Goal: Task Accomplishment & Management: Manage account settings

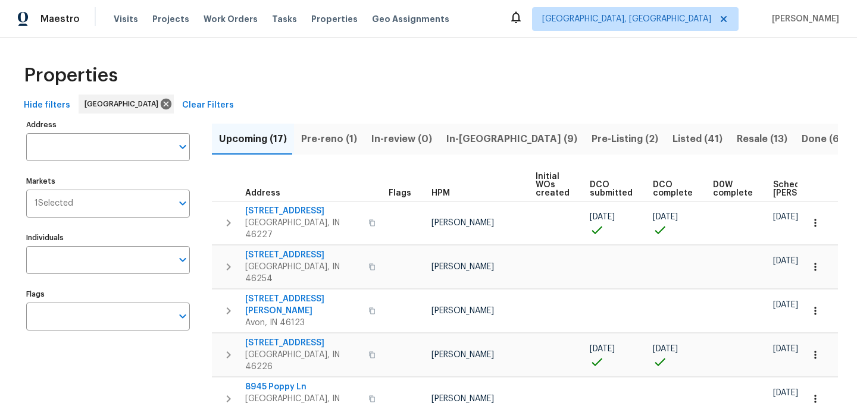
scroll to position [0, 145]
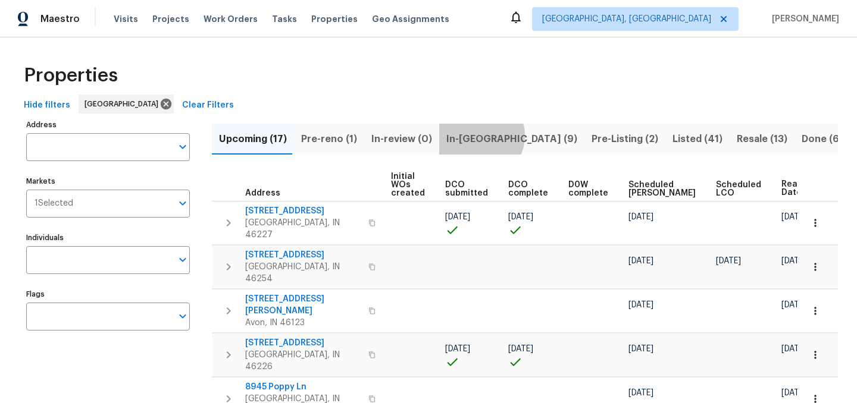
click at [473, 136] on span "In-reno (9)" at bounding box center [511, 139] width 131 height 17
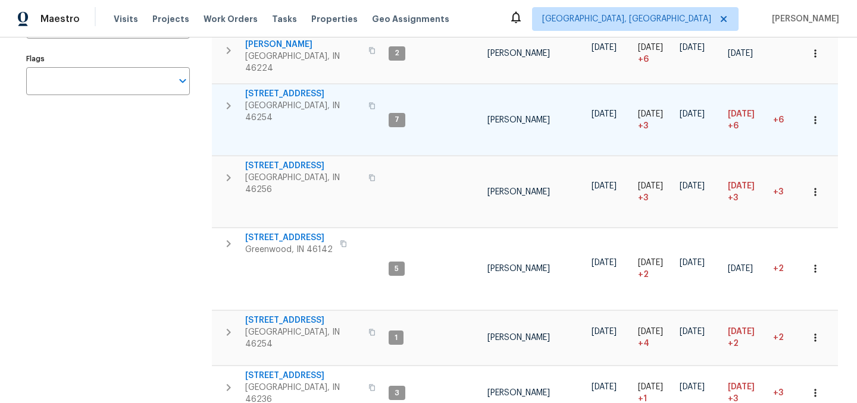
scroll to position [234, 0]
click at [280, 371] on span "7228 River Birch Ln" at bounding box center [303, 377] width 116 height 12
click at [298, 89] on span "5765 Liberty Creek Dr E" at bounding box center [303, 95] width 116 height 12
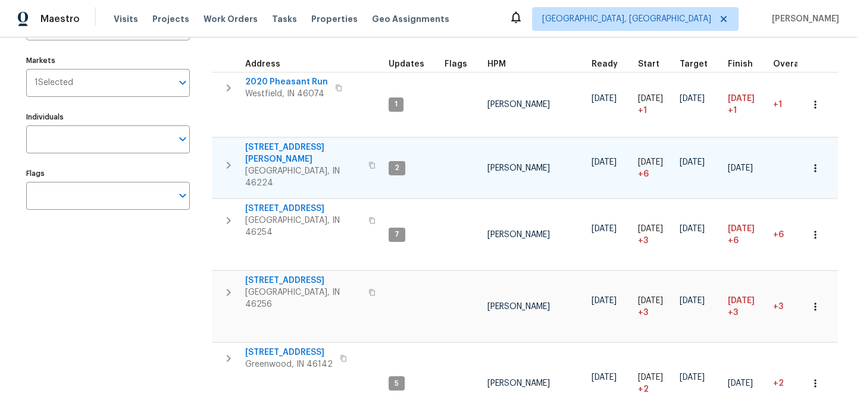
scroll to position [0, 0]
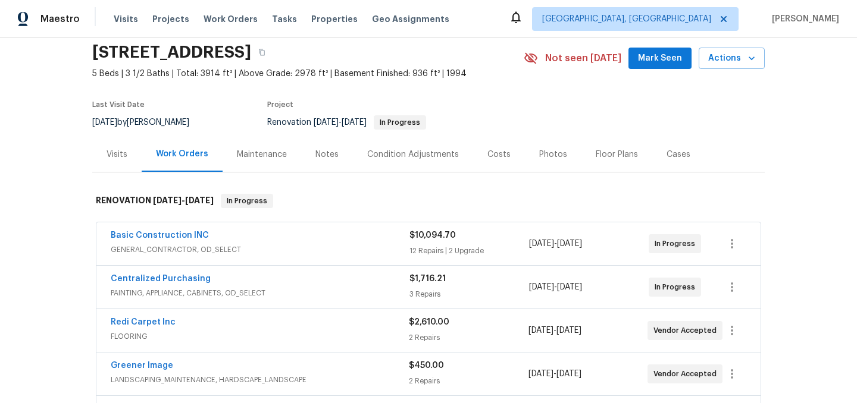
scroll to position [44, 0]
click at [323, 158] on div "Notes" at bounding box center [326, 154] width 23 height 12
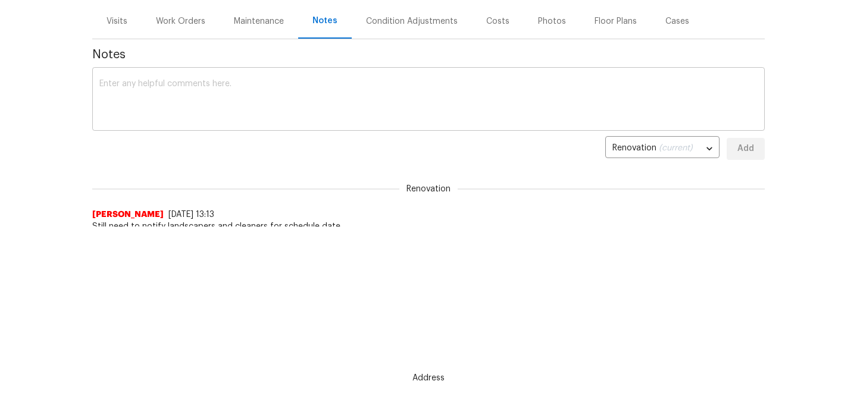
scroll to position [162, 0]
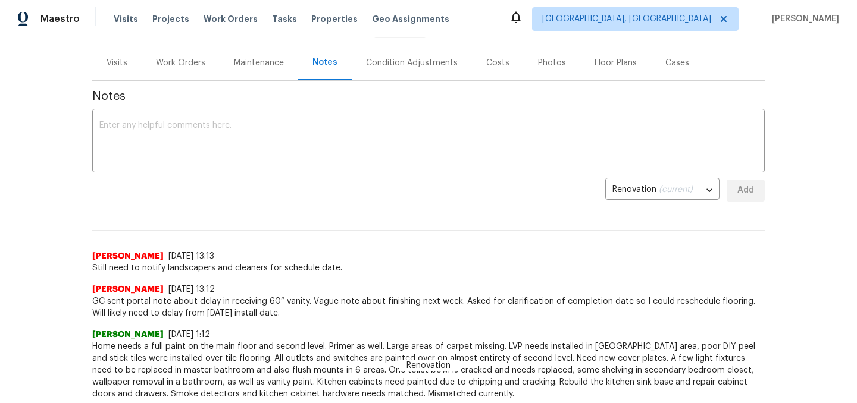
scroll to position [79, 0]
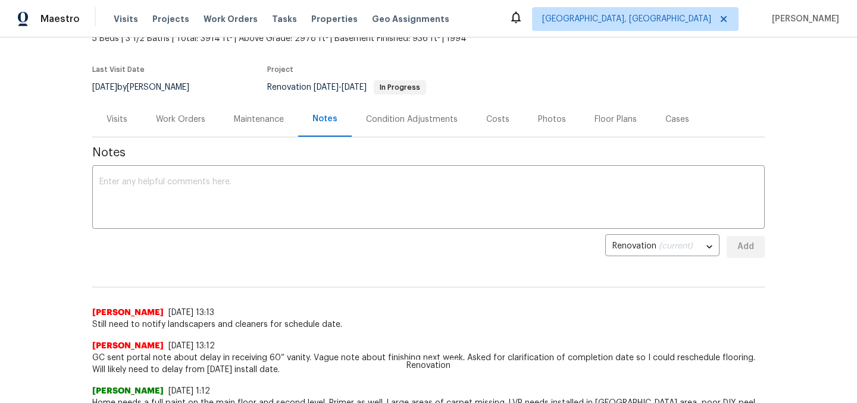
click at [187, 117] on div "Work Orders" at bounding box center [180, 120] width 49 height 12
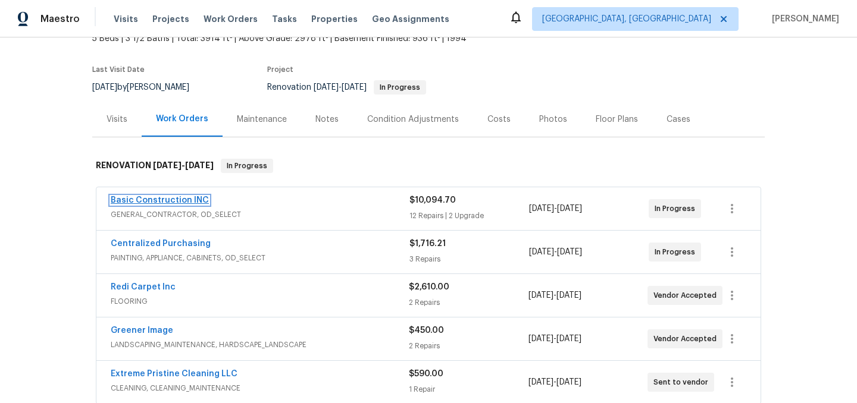
click at [174, 201] on link "Basic Construction INC" at bounding box center [160, 200] width 98 height 8
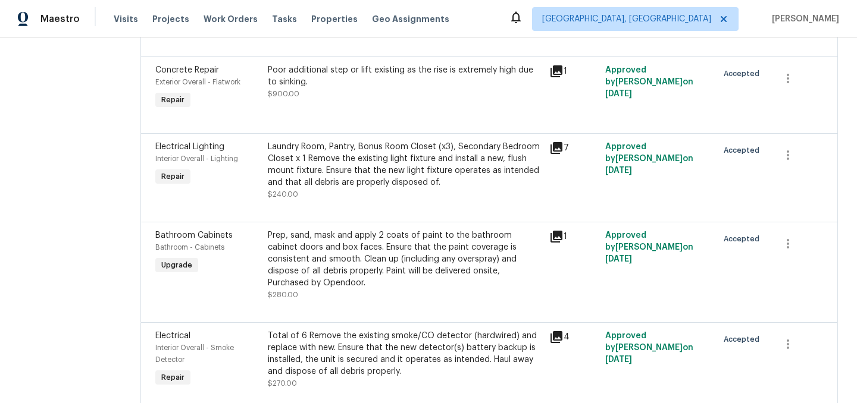
scroll to position [1295, 0]
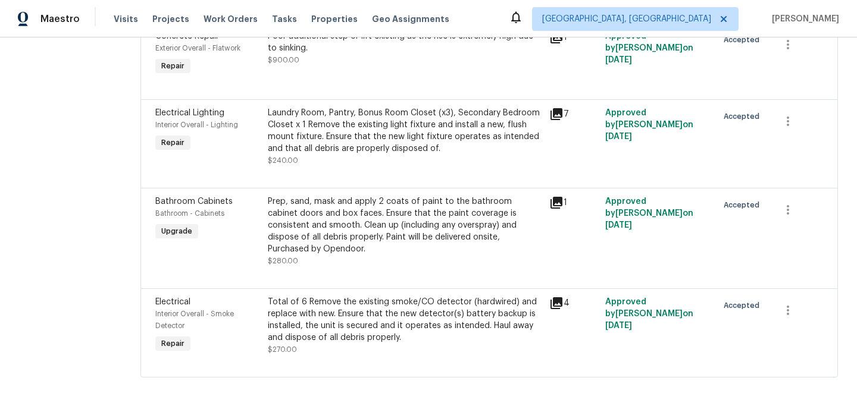
click at [550, 204] on icon at bounding box center [556, 203] width 12 height 12
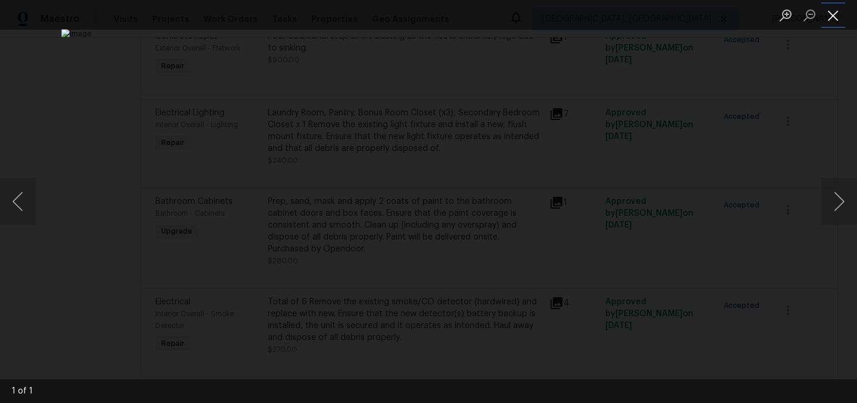
click at [836, 18] on button "Close lightbox" at bounding box center [833, 15] width 24 height 21
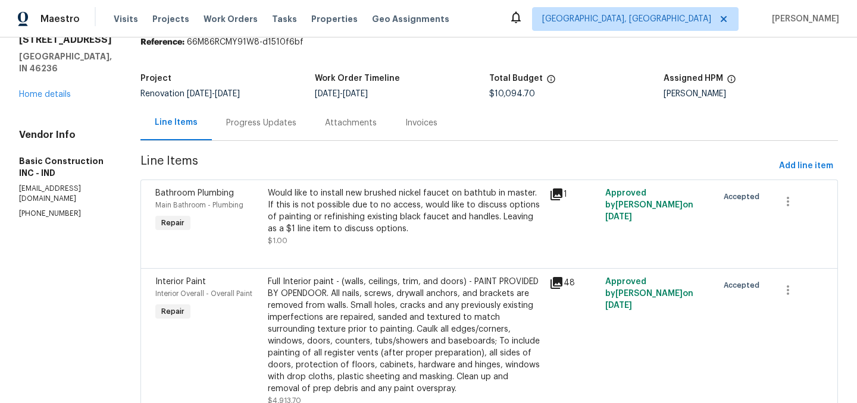
scroll to position [0, 0]
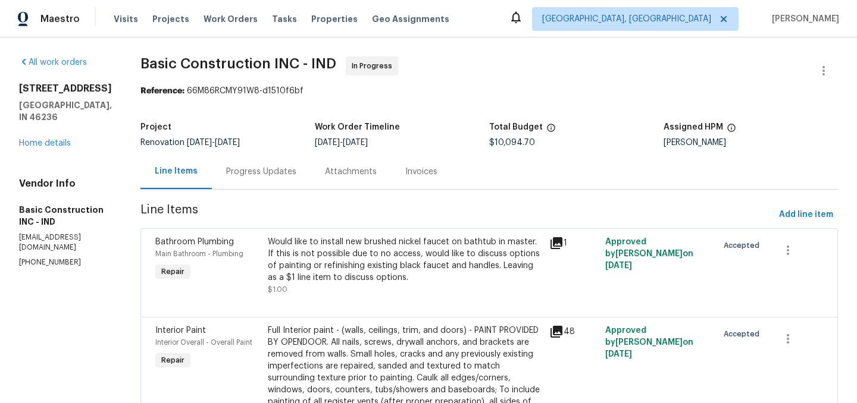
click at [224, 178] on div "Progress Updates" at bounding box center [261, 171] width 99 height 35
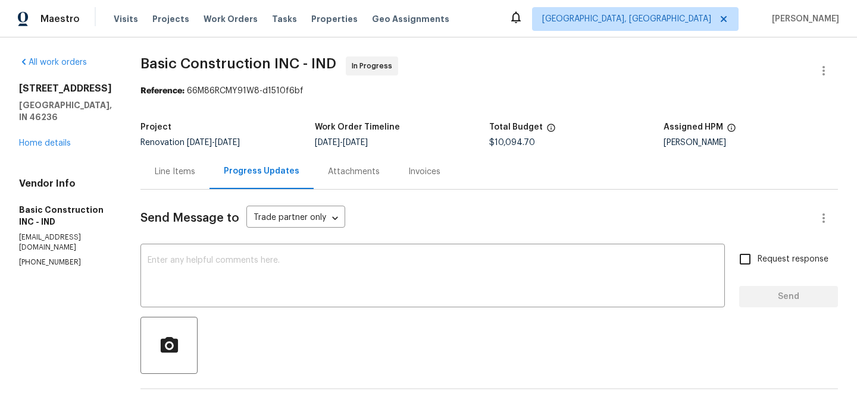
click at [155, 172] on div "Line Items" at bounding box center [175, 172] width 40 height 12
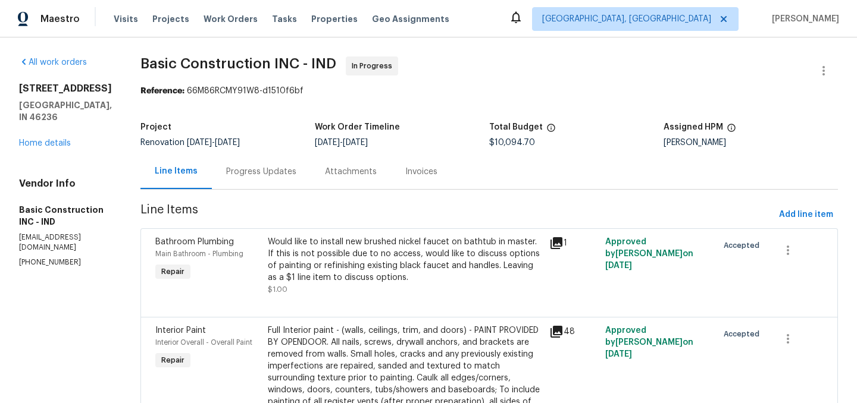
click at [238, 172] on div "Progress Updates" at bounding box center [261, 172] width 70 height 12
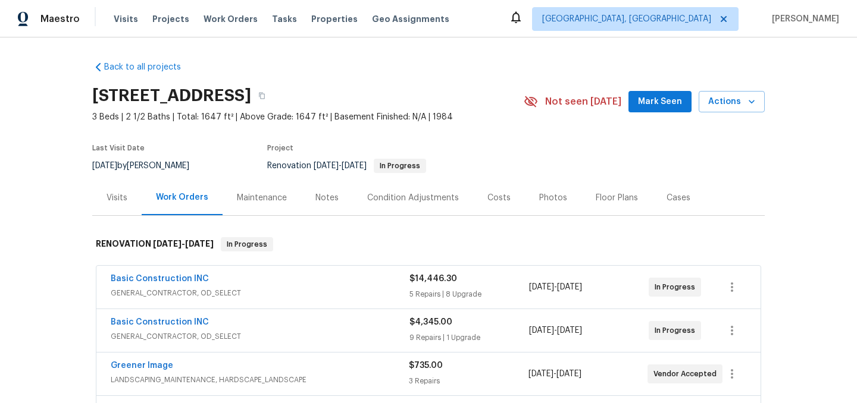
click at [315, 199] on div "Notes" at bounding box center [326, 198] width 23 height 12
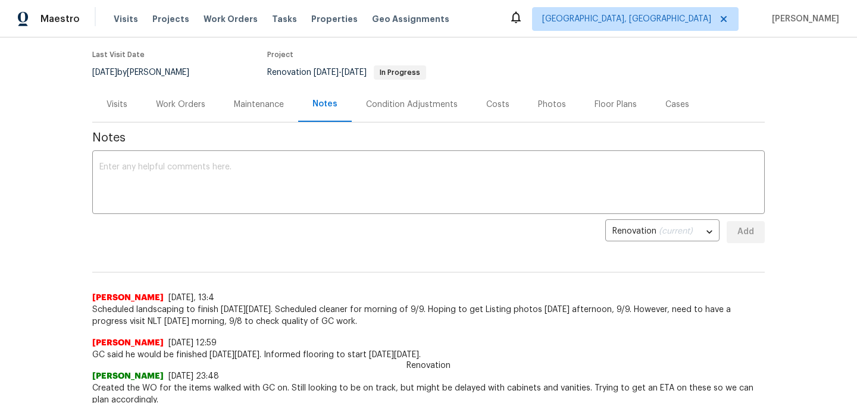
scroll to position [96, 0]
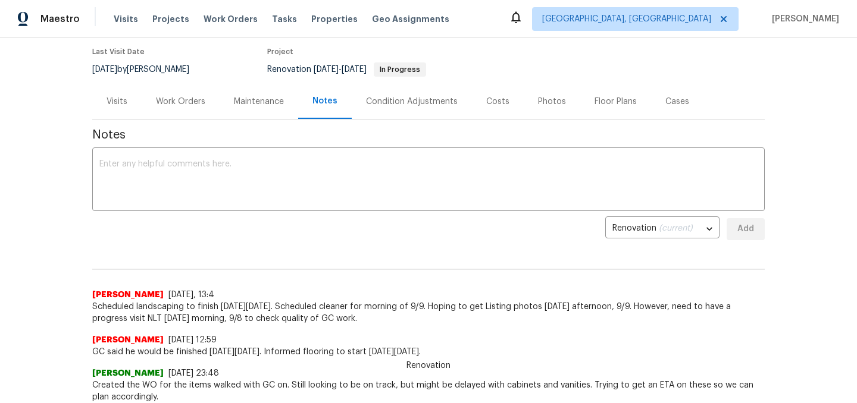
click at [187, 104] on div "Work Orders" at bounding box center [180, 102] width 49 height 12
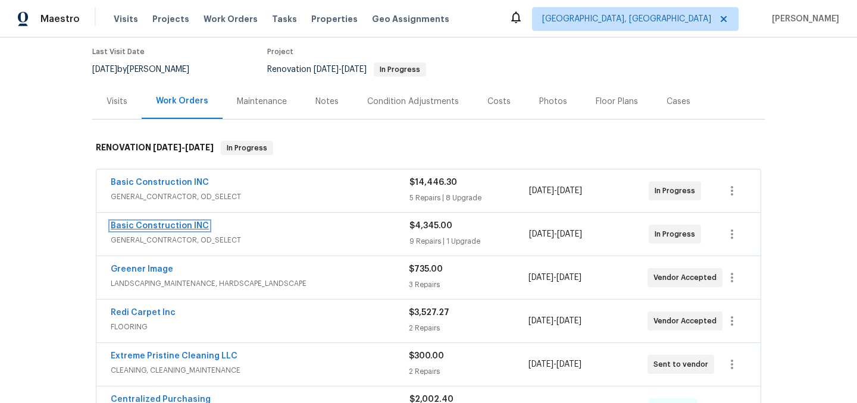
click at [177, 226] on link "Basic Construction INC" at bounding box center [160, 226] width 98 height 8
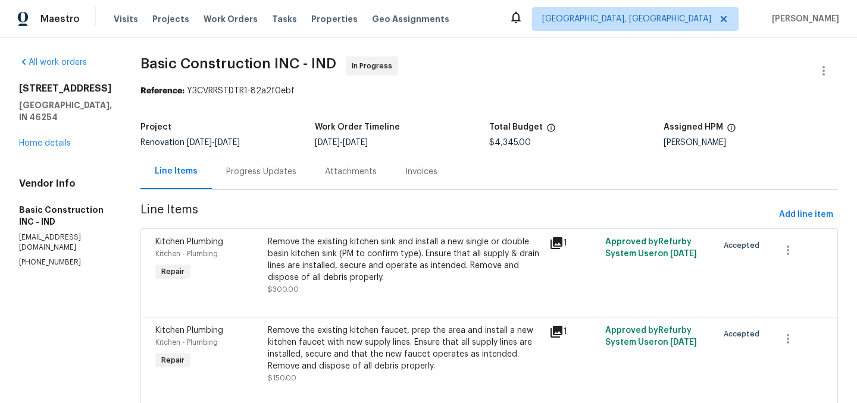
click at [233, 173] on div "Progress Updates" at bounding box center [261, 172] width 70 height 12
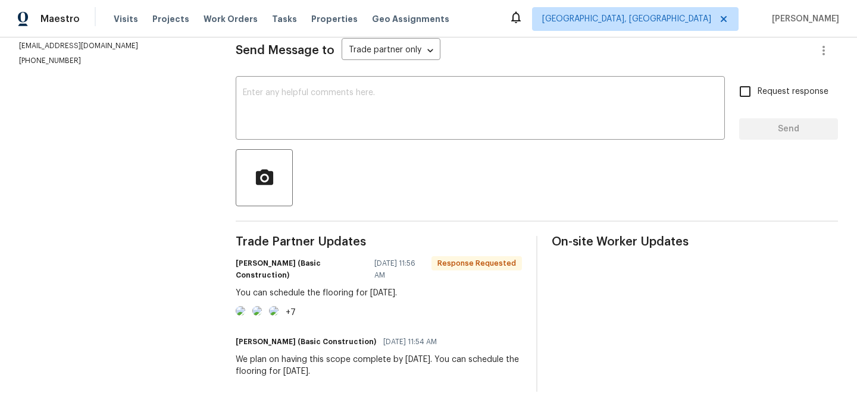
scroll to position [214, 0]
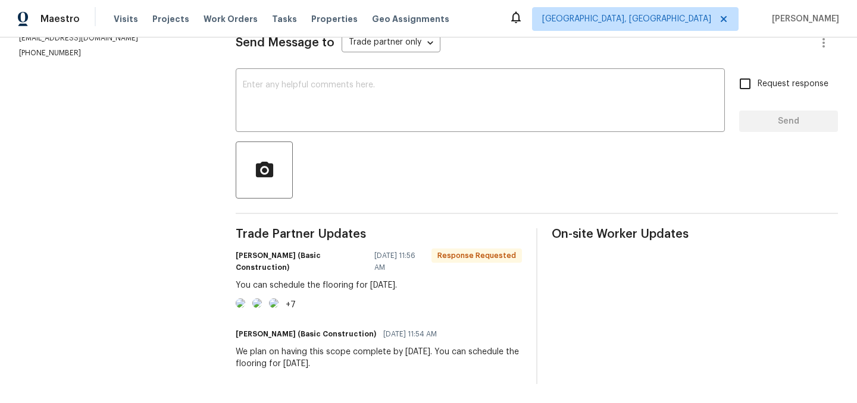
click at [245, 299] on img at bounding box center [241, 304] width 10 height 10
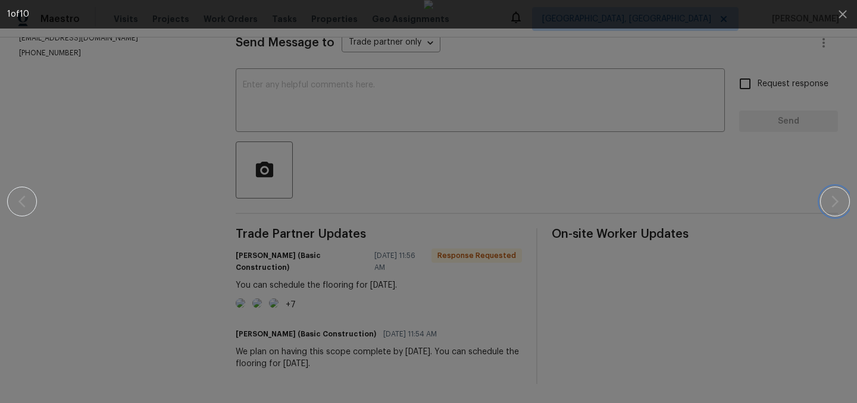
click at [834, 201] on icon "button" at bounding box center [835, 202] width 14 height 14
click at [834, 202] on icon "button" at bounding box center [835, 202] width 14 height 14
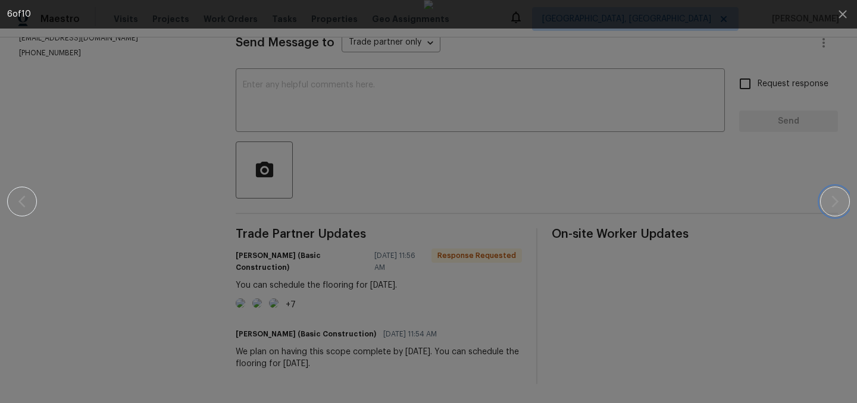
click at [834, 202] on icon "button" at bounding box center [835, 202] width 14 height 14
click at [846, 14] on icon "button" at bounding box center [843, 14] width 14 height 14
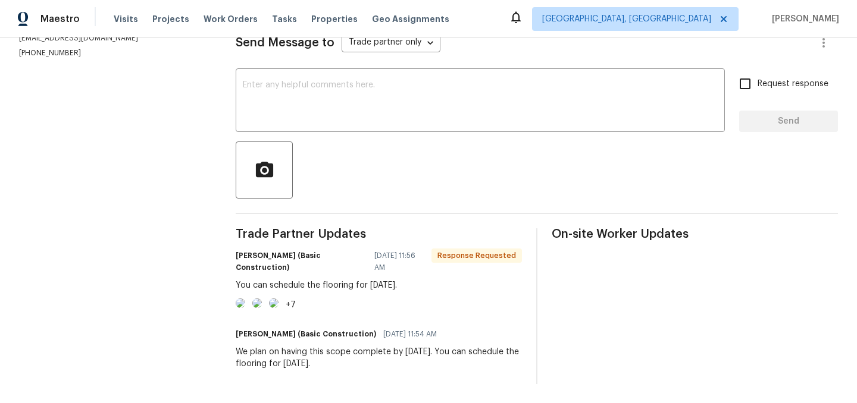
scroll to position [0, 0]
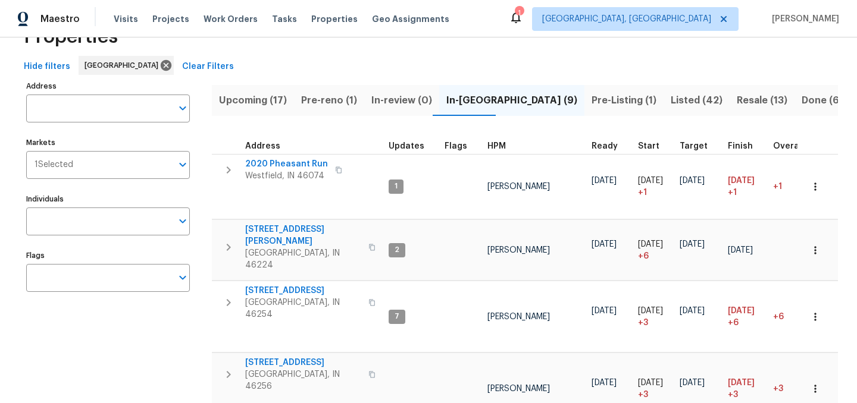
scroll to position [40, 0]
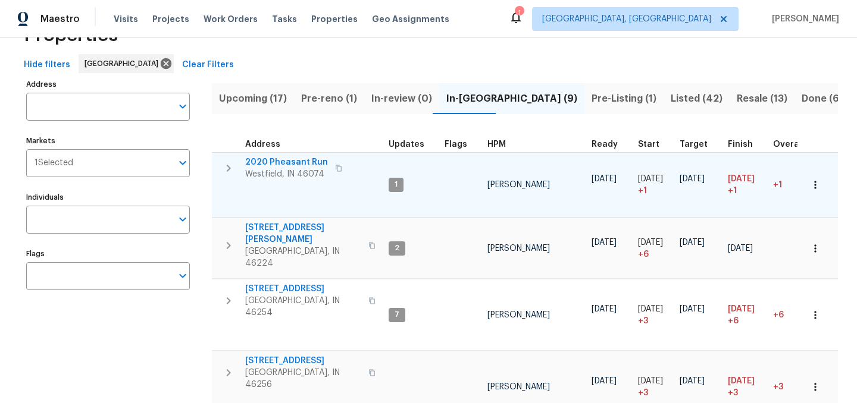
click at [279, 160] on span "2020 Pheasant Run" at bounding box center [286, 163] width 83 height 12
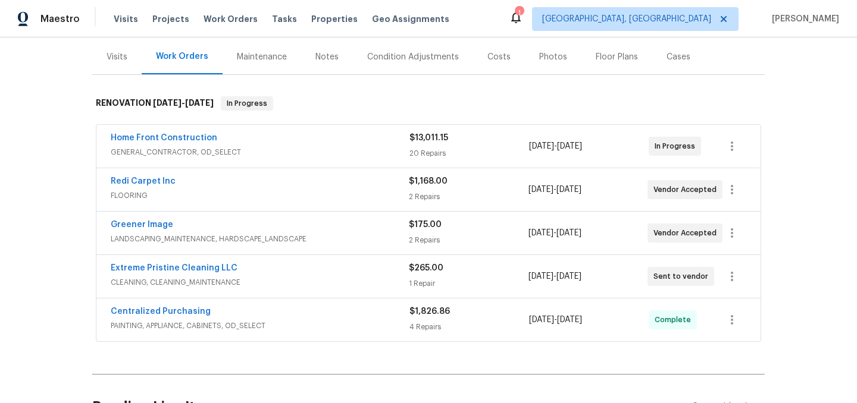
scroll to position [151, 0]
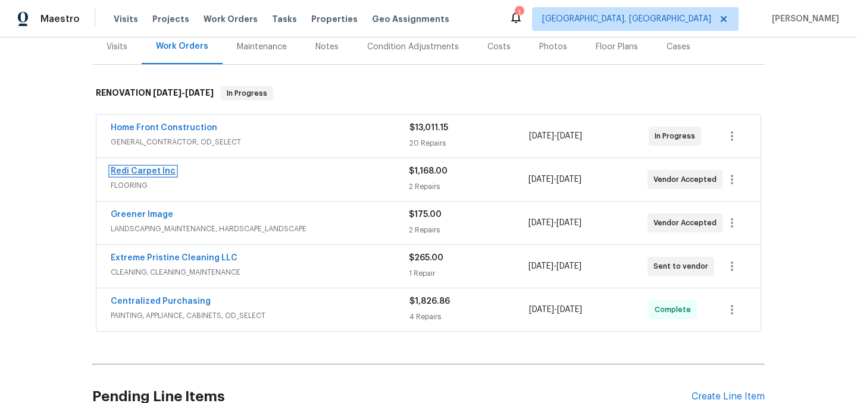
click at [148, 171] on link "Redi Carpet Inc" at bounding box center [143, 171] width 65 height 8
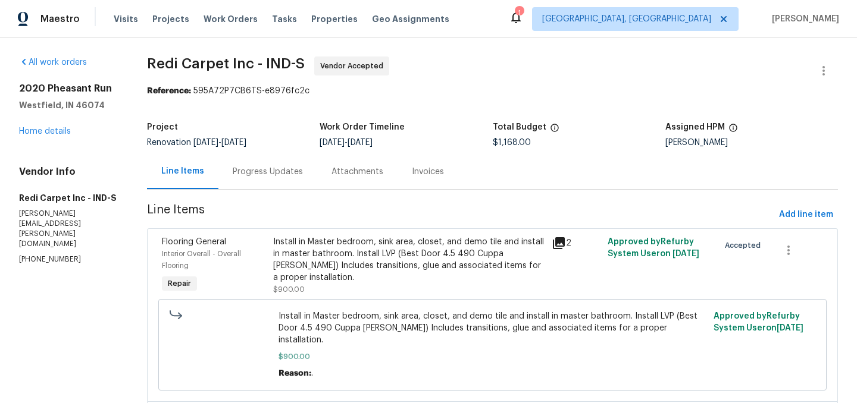
click at [261, 171] on div "Progress Updates" at bounding box center [268, 172] width 70 height 12
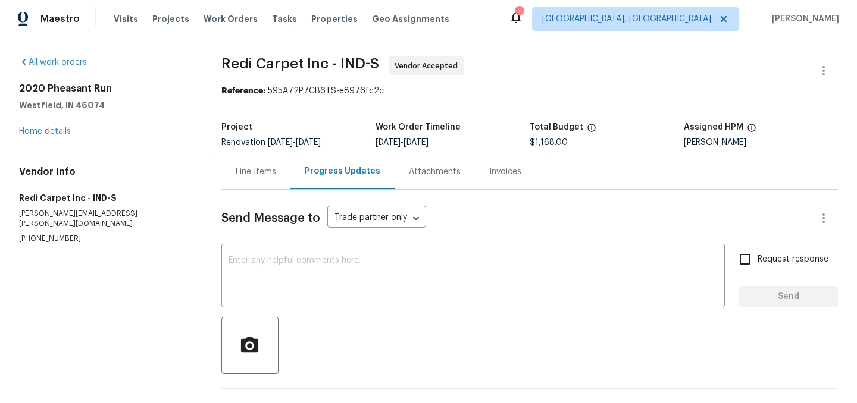
click at [258, 178] on div "Line Items" at bounding box center [255, 171] width 69 height 35
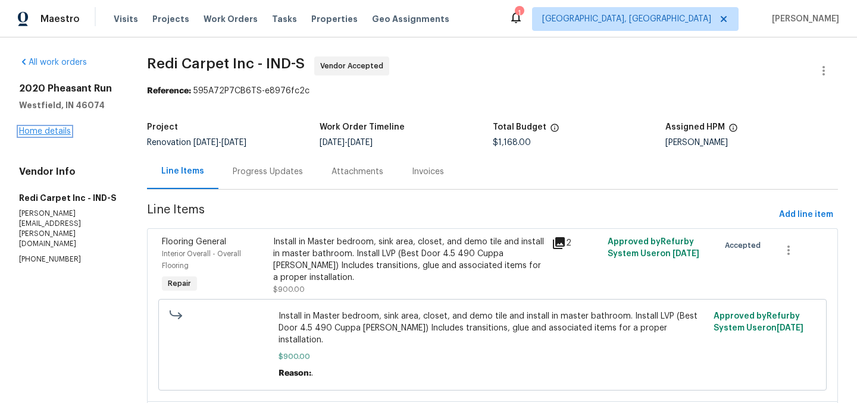
click at [62, 133] on link "Home details" at bounding box center [45, 131] width 52 height 8
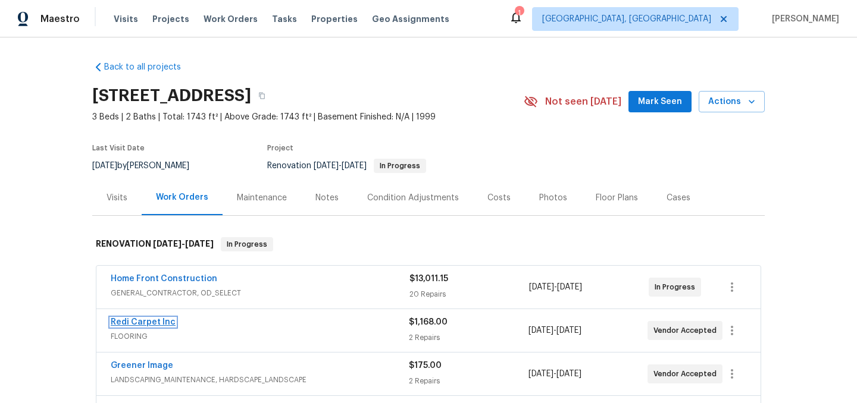
click at [151, 320] on link "Redi Carpet Inc" at bounding box center [143, 322] width 65 height 8
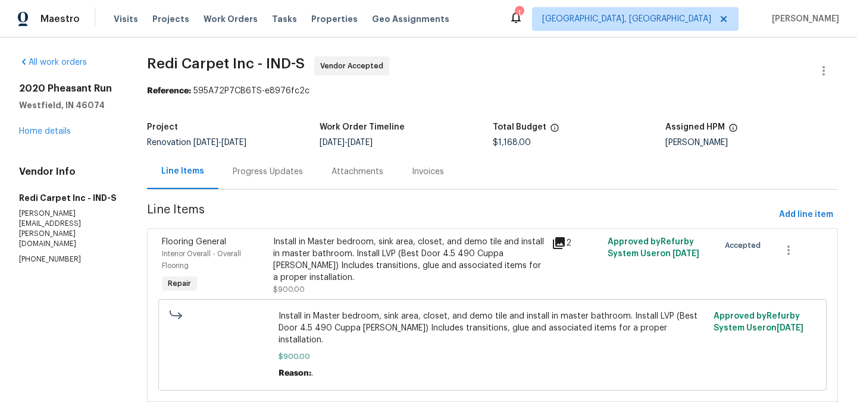
click at [271, 177] on div "Progress Updates" at bounding box center [268, 172] width 70 height 12
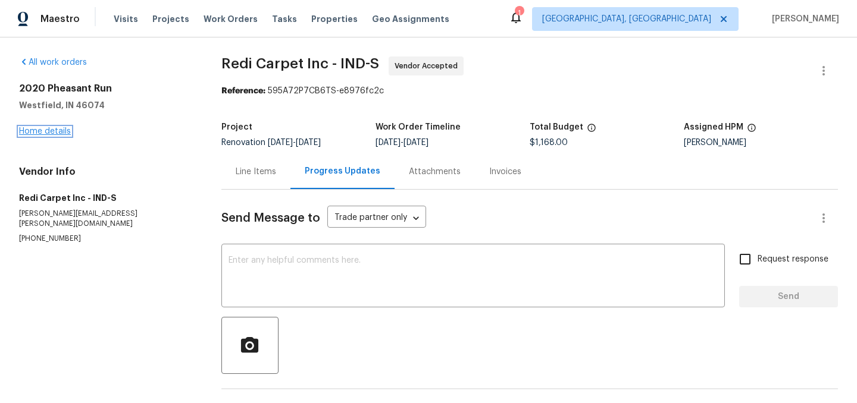
click at [37, 132] on link "Home details" at bounding box center [45, 131] width 52 height 8
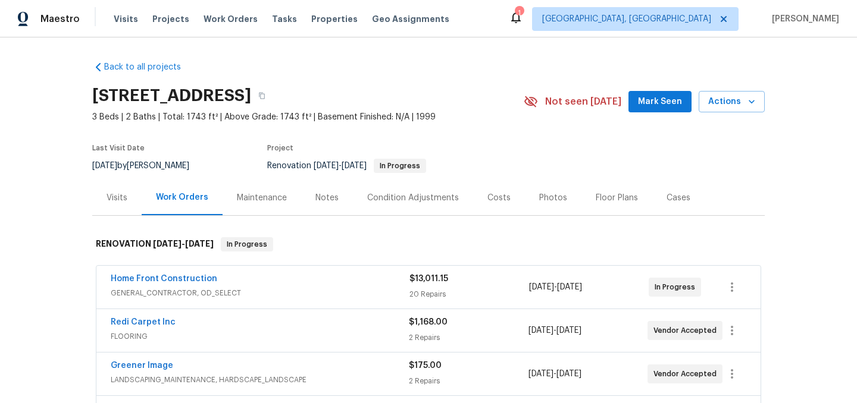
click at [181, 284] on span "Home Front Construction" at bounding box center [164, 279] width 107 height 12
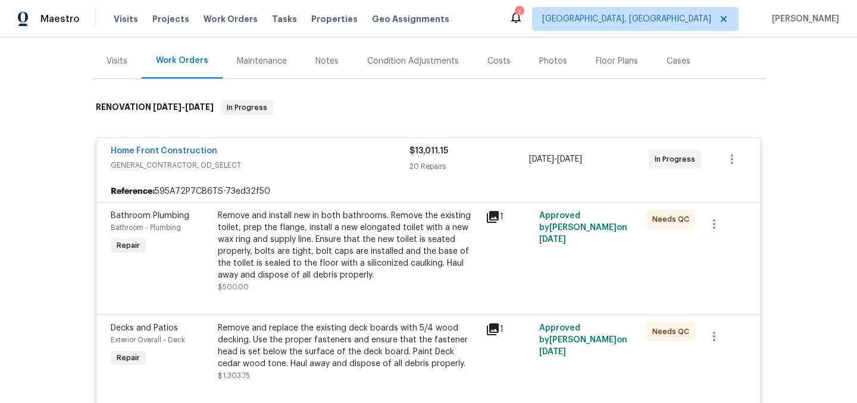
scroll to position [136, 0]
click at [291, 151] on div "Home Front Construction" at bounding box center [260, 153] width 299 height 14
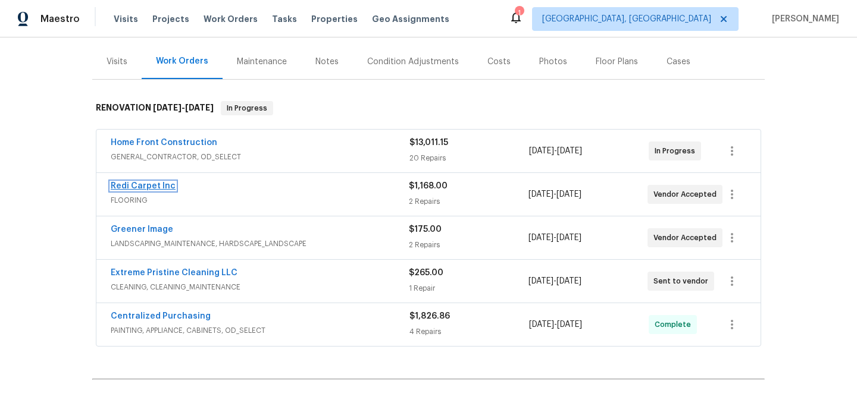
click at [152, 186] on link "Redi Carpet Inc" at bounding box center [143, 186] width 65 height 8
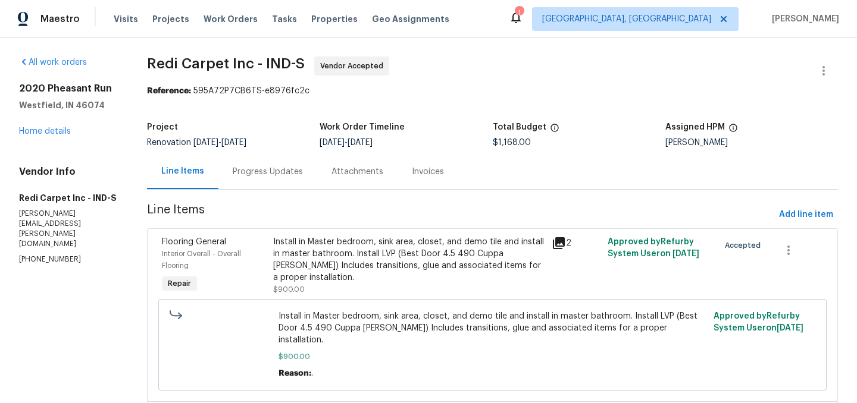
click at [264, 174] on div "Progress Updates" at bounding box center [268, 172] width 70 height 12
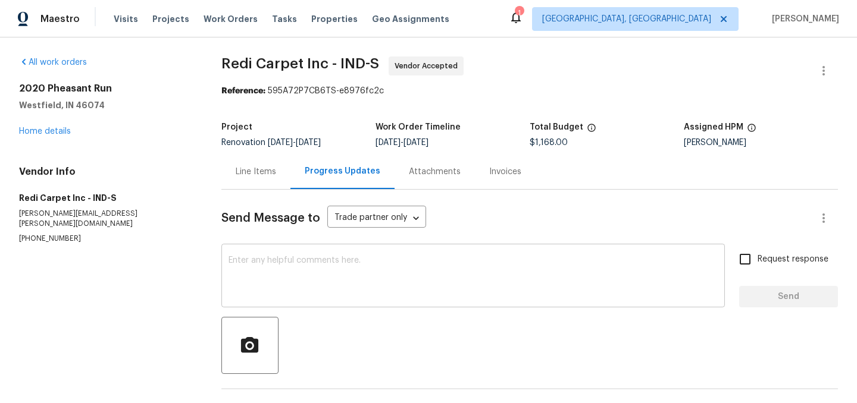
click at [310, 290] on textarea at bounding box center [473, 277] width 489 height 42
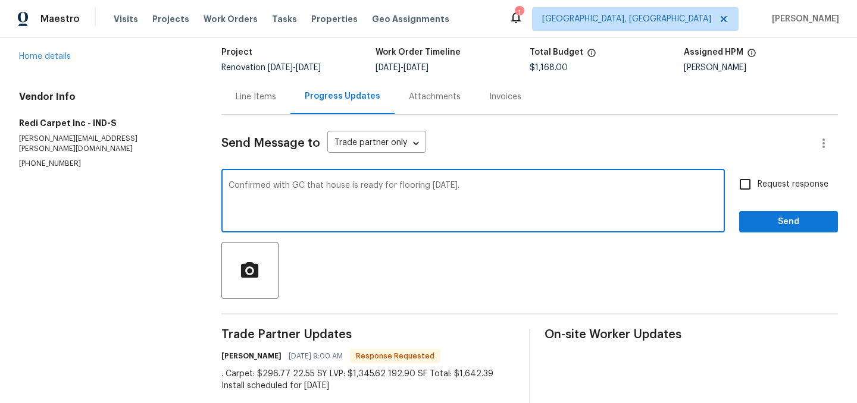
scroll to position [77, 0]
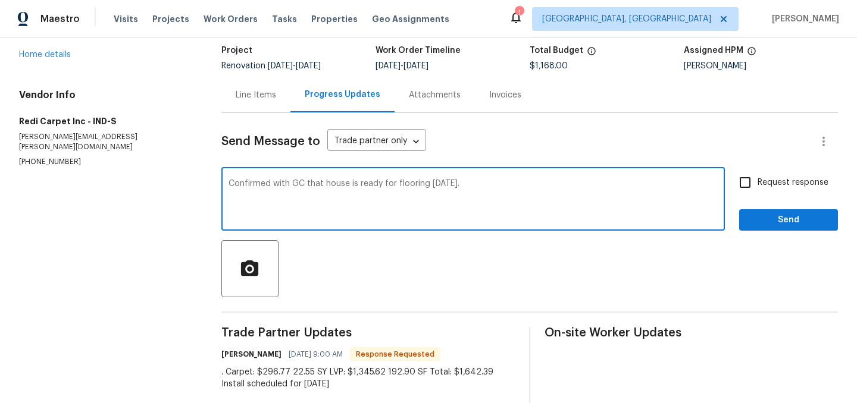
type textarea "Confirmed with GC that house is ready for flooring tomorrow."
click at [776, 221] on span "Send" at bounding box center [789, 220] width 80 height 15
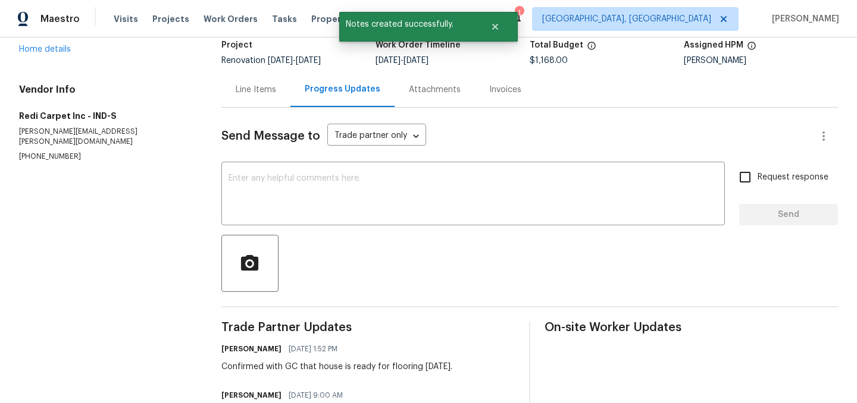
scroll to position [79, 0]
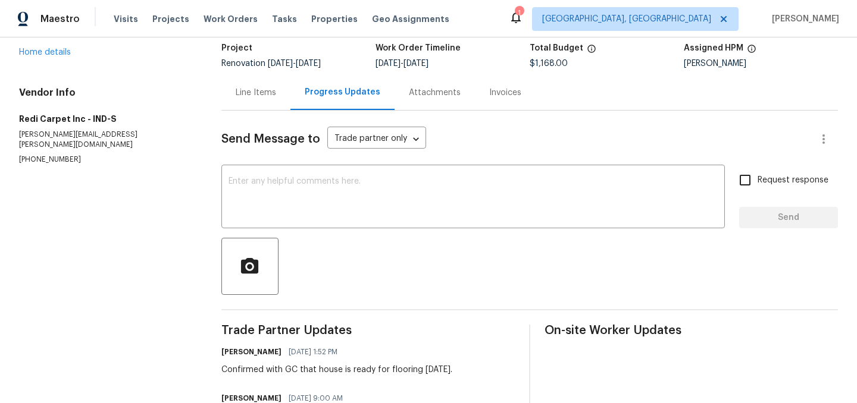
click at [254, 98] on div "Line Items" at bounding box center [256, 93] width 40 height 12
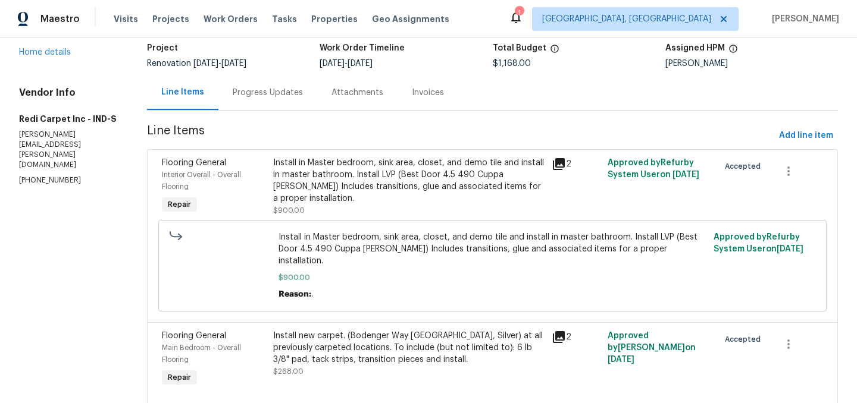
click at [252, 89] on div "Progress Updates" at bounding box center [268, 93] width 70 height 12
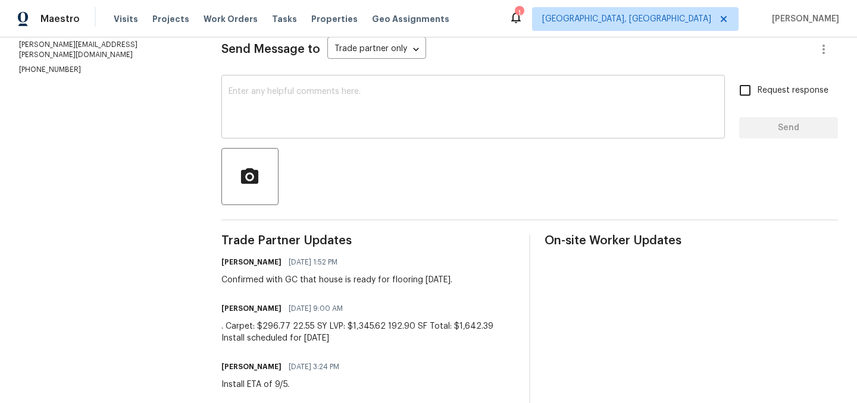
scroll to position [173, 0]
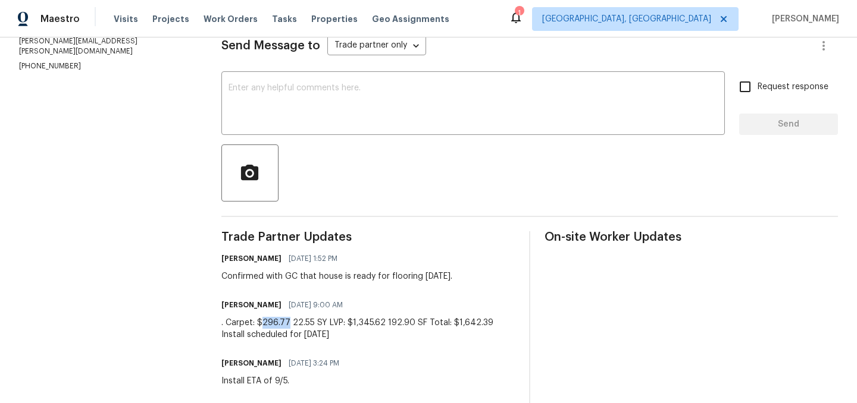
drag, startPoint x: 290, startPoint y: 323, endPoint x: 267, endPoint y: 324, distance: 23.2
click at [267, 324] on div ". Carpet: $296.77 22.55 SY LVP: $1,345.62 192.90 SF Total: $1,642.39 Install sc…" at bounding box center [367, 329] width 293 height 24
copy div "296.77"
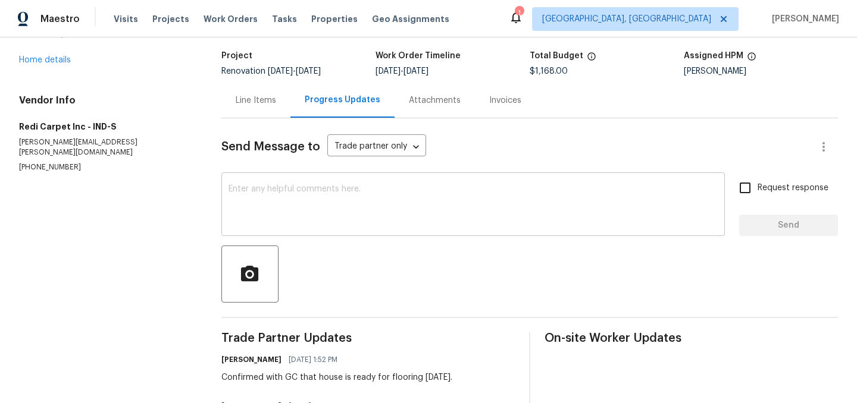
scroll to position [33, 0]
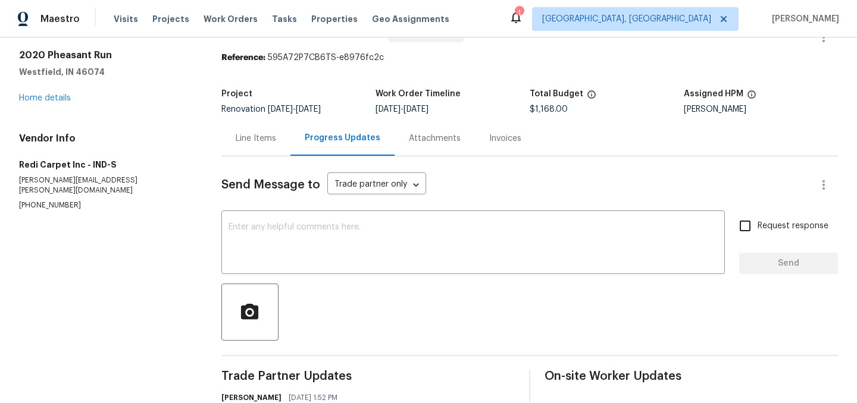
click at [264, 139] on div "Line Items" at bounding box center [256, 139] width 40 height 12
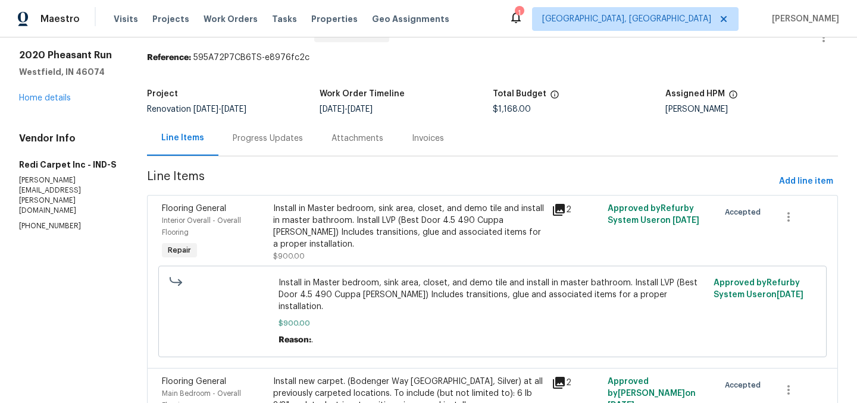
scroll to position [110, 0]
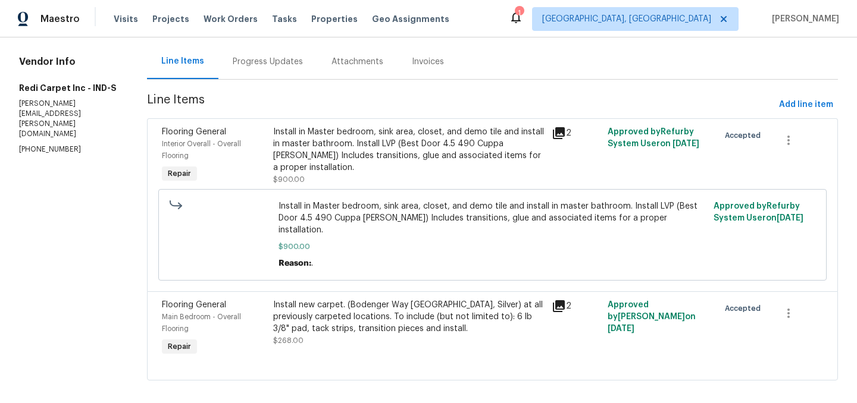
click at [358, 302] on div "Install new carpet. (Bodenger Way 945 Winter Ash, Silver) at all previously car…" at bounding box center [408, 317] width 271 height 36
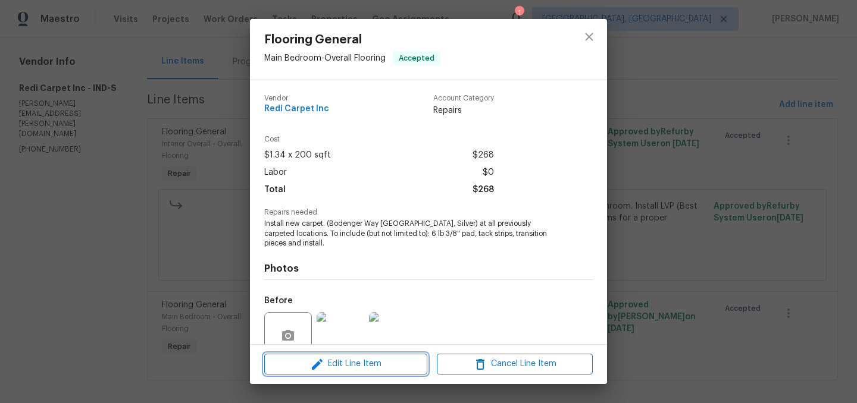
click at [360, 366] on span "Edit Line Item" at bounding box center [346, 364] width 156 height 15
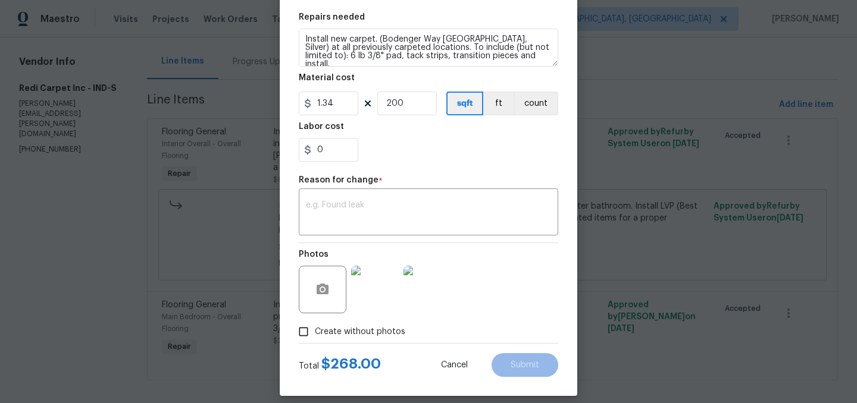
scroll to position [174, 0]
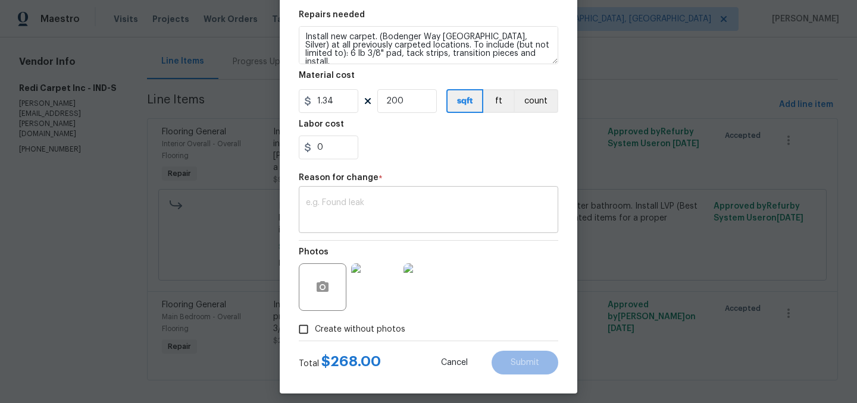
click at [337, 201] on textarea at bounding box center [428, 211] width 245 height 25
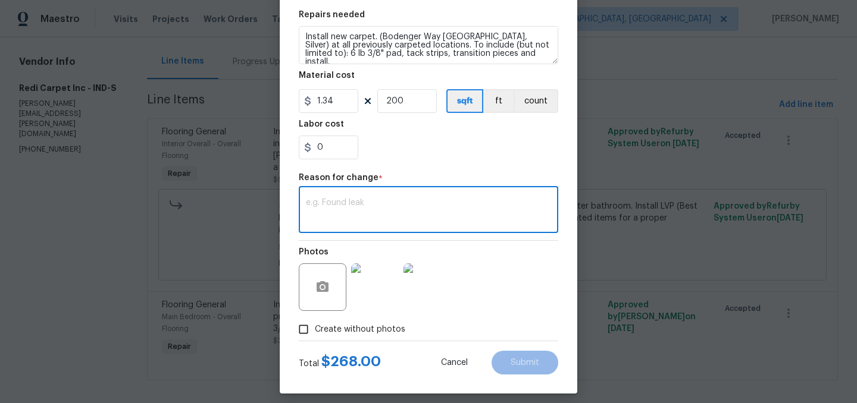
paste textarea "296.77"
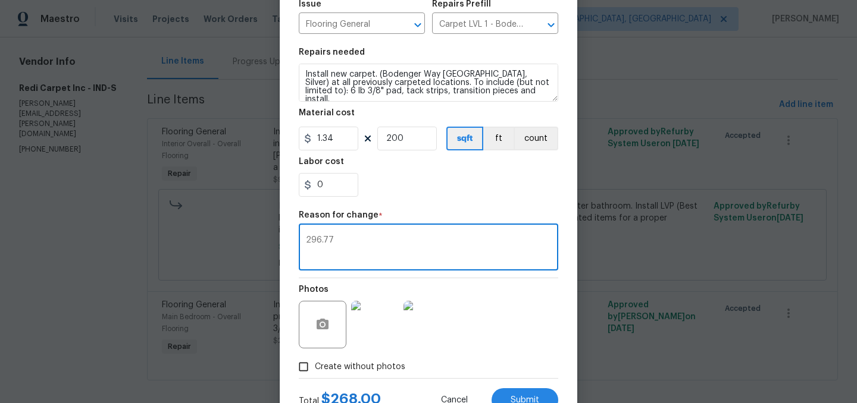
type textarea "296.77"
click at [408, 143] on input "200" at bounding box center [407, 139] width 60 height 24
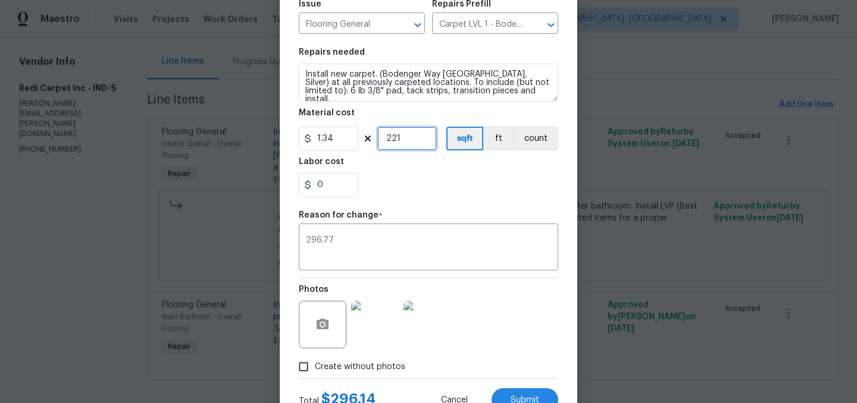
type input "221"
click at [334, 184] on input "0" at bounding box center [329, 185] width 60 height 24
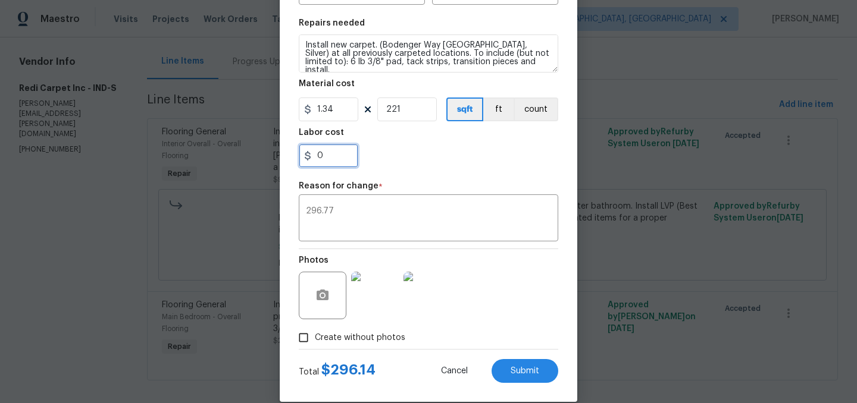
scroll to position [168, 0]
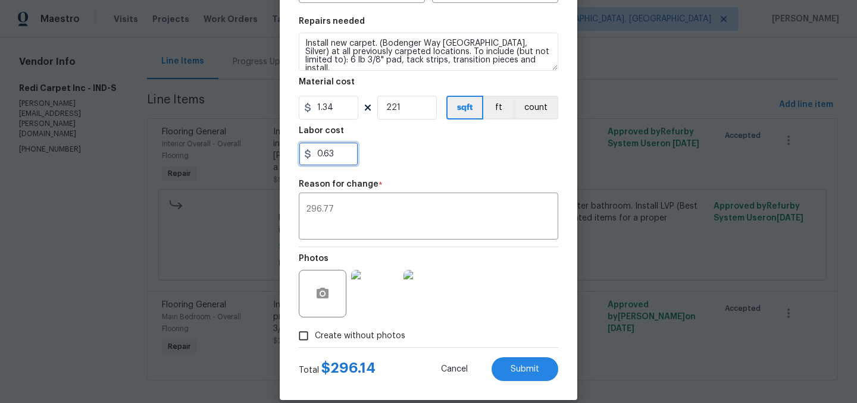
type input "0.63"
click at [425, 173] on section "Repairs needed Install new carpet. (Bodenger Way 945 Winter Ash, Silver) at all…" at bounding box center [428, 91] width 259 height 163
click at [351, 217] on textarea "296.77" at bounding box center [428, 217] width 245 height 25
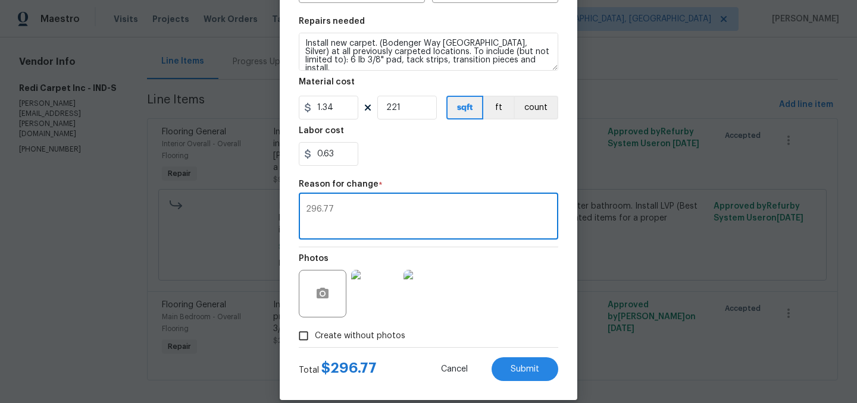
click at [351, 217] on textarea "296.77" at bounding box center [428, 217] width 245 height 25
type textarea "."
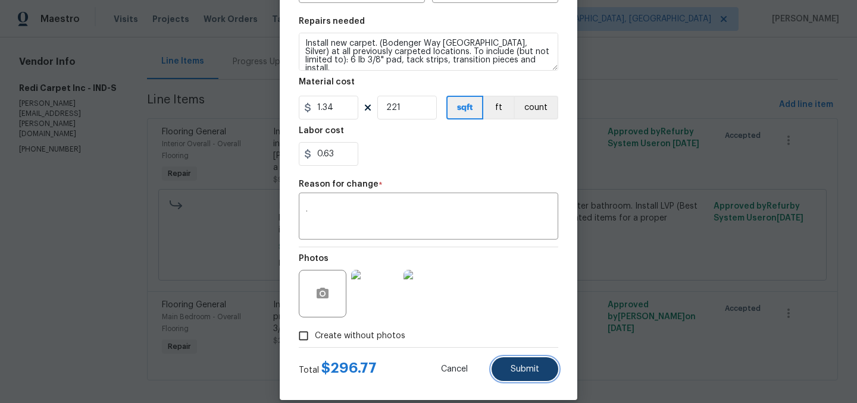
click at [534, 369] on span "Submit" at bounding box center [525, 369] width 29 height 9
type input "200"
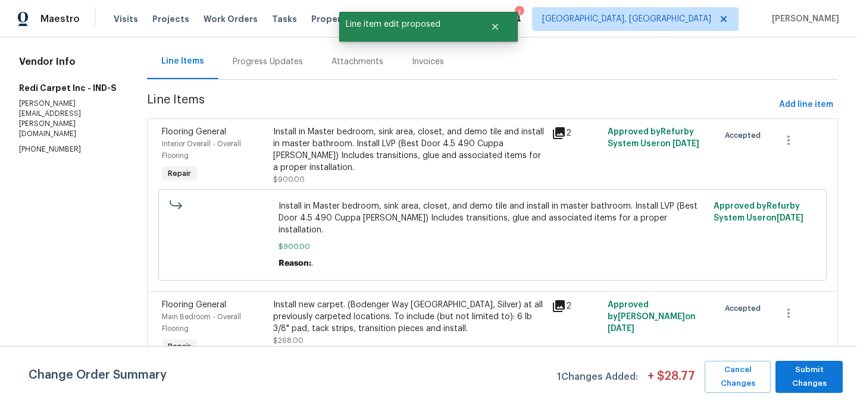
scroll to position [0, 0]
click at [264, 62] on div "Progress Updates" at bounding box center [268, 62] width 70 height 12
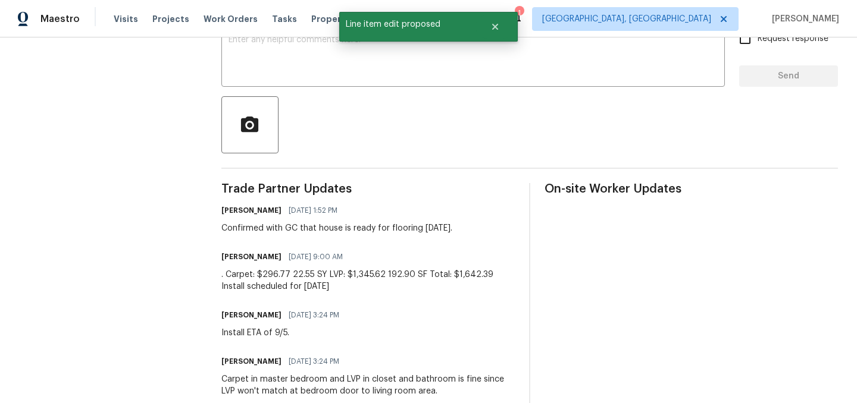
scroll to position [227, 0]
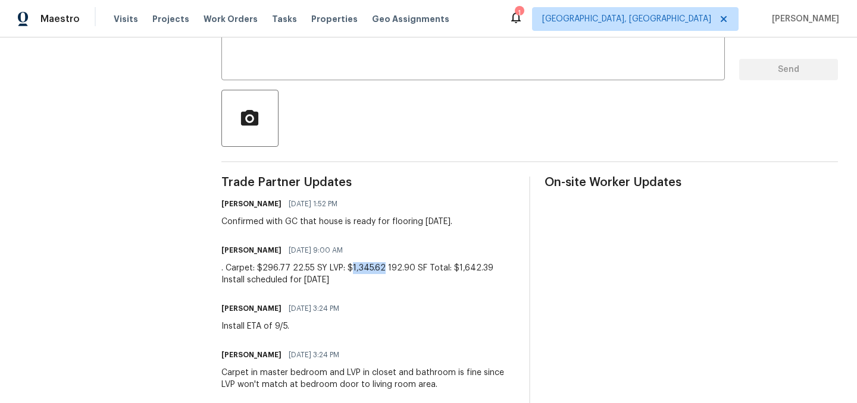
drag, startPoint x: 351, startPoint y: 268, endPoint x: 382, endPoint y: 270, distance: 31.0
click at [382, 270] on div ". Carpet: $296.77 22.55 SY LVP: $1,345.62 192.90 SF Total: $1,642.39 Install sc…" at bounding box center [367, 274] width 293 height 24
copy div "1,345.62"
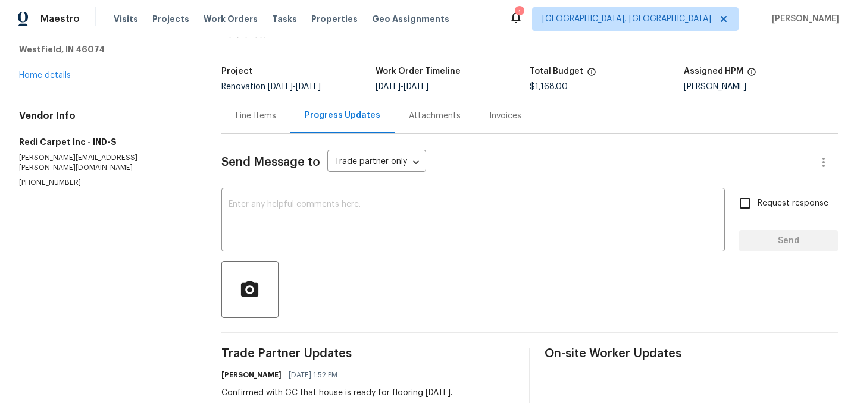
scroll to position [54, 0]
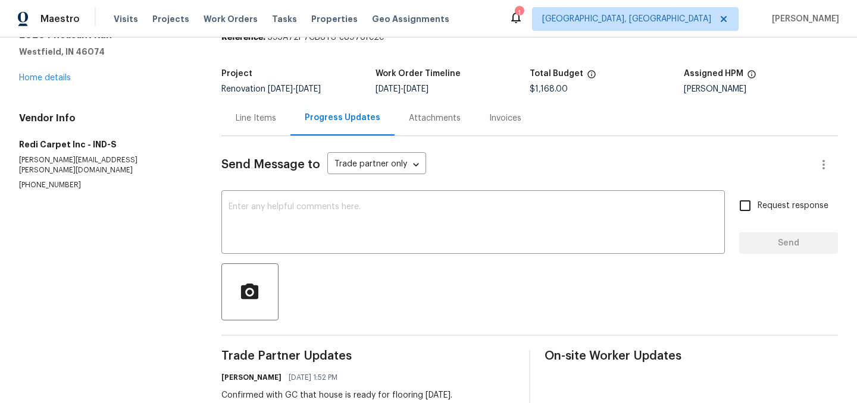
click at [256, 126] on div "Line Items" at bounding box center [255, 118] width 69 height 35
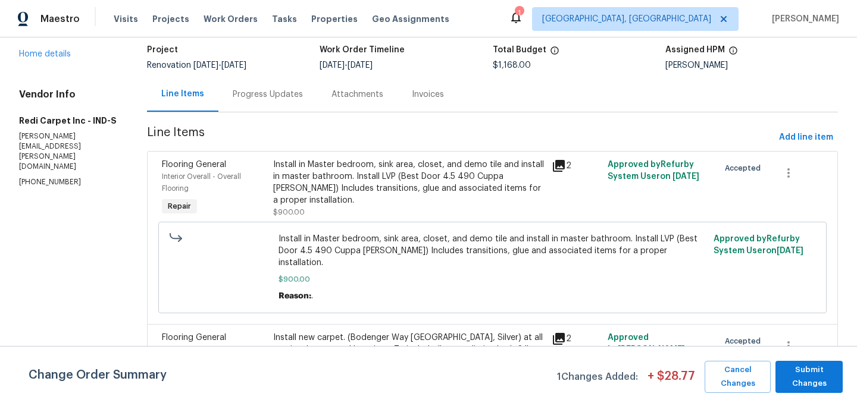
scroll to position [63, 0]
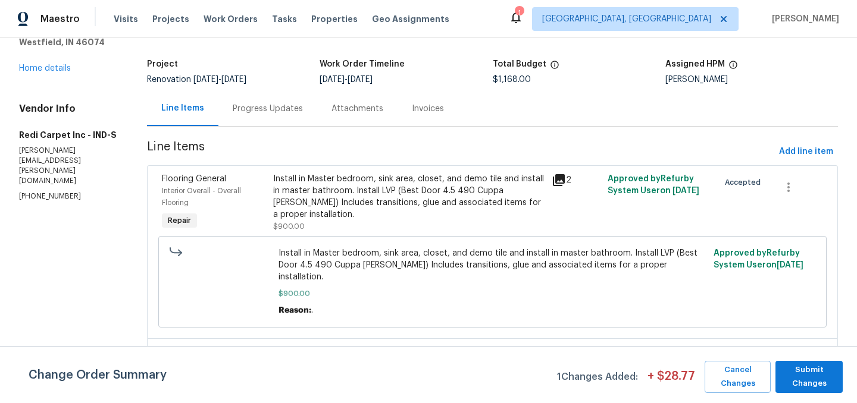
click at [402, 205] on div "Install in Master bedroom, sink area, closet, and demo tile and install in mast…" at bounding box center [408, 197] width 271 height 48
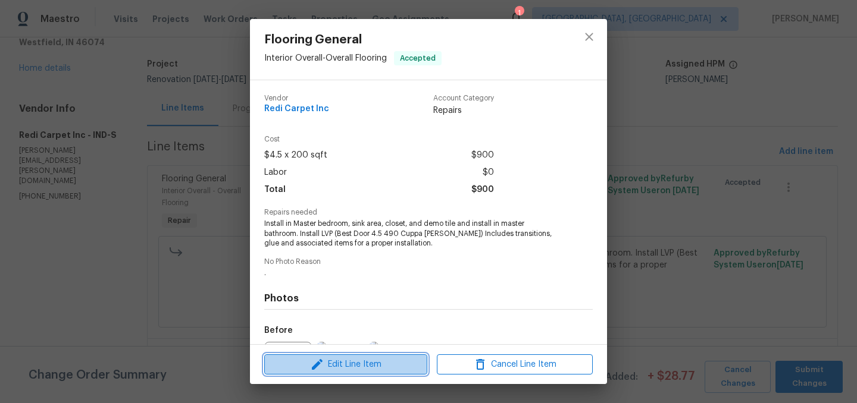
click at [359, 361] on span "Edit Line Item" at bounding box center [346, 365] width 156 height 15
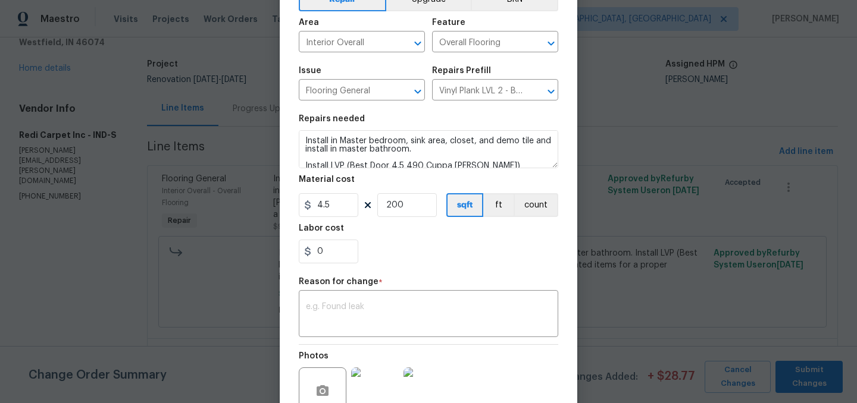
scroll to position [92, 0]
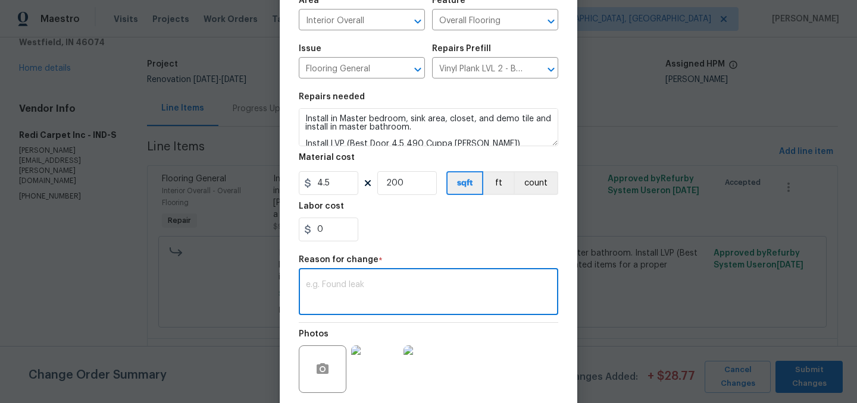
click at [359, 285] on textarea at bounding box center [428, 293] width 245 height 25
paste textarea "1,345.62"
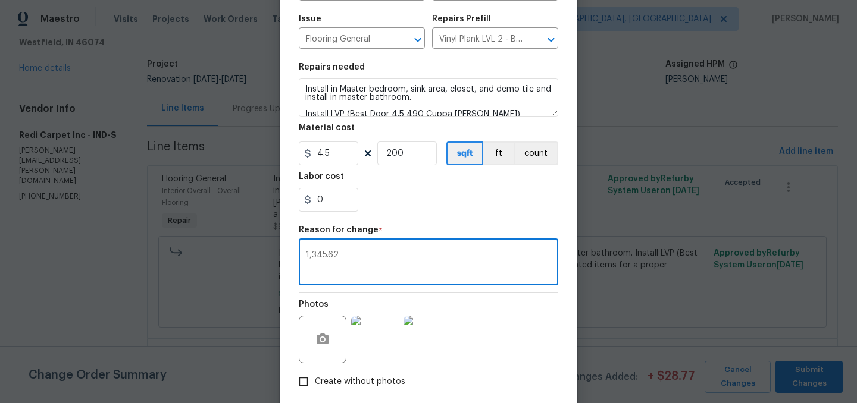
scroll to position [121, 0]
type textarea "1,345.62"
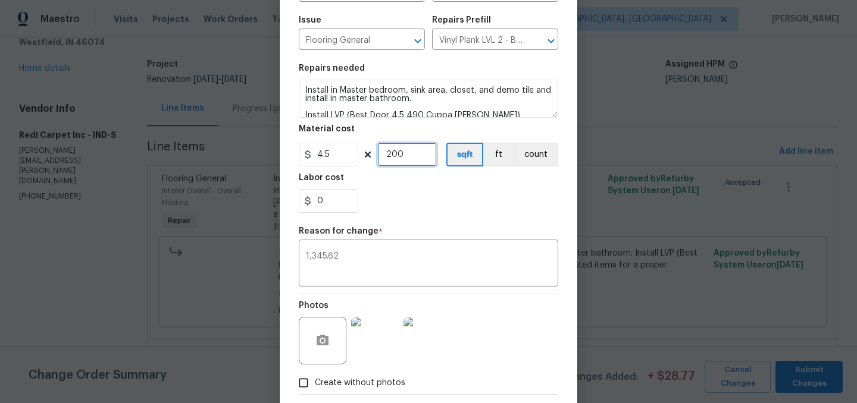
click at [406, 156] on input "200" at bounding box center [407, 155] width 60 height 24
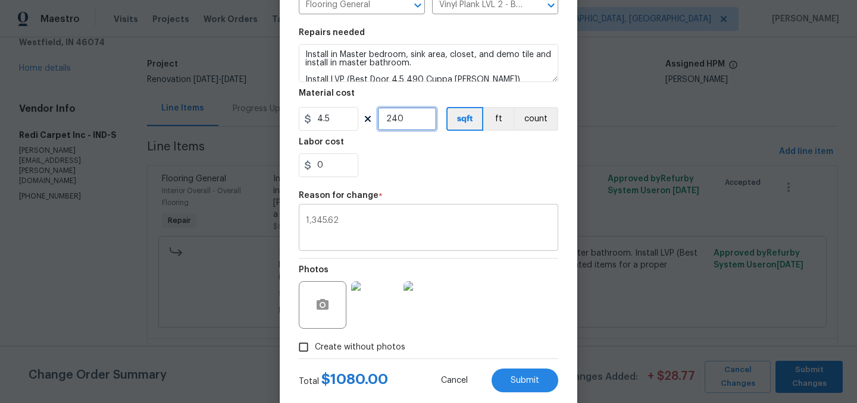
scroll to position [183, 0]
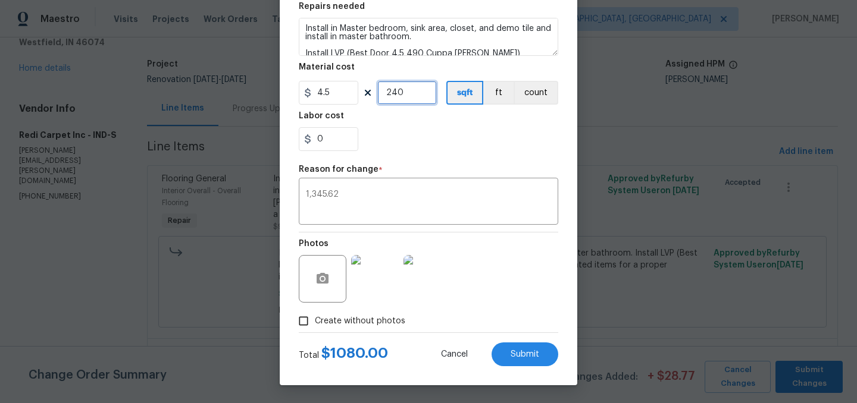
type input "240"
click at [329, 96] on input "4.5" at bounding box center [329, 93] width 60 height 24
type input "5"
click at [413, 135] on div "0" at bounding box center [428, 139] width 259 height 24
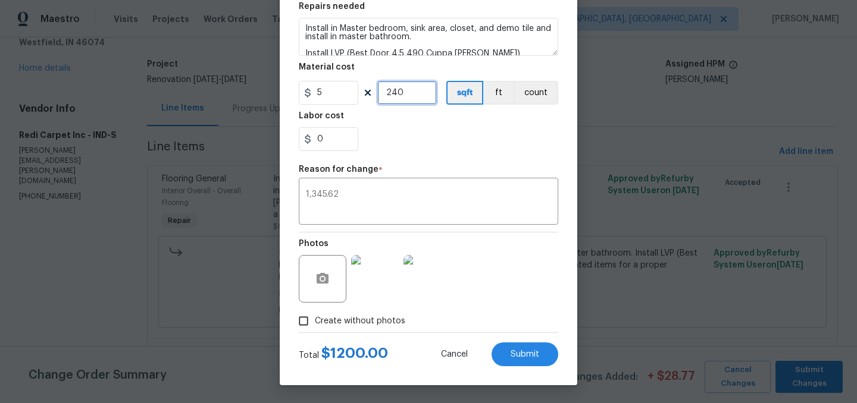
click at [411, 88] on input "240" at bounding box center [407, 93] width 60 height 24
type input "269"
click at [329, 142] on input "0" at bounding box center [329, 139] width 60 height 24
type input "0.62"
click at [399, 139] on div "0.62" at bounding box center [428, 139] width 259 height 24
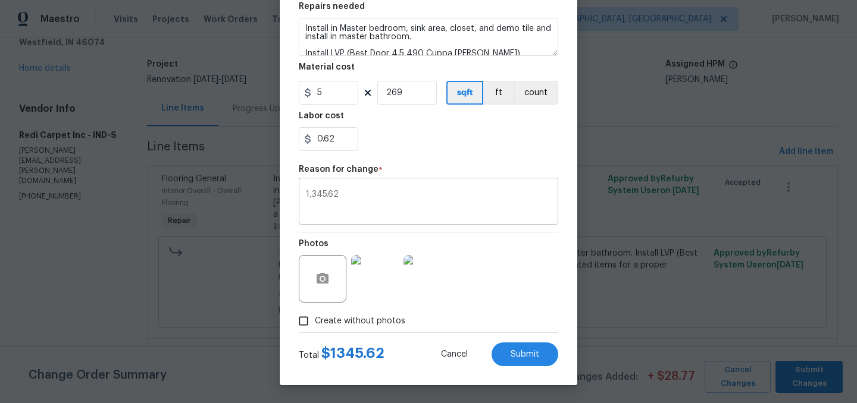
click at [367, 197] on textarea "1,345.62" at bounding box center [428, 202] width 245 height 25
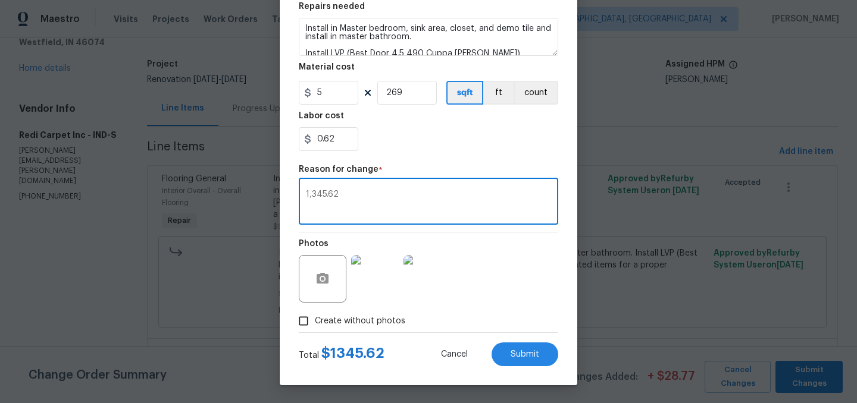
click at [367, 197] on textarea "1,345.62" at bounding box center [428, 202] width 245 height 25
type textarea "."
click at [420, 129] on div "0.62" at bounding box center [428, 139] width 259 height 24
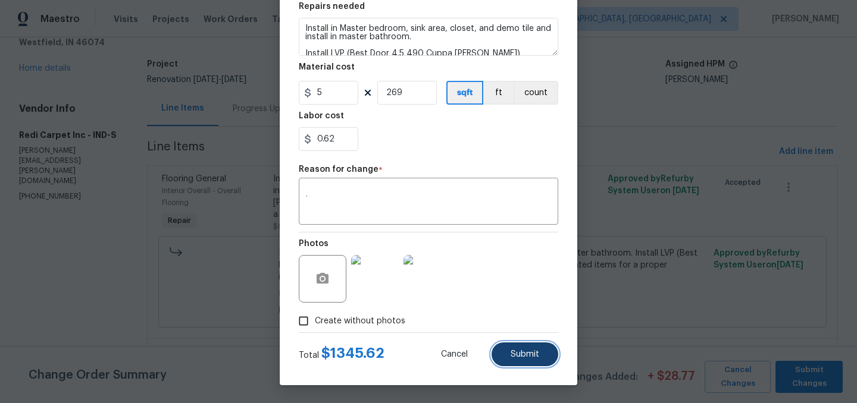
click at [531, 355] on span "Submit" at bounding box center [525, 355] width 29 height 9
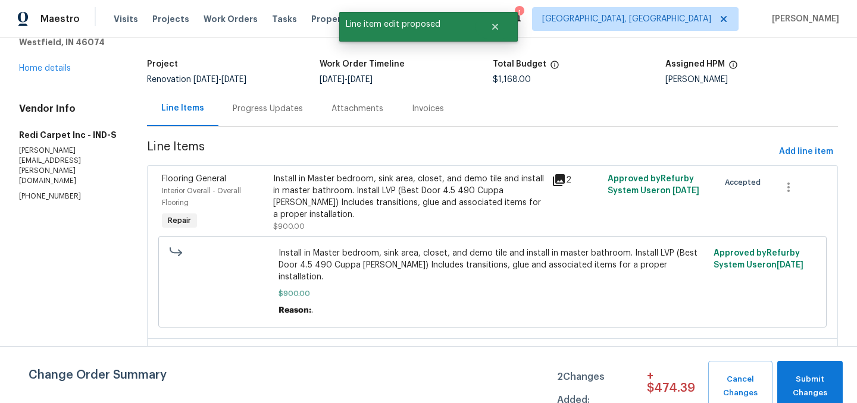
scroll to position [0, 0]
click at [821, 385] on span "Submit Changes" at bounding box center [810, 386] width 54 height 27
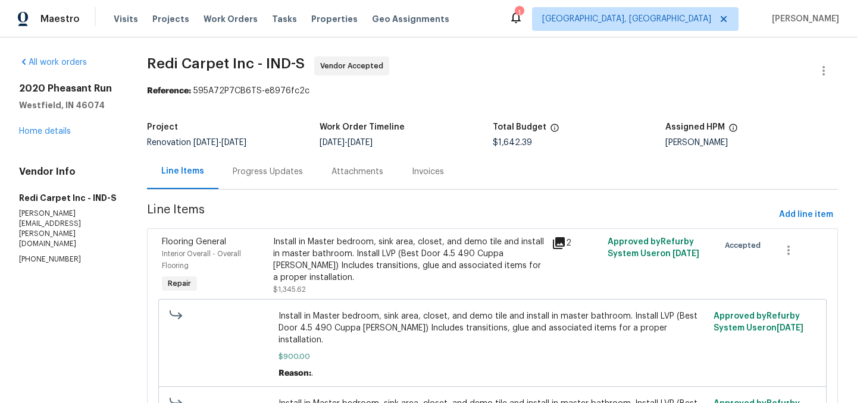
click at [255, 176] on div "Progress Updates" at bounding box center [268, 172] width 70 height 12
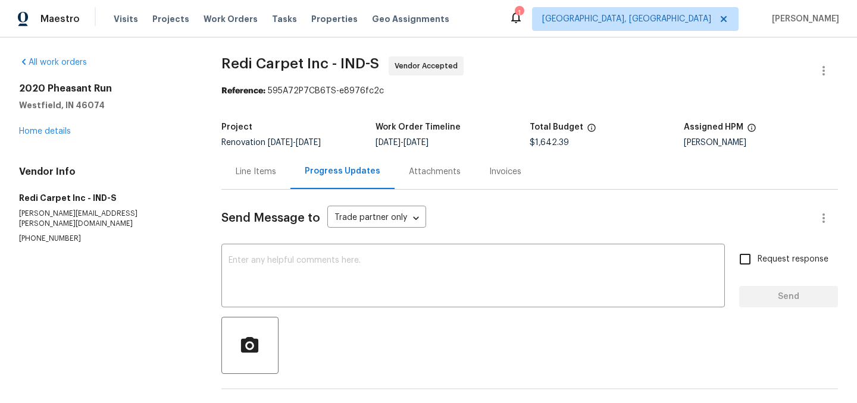
click at [248, 174] on div "Line Items" at bounding box center [256, 172] width 40 height 12
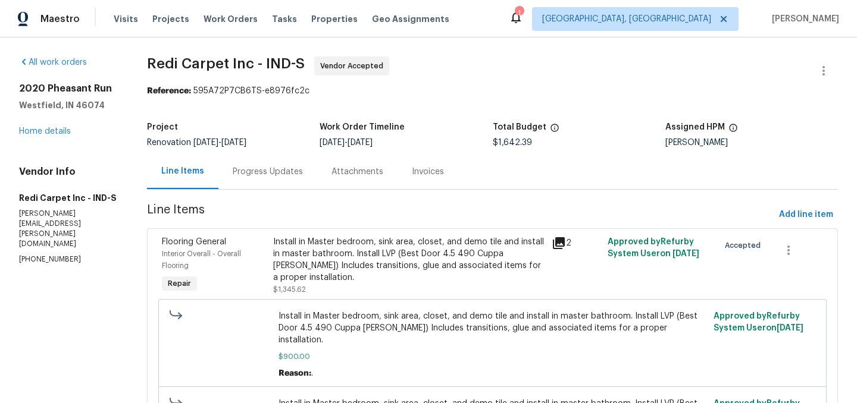
click at [267, 172] on div "Progress Updates" at bounding box center [268, 172] width 70 height 12
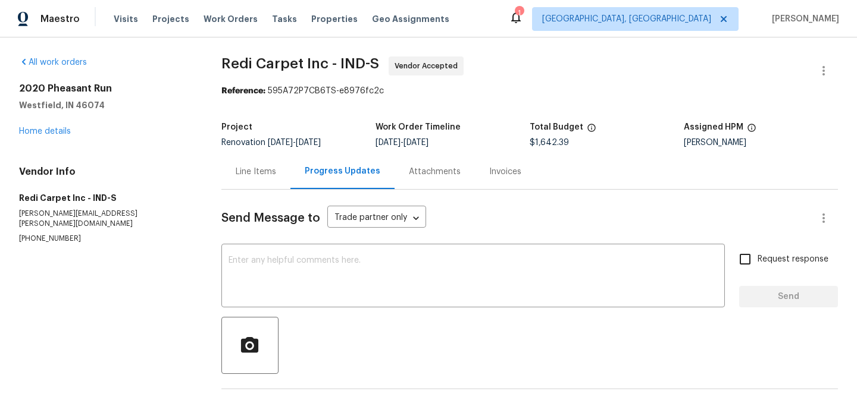
click at [523, 16] on div "1" at bounding box center [519, 13] width 8 height 12
click at [523, 17] on div "1" at bounding box center [519, 13] width 8 height 12
click at [523, 18] on div "1" at bounding box center [519, 13] width 8 height 12
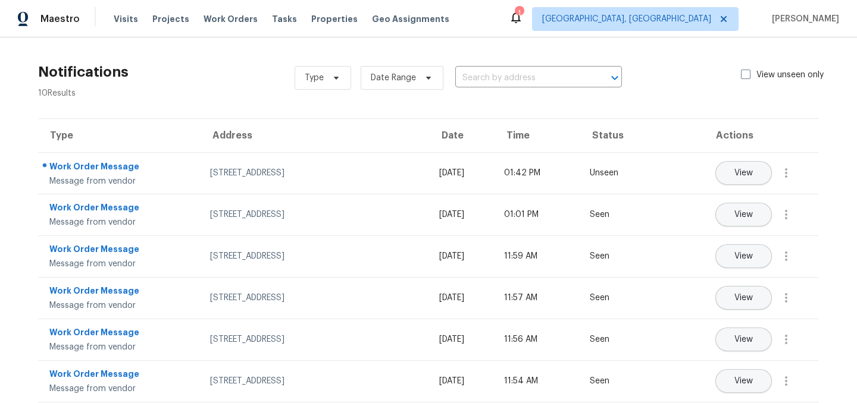
click at [523, 19] on icon at bounding box center [516, 17] width 14 height 14
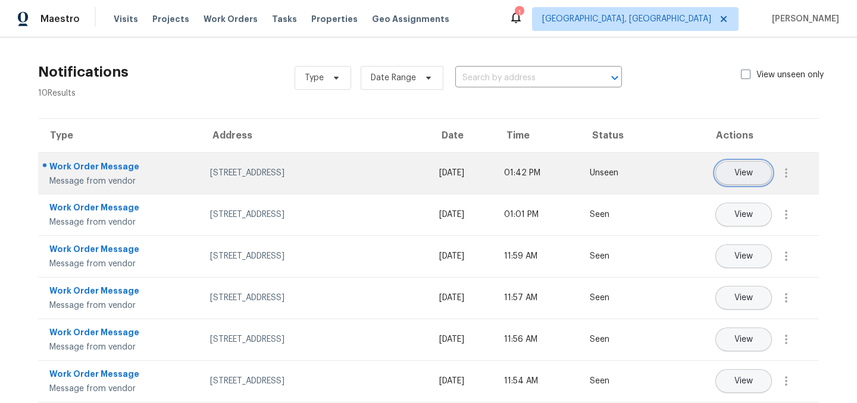
click at [752, 171] on span "View" at bounding box center [743, 173] width 18 height 9
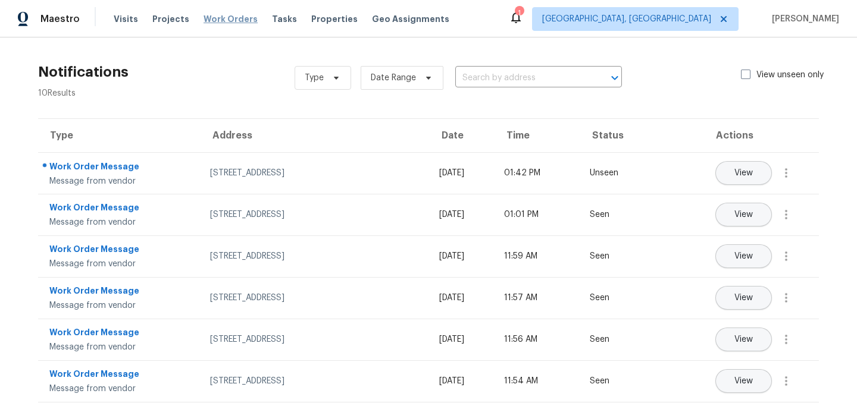
click at [209, 23] on span "Work Orders" at bounding box center [231, 19] width 54 height 12
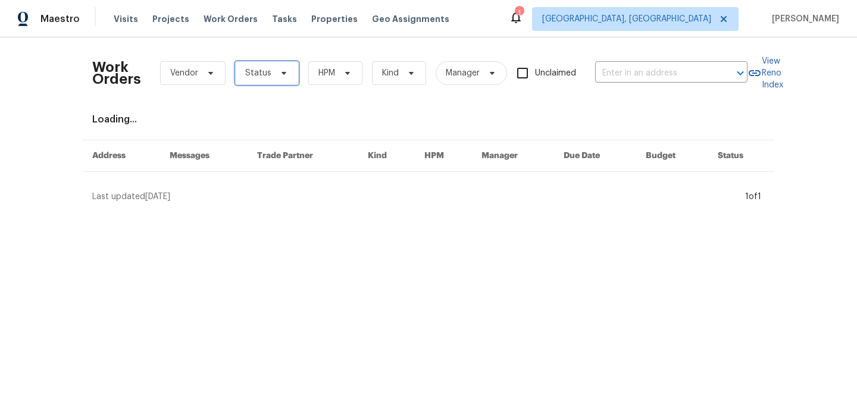
click at [271, 73] on span "Status" at bounding box center [267, 73] width 64 height 24
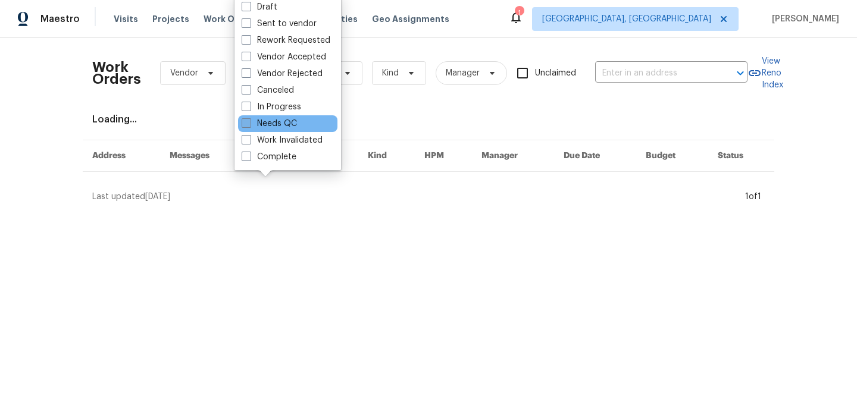
click at [283, 121] on label "Needs QC" at bounding box center [269, 124] width 55 height 12
click at [249, 121] on input "Needs QC" at bounding box center [246, 122] width 8 height 8
checkbox input "true"
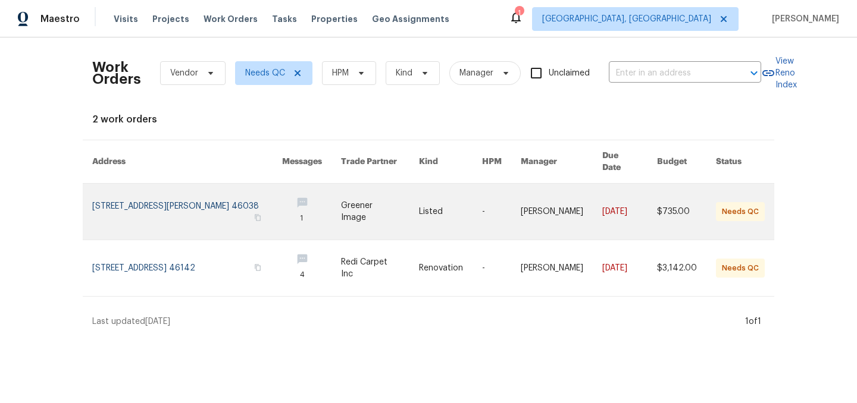
click at [158, 196] on link at bounding box center [187, 212] width 190 height 56
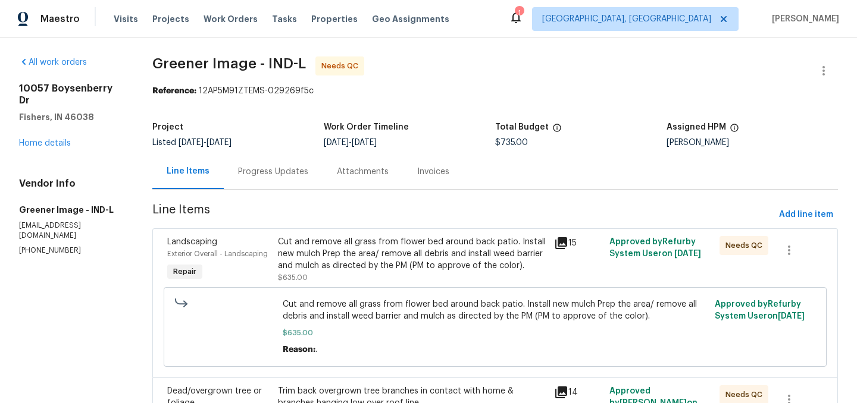
click at [268, 174] on div "Progress Updates" at bounding box center [273, 172] width 70 height 12
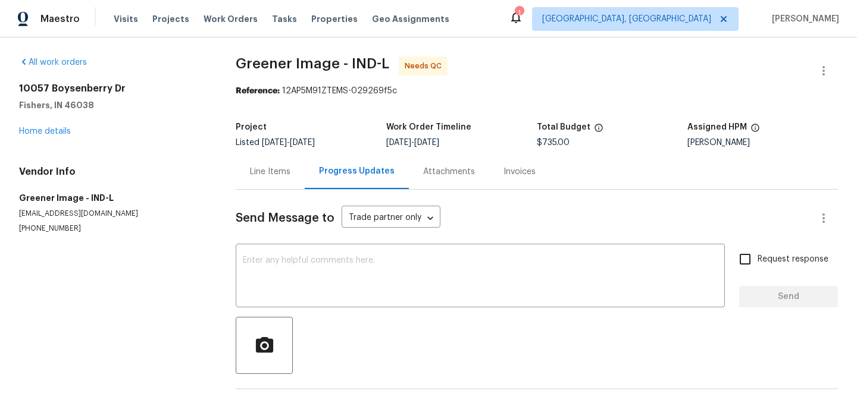
click at [265, 176] on div "Line Items" at bounding box center [270, 172] width 40 height 12
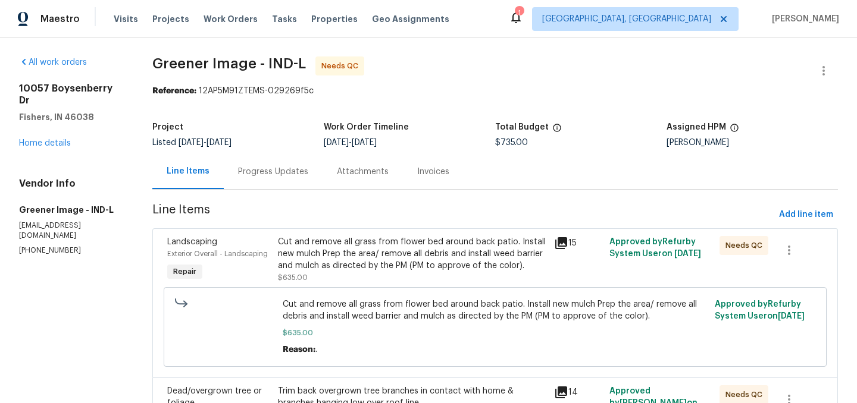
click at [367, 249] on div "Cut and remove all grass from flower bed around back patio. Install new mulch P…" at bounding box center [412, 254] width 269 height 36
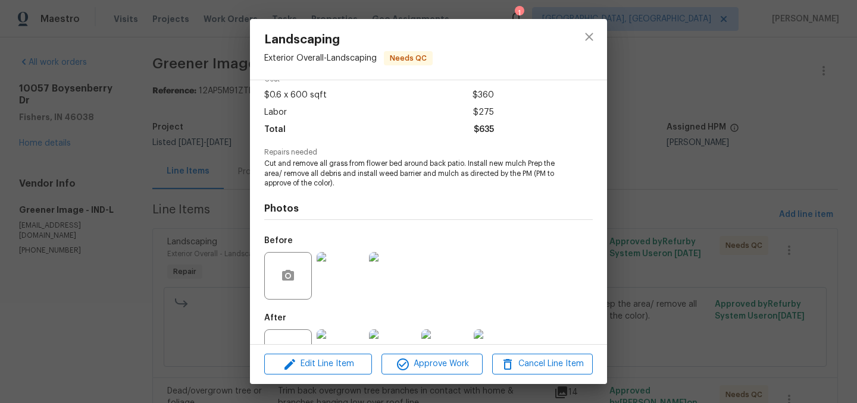
scroll to position [105, 0]
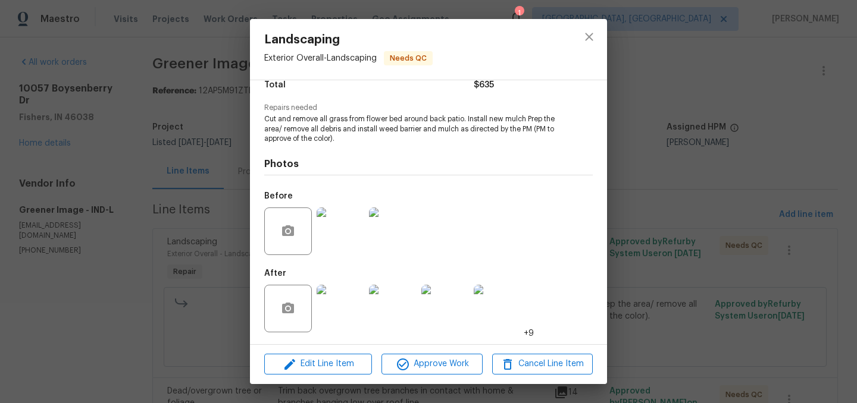
click at [342, 304] on img at bounding box center [341, 309] width 48 height 48
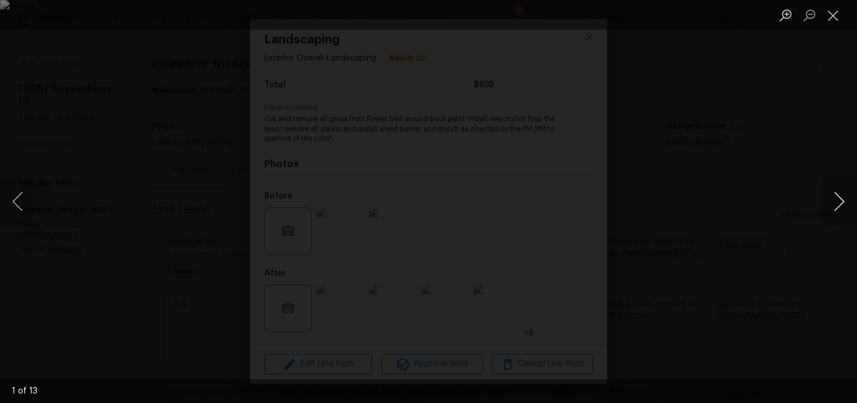
click at [835, 199] on button "Next image" at bounding box center [839, 202] width 36 height 48
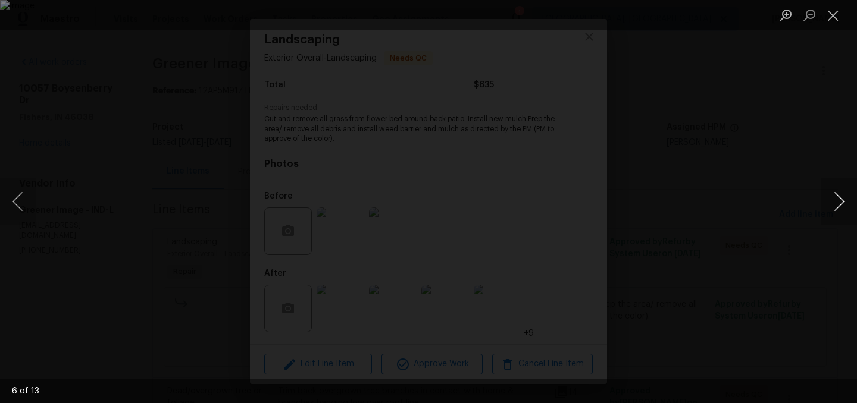
click at [835, 199] on button "Next image" at bounding box center [839, 202] width 36 height 48
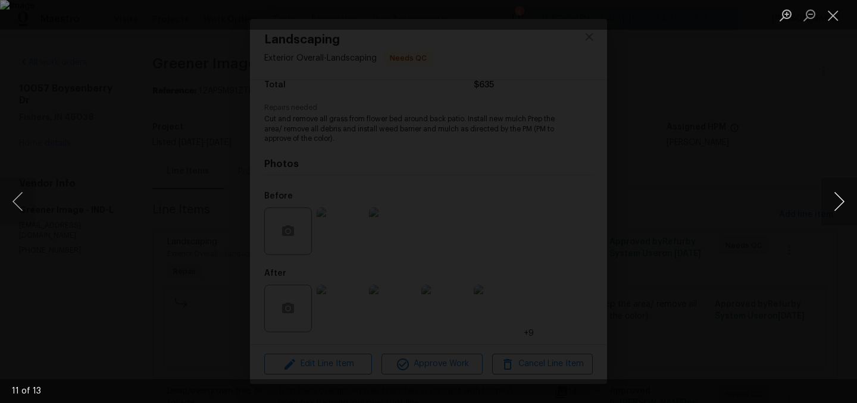
click at [835, 199] on button "Next image" at bounding box center [839, 202] width 36 height 48
click at [833, 17] on button "Close lightbox" at bounding box center [833, 15] width 24 height 21
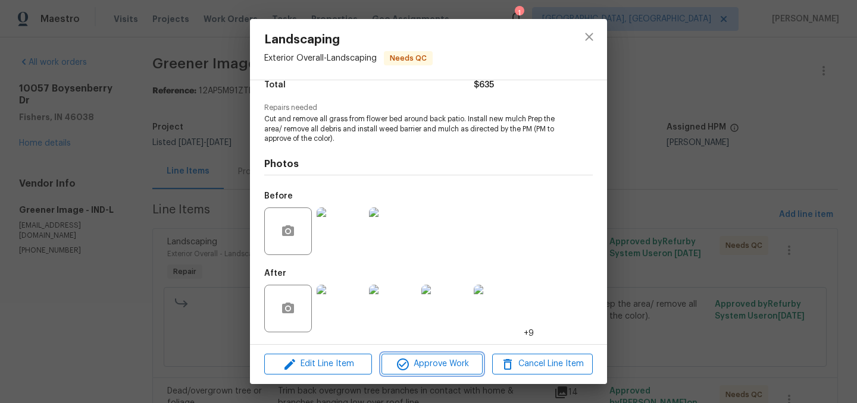
click at [434, 366] on span "Approve Work" at bounding box center [431, 364] width 93 height 15
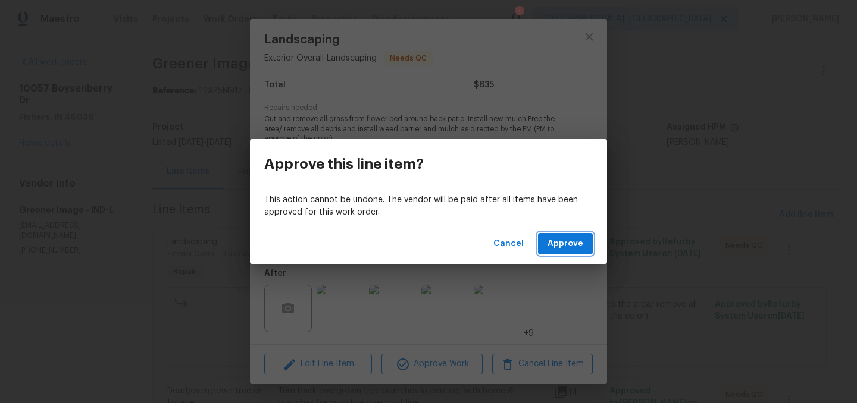
click at [546, 244] on button "Approve" at bounding box center [565, 244] width 55 height 22
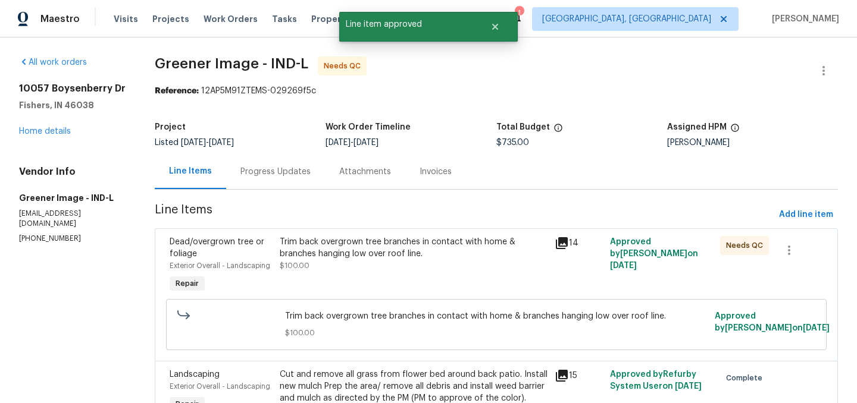
click at [390, 253] on div "Trim back overgrown tree branches in contact with home & branches hanging low o…" at bounding box center [414, 248] width 268 height 24
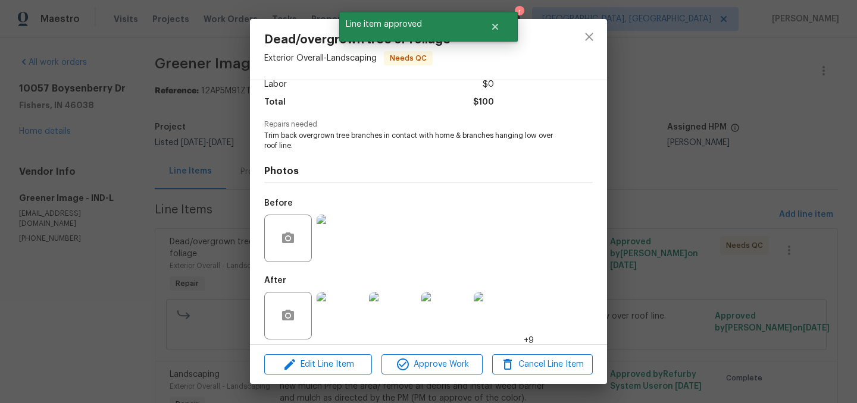
scroll to position [95, 0]
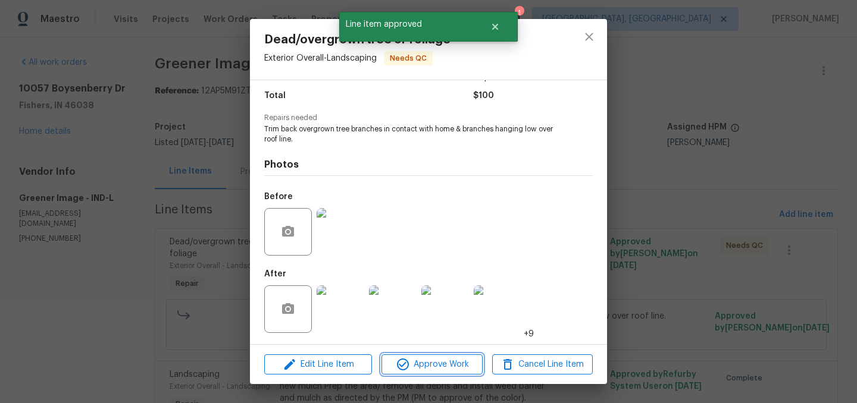
click at [459, 368] on span "Approve Work" at bounding box center [431, 365] width 93 height 15
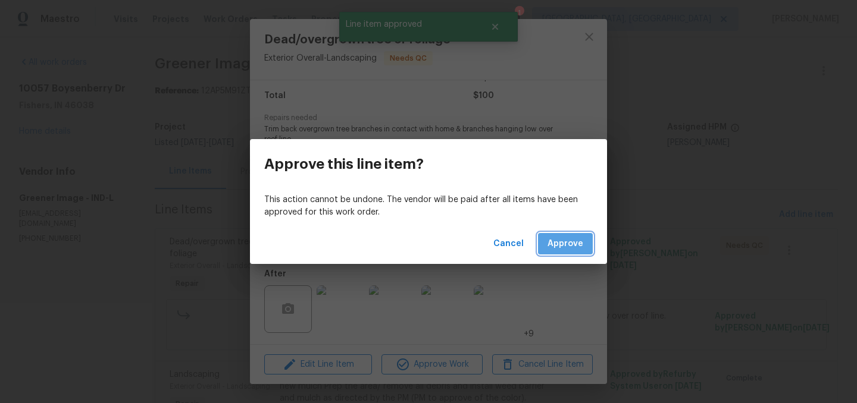
click at [575, 245] on span "Approve" at bounding box center [565, 244] width 36 height 15
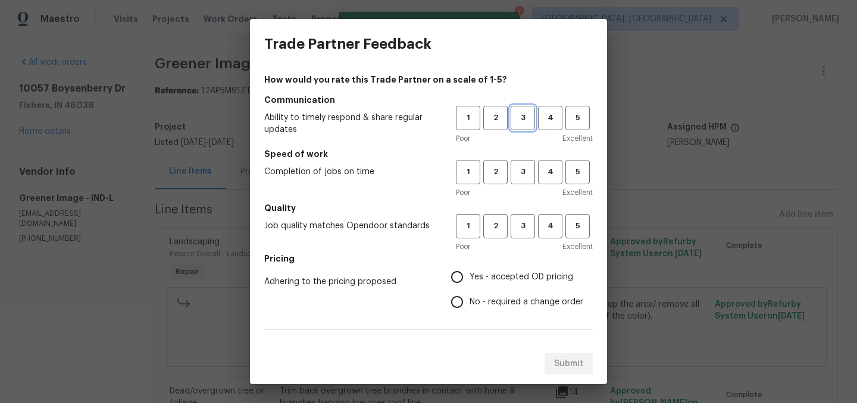
click at [524, 124] on span "3" at bounding box center [523, 118] width 22 height 14
click at [522, 168] on span "3" at bounding box center [523, 172] width 22 height 14
click at [521, 219] on button "3" at bounding box center [523, 226] width 24 height 24
click at [461, 272] on input "Yes - accepted OD pricing" at bounding box center [457, 277] width 25 height 25
radio input "true"
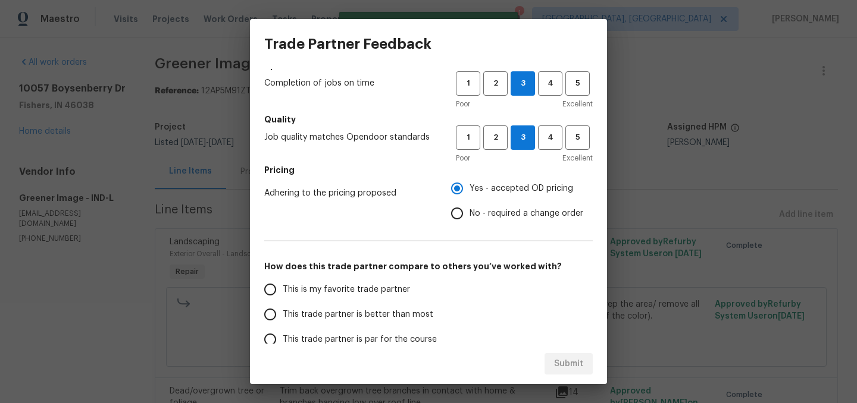
scroll to position [92, 0]
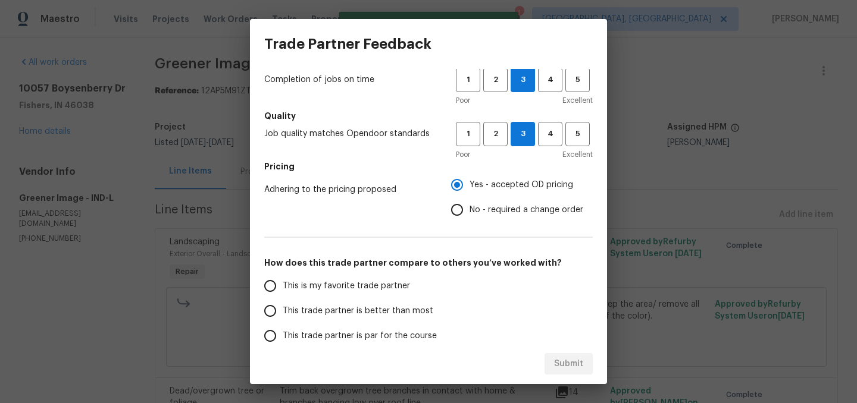
click at [351, 308] on span "This trade partner is better than most" at bounding box center [358, 311] width 151 height 12
click at [283, 308] on input "This trade partner is better than most" at bounding box center [270, 311] width 25 height 25
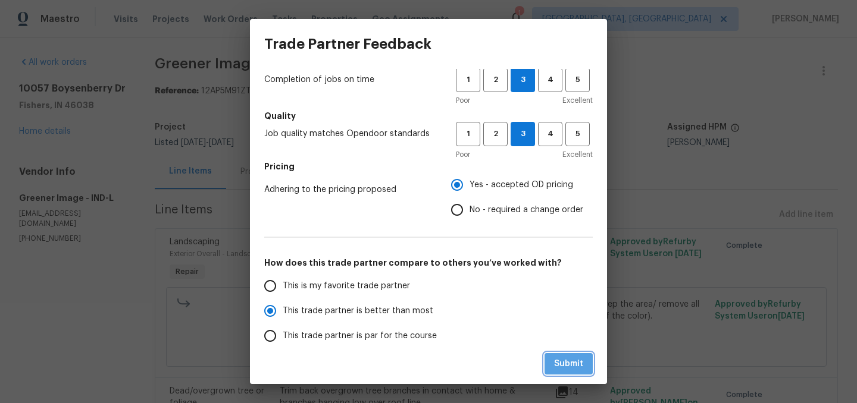
click at [567, 362] on span "Submit" at bounding box center [568, 364] width 29 height 15
radio input "true"
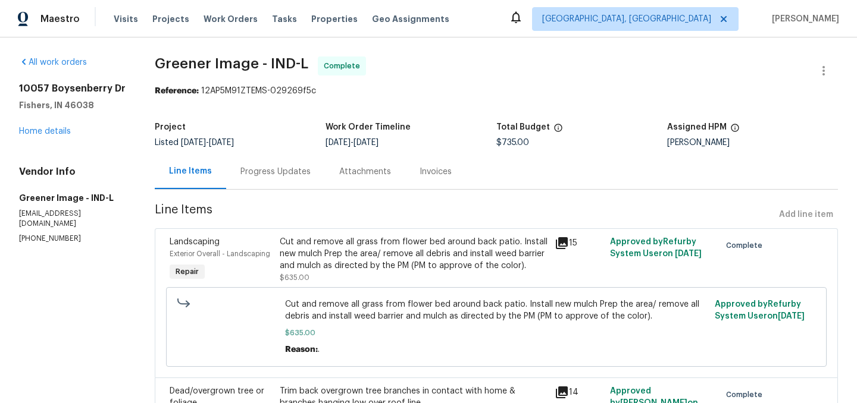
click at [263, 183] on div "Progress Updates" at bounding box center [275, 171] width 99 height 35
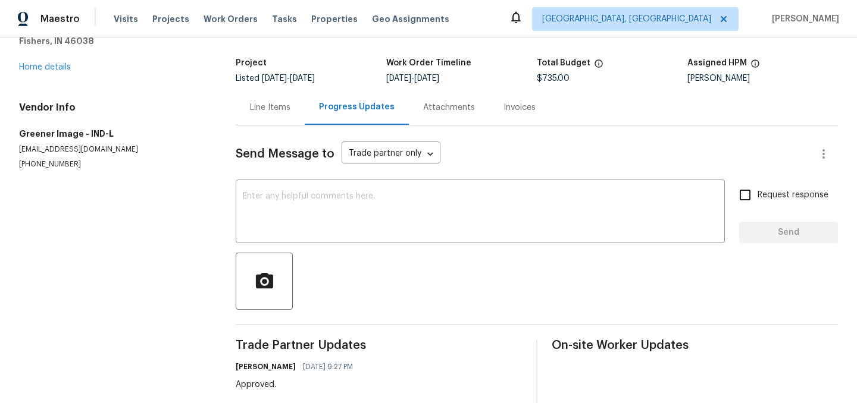
scroll to position [61, 0]
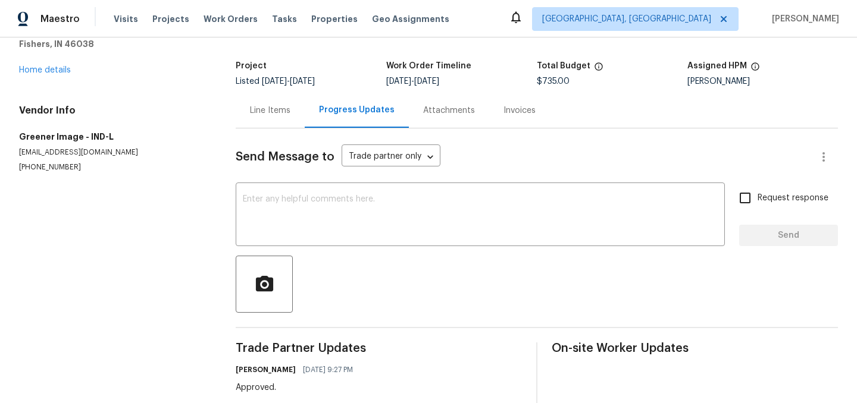
click at [265, 114] on div "Line Items" at bounding box center [270, 111] width 40 height 12
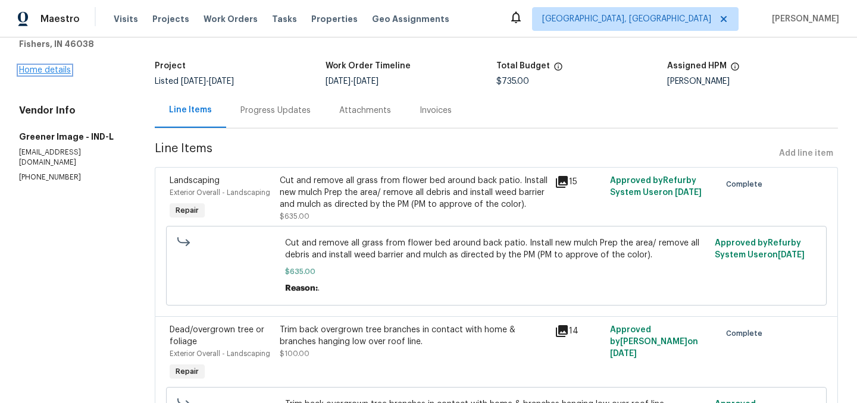
click at [49, 70] on link "Home details" at bounding box center [45, 70] width 52 height 8
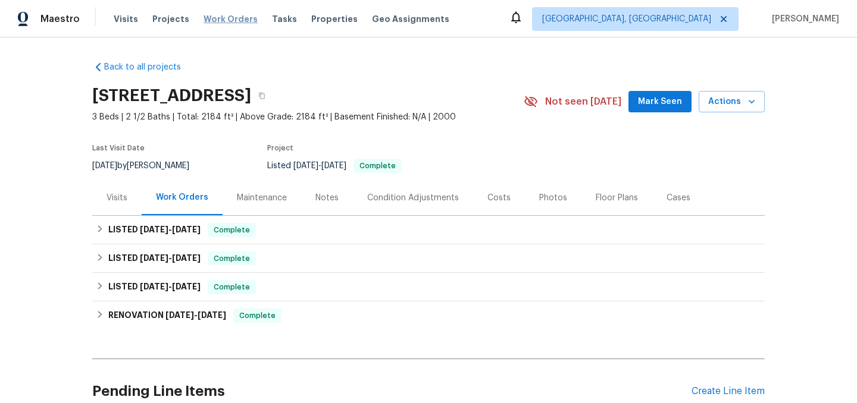
click at [223, 18] on span "Work Orders" at bounding box center [231, 19] width 54 height 12
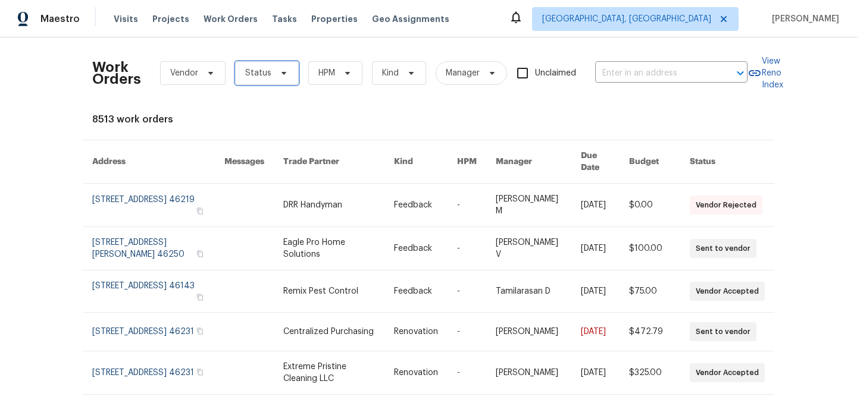
click at [255, 65] on span "Status" at bounding box center [267, 73] width 64 height 24
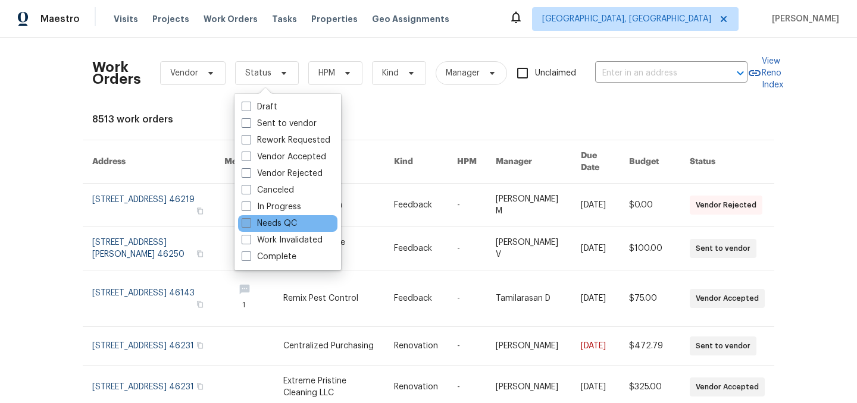
click at [279, 226] on label "Needs QC" at bounding box center [269, 224] width 55 height 12
click at [249, 226] on input "Needs QC" at bounding box center [246, 222] width 8 height 8
checkbox input "true"
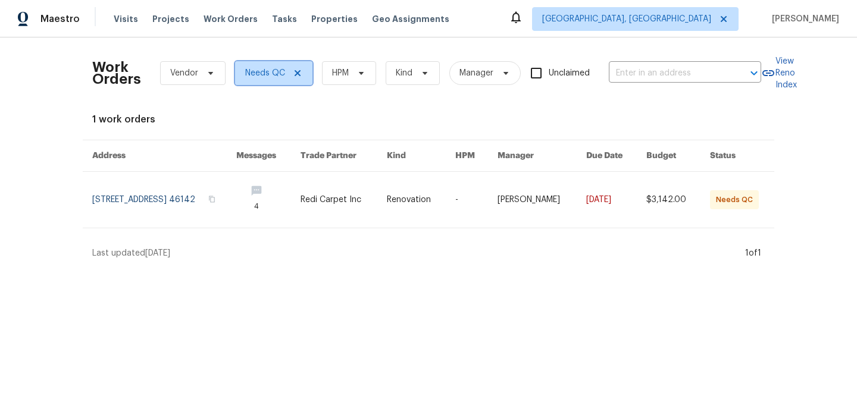
click at [296, 73] on icon at bounding box center [298, 73] width 6 height 6
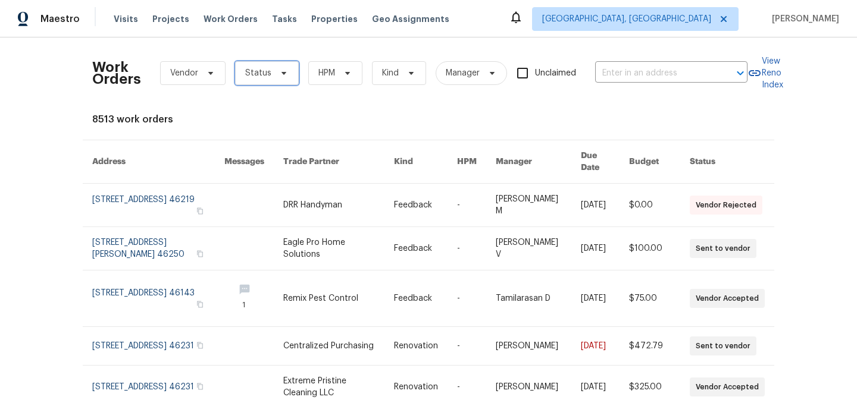
click at [265, 73] on span "Status" at bounding box center [258, 73] width 26 height 12
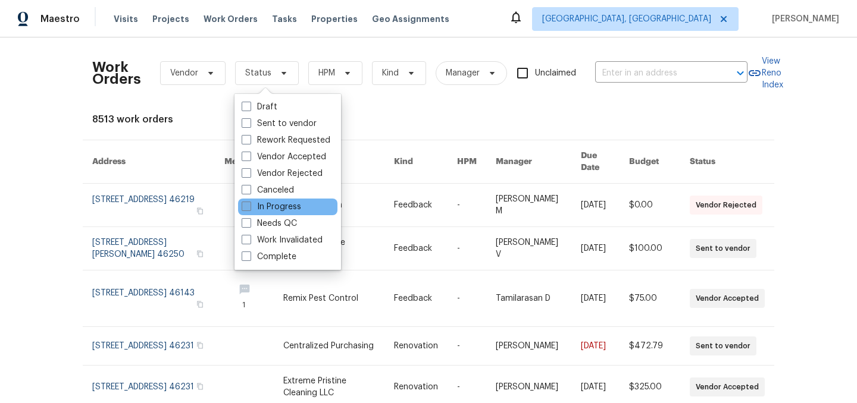
click at [261, 206] on label "In Progress" at bounding box center [272, 207] width 60 height 12
click at [249, 206] on input "In Progress" at bounding box center [246, 205] width 8 height 8
checkbox input "true"
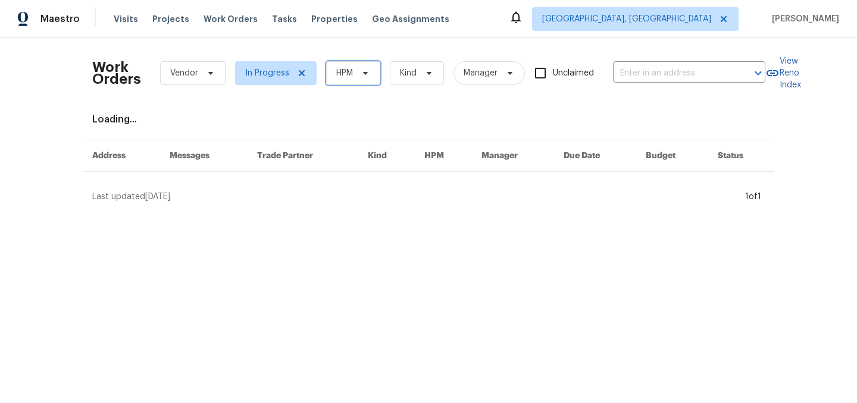
click at [359, 68] on span at bounding box center [363, 73] width 13 height 10
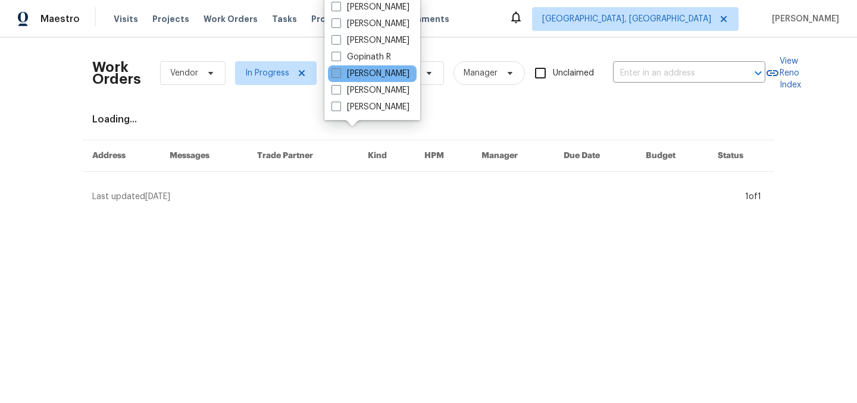
click at [373, 73] on label "[PERSON_NAME]" at bounding box center [370, 74] width 78 height 12
click at [339, 73] on input "[PERSON_NAME]" at bounding box center [335, 72] width 8 height 8
checkbox input "true"
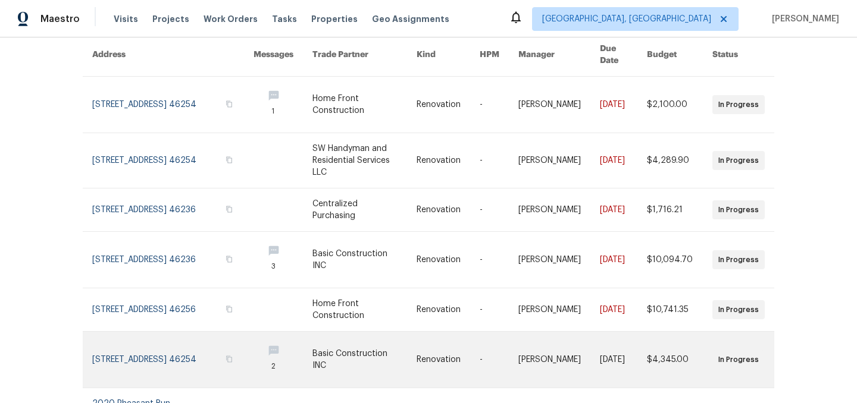
scroll to position [111, 0]
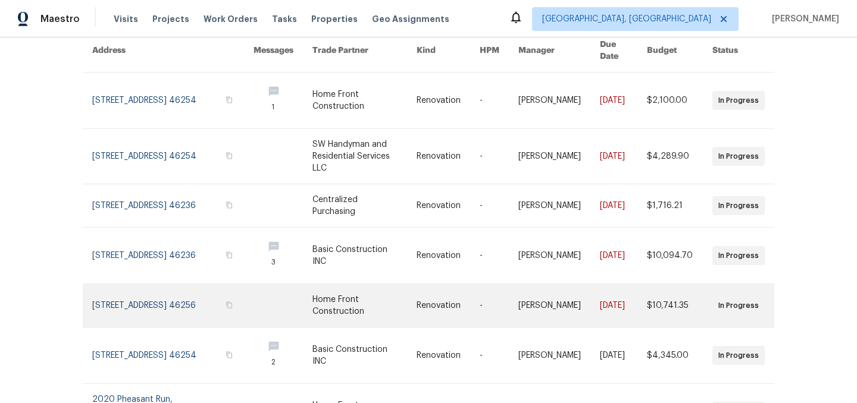
click at [323, 284] on link at bounding box center [364, 305] width 104 height 43
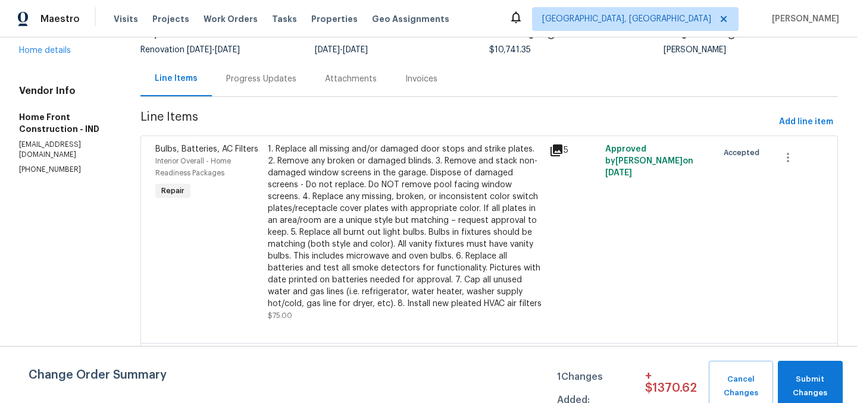
scroll to position [94, 0]
click at [816, 382] on span "Submit Changes" at bounding box center [810, 386] width 53 height 27
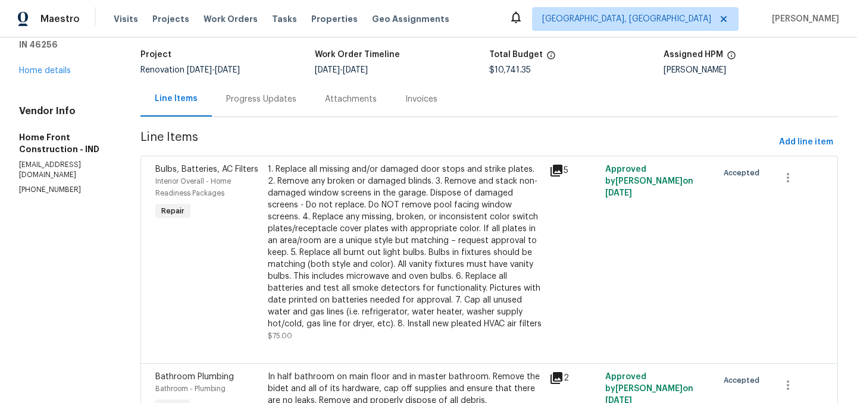
scroll to position [0, 0]
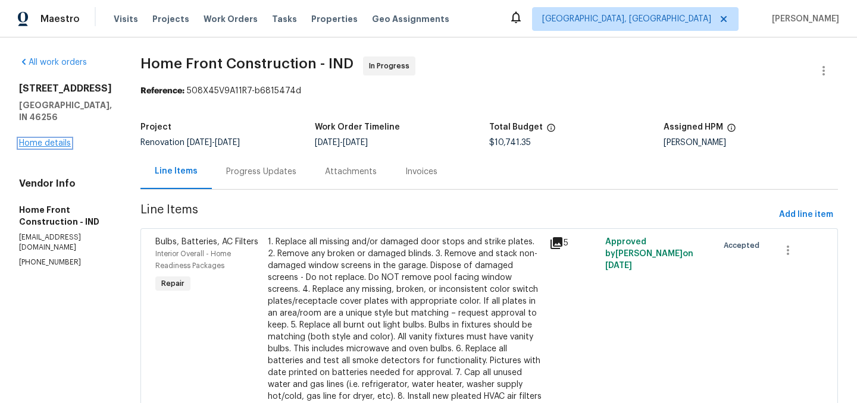
click at [45, 139] on link "Home details" at bounding box center [45, 143] width 52 height 8
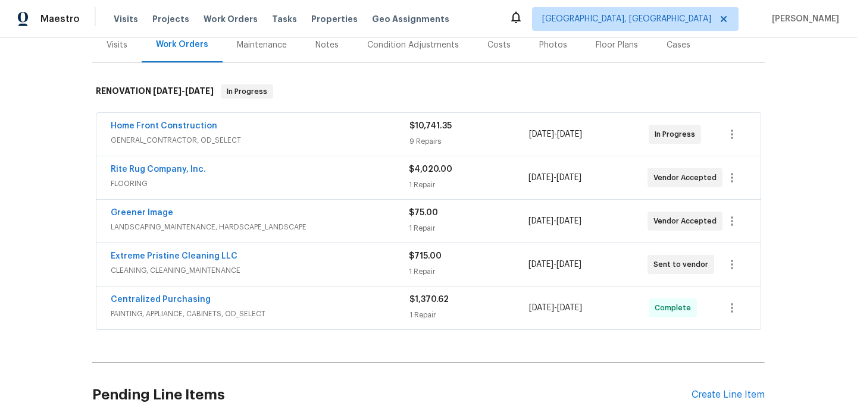
scroll to position [152, 0]
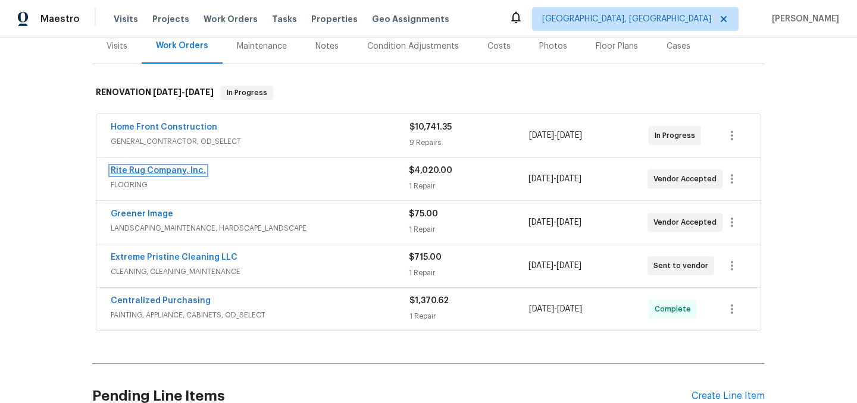
click at [167, 170] on link "Rite Rug Company, Inc." at bounding box center [158, 171] width 95 height 8
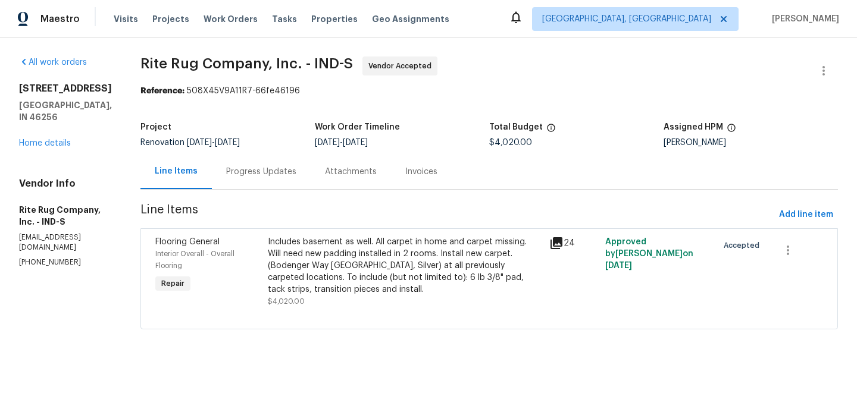
click at [279, 176] on div "Progress Updates" at bounding box center [261, 172] width 70 height 12
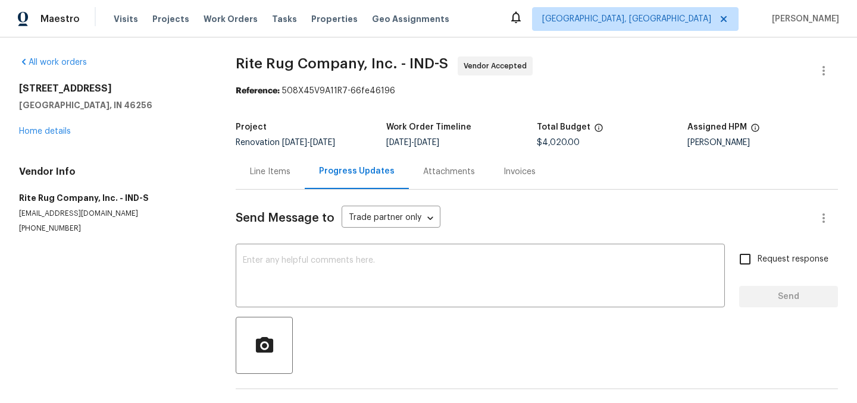
click at [278, 173] on div "Line Items" at bounding box center [270, 172] width 40 height 12
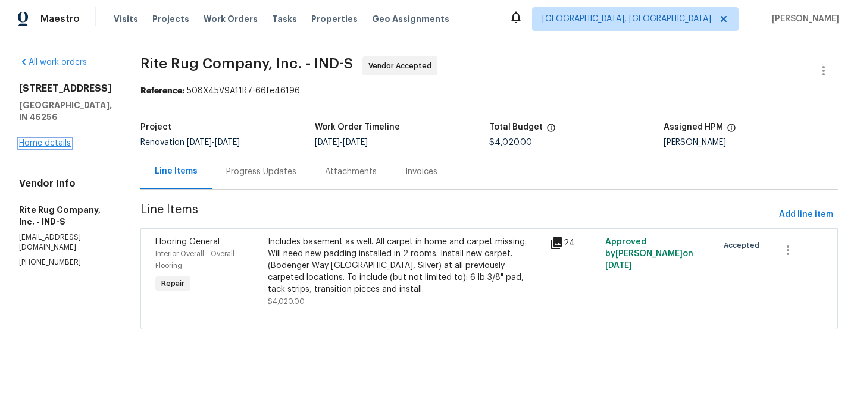
click at [55, 139] on link "Home details" at bounding box center [45, 143] width 52 height 8
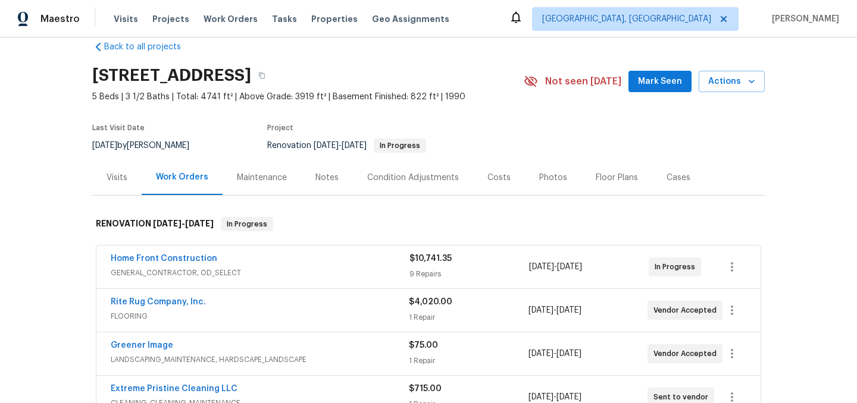
scroll to position [9, 0]
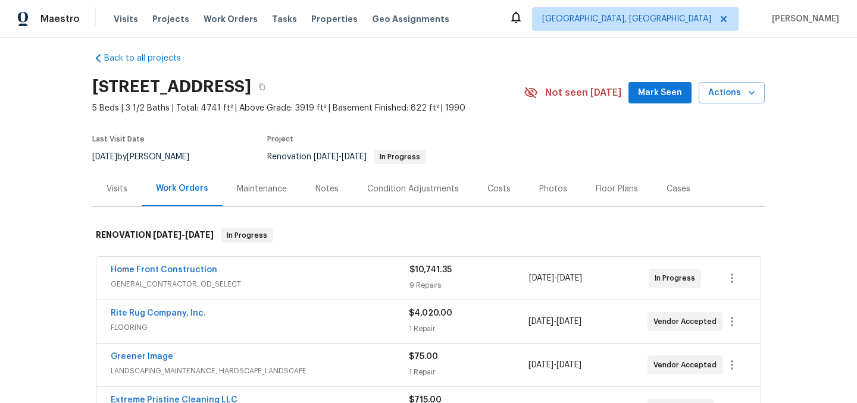
click at [321, 191] on div "Notes" at bounding box center [326, 189] width 23 height 12
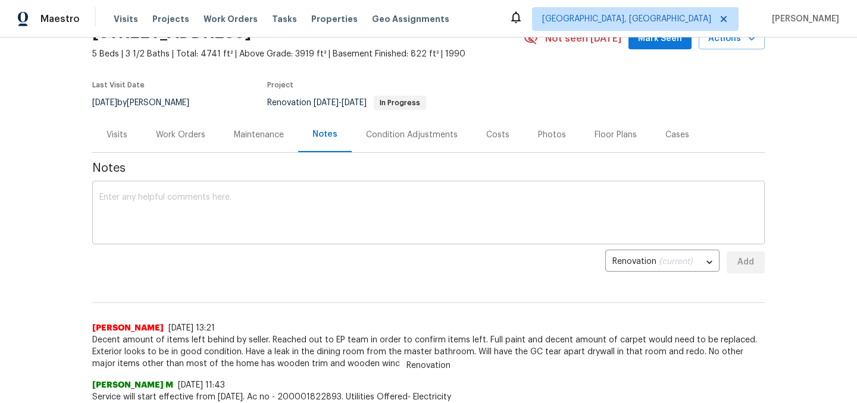
scroll to position [35, 0]
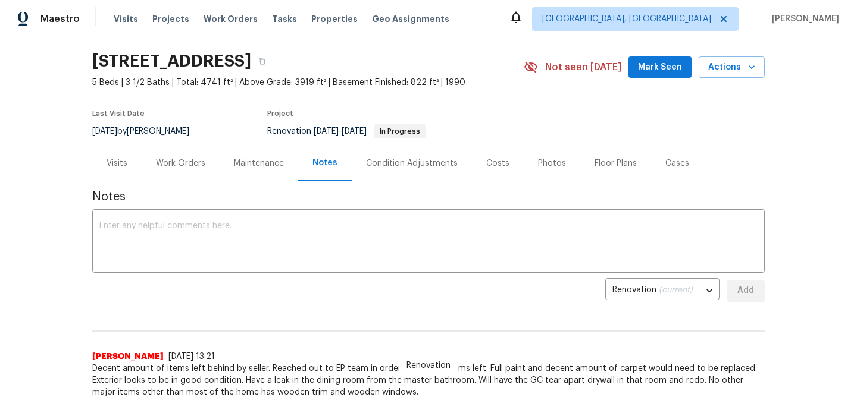
click at [184, 164] on div "Work Orders" at bounding box center [180, 164] width 49 height 12
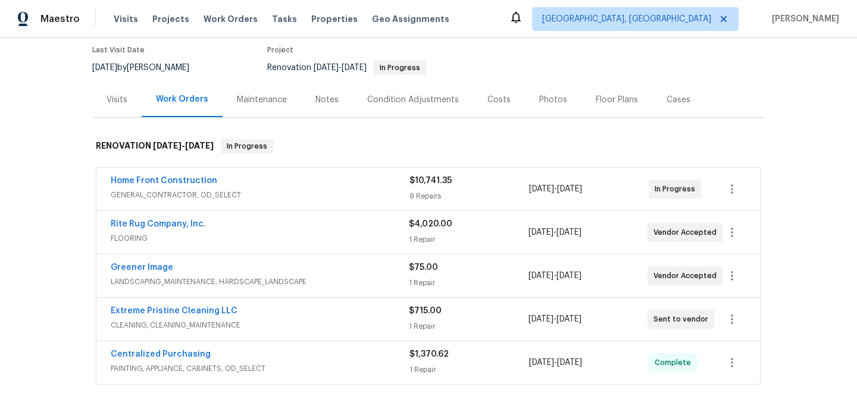
scroll to position [93, 0]
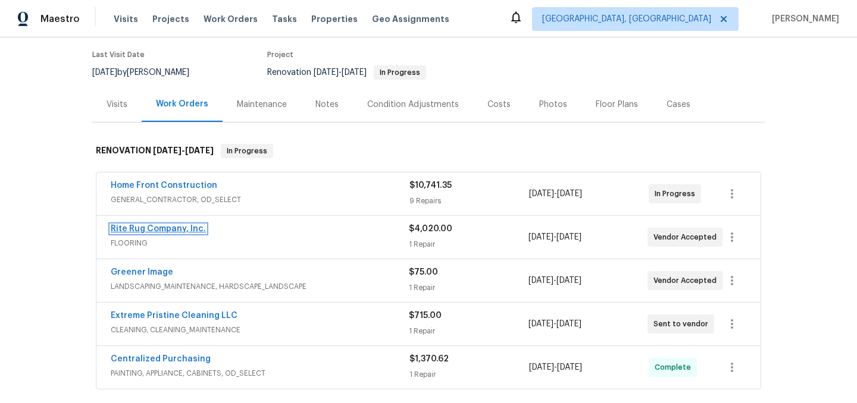
click at [164, 229] on link "Rite Rug Company, Inc." at bounding box center [158, 229] width 95 height 8
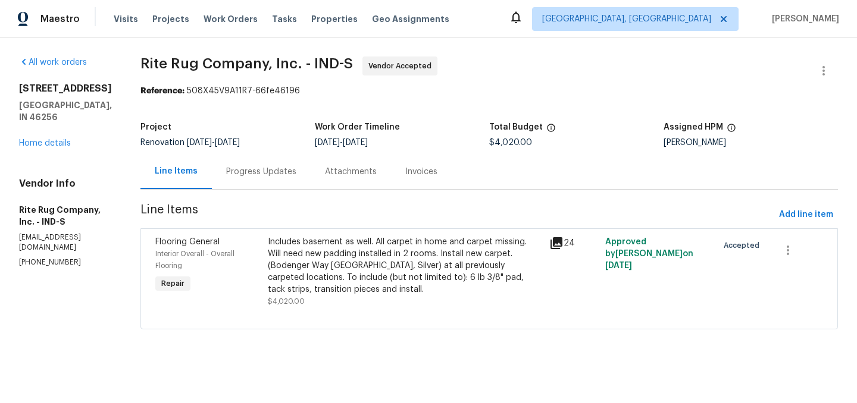
click at [273, 167] on div "Progress Updates" at bounding box center [261, 172] width 70 height 12
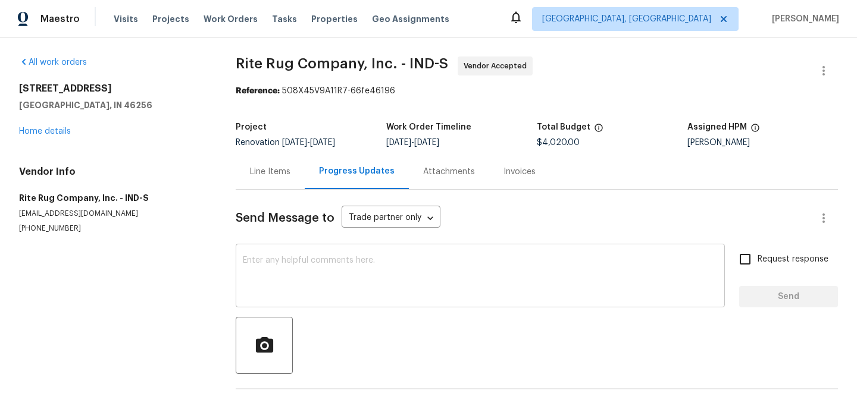
click at [287, 256] on div "x ​" at bounding box center [480, 277] width 489 height 61
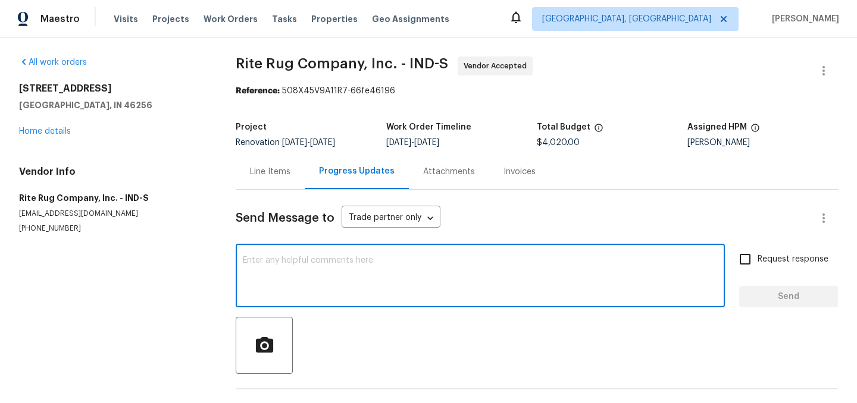
scroll to position [85, 0]
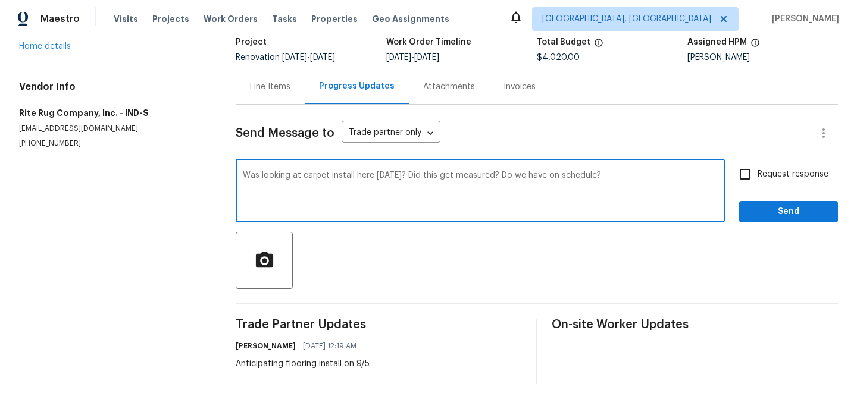
type textarea "Was looking at carpet install here tomorrow? Did this get measured? Do we have …"
click at [785, 205] on span "Send" at bounding box center [789, 212] width 80 height 15
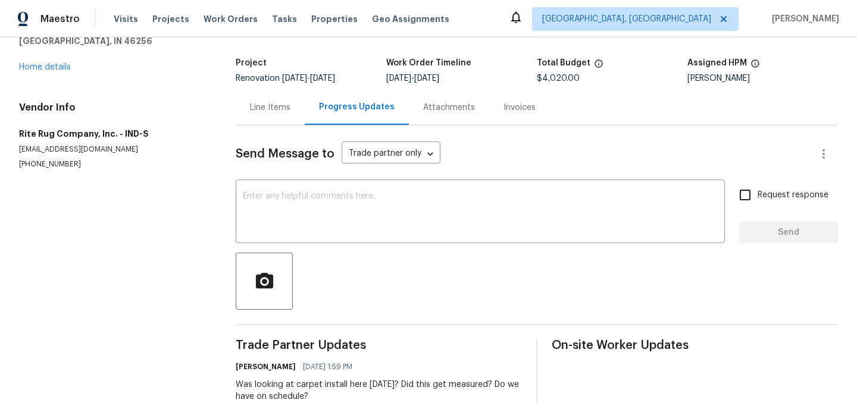
scroll to position [0, 0]
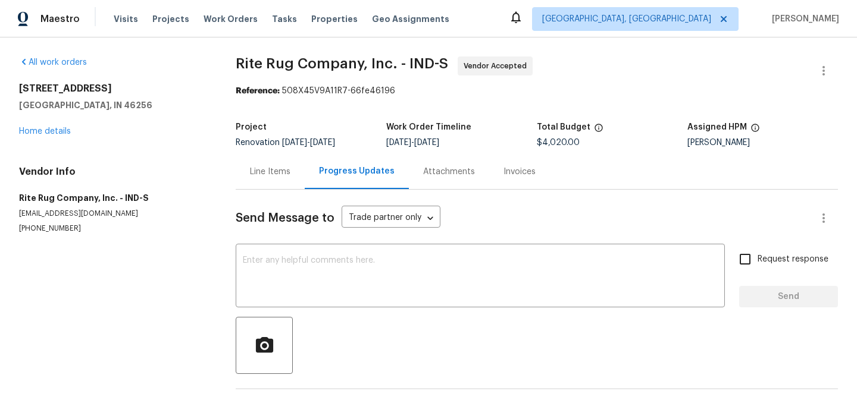
click at [269, 170] on div "Line Items" at bounding box center [270, 172] width 40 height 12
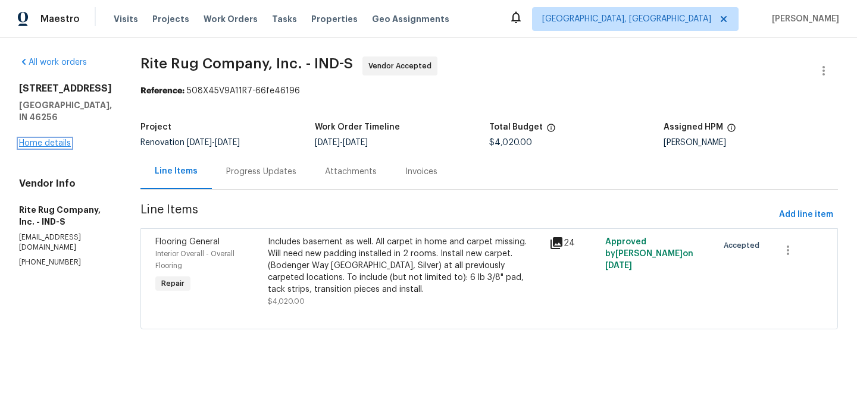
click at [51, 139] on link "Home details" at bounding box center [45, 143] width 52 height 8
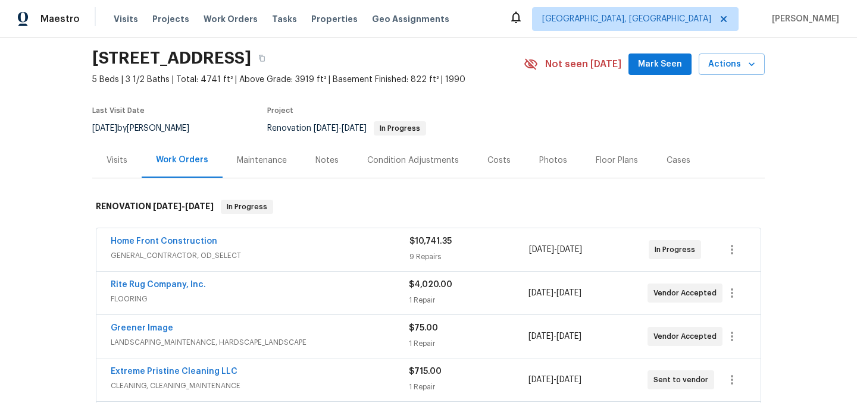
scroll to position [39, 0]
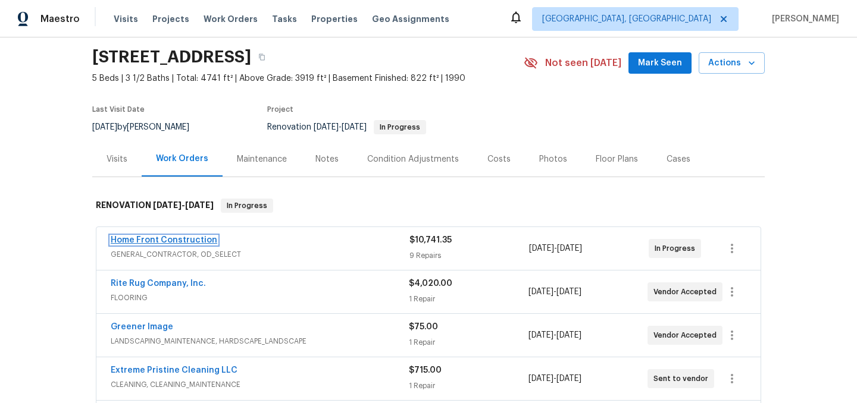
click at [182, 240] on link "Home Front Construction" at bounding box center [164, 240] width 107 height 8
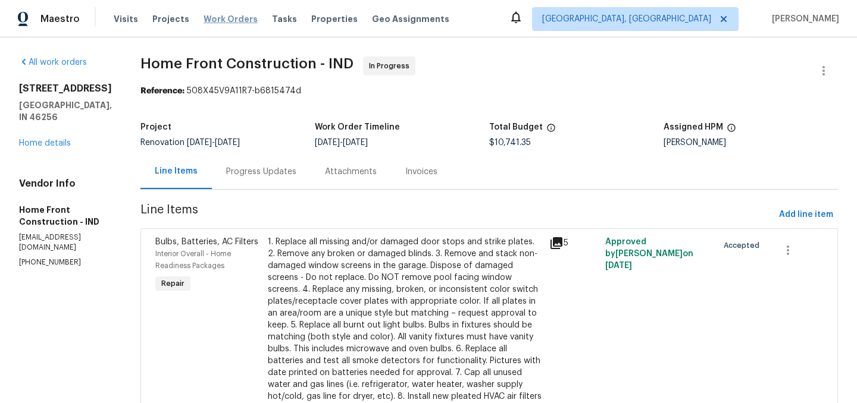
click at [221, 20] on span "Work Orders" at bounding box center [231, 19] width 54 height 12
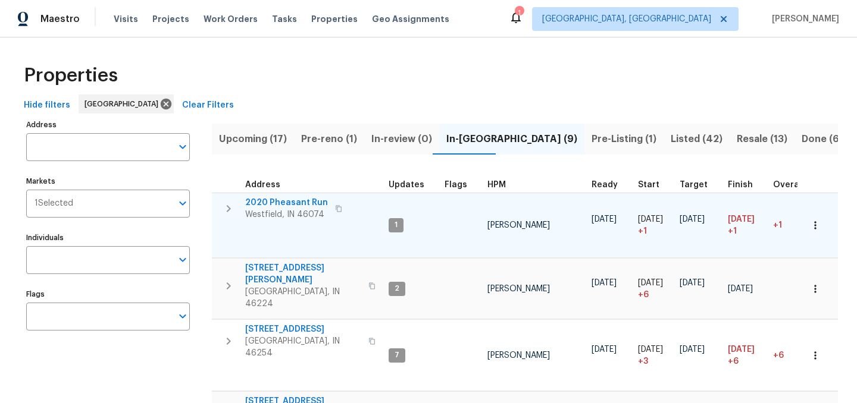
click at [275, 202] on span "2020 Pheasant Run" at bounding box center [286, 203] width 83 height 12
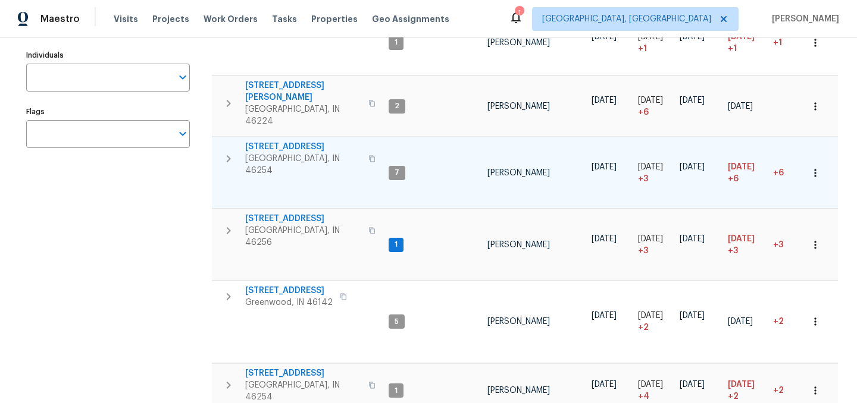
scroll to position [185, 0]
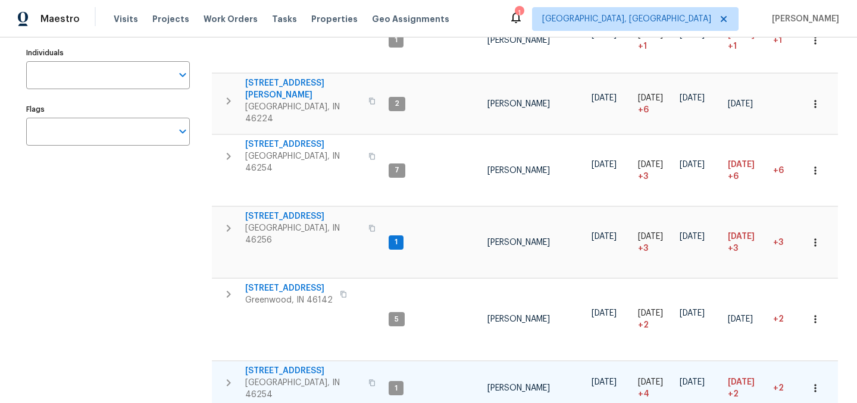
click at [296, 365] on span "[STREET_ADDRESS]" at bounding box center [303, 371] width 116 height 12
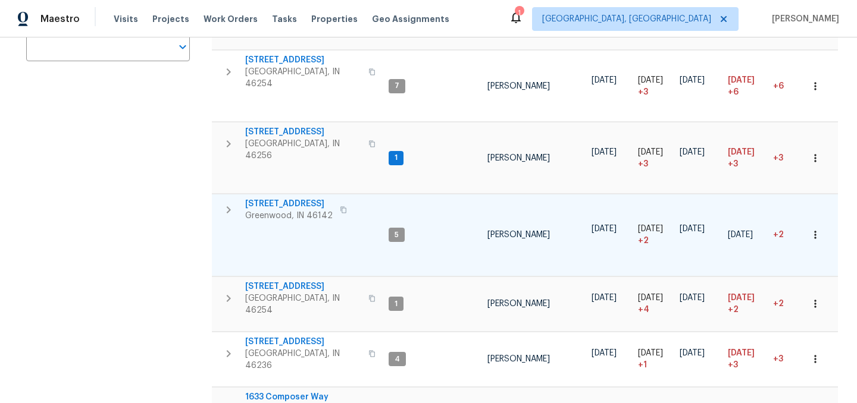
scroll to position [268, 0]
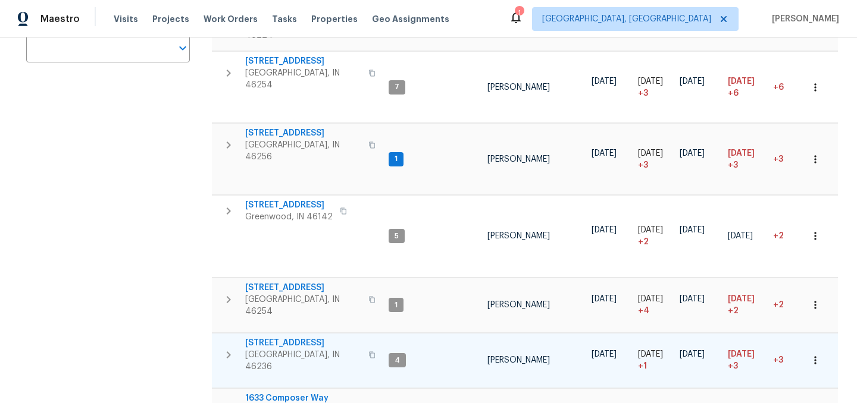
click at [281, 337] on span "[STREET_ADDRESS]" at bounding box center [303, 343] width 116 height 12
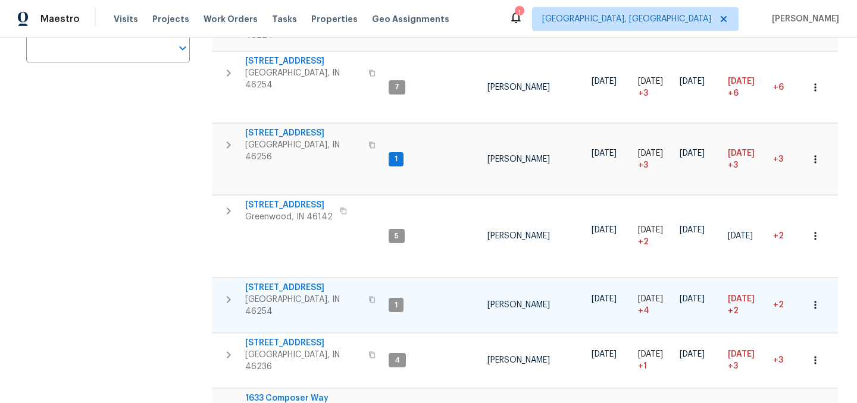
click at [290, 282] on span "[STREET_ADDRESS]" at bounding box center [303, 288] width 116 height 12
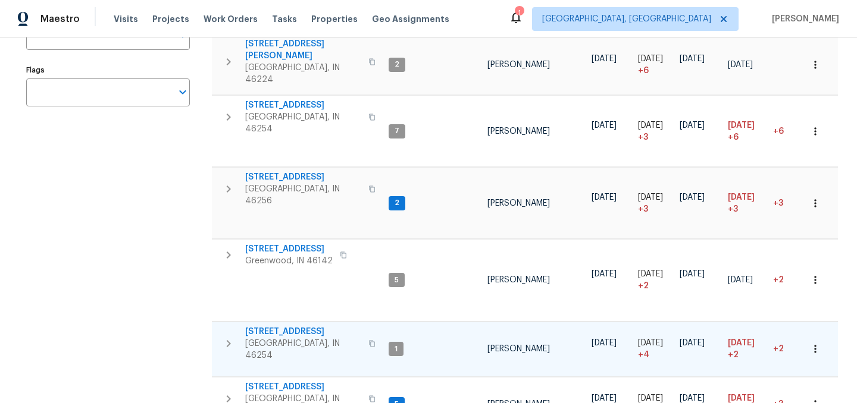
scroll to position [223, 0]
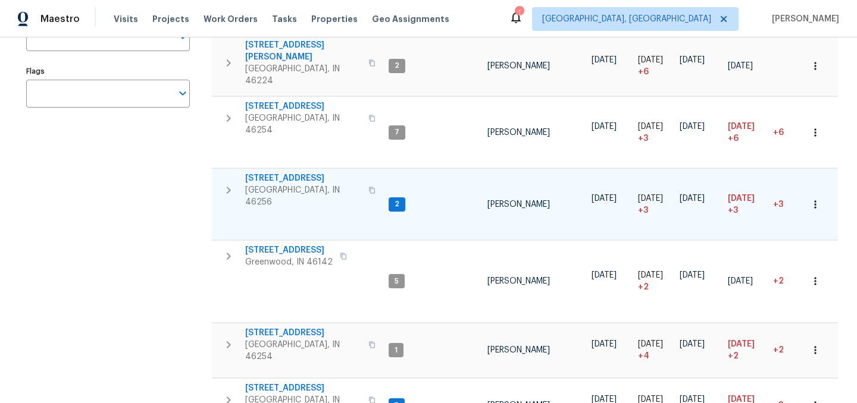
click at [292, 173] on span "8259 Hampton Cir W" at bounding box center [303, 179] width 116 height 12
click at [289, 173] on span "8259 Hampton Cir W" at bounding box center [303, 179] width 116 height 12
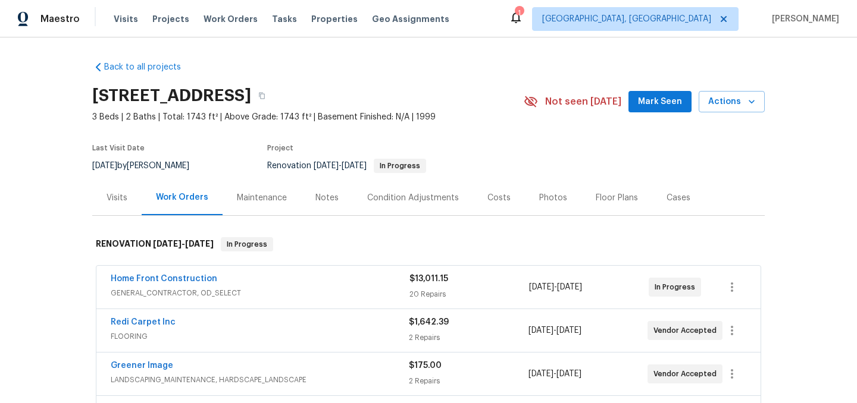
click at [321, 196] on div "Notes" at bounding box center [326, 198] width 23 height 12
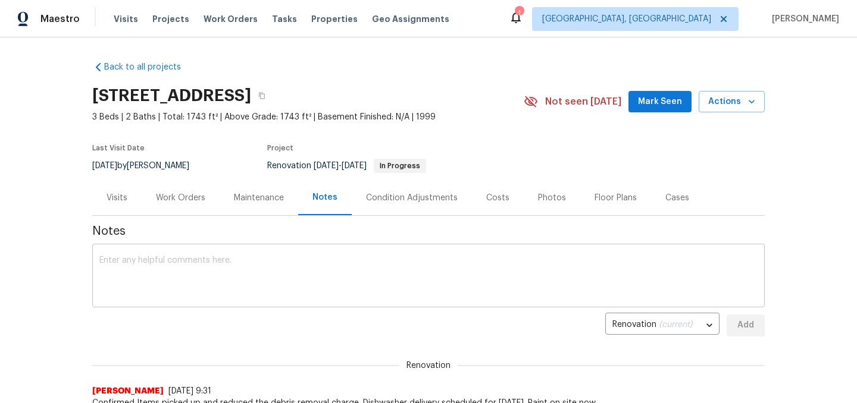
click at [231, 254] on div "x ​" at bounding box center [428, 277] width 672 height 61
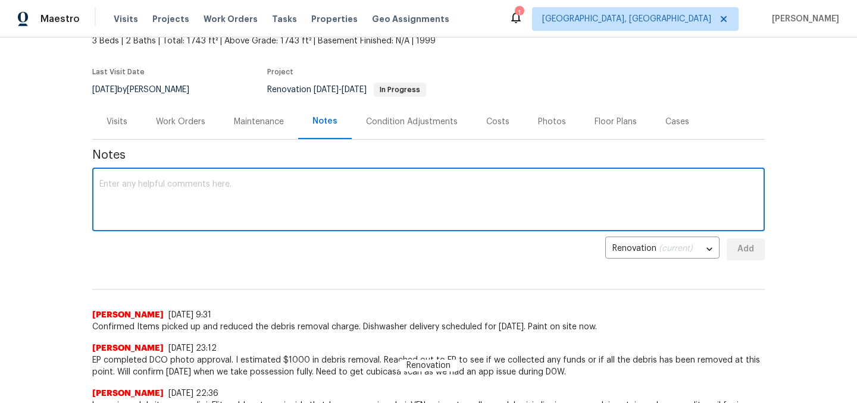
scroll to position [79, 0]
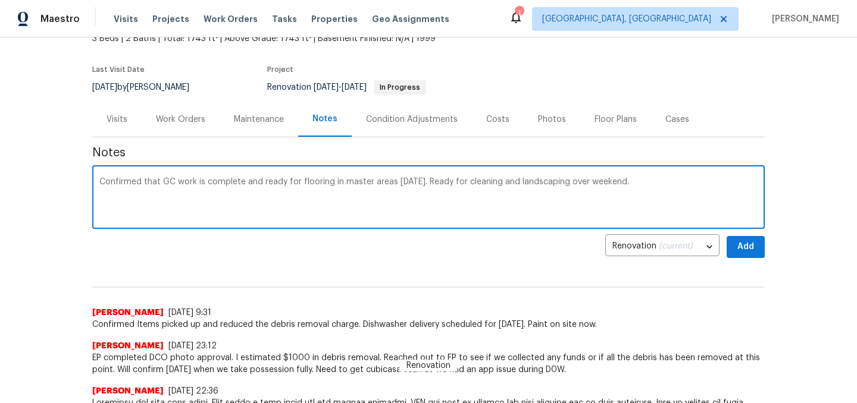
type textarea "Confirmed that GC work is complete and ready for flooring in master areas [DATE…"
click at [745, 239] on button "Add" at bounding box center [746, 247] width 38 height 22
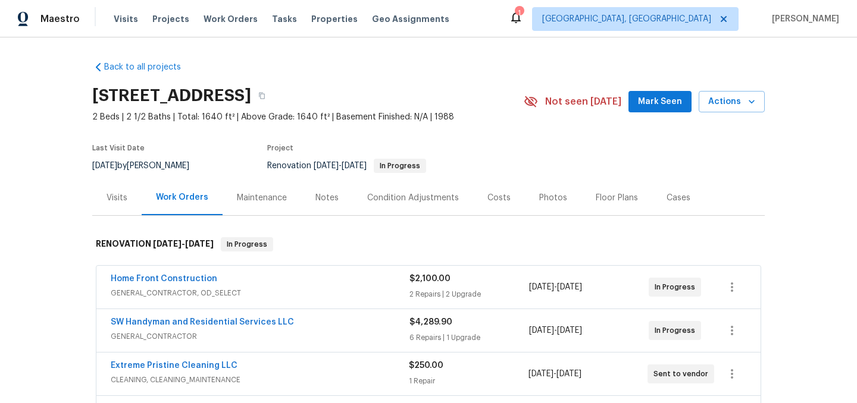
click at [315, 198] on div "Notes" at bounding box center [326, 198] width 23 height 12
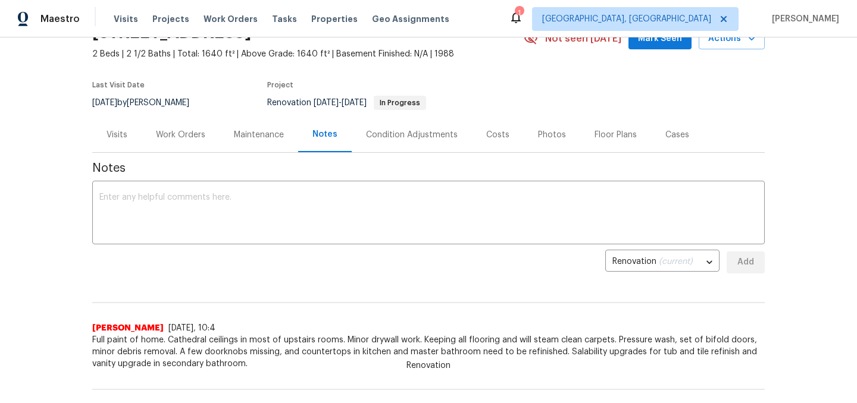
scroll to position [64, 0]
click at [232, 205] on textarea at bounding box center [428, 214] width 658 height 42
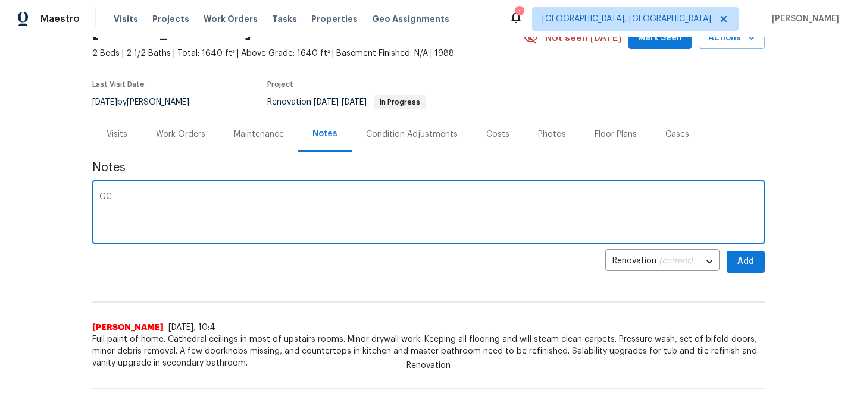
type textarea "G"
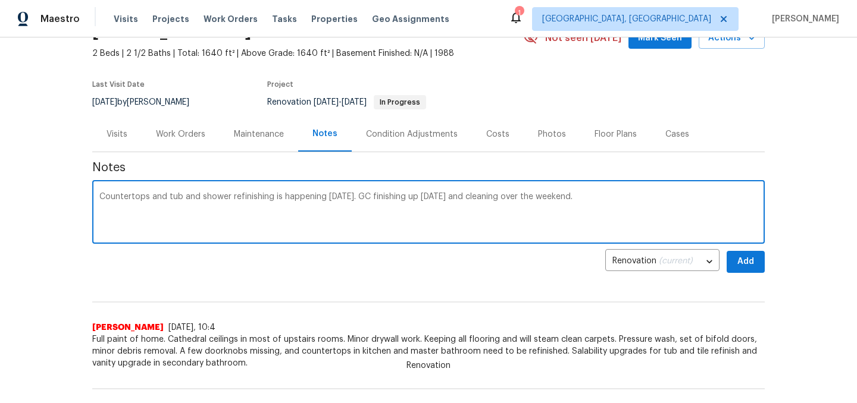
type textarea "Countertops and tub and shower refinishing is happening today. GC finishing up …"
click at [750, 264] on span "Add" at bounding box center [745, 262] width 19 height 15
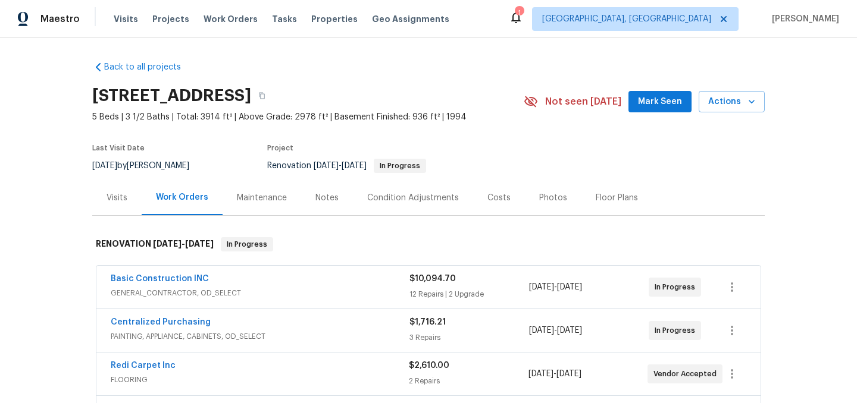
click at [318, 202] on div "Notes" at bounding box center [326, 198] width 23 height 12
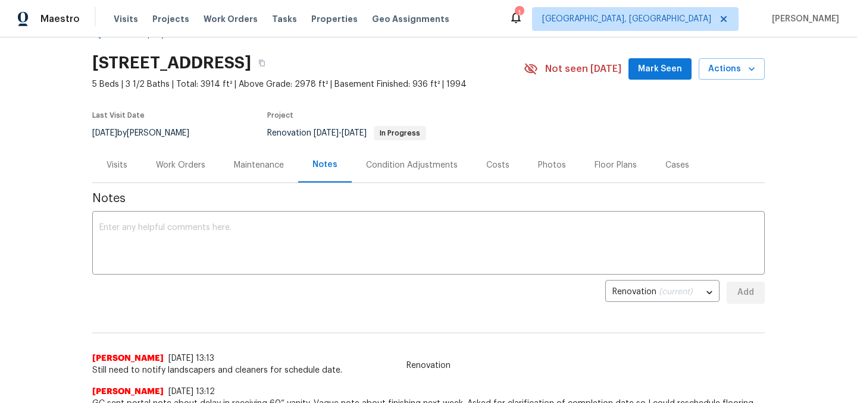
scroll to position [29, 0]
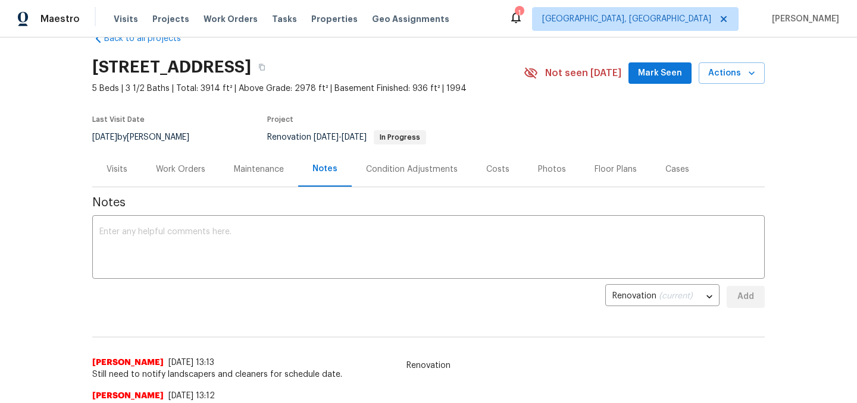
click at [201, 173] on div "Work Orders" at bounding box center [180, 170] width 49 height 12
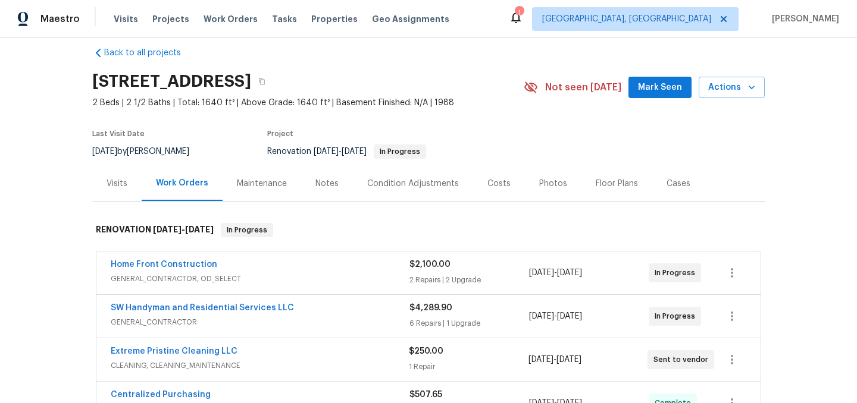
scroll to position [17, 0]
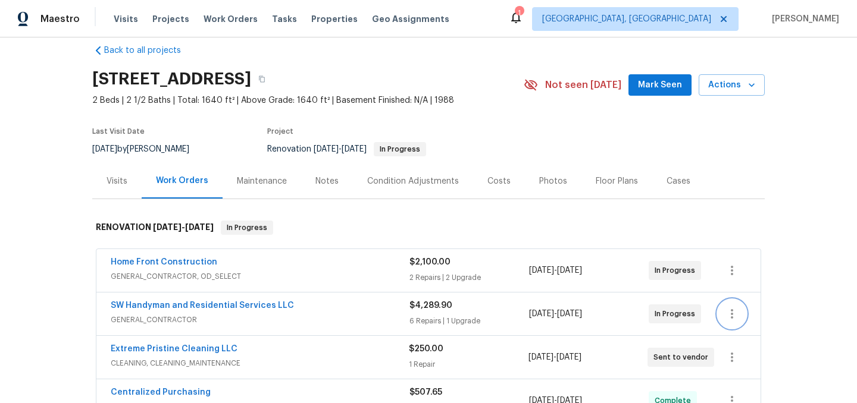
click at [730, 312] on icon "button" at bounding box center [732, 314] width 14 height 14
click at [745, 313] on li "Edit" at bounding box center [782, 315] width 129 height 20
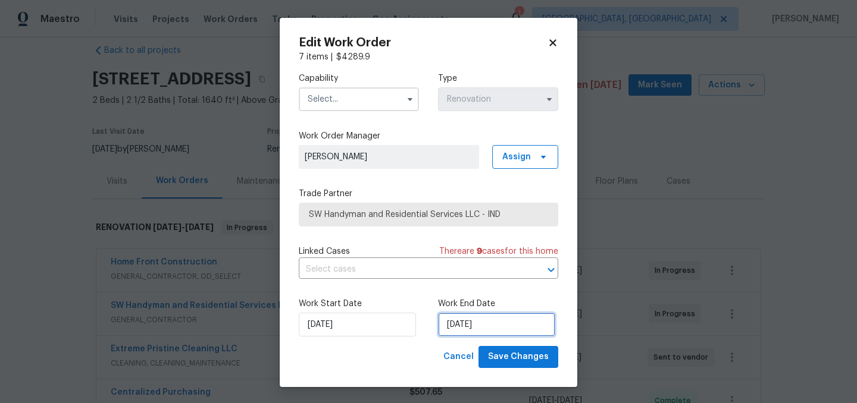
click at [495, 320] on input "9/3/2025" at bounding box center [496, 325] width 117 height 24
select select "8"
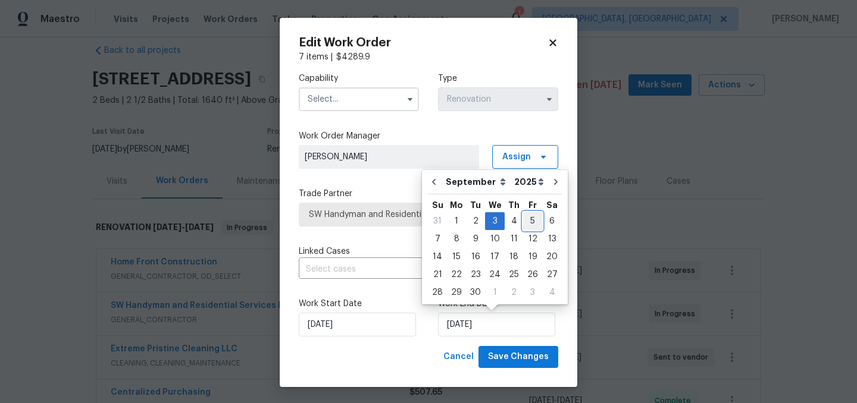
click at [528, 225] on div "5" at bounding box center [532, 221] width 19 height 17
type input "[DATE]"
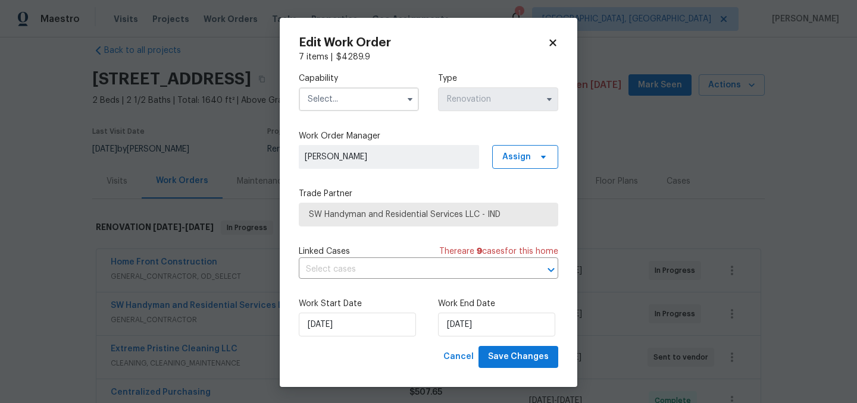
click at [352, 99] on input "text" at bounding box center [359, 99] width 120 height 24
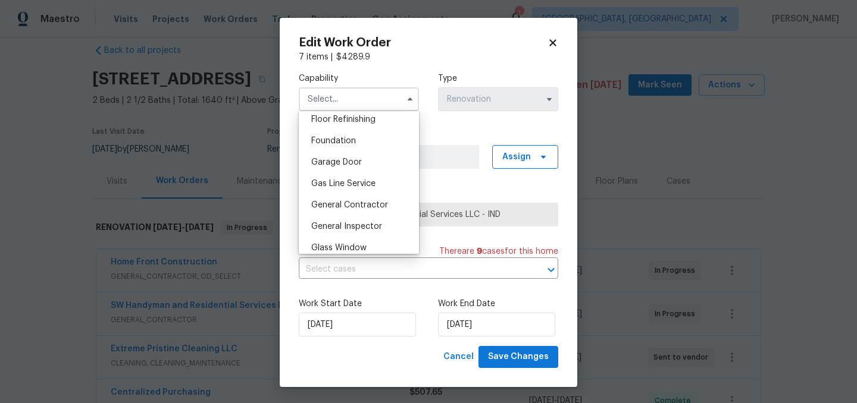
scroll to position [504, 0]
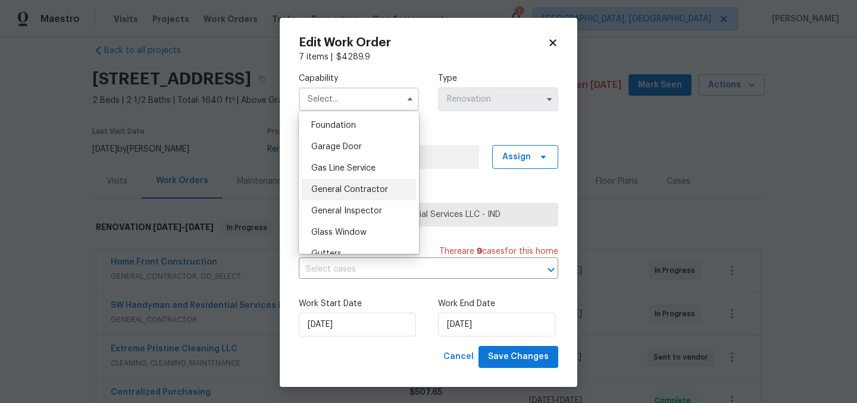
click at [369, 184] on div "General Contractor" at bounding box center [359, 189] width 114 height 21
type input "General Contractor"
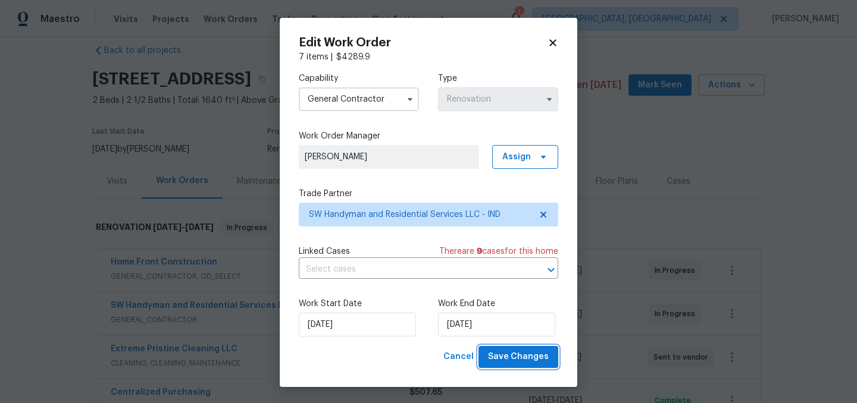
click at [525, 355] on span "Save Changes" at bounding box center [518, 357] width 61 height 15
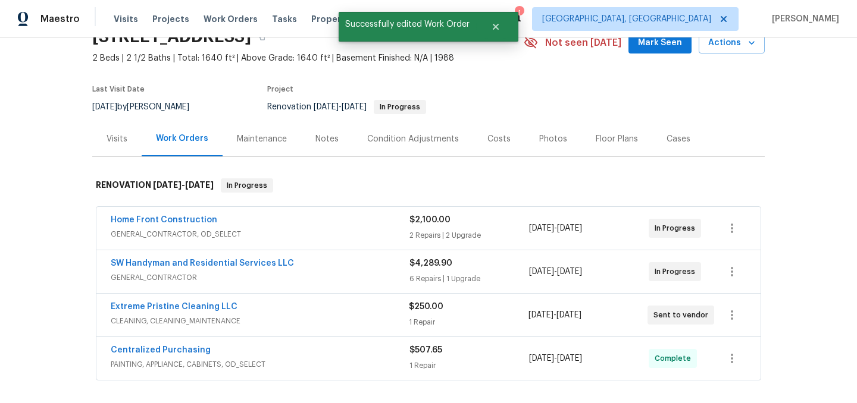
scroll to position [68, 0]
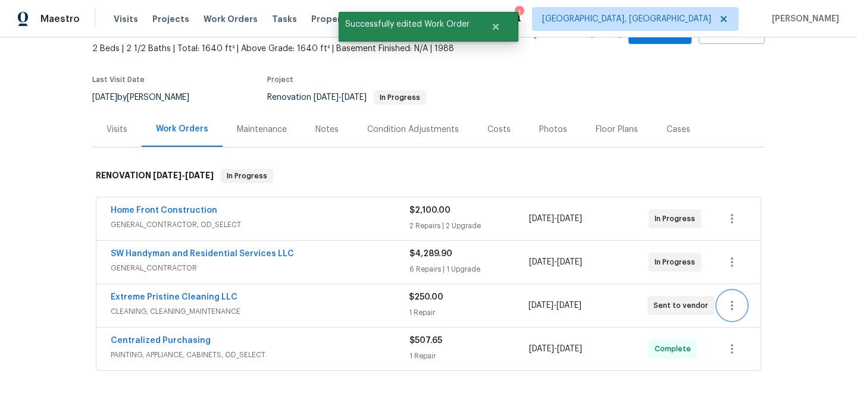
click at [728, 302] on icon "button" at bounding box center [732, 306] width 14 height 14
click at [753, 306] on li "Edit" at bounding box center [782, 306] width 129 height 20
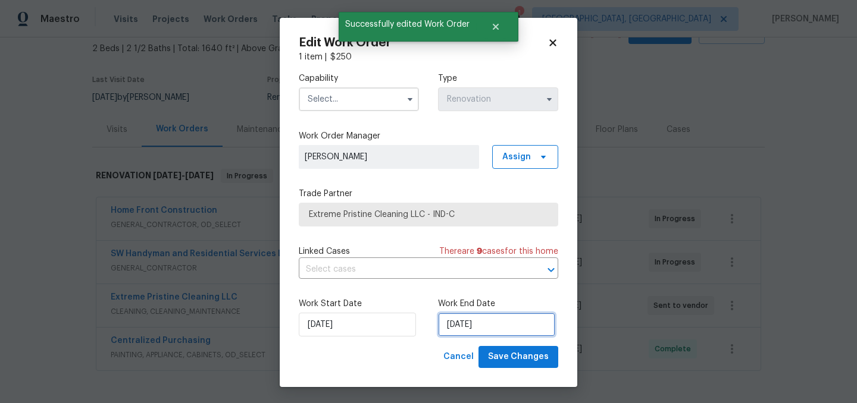
click at [503, 320] on input "[DATE]" at bounding box center [496, 325] width 117 height 24
select select "8"
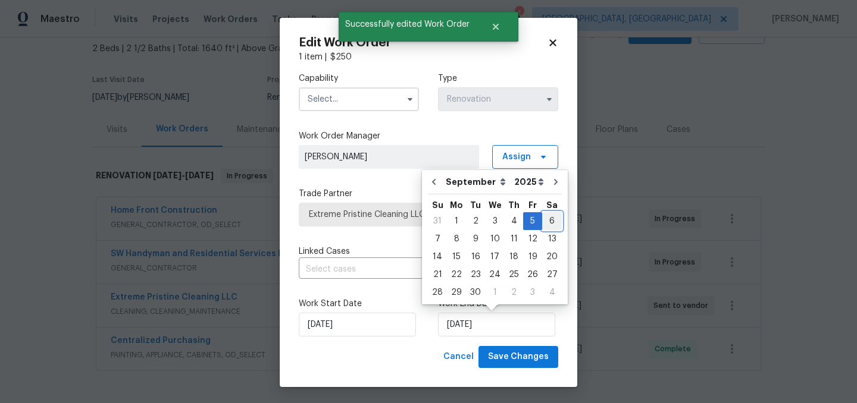
click at [546, 215] on div "6" at bounding box center [552, 221] width 20 height 17
type input "9/6/2025"
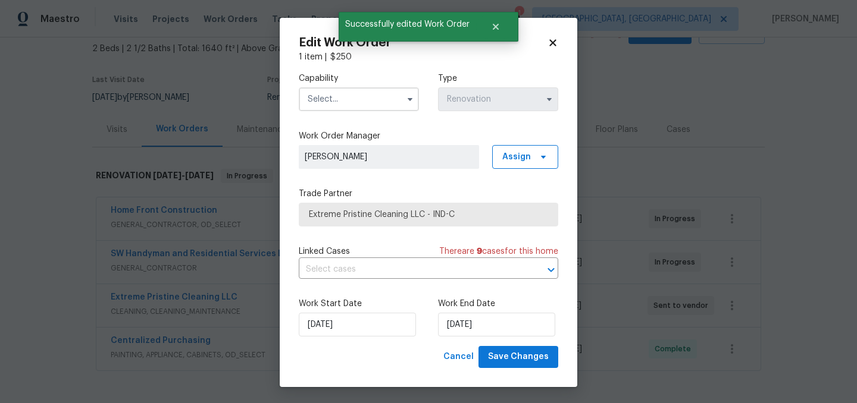
click at [333, 96] on input "text" at bounding box center [359, 99] width 120 height 24
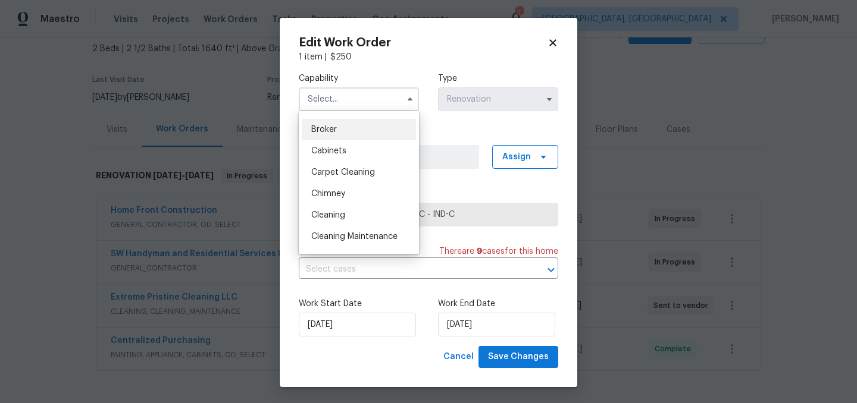
scroll to position [82, 0]
click at [328, 214] on span "Cleaning" at bounding box center [328, 215] width 34 height 8
type input "Cleaning"
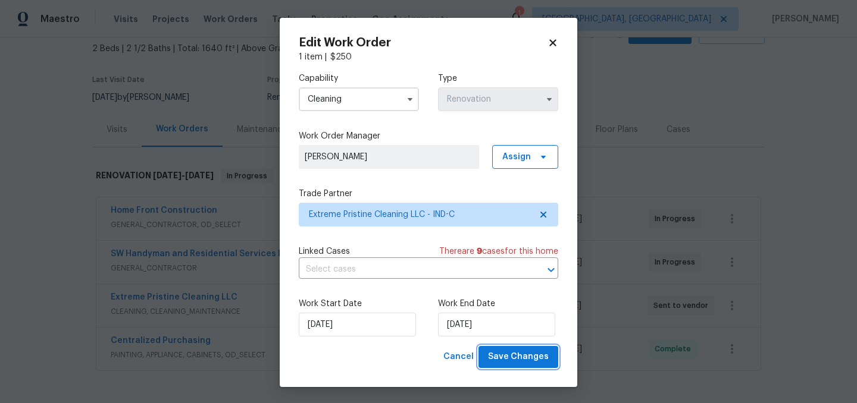
click at [516, 356] on span "Save Changes" at bounding box center [518, 357] width 61 height 15
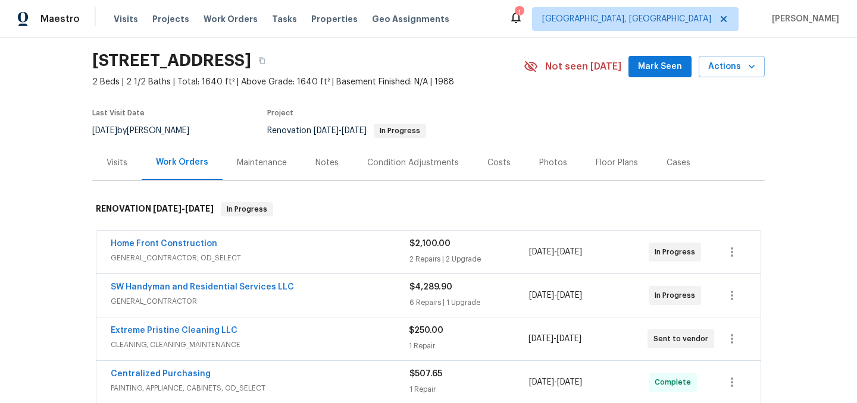
scroll to position [26, 0]
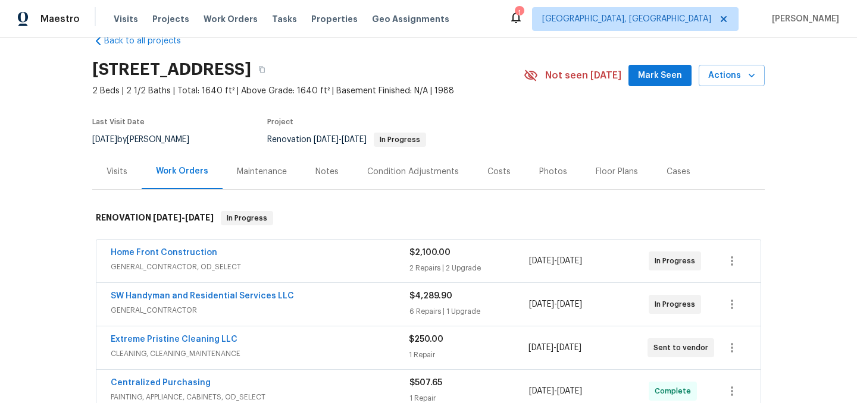
click at [327, 178] on div "Notes" at bounding box center [327, 171] width 52 height 35
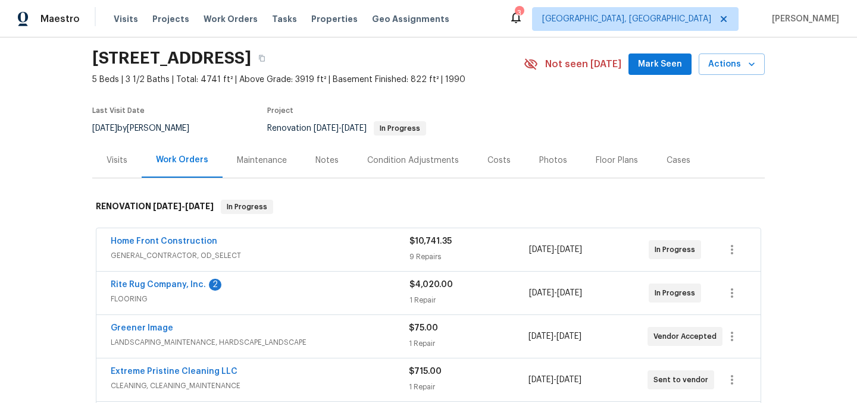
scroll to position [39, 0]
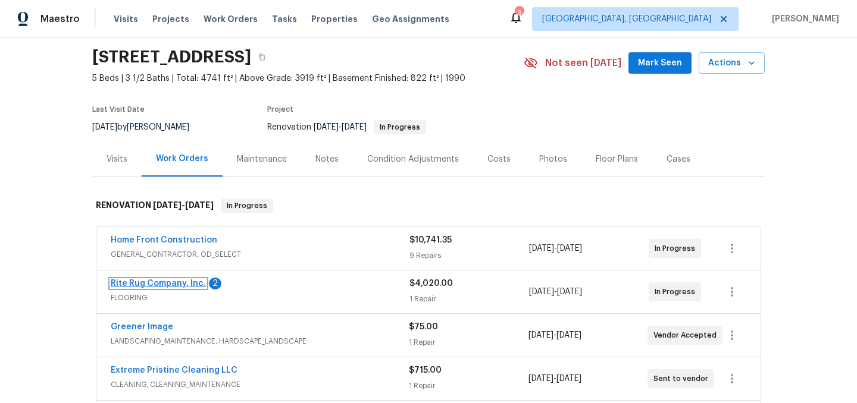
click at [163, 286] on link "Rite Rug Company, Inc." at bounding box center [158, 284] width 95 height 8
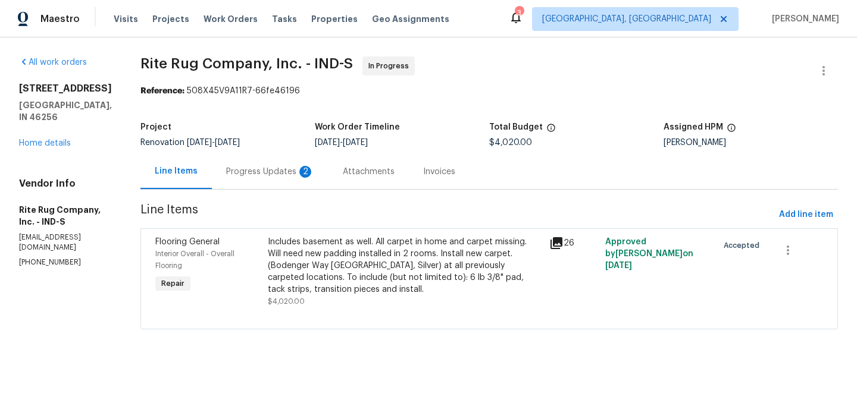
click at [289, 180] on div "Progress Updates 2" at bounding box center [270, 171] width 117 height 35
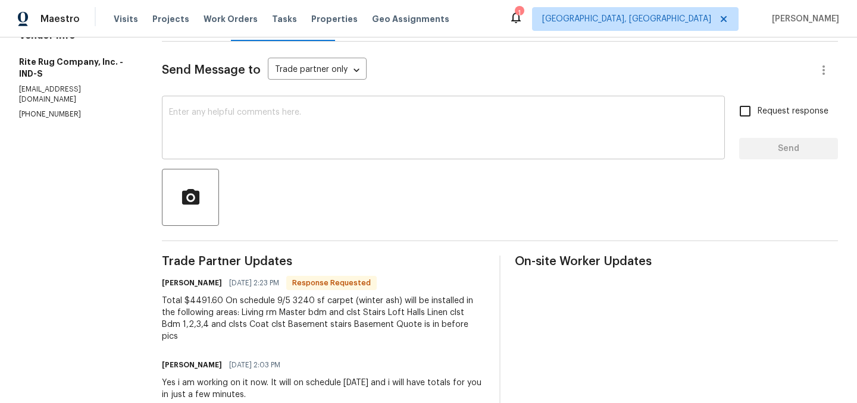
scroll to position [148, 0]
drag, startPoint x: 225, startPoint y: 301, endPoint x: 194, endPoint y: 302, distance: 31.0
click at [194, 302] on div "Total $4491.60 On schedule 9/5 3240 sf carpet (winter ash) will be installed in…" at bounding box center [323, 320] width 323 height 48
copy div "4491.60"
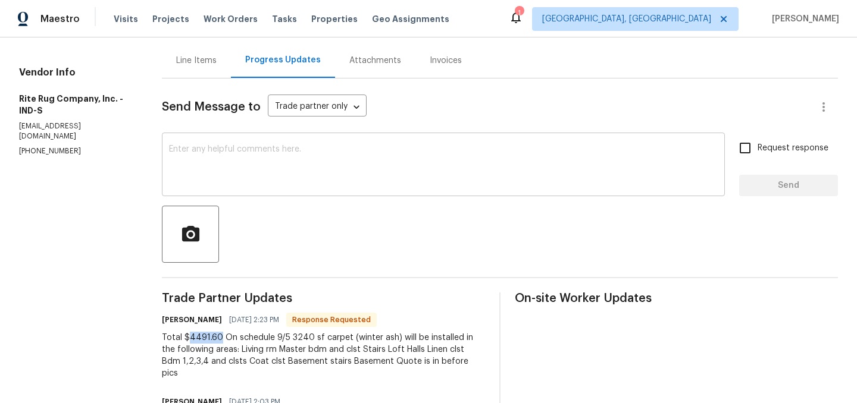
scroll to position [110, 0]
click at [211, 60] on div "Line Items" at bounding box center [196, 62] width 40 height 12
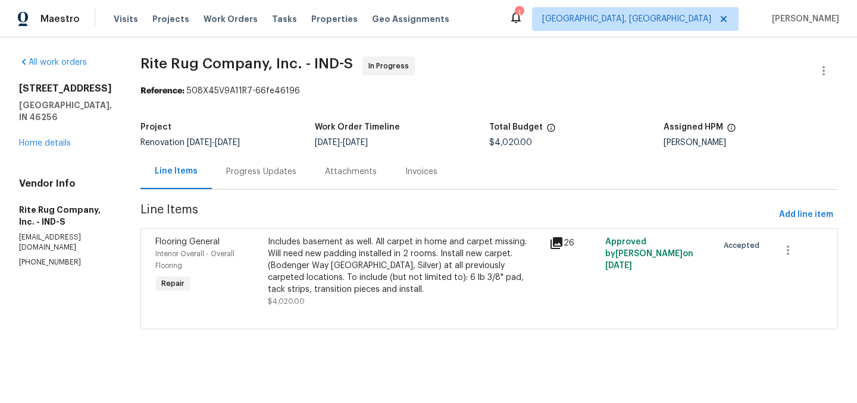
click at [292, 178] on div "Progress Updates" at bounding box center [261, 171] width 99 height 35
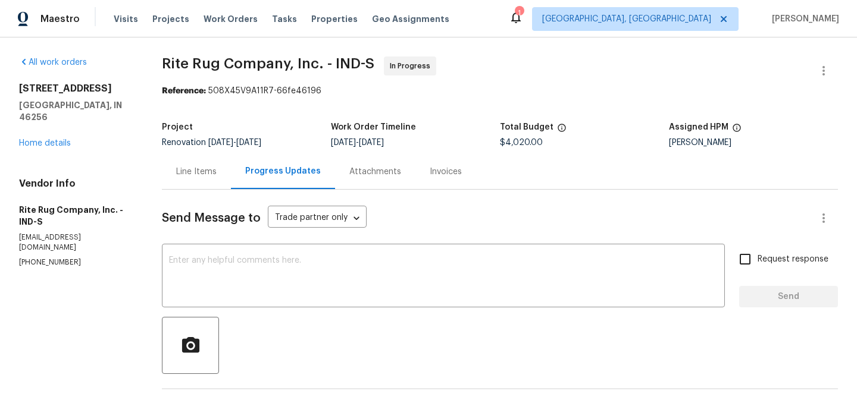
click at [211, 178] on div "Line Items" at bounding box center [196, 171] width 69 height 35
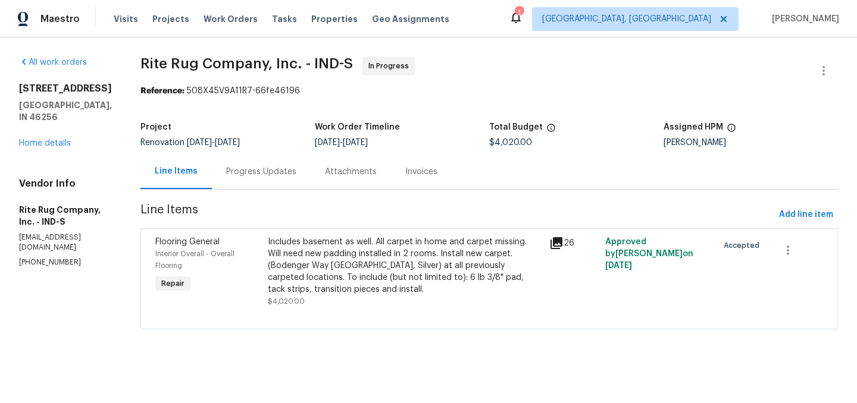
click at [328, 255] on div "Includes basement as well. All carpet in home and carpet missing. Will need new…" at bounding box center [405, 266] width 274 height 60
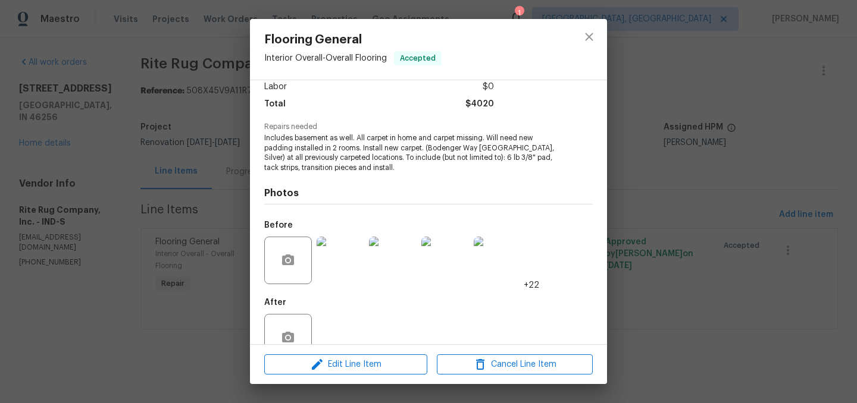
scroll to position [115, 0]
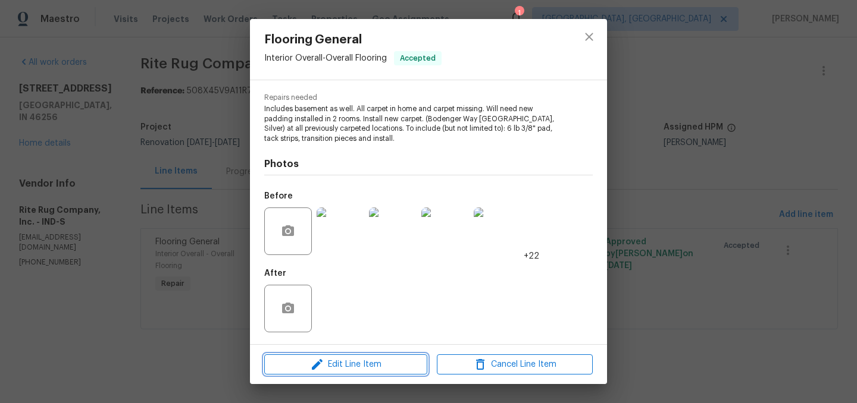
click at [345, 361] on span "Edit Line Item" at bounding box center [346, 365] width 156 height 15
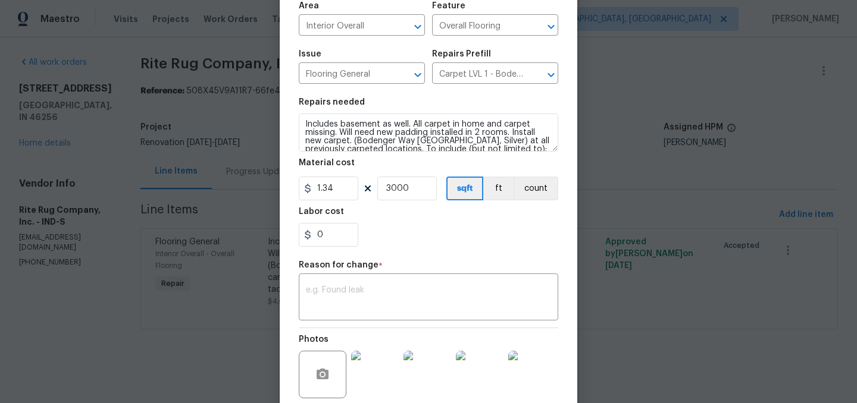
scroll to position [89, 0]
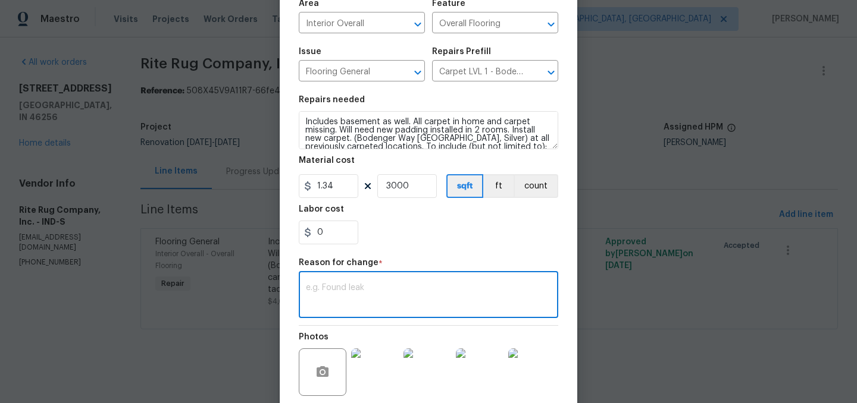
click at [343, 307] on textarea at bounding box center [428, 296] width 245 height 25
paste textarea "4491.60"
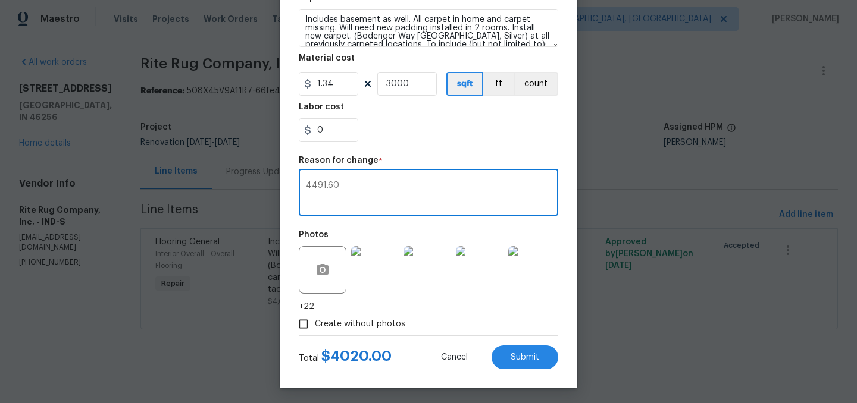
scroll to position [193, 0]
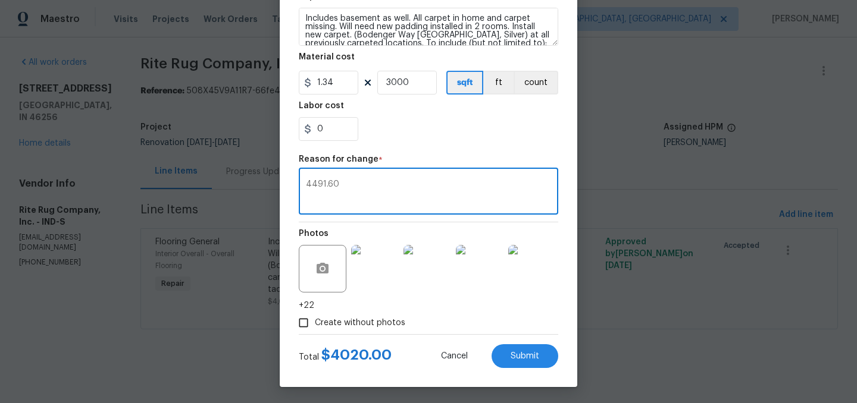
type textarea "4491.60"
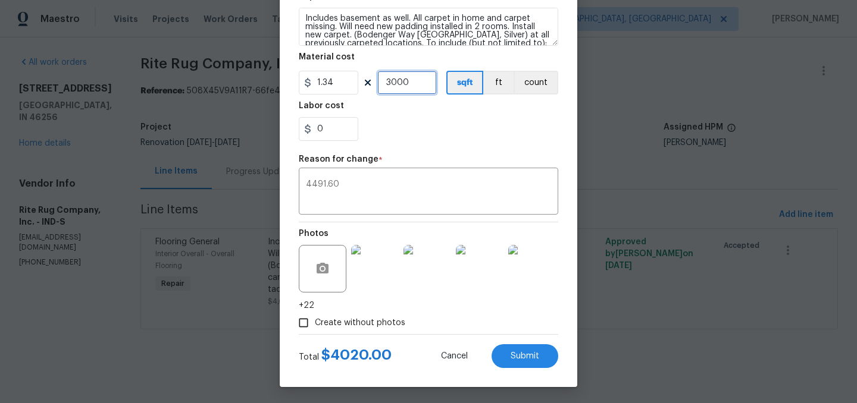
click at [415, 82] on input "3000" at bounding box center [407, 83] width 60 height 24
type input "3240"
click at [400, 118] on div "0" at bounding box center [428, 129] width 259 height 24
click at [346, 131] on input "0" at bounding box center [329, 129] width 60 height 24
type input "75"
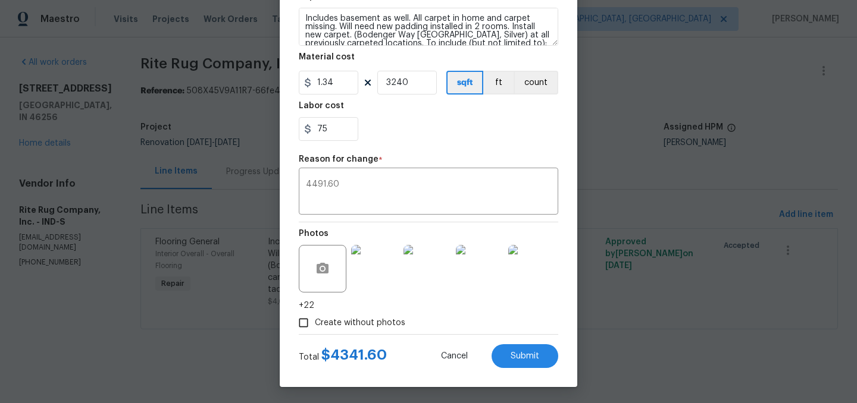
click at [423, 115] on div "Labor cost" at bounding box center [428, 109] width 259 height 15
click at [345, 130] on input "75" at bounding box center [329, 129] width 60 height 24
type input "0"
click at [418, 126] on div "0" at bounding box center [428, 129] width 259 height 24
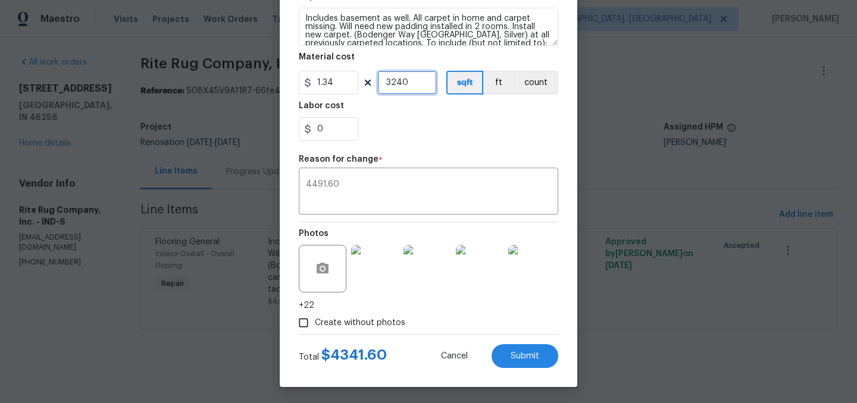
click at [414, 80] on input "3240" at bounding box center [407, 83] width 60 height 24
type input "3240"
click at [413, 117] on div "0" at bounding box center [428, 129] width 259 height 24
click at [339, 134] on input "0" at bounding box center [329, 129] width 60 height 24
type input "150"
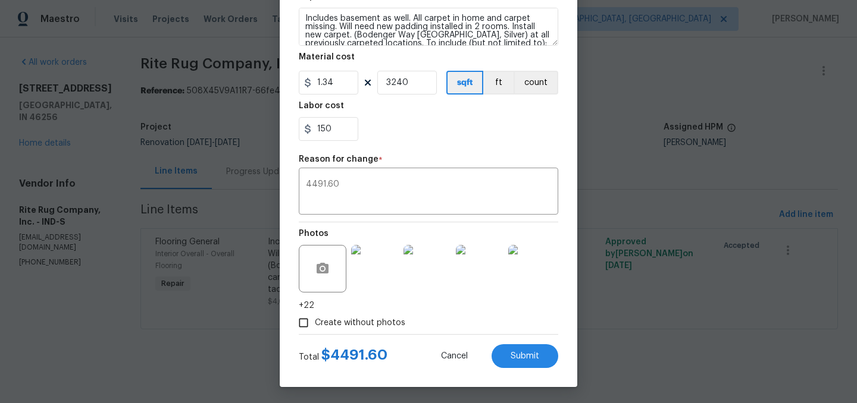
click at [415, 131] on div "150" at bounding box center [428, 129] width 259 height 24
click at [369, 183] on textarea "4491.60" at bounding box center [428, 192] width 245 height 25
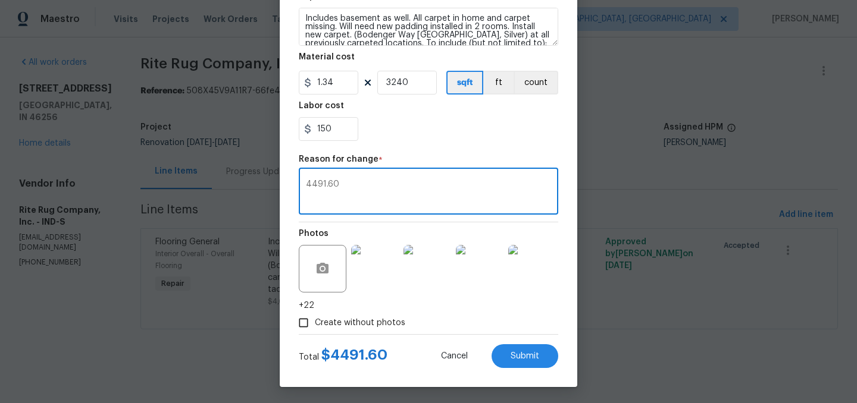
click at [369, 183] on textarea "4491.60" at bounding box center [428, 192] width 245 height 25
type textarea "."
click at [432, 132] on div "150" at bounding box center [428, 129] width 259 height 24
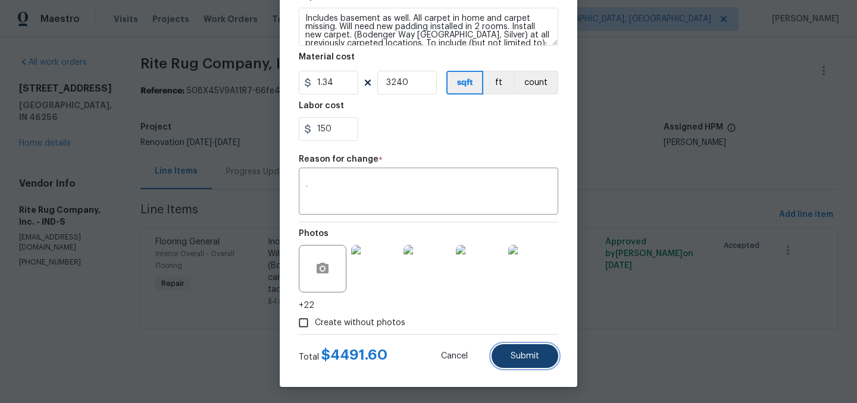
click at [512, 358] on span "Submit" at bounding box center [525, 356] width 29 height 9
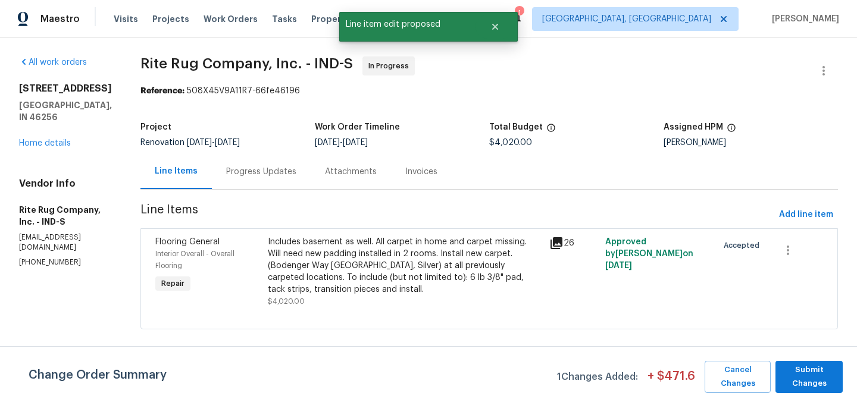
scroll to position [0, 0]
click at [809, 373] on span "Submit Changes" at bounding box center [808, 377] width 55 height 27
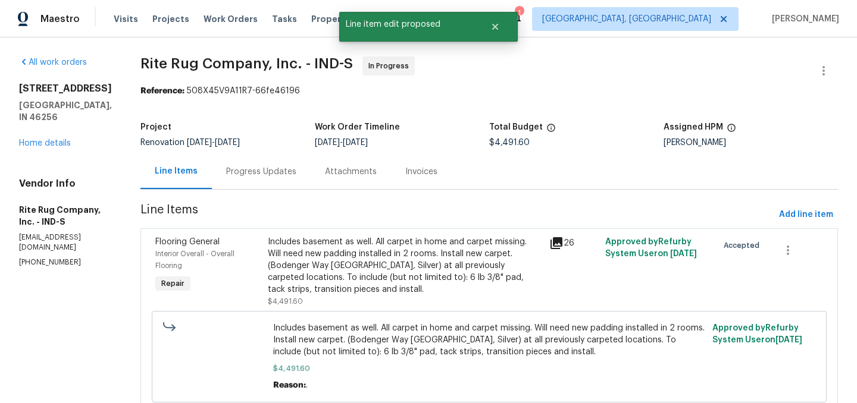
click at [281, 176] on div "Progress Updates" at bounding box center [261, 172] width 70 height 12
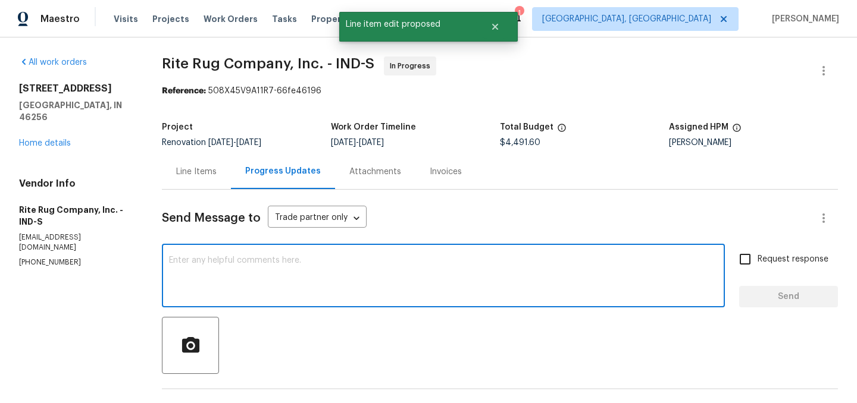
click at [325, 265] on textarea at bounding box center [443, 277] width 549 height 42
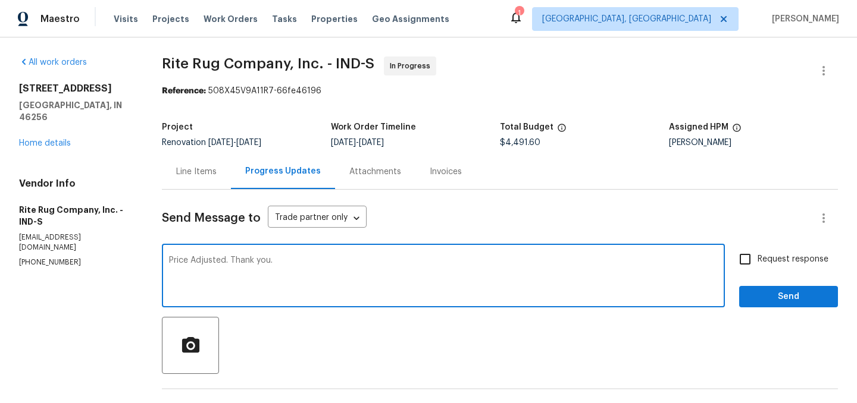
type textarea "Price Adjusted. Thank you."
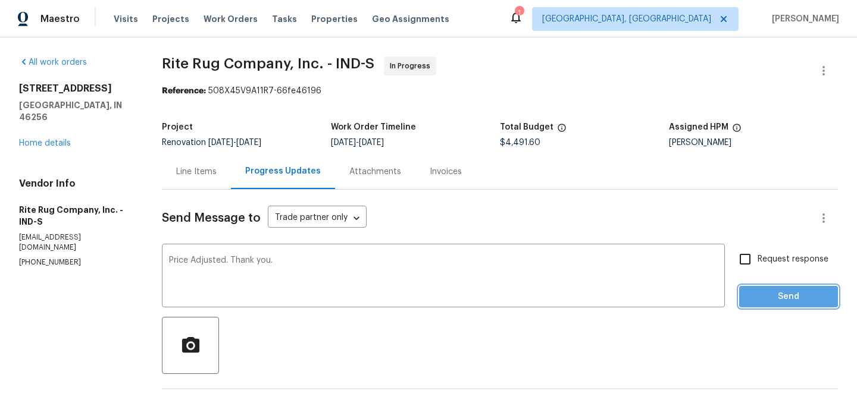
click at [786, 292] on span "Send" at bounding box center [789, 297] width 80 height 15
click at [67, 137] on div "All work orders 8259 Hampton Cir W Indianapolis, IN 46256 Home details Vendor I…" at bounding box center [76, 162] width 114 height 211
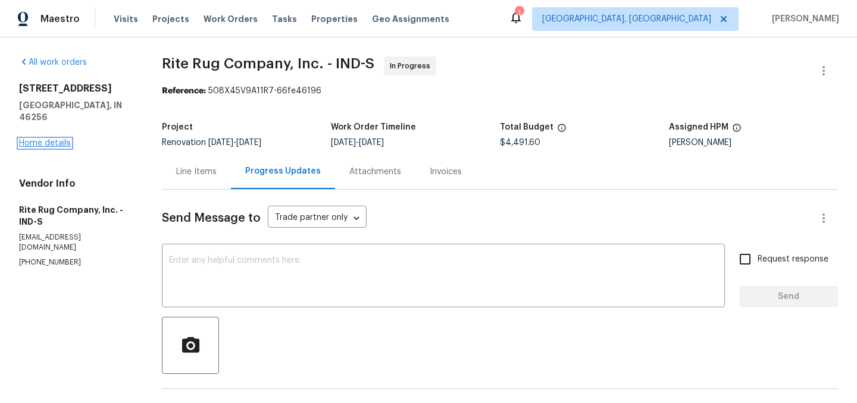
click at [58, 139] on link "Home details" at bounding box center [45, 143] width 52 height 8
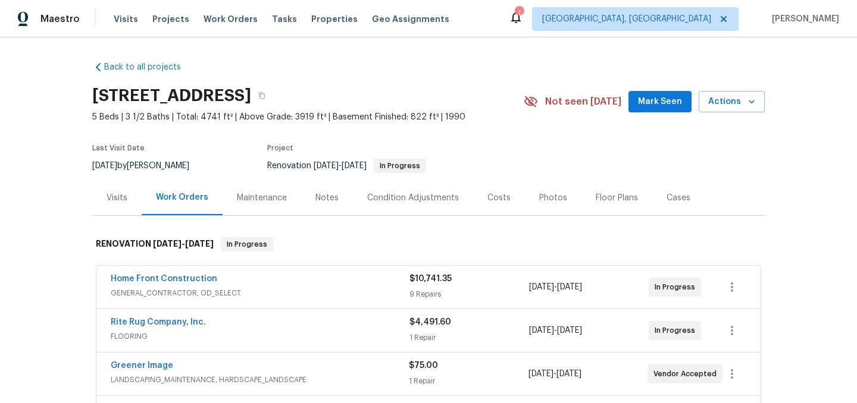
click at [319, 202] on div "Notes" at bounding box center [326, 198] width 23 height 12
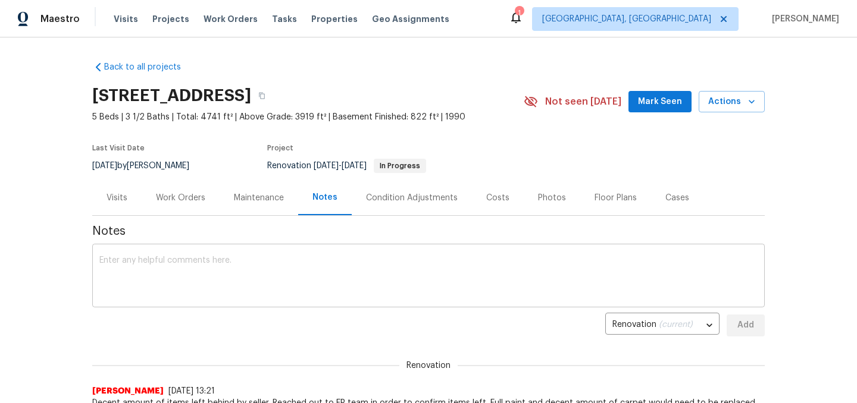
click at [235, 259] on textarea at bounding box center [428, 277] width 658 height 42
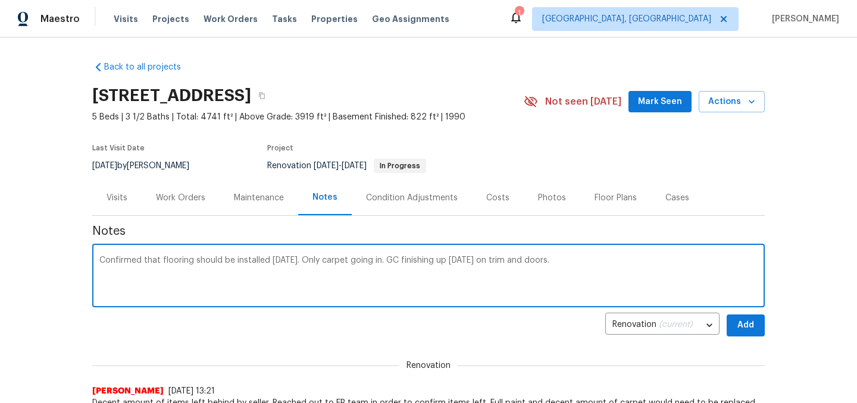
click at [494, 264] on textarea "Confirmed that flooring should be installed tomorrow. Only carpet going in. GC …" at bounding box center [428, 277] width 658 height 42
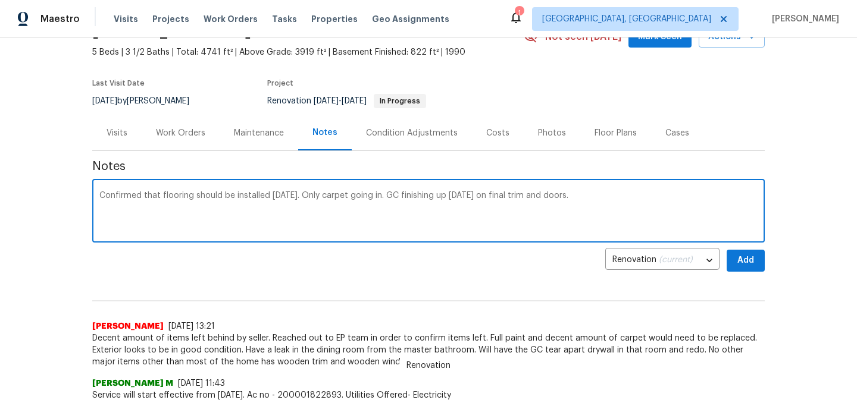
scroll to position [64, 0]
drag, startPoint x: 305, startPoint y: 197, endPoint x: 193, endPoint y: 193, distance: 112.5
click at [193, 193] on textarea "Confirmed that flooring should be installed tomorrow. Only carpet going in. GC …" at bounding box center [428, 213] width 658 height 42
drag, startPoint x: 561, startPoint y: 193, endPoint x: 445, endPoint y: 196, distance: 115.5
click at [445, 196] on textarea "Confirmed that flooring is good for Monday. Only carpet going in. GC finishing …" at bounding box center [428, 213] width 658 height 42
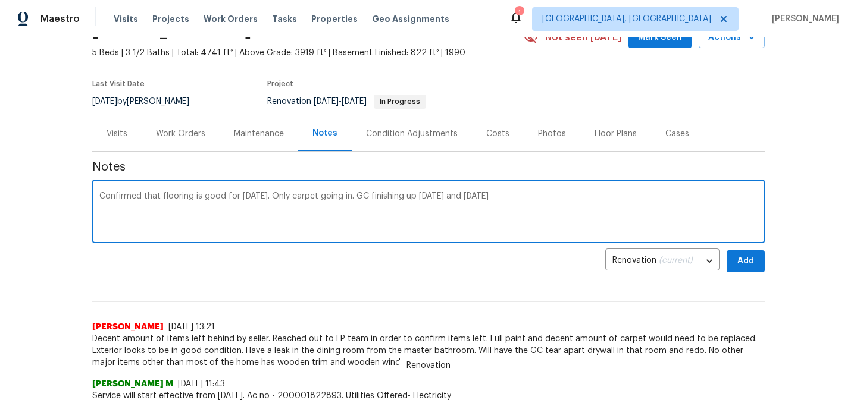
click at [443, 194] on textarea "Confirmed that flooring is good for Monday. Only carpet going in. GC finishing …" at bounding box center [428, 213] width 658 height 42
type textarea "Confirmed that flooring is good for Monday. Only carpet going in. GC finishing …"
click at [739, 267] on span "Add" at bounding box center [745, 261] width 19 height 15
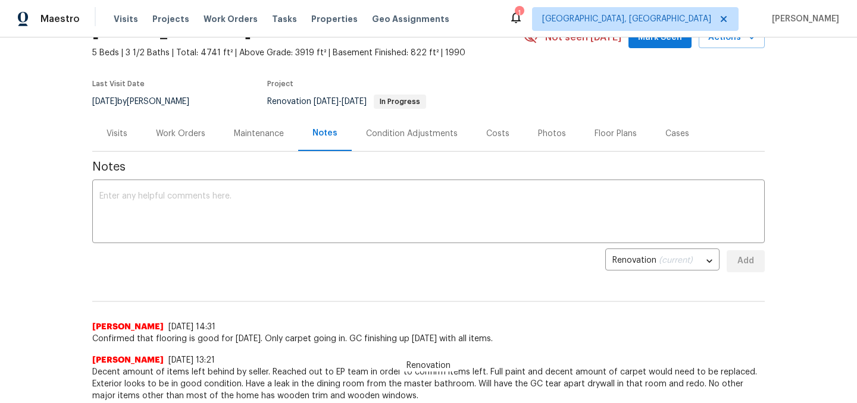
click at [192, 137] on div "Work Orders" at bounding box center [180, 134] width 49 height 12
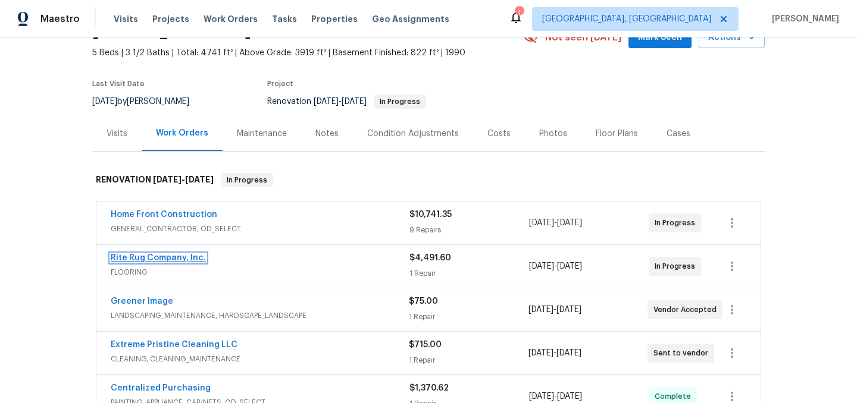
click at [171, 259] on link "Rite Rug Company, Inc." at bounding box center [158, 258] width 95 height 8
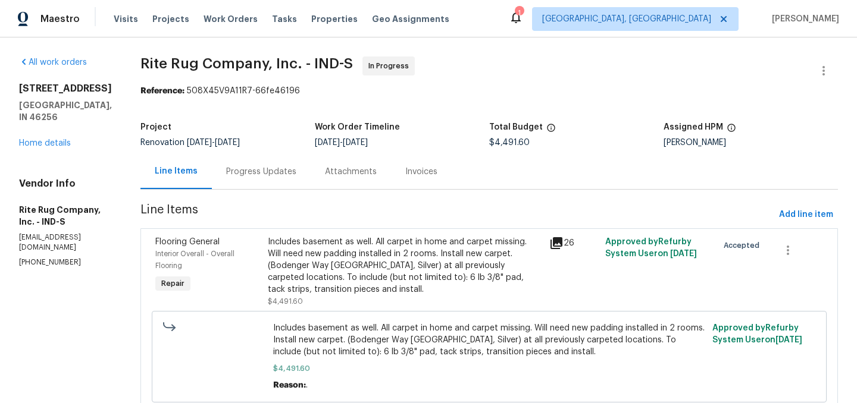
click at [293, 159] on div "Progress Updates" at bounding box center [261, 171] width 99 height 35
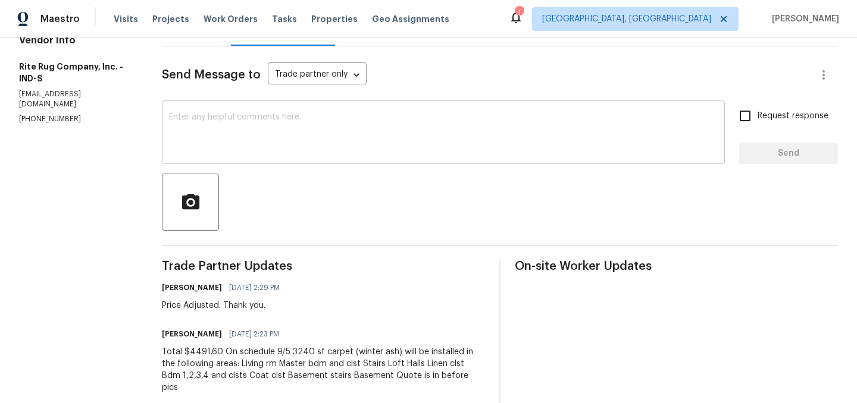
scroll to position [141, 0]
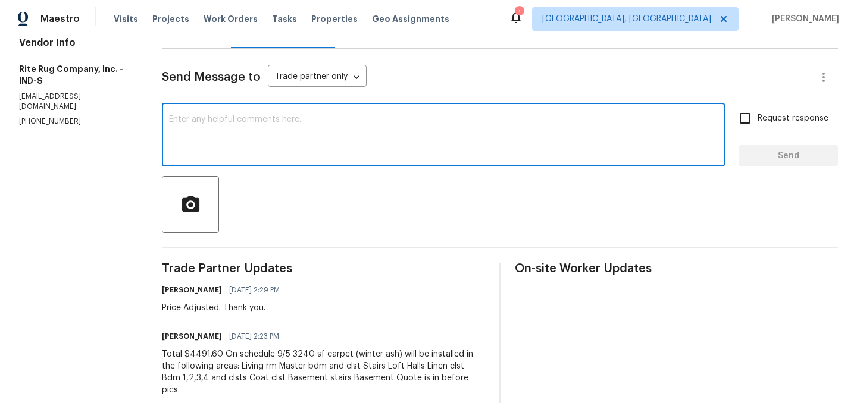
click at [281, 129] on textarea at bounding box center [443, 136] width 549 height 42
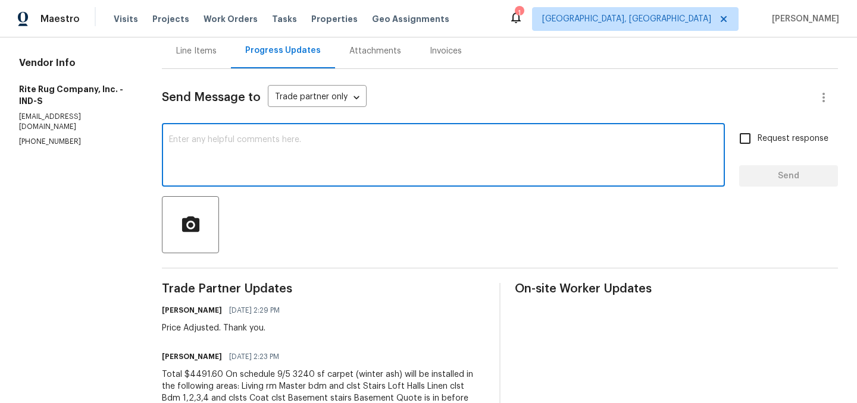
scroll to position [120, 0]
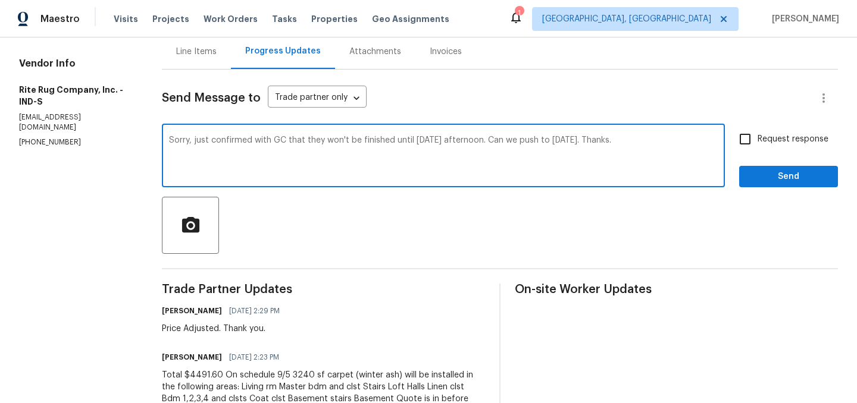
click at [558, 140] on textarea "Sorry, just confirmed with GC that they won't be finished until tomorrow aftern…" at bounding box center [443, 157] width 549 height 42
click at [636, 144] on textarea "Sorry, just confirmed with GC that they won't be finished until tomorrow aftern…" at bounding box center [443, 157] width 549 height 42
type textarea "Sorry, just confirmed with GC that they won't be finished until tomorrow aftern…"
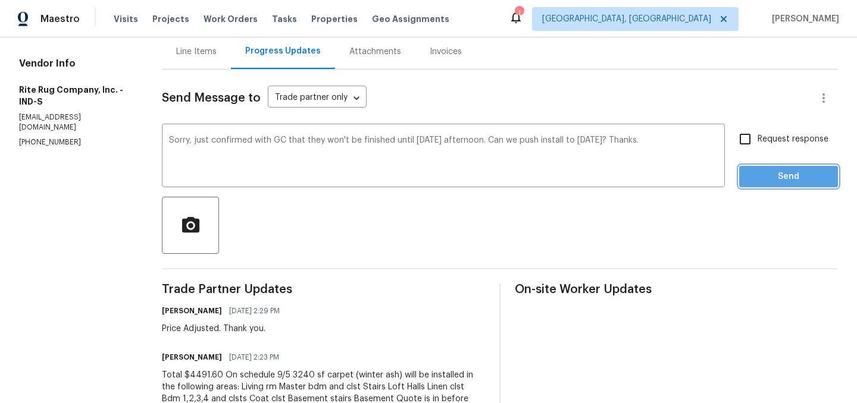
click at [767, 175] on span "Send" at bounding box center [789, 177] width 80 height 15
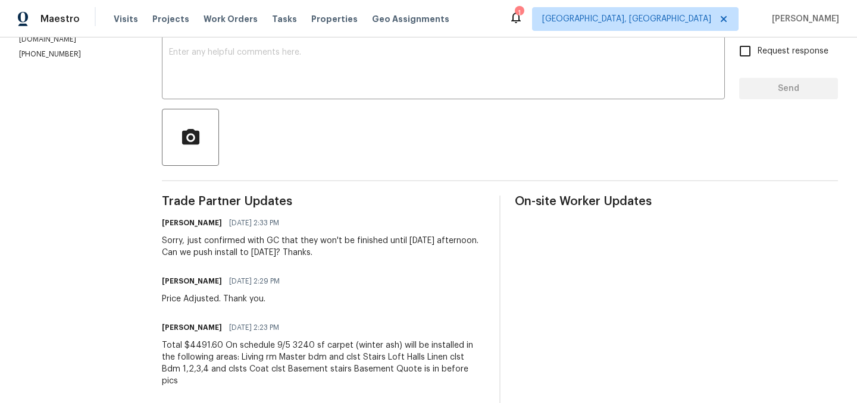
scroll to position [0, 0]
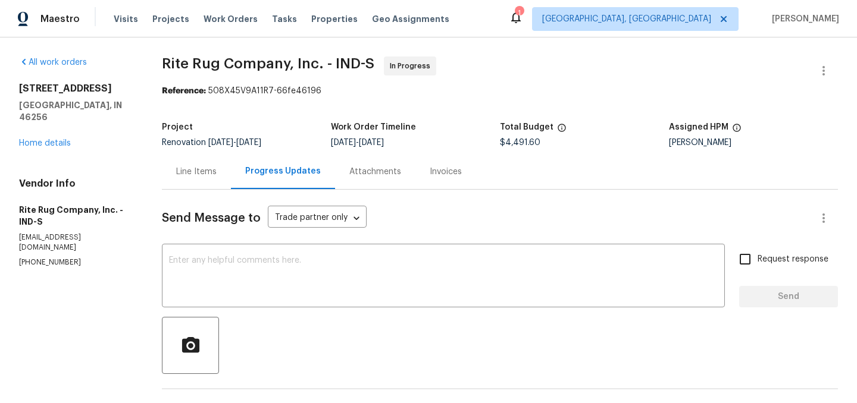
click at [523, 20] on icon at bounding box center [516, 17] width 14 height 14
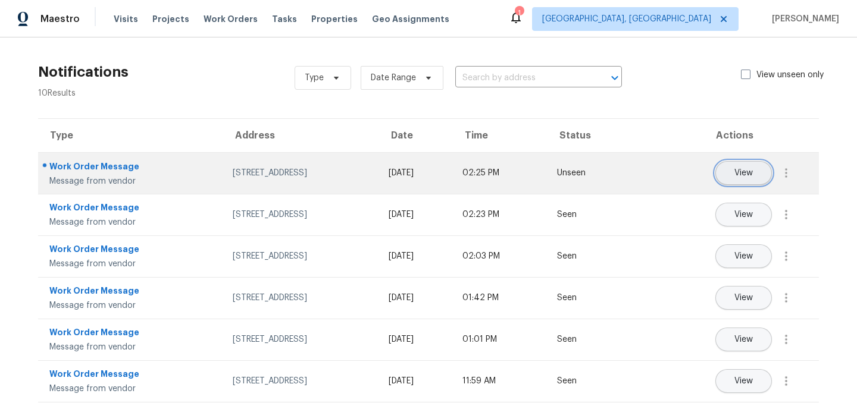
click at [748, 165] on button "View" at bounding box center [743, 173] width 57 height 24
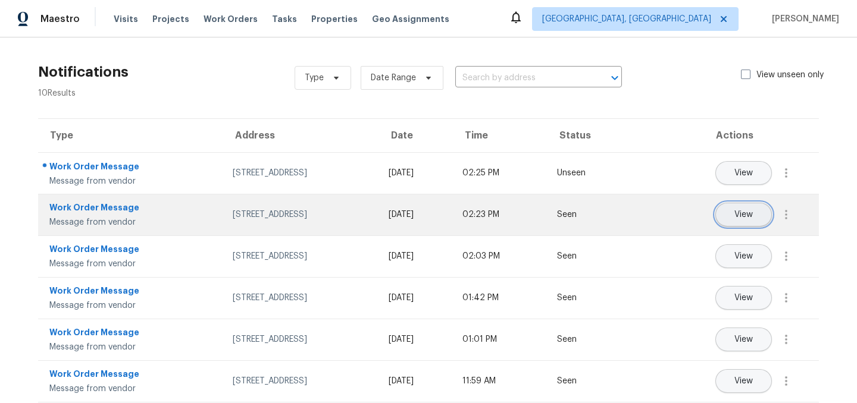
click at [736, 214] on span "View" at bounding box center [743, 215] width 18 height 9
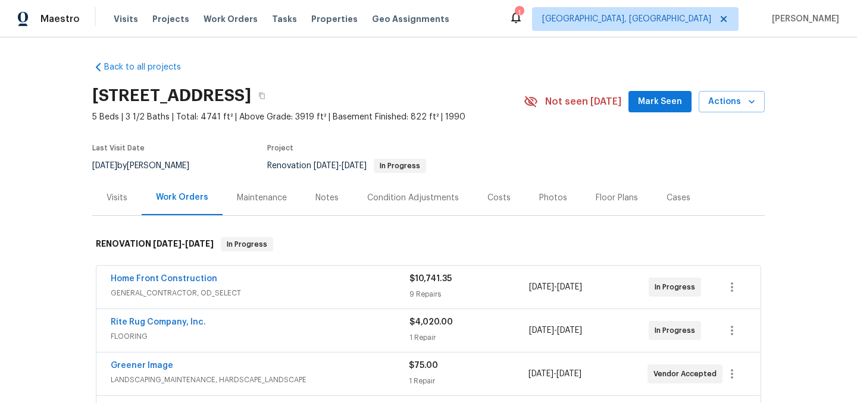
click at [320, 202] on div "Notes" at bounding box center [326, 198] width 23 height 12
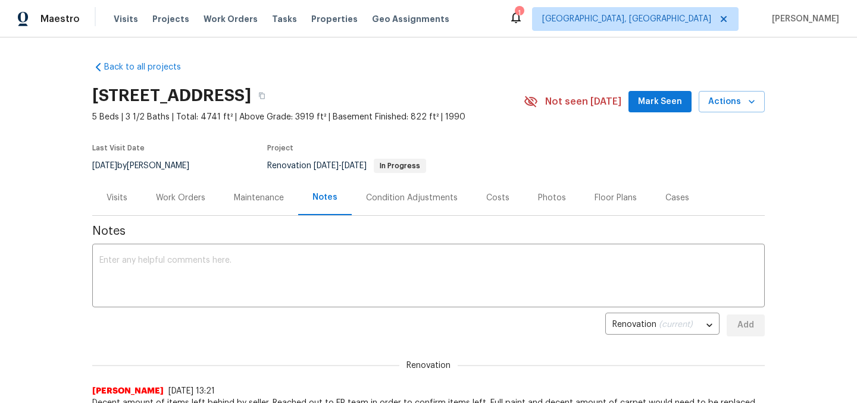
click at [187, 197] on div "Work Orders" at bounding box center [180, 198] width 49 height 12
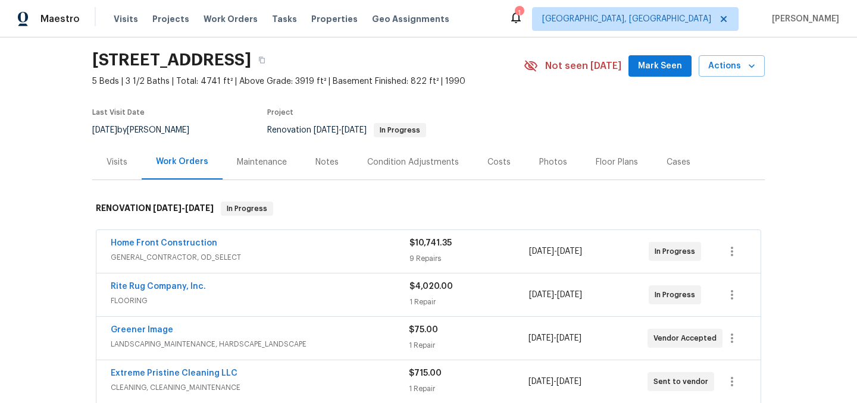
scroll to position [57, 0]
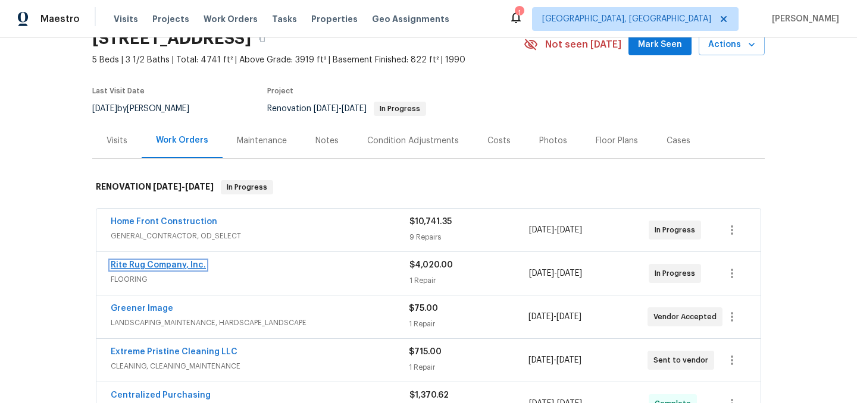
click at [181, 261] on link "Rite Rug Company, Inc." at bounding box center [158, 265] width 95 height 8
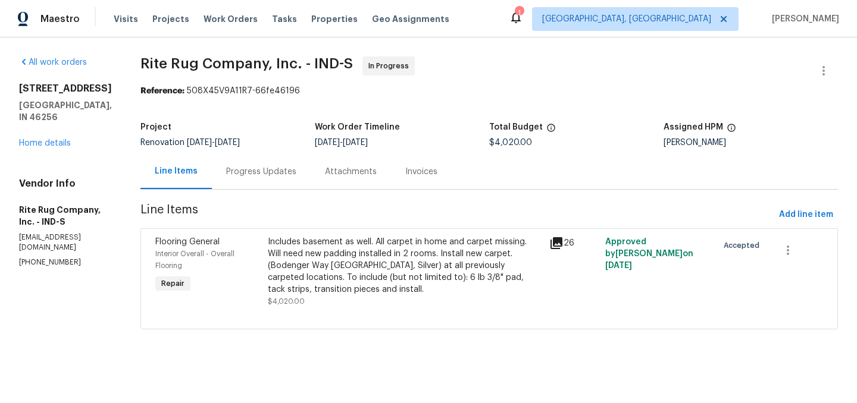
click at [287, 166] on div "Progress Updates" at bounding box center [261, 172] width 70 height 12
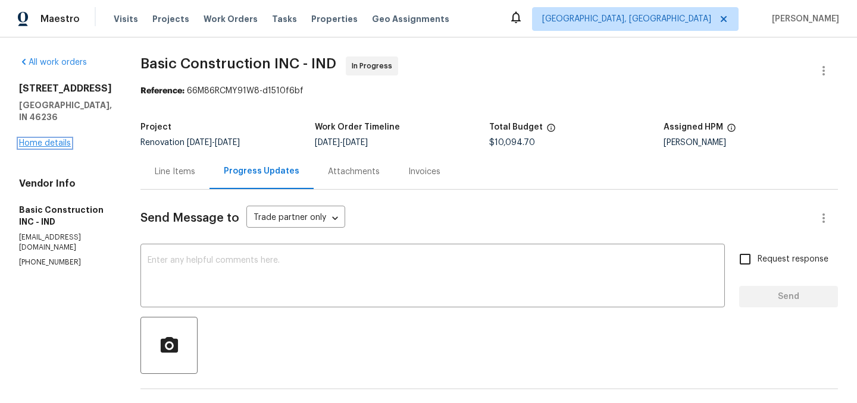
click at [43, 148] on link "Home details" at bounding box center [45, 143] width 52 height 8
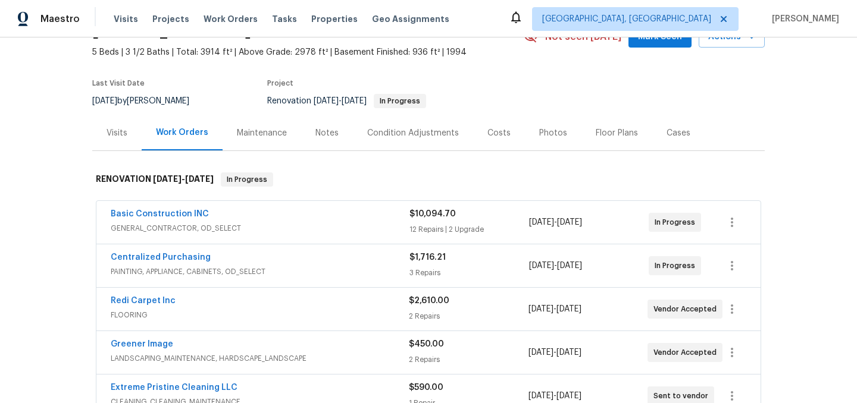
scroll to position [67, 0]
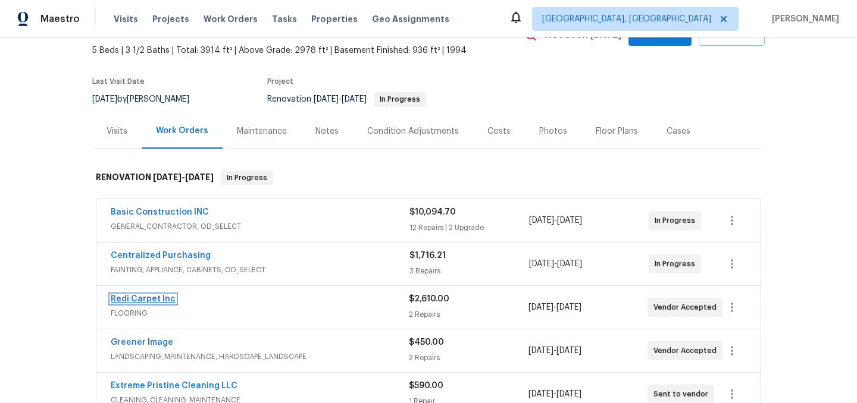
click at [149, 296] on link "Redi Carpet Inc" at bounding box center [143, 299] width 65 height 8
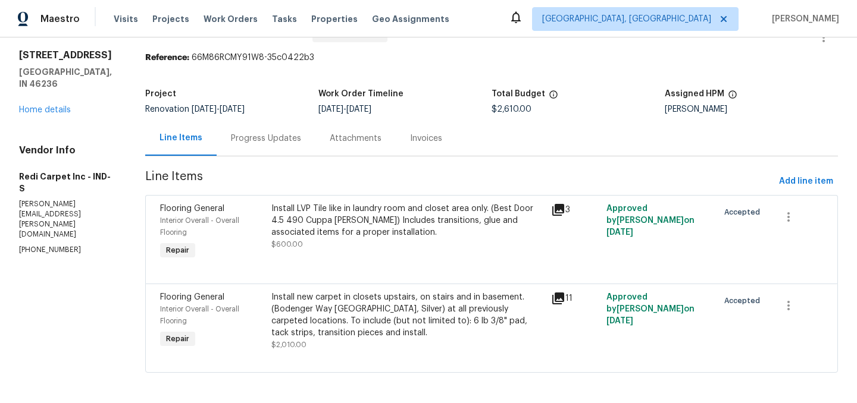
scroll to position [37, 0]
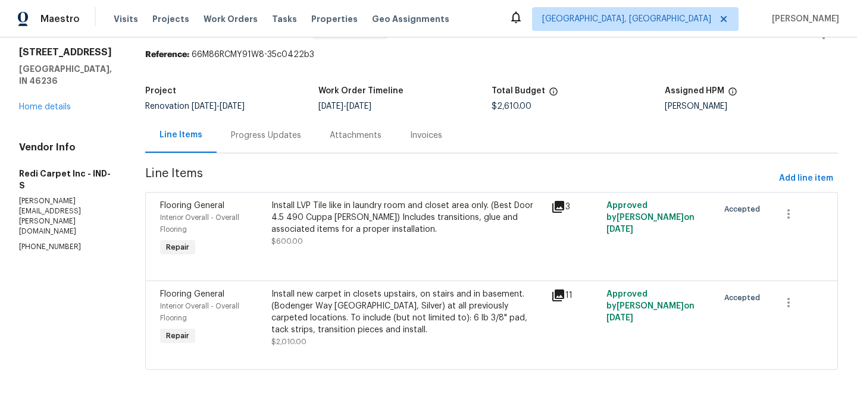
click at [275, 140] on div "Progress Updates" at bounding box center [266, 136] width 70 height 12
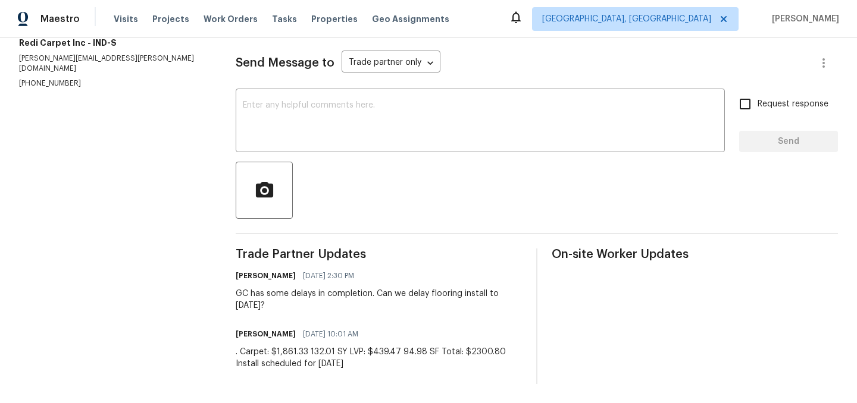
scroll to position [145, 0]
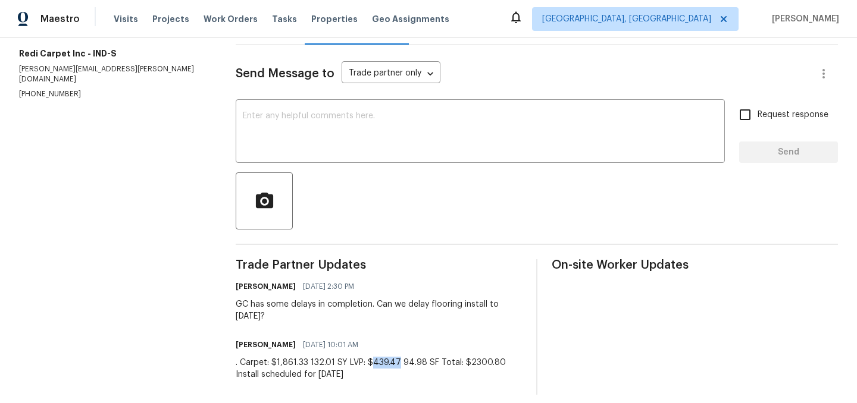
drag, startPoint x: 398, startPoint y: 362, endPoint x: 373, endPoint y: 363, distance: 24.4
click at [373, 363] on div ". Carpet: $1,861.33 132.01 SY LVP: $439.47 94.98 SF Total: $2300.80 Install sch…" at bounding box center [379, 369] width 286 height 24
copy div "439.47"
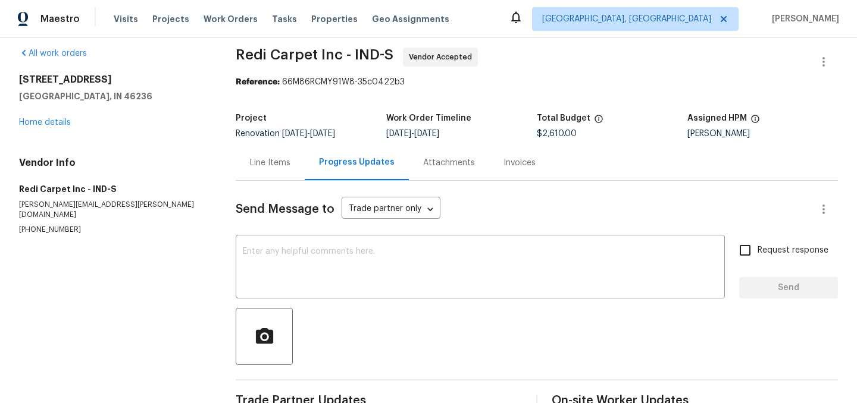
scroll to position [0, 0]
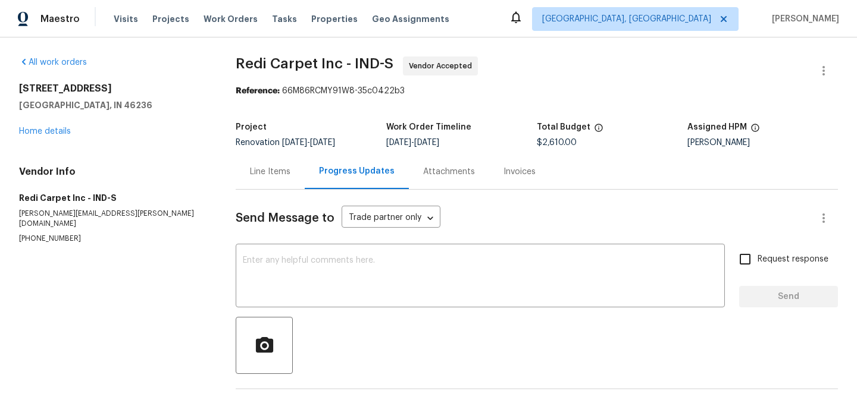
click at [258, 166] on div "Line Items" at bounding box center [270, 172] width 40 height 12
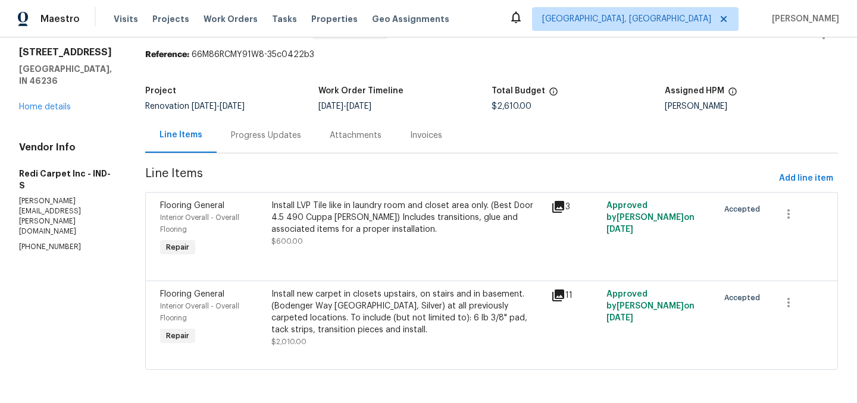
scroll to position [37, 0]
click at [323, 219] on div "Install LVP Tile like in laundry room and closet area only. (Best Door 4.5 490 …" at bounding box center [407, 218] width 272 height 36
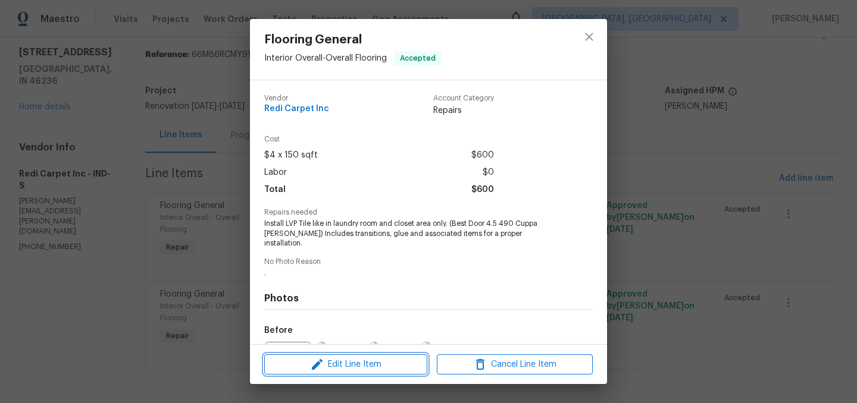
click at [349, 367] on span "Edit Line Item" at bounding box center [346, 365] width 156 height 15
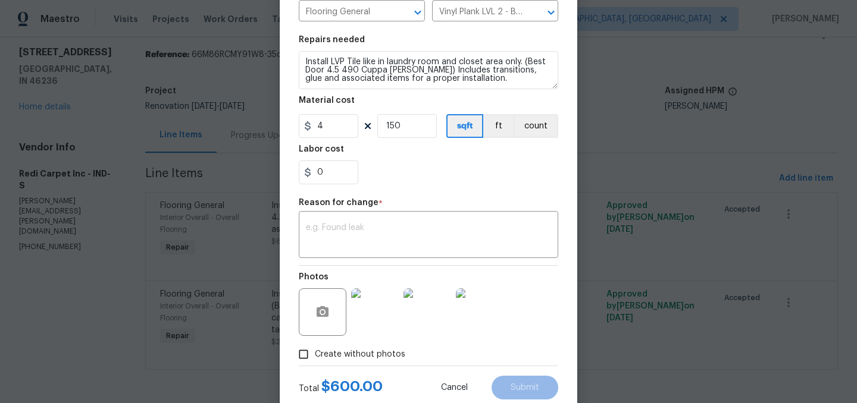
scroll to position [183, 0]
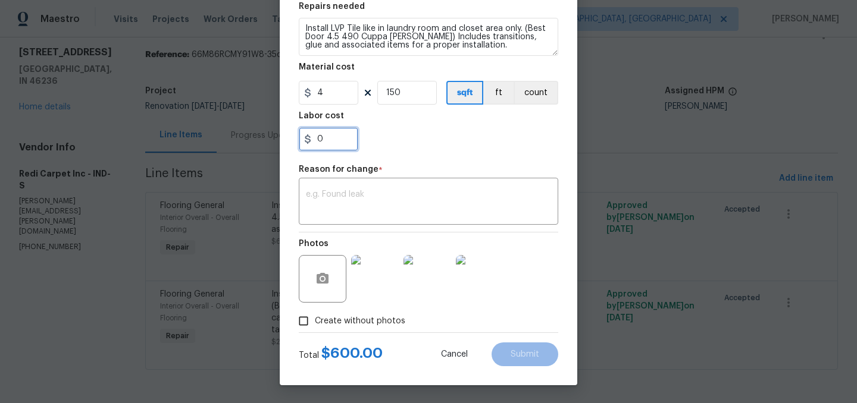
click at [334, 149] on input "0" at bounding box center [329, 139] width 60 height 24
click at [352, 198] on textarea at bounding box center [428, 202] width 245 height 25
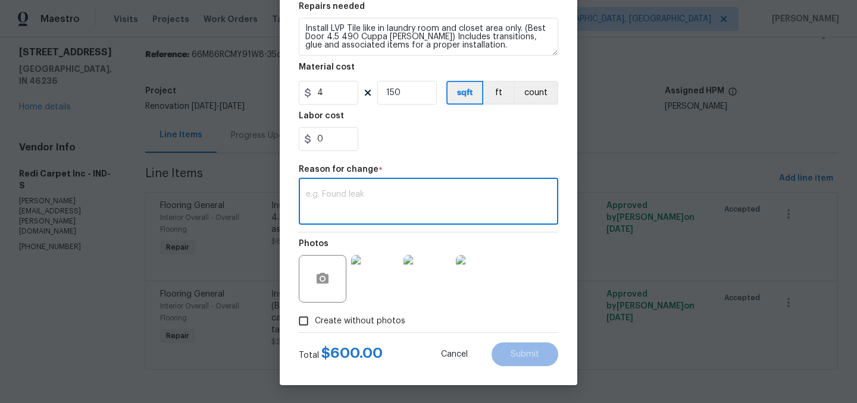
paste textarea "439.47"
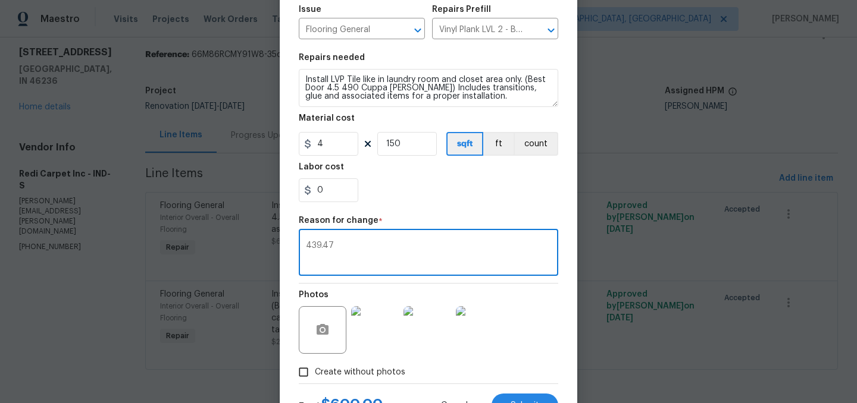
scroll to position [130, 0]
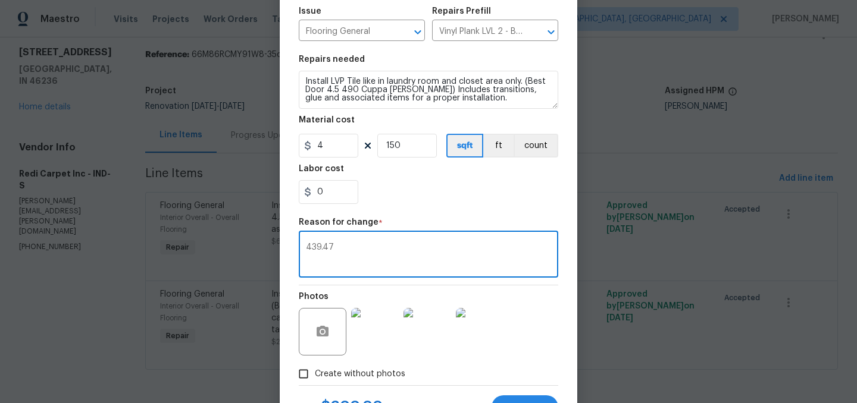
type textarea "439.47"
click at [409, 146] on input "150" at bounding box center [407, 146] width 60 height 24
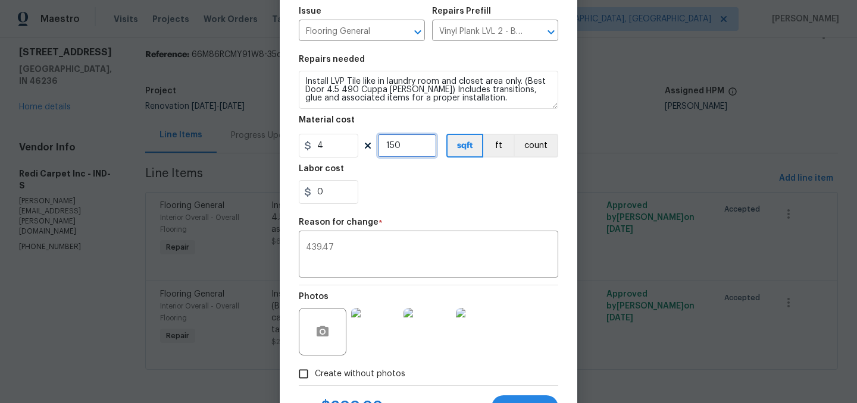
click at [409, 146] on input "150" at bounding box center [407, 146] width 60 height 24
type input "95"
click at [403, 182] on div "0" at bounding box center [428, 192] width 259 height 24
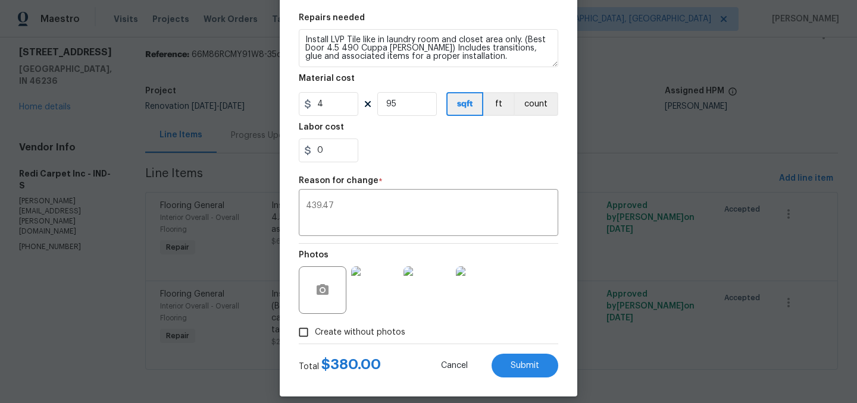
scroll to position [173, 0]
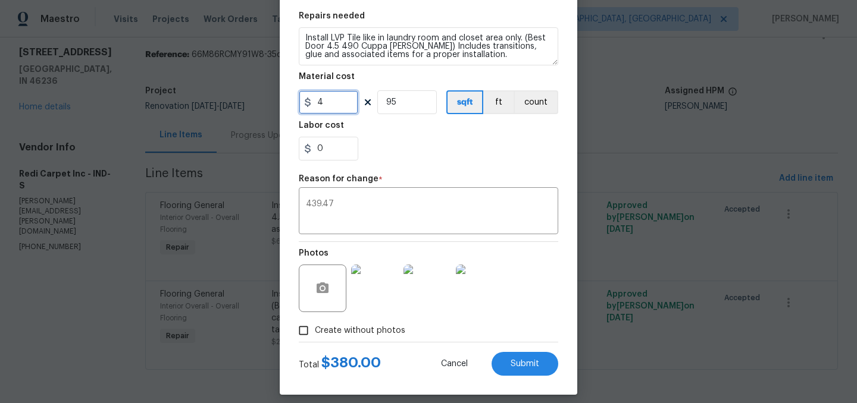
click at [335, 107] on input "4" at bounding box center [329, 102] width 60 height 24
click at [405, 150] on div "0" at bounding box center [428, 149] width 259 height 24
click at [337, 104] on input "5" at bounding box center [329, 102] width 60 height 24
click at [405, 158] on div "0" at bounding box center [428, 149] width 259 height 24
click at [338, 104] on input "4.5" at bounding box center [329, 102] width 60 height 24
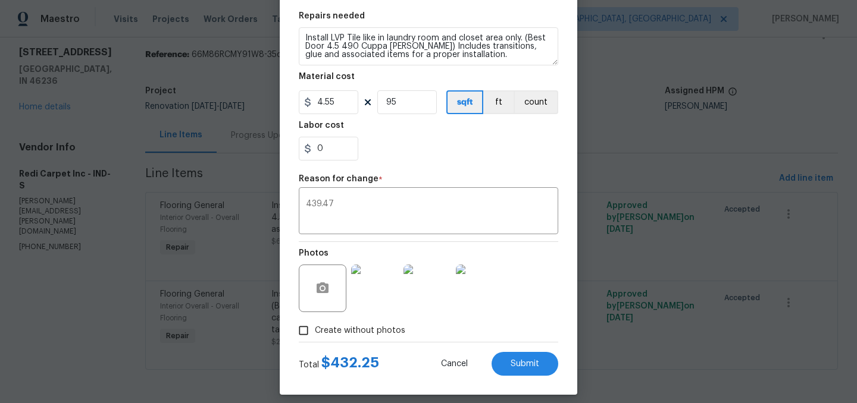
click at [412, 149] on div "0" at bounding box center [428, 149] width 259 height 24
click at [351, 106] on input "4.55" at bounding box center [329, 102] width 60 height 24
click at [417, 154] on div "0" at bounding box center [428, 149] width 259 height 24
click at [339, 102] on input "4.58" at bounding box center [329, 102] width 60 height 24
click at [453, 157] on div "0" at bounding box center [428, 149] width 259 height 24
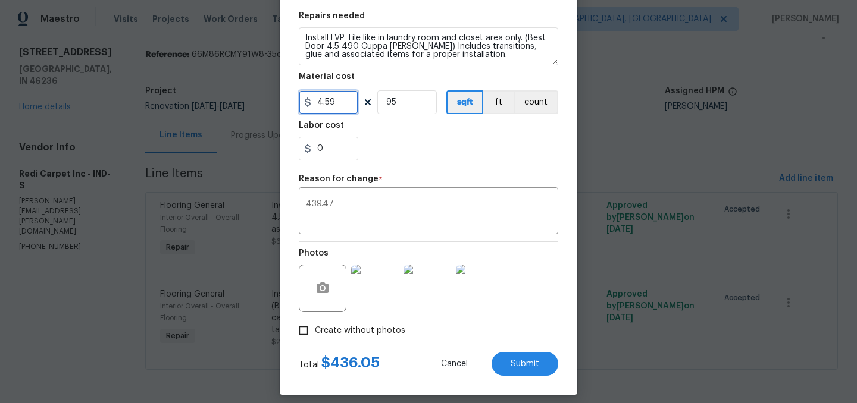
click at [339, 105] on input "4.59" at bounding box center [329, 102] width 60 height 24
click at [386, 148] on div "0" at bounding box center [428, 149] width 259 height 24
click at [336, 152] on input "0" at bounding box center [329, 149] width 60 height 24
click at [339, 102] on input "4.6" at bounding box center [329, 102] width 60 height 24
click at [415, 151] on div "0" at bounding box center [428, 149] width 259 height 24
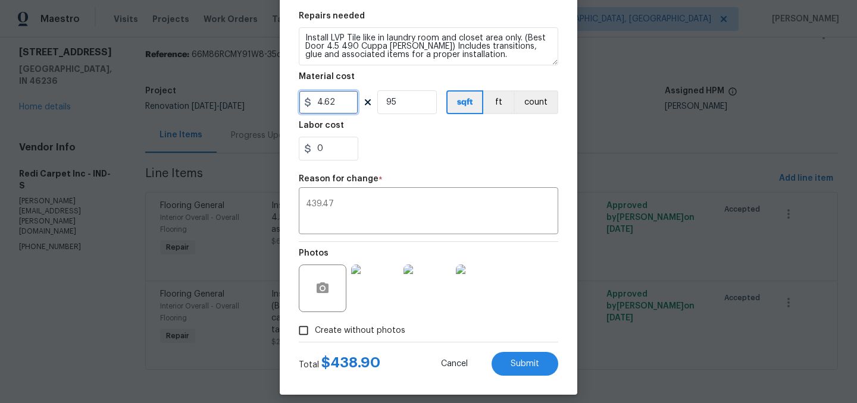
click at [339, 105] on input "4.62" at bounding box center [329, 102] width 60 height 24
click at [387, 170] on div "Repair Upgrade BRN Area Interior Overall ​ Feature Overall Flooring ​ Issue Flo…" at bounding box center [428, 111] width 259 height 462
click at [343, 101] on input "4.63" at bounding box center [329, 102] width 60 height 24
type input "4.62"
click at [391, 141] on div "0" at bounding box center [428, 149] width 259 height 24
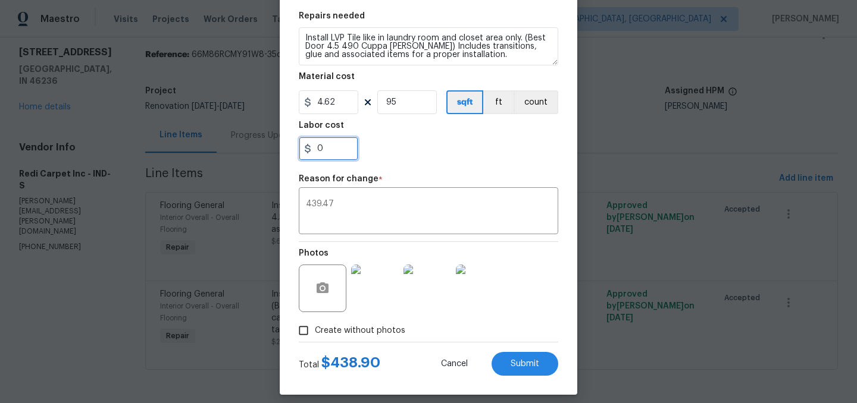
click at [330, 149] on input "0" at bounding box center [329, 149] width 60 height 24
type input "0.57"
click at [473, 169] on div "Repair Upgrade BRN Area Interior Overall ​ Feature Overall Flooring ​ Issue Flo…" at bounding box center [428, 111] width 259 height 462
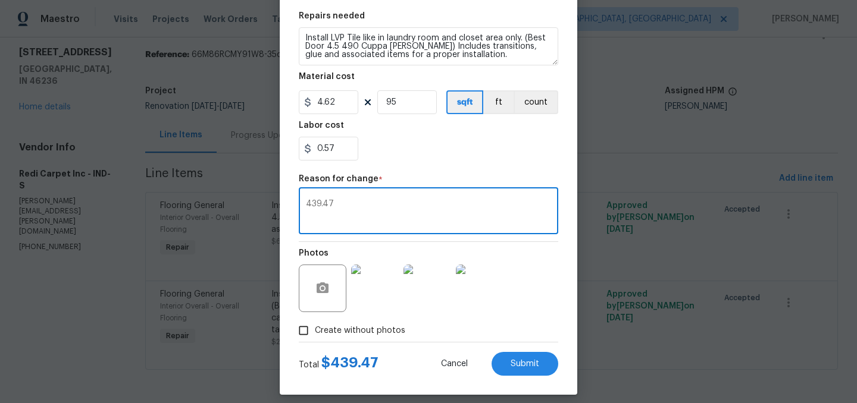
click at [380, 206] on textarea "439.47" at bounding box center [428, 212] width 245 height 25
type textarea "."
click at [524, 358] on button "Submit" at bounding box center [525, 364] width 67 height 24
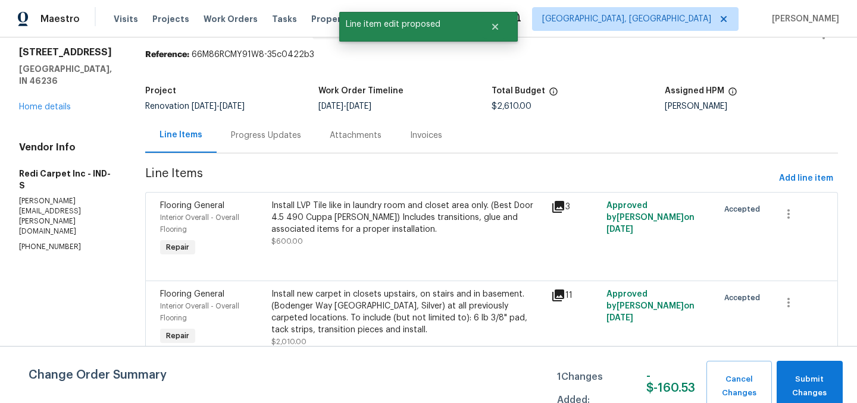
scroll to position [0, 0]
click at [271, 138] on div "Progress Updates" at bounding box center [266, 136] width 70 height 12
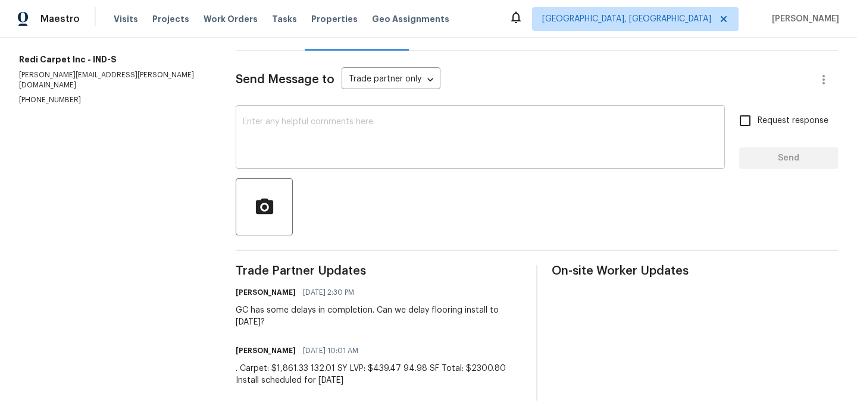
scroll to position [155, 0]
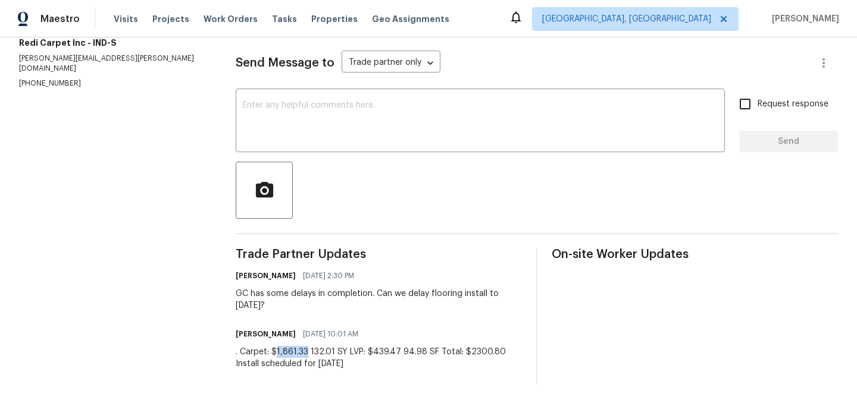
drag, startPoint x: 306, startPoint y: 350, endPoint x: 277, endPoint y: 351, distance: 28.6
click at [277, 351] on div ". Carpet: $1,861.33 132.01 SY LVP: $439.47 94.98 SF Total: $2300.80 Install sch…" at bounding box center [379, 358] width 286 height 24
copy div "1,861.33"
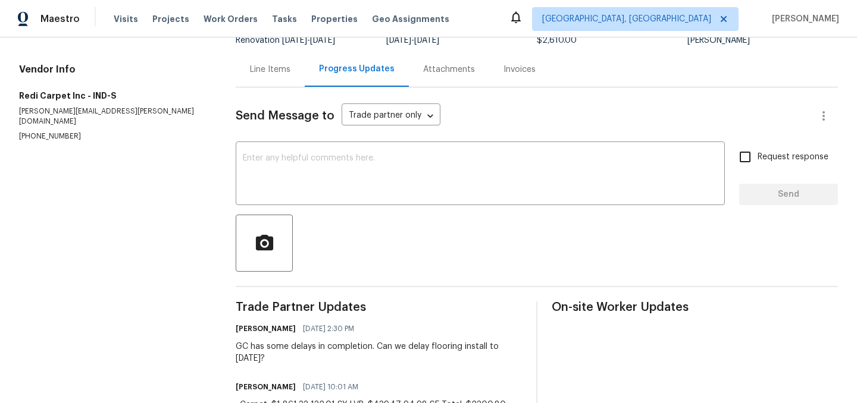
click at [278, 73] on div "Line Items" at bounding box center [270, 70] width 40 height 12
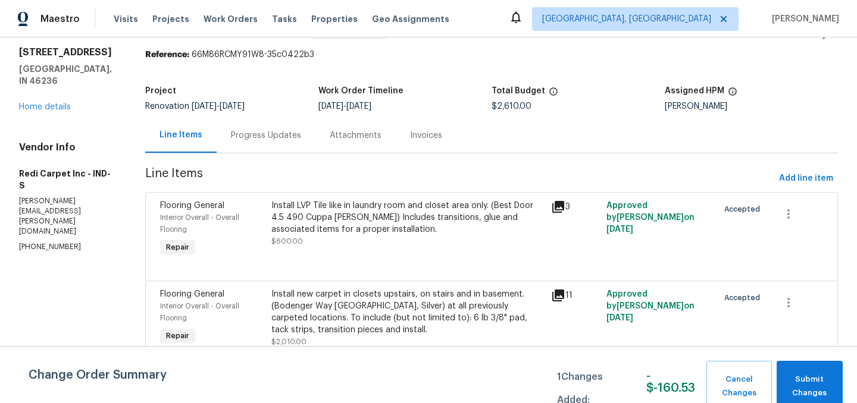
click at [352, 302] on div "Install new carpet in closets upstairs, on stairs and in basement. (Bodenger Wa…" at bounding box center [407, 313] width 272 height 48
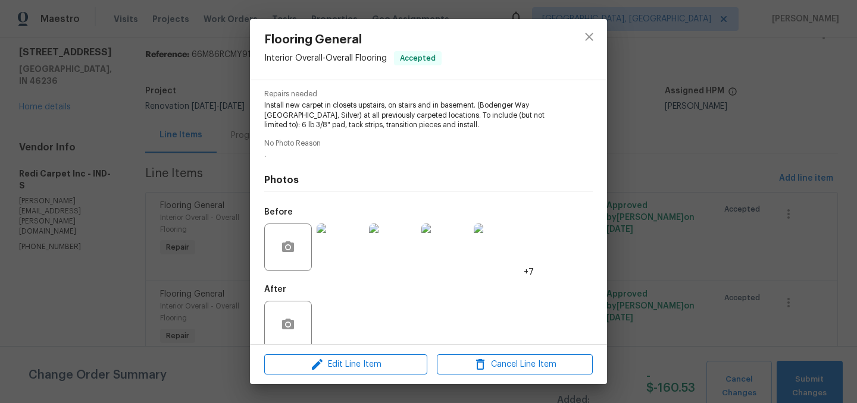
scroll to position [134, 0]
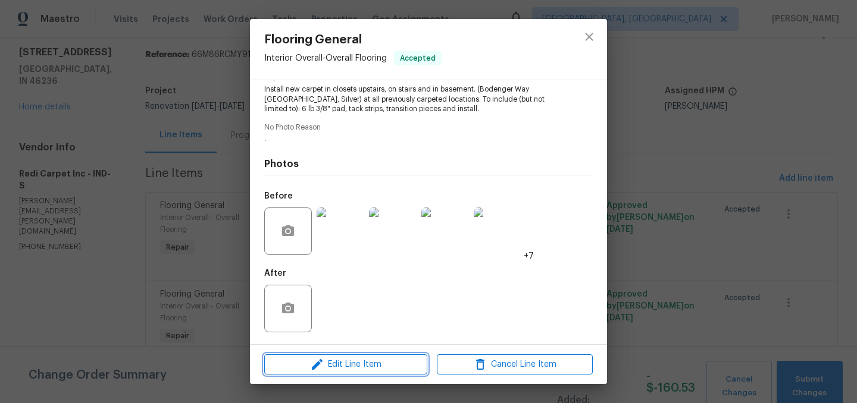
click at [358, 359] on span "Edit Line Item" at bounding box center [346, 365] width 156 height 15
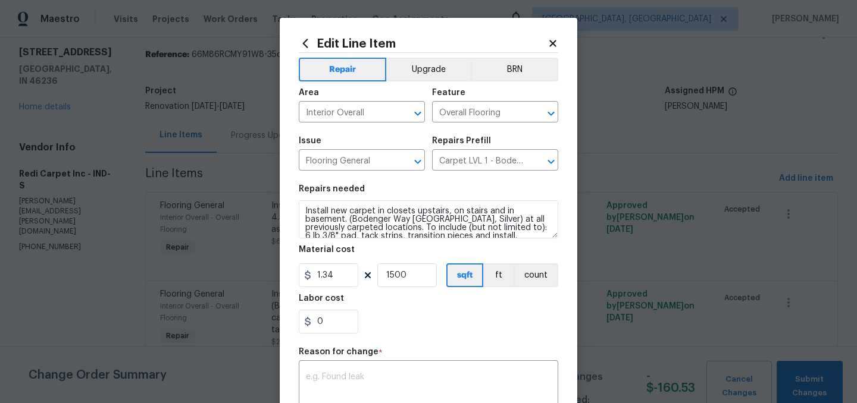
scroll to position [63, 0]
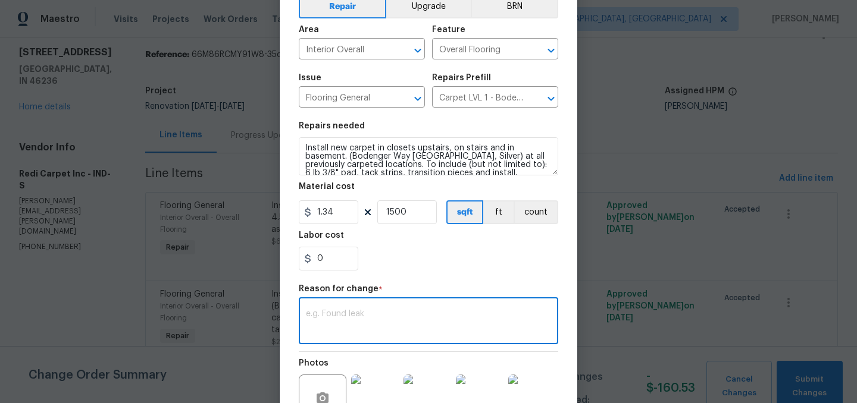
click at [354, 315] on textarea at bounding box center [428, 322] width 245 height 25
paste textarea "1,861.33"
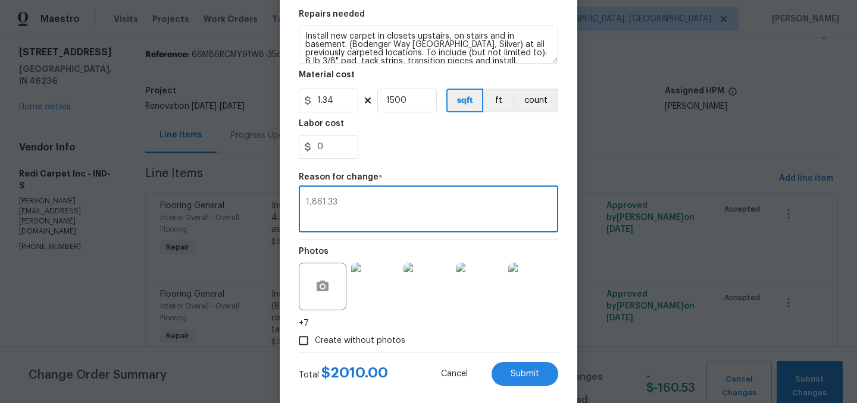
scroll to position [195, 0]
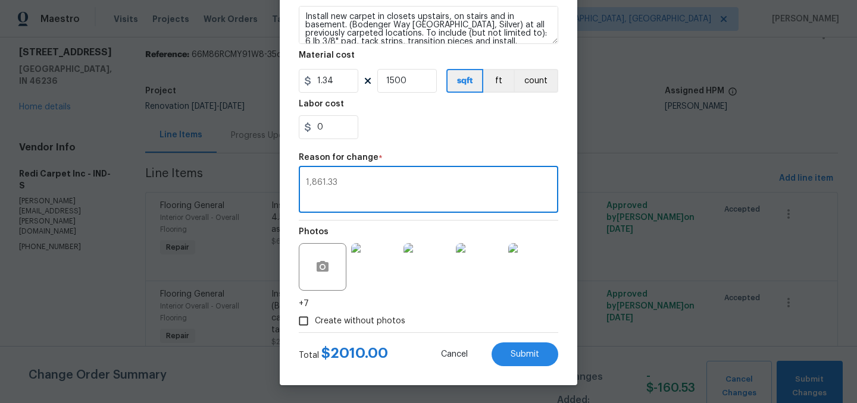
type textarea "1,861.33"
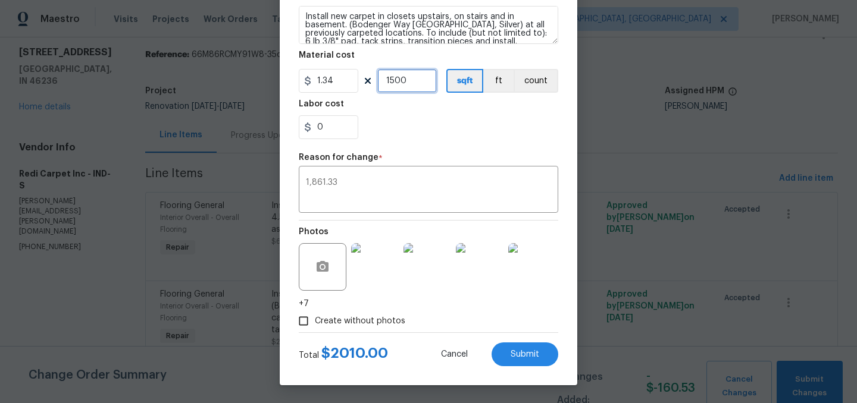
click at [411, 79] on input "1500" at bounding box center [407, 81] width 60 height 24
type input "1389"
click at [334, 127] on input "0" at bounding box center [329, 127] width 60 height 24
type input "0.07"
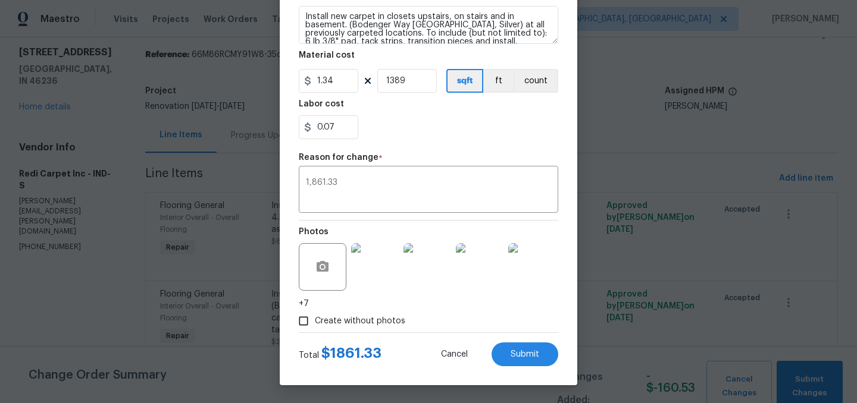
click at [392, 113] on div "Labor cost" at bounding box center [428, 107] width 259 height 15
click at [364, 177] on div "1,861.33 x ​" at bounding box center [428, 191] width 259 height 44
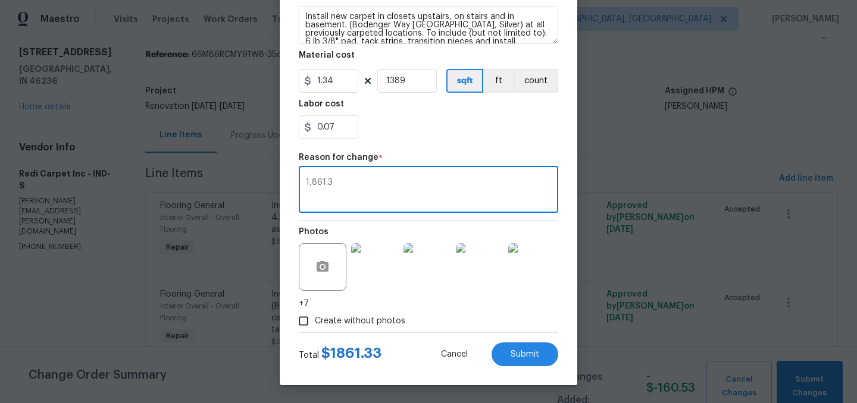
type textarea "1,861.3"
click at [364, 177] on div "1,861.3 x ​" at bounding box center [428, 191] width 259 height 44
click at [337, 185] on textarea "1,861.3" at bounding box center [428, 191] width 245 height 25
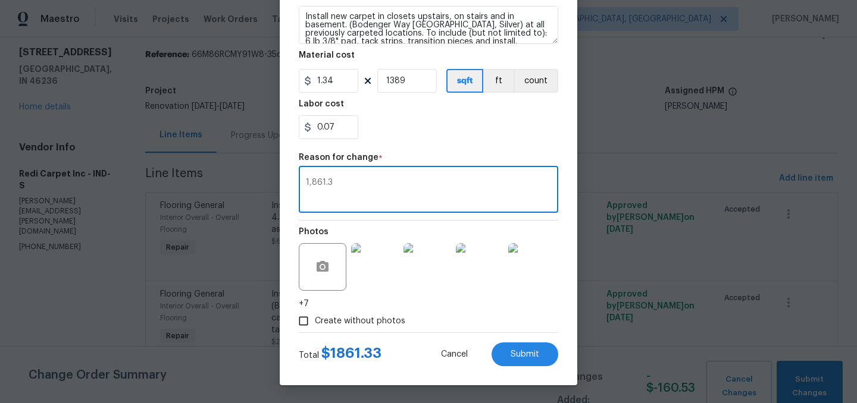
click at [337, 185] on textarea "1,861.3" at bounding box center [428, 191] width 245 height 25
type textarea "."
click at [405, 131] on div "0.07" at bounding box center [428, 127] width 259 height 24
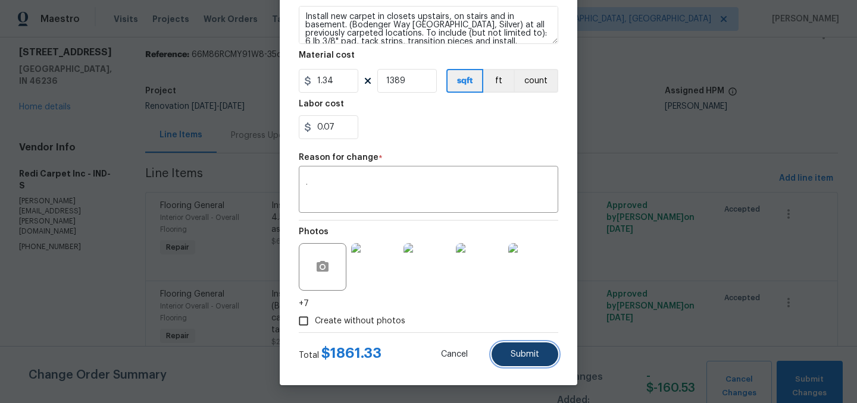
click at [522, 348] on button "Submit" at bounding box center [525, 355] width 67 height 24
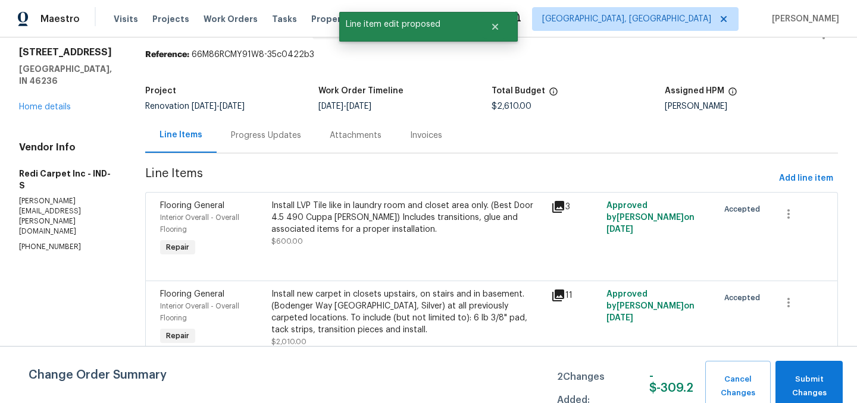
scroll to position [0, 0]
click at [806, 382] on span "Submit Changes" at bounding box center [808, 386] width 55 height 27
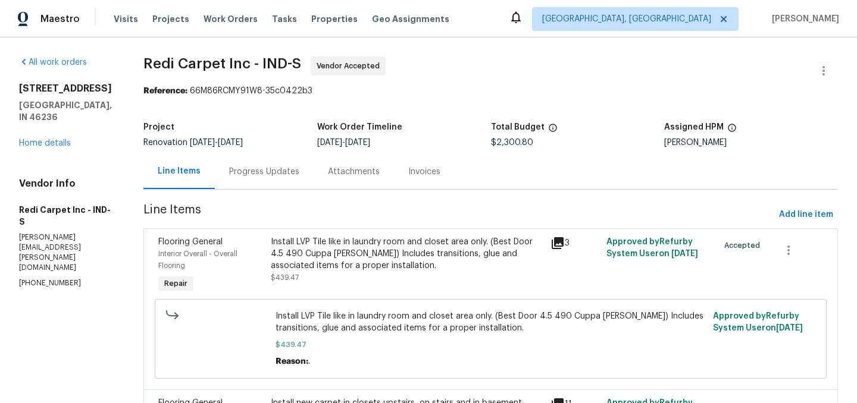
click at [251, 170] on div "Progress Updates" at bounding box center [264, 172] width 70 height 12
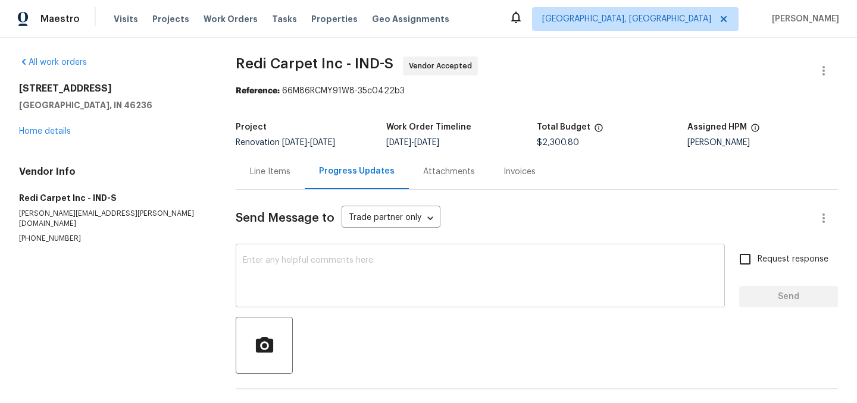
click at [277, 255] on div "x ​" at bounding box center [480, 277] width 489 height 61
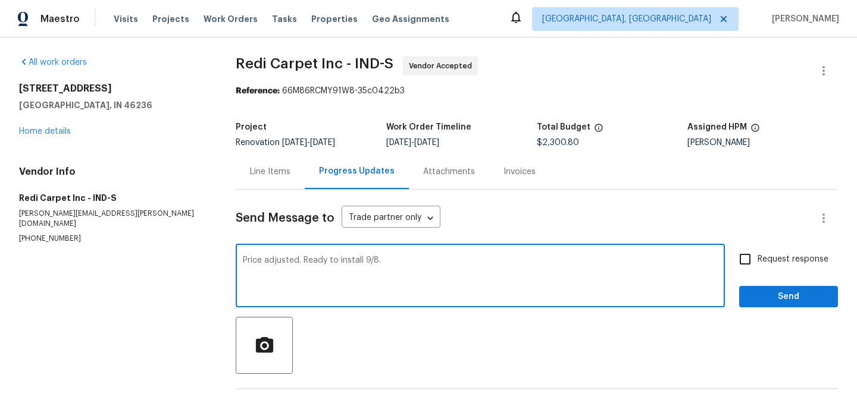
type textarea "Price adjusted. Ready to install 9/8."
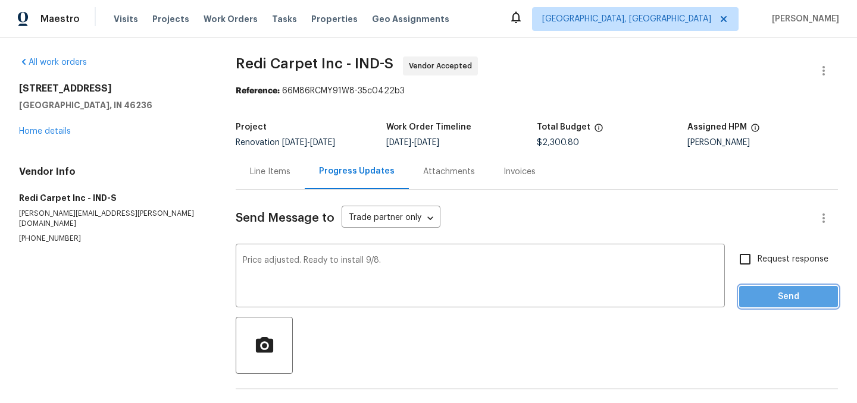
click at [790, 300] on span "Send" at bounding box center [789, 297] width 80 height 15
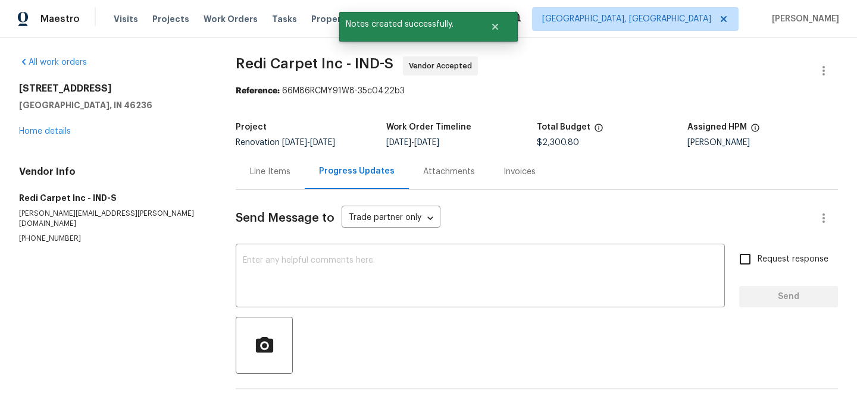
click at [267, 170] on div "Line Items" at bounding box center [270, 172] width 40 height 12
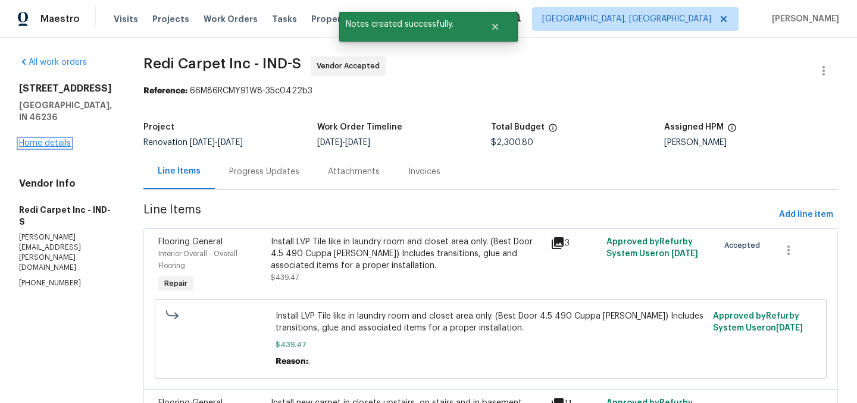
click at [42, 139] on link "Home details" at bounding box center [45, 143] width 52 height 8
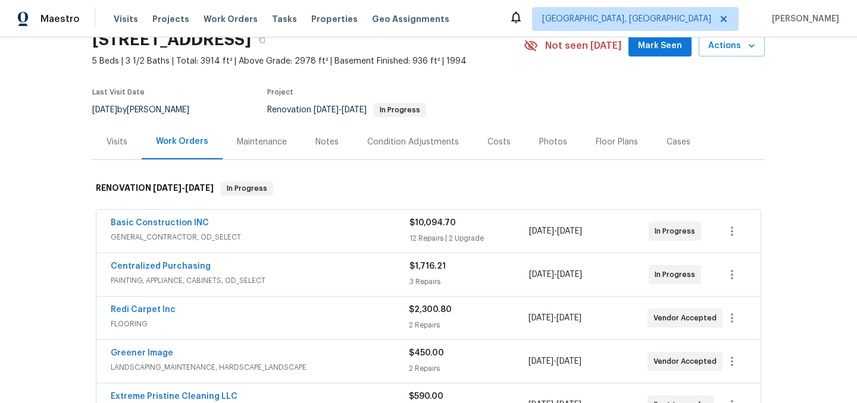
scroll to position [57, 0]
click at [734, 321] on icon "button" at bounding box center [732, 317] width 14 height 14
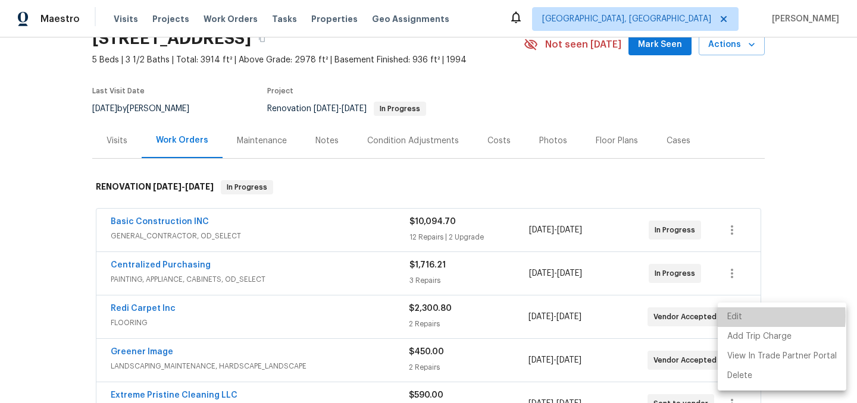
click at [743, 317] on li "Edit" at bounding box center [782, 318] width 129 height 20
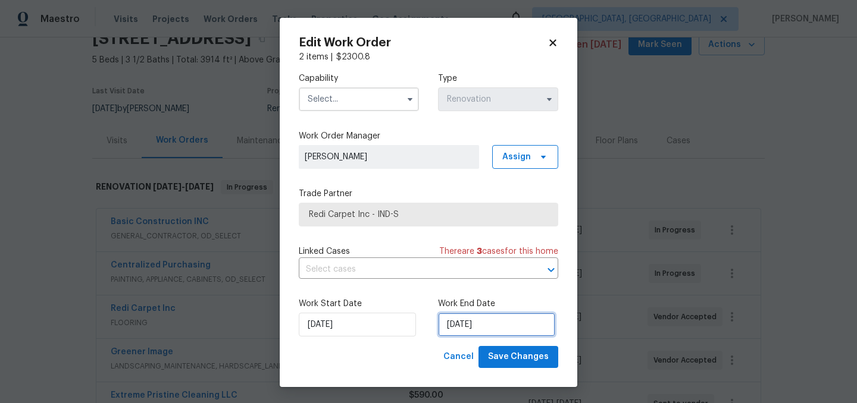
select select "8"
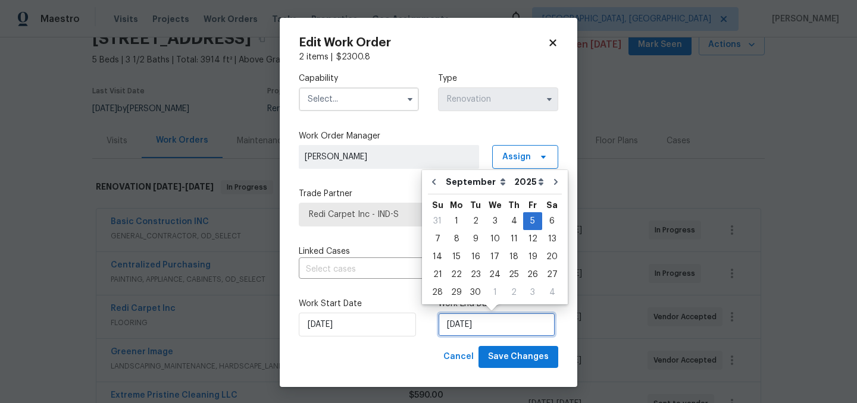
click at [480, 325] on input "[DATE]" at bounding box center [496, 325] width 117 height 24
click at [458, 235] on div "8" at bounding box center [456, 239] width 19 height 17
type input "9/8/2025"
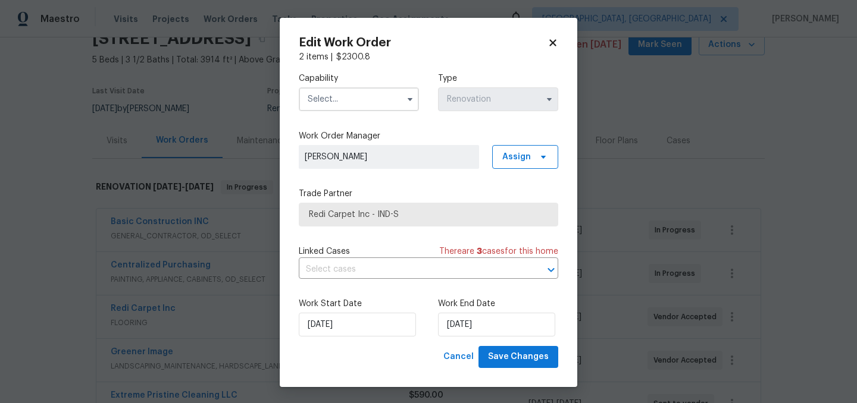
click at [368, 99] on input "text" at bounding box center [359, 99] width 120 height 24
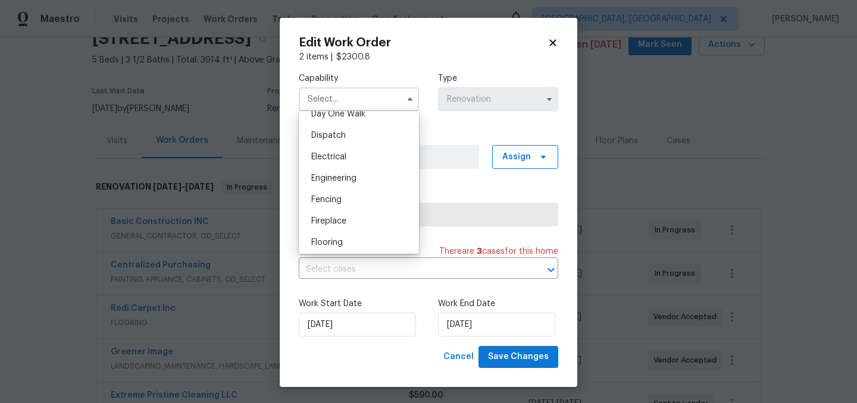
scroll to position [373, 0]
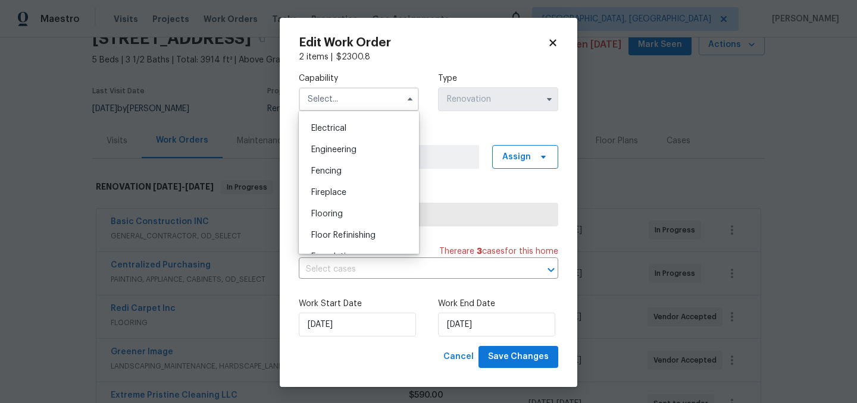
click at [348, 221] on div "Flooring" at bounding box center [359, 214] width 114 height 21
type input "Flooring"
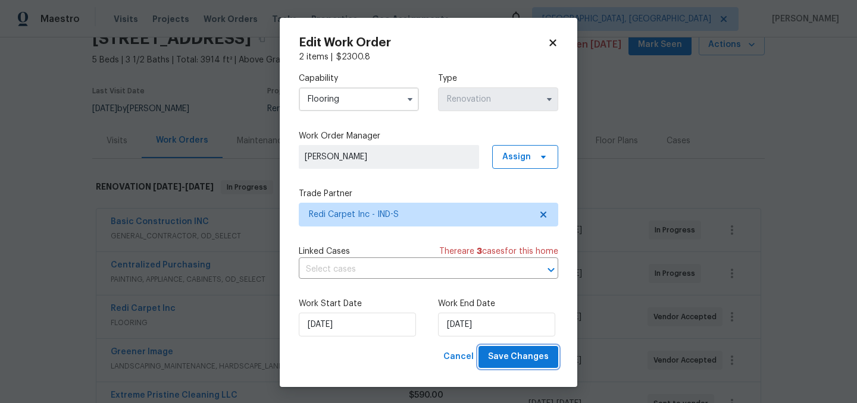
click at [515, 353] on span "Save Changes" at bounding box center [518, 357] width 61 height 15
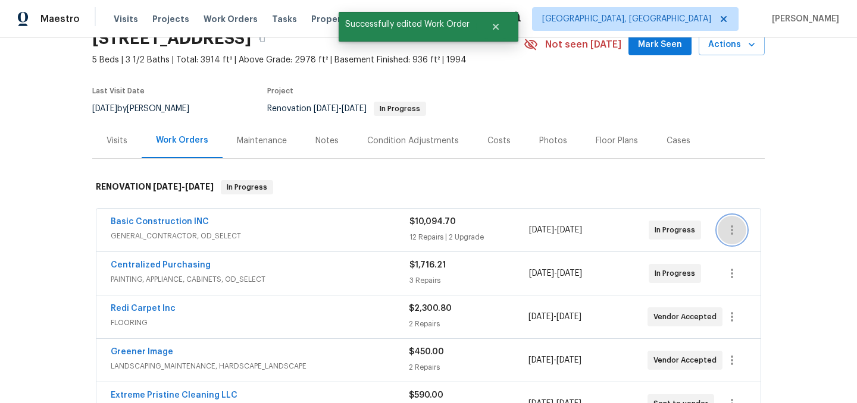
click at [738, 223] on icon "button" at bounding box center [732, 230] width 14 height 14
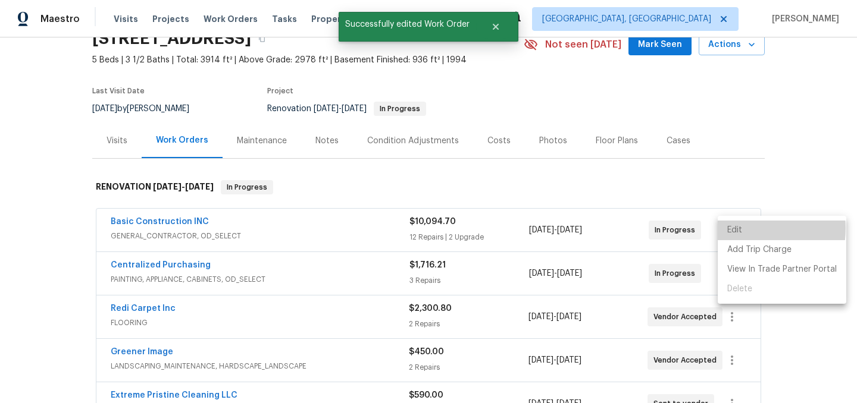
click at [740, 229] on li "Edit" at bounding box center [782, 231] width 129 height 20
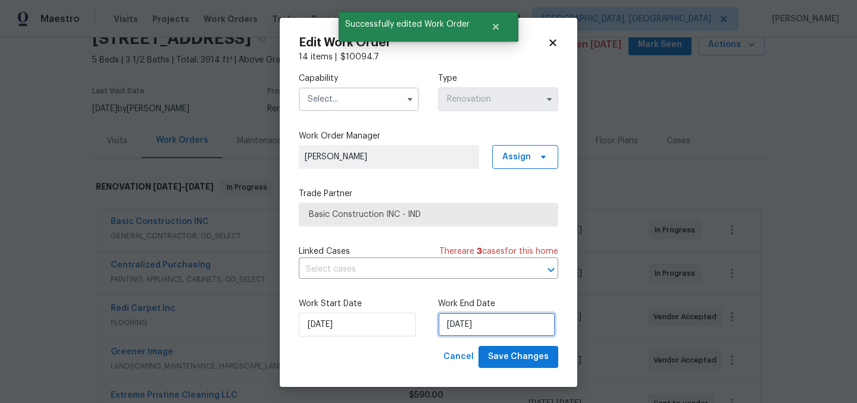
select select "8"
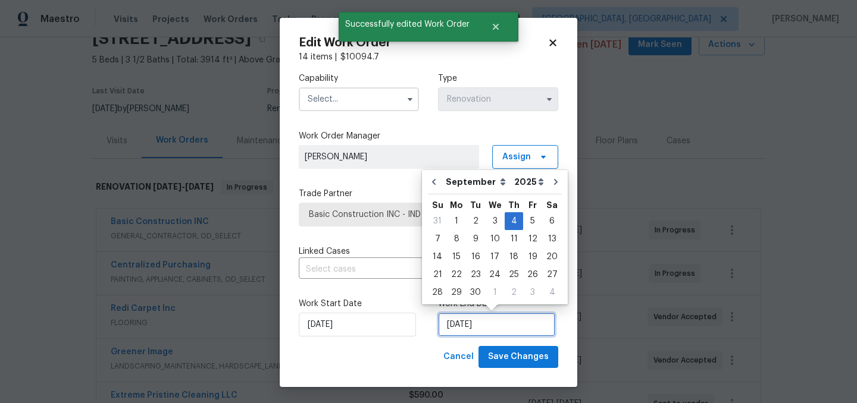
click at [475, 325] on input "[DATE]" at bounding box center [496, 325] width 117 height 24
click at [529, 220] on div "5" at bounding box center [532, 221] width 19 height 17
type input "[DATE]"
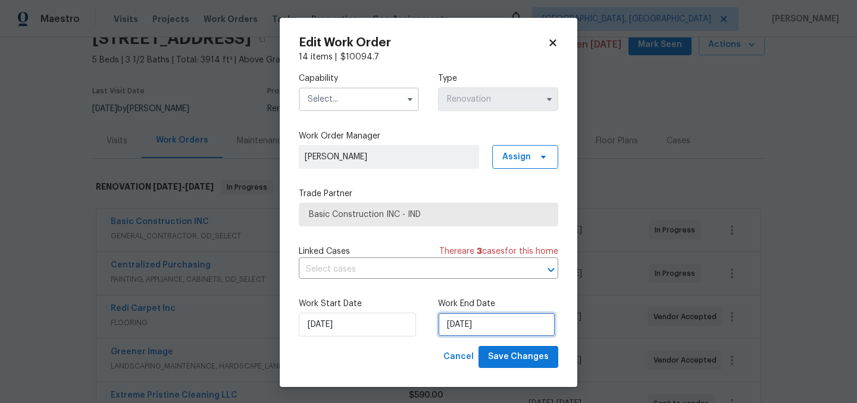
click at [484, 326] on input "[DATE]" at bounding box center [496, 325] width 117 height 24
select select "8"
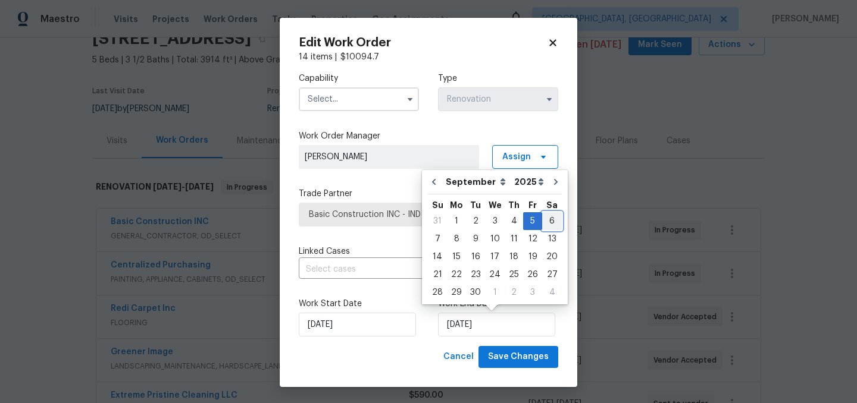
click at [545, 216] on div "6" at bounding box center [552, 221] width 20 height 17
type input "[DATE]"
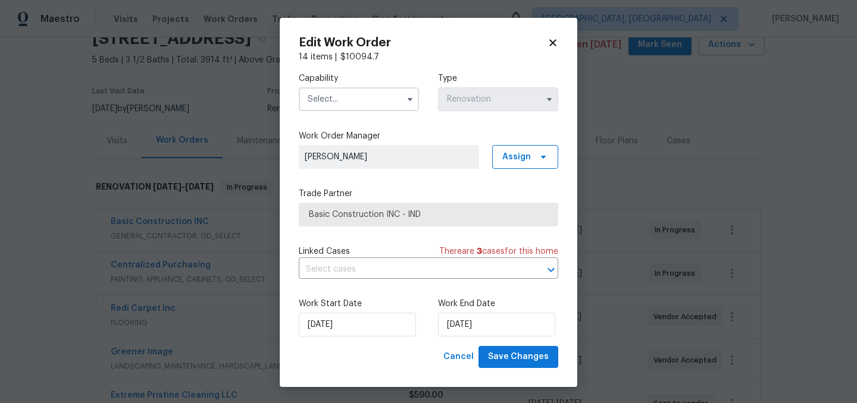
click at [336, 90] on input "text" at bounding box center [359, 99] width 120 height 24
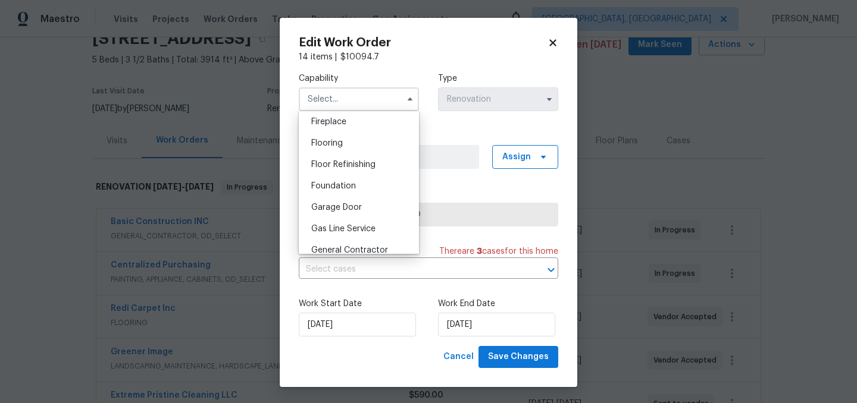
scroll to position [445, 0]
click at [353, 246] on span "General Contractor" at bounding box center [349, 249] width 77 height 8
type input "General Contractor"
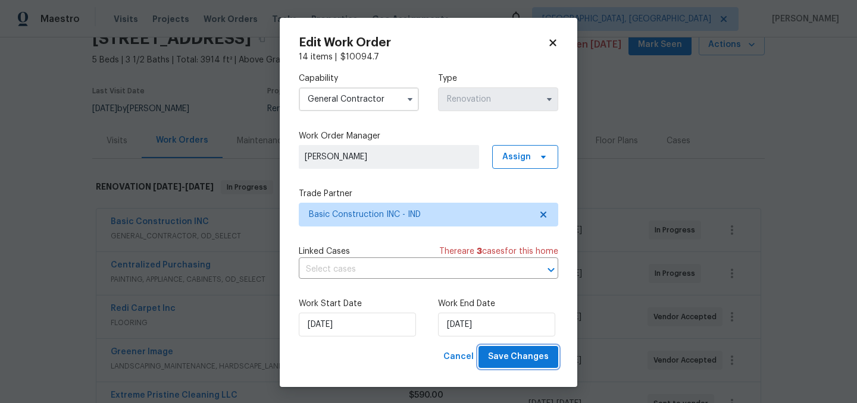
click at [530, 362] on span "Save Changes" at bounding box center [518, 357] width 61 height 15
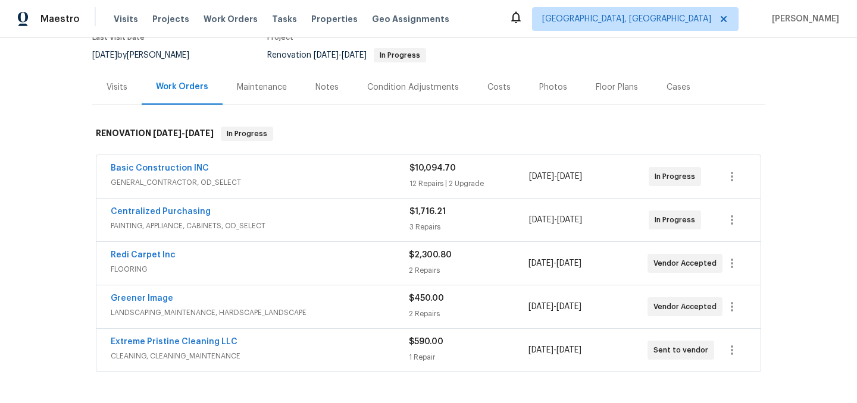
scroll to position [133, 0]
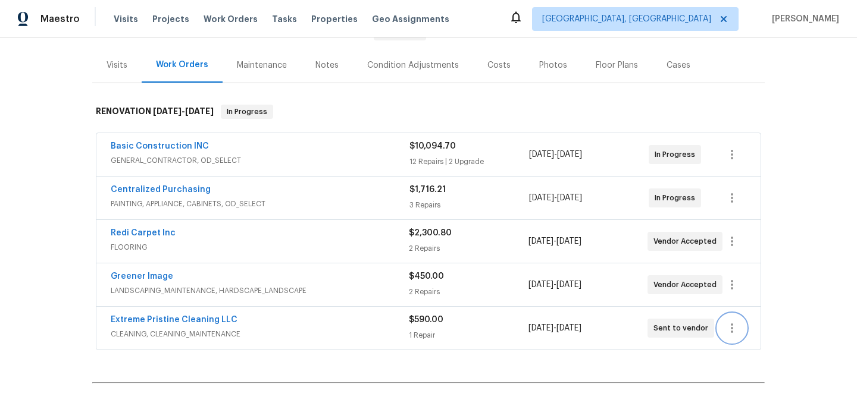
click at [731, 333] on icon "button" at bounding box center [732, 328] width 14 height 14
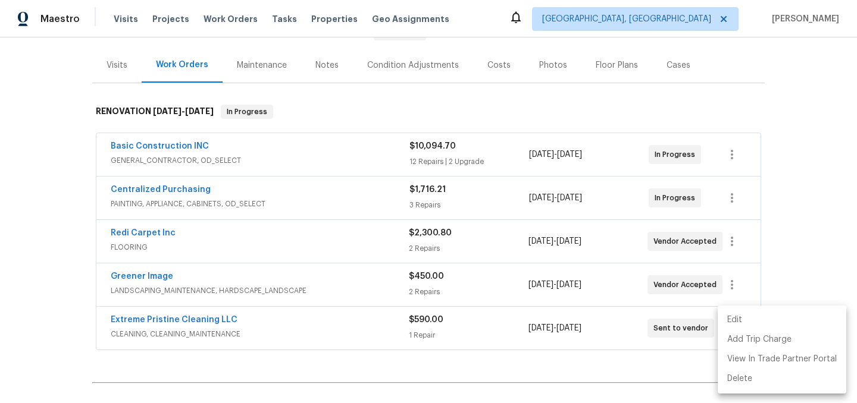
click at [743, 326] on li "Edit" at bounding box center [782, 321] width 129 height 20
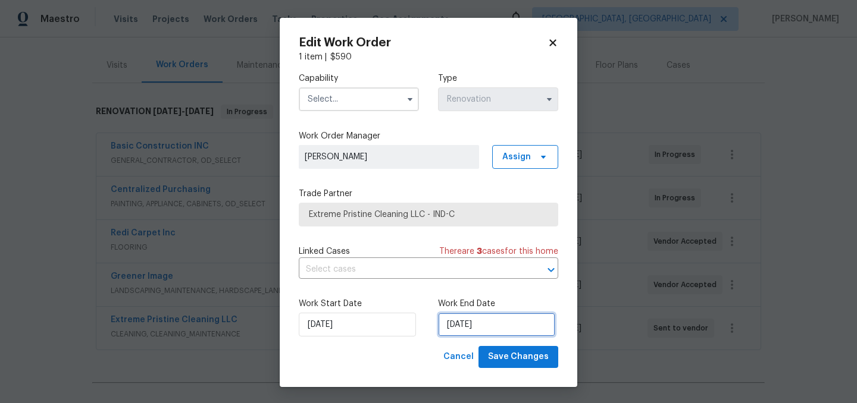
click at [515, 327] on input "9/8/2025" at bounding box center [496, 325] width 117 height 24
select select "8"
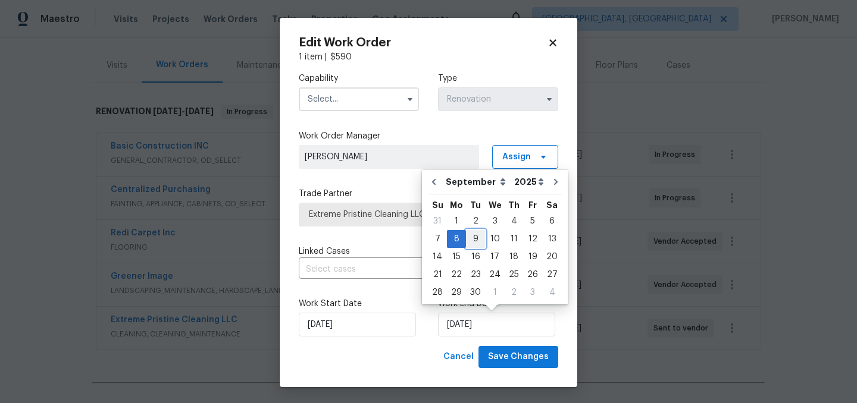
click at [472, 240] on div "9" at bounding box center [475, 239] width 19 height 17
type input "9/9/2025"
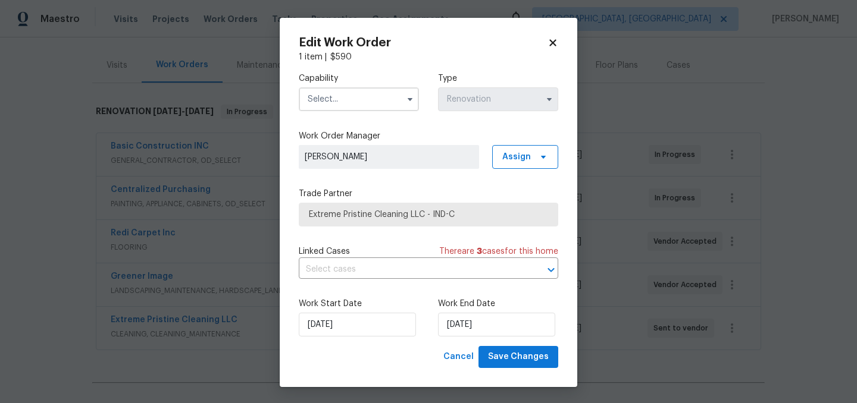
click at [334, 97] on input "text" at bounding box center [359, 99] width 120 height 24
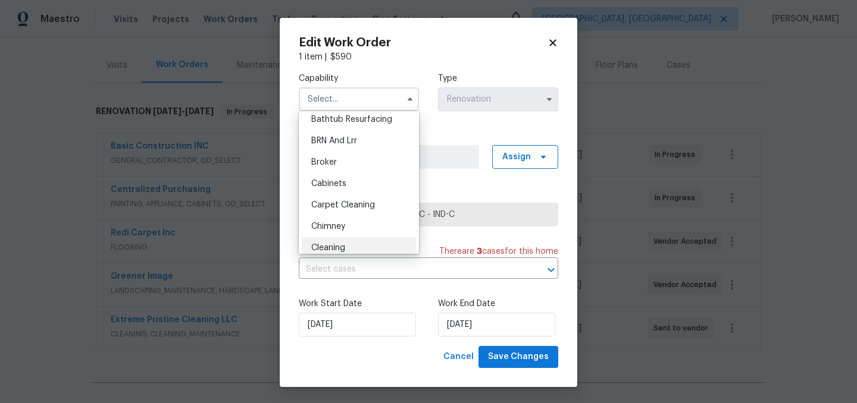
click at [337, 242] on div "Cleaning" at bounding box center [359, 247] width 114 height 21
type input "Cleaning"
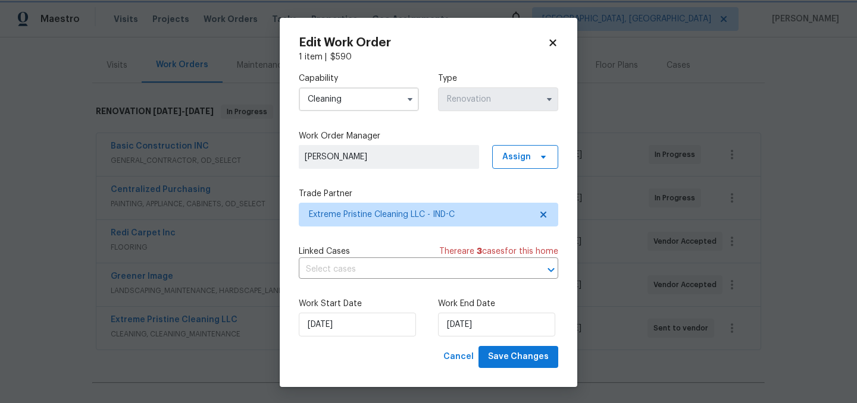
scroll to position [77, 0]
click at [522, 354] on span "Save Changes" at bounding box center [518, 357] width 61 height 15
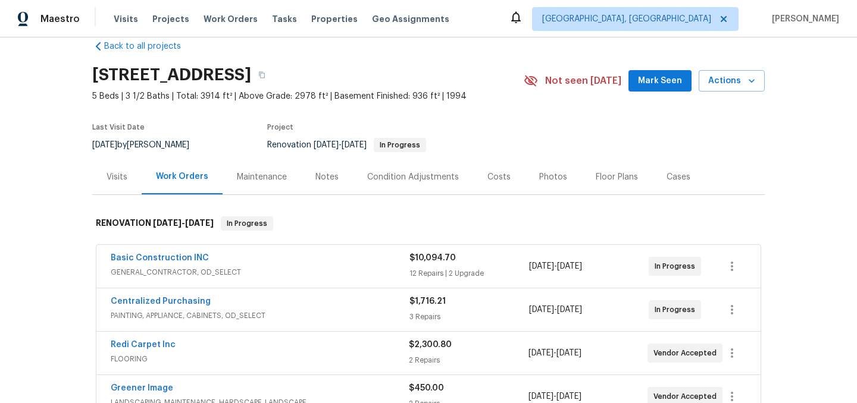
scroll to position [17, 0]
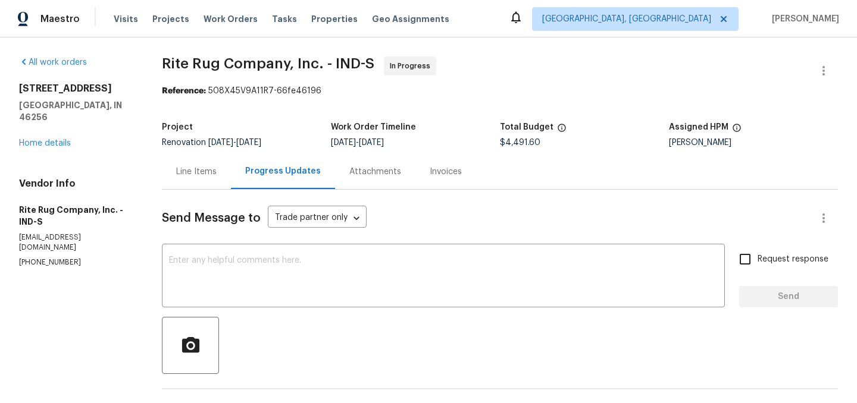
click at [45, 126] on div "[STREET_ADDRESS] Home details" at bounding box center [76, 116] width 114 height 67
click at [45, 139] on link "Home details" at bounding box center [45, 143] width 52 height 8
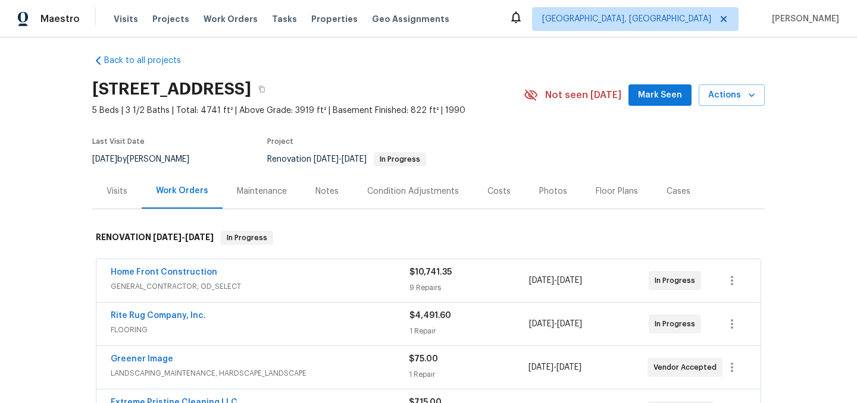
scroll to position [4, 0]
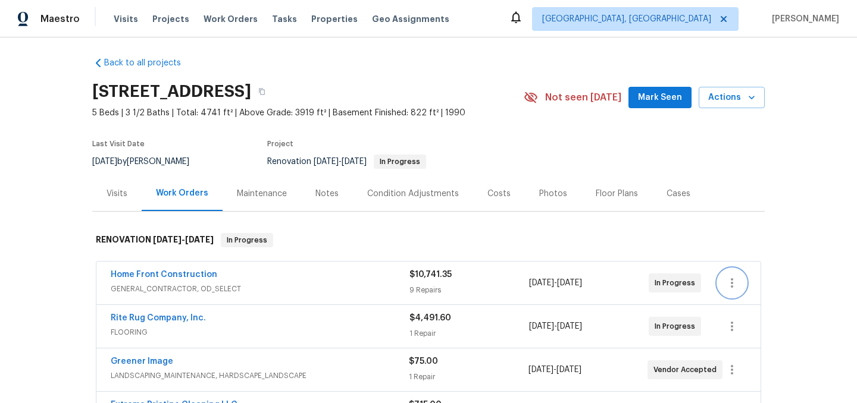
click at [734, 283] on icon "button" at bounding box center [732, 283] width 14 height 14
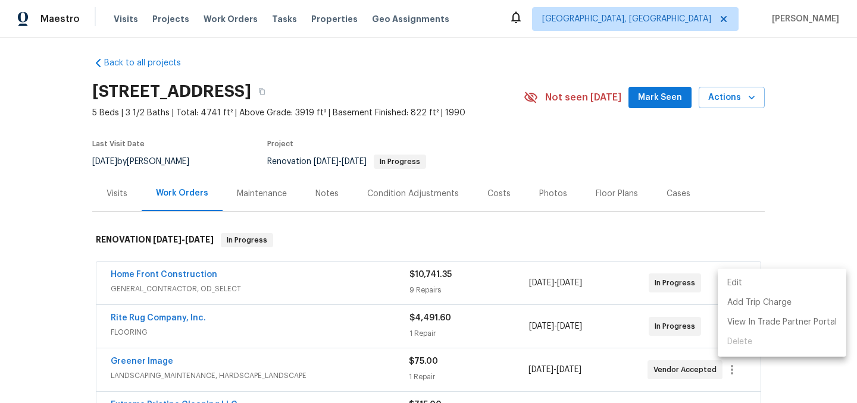
click at [735, 282] on li "Edit" at bounding box center [782, 284] width 129 height 20
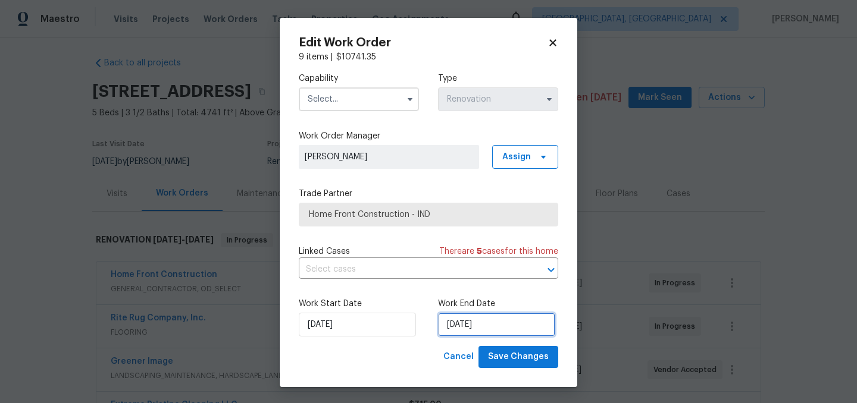
click at [498, 315] on input "[DATE]" at bounding box center [496, 325] width 117 height 24
select select "8"
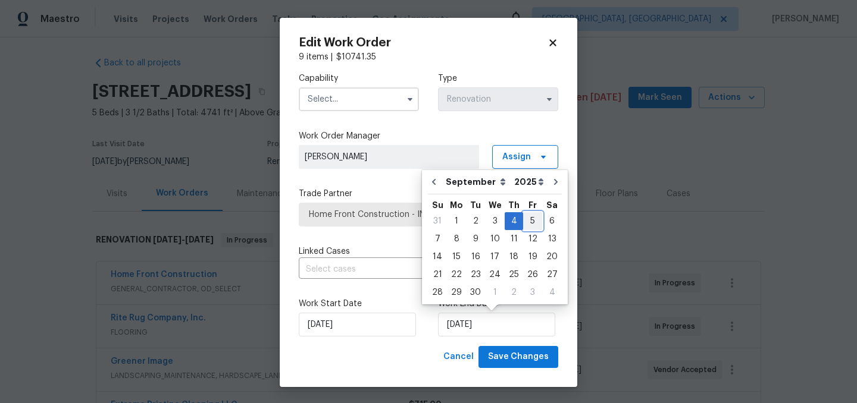
click at [524, 222] on div "5" at bounding box center [532, 221] width 19 height 17
type input "[DATE]"
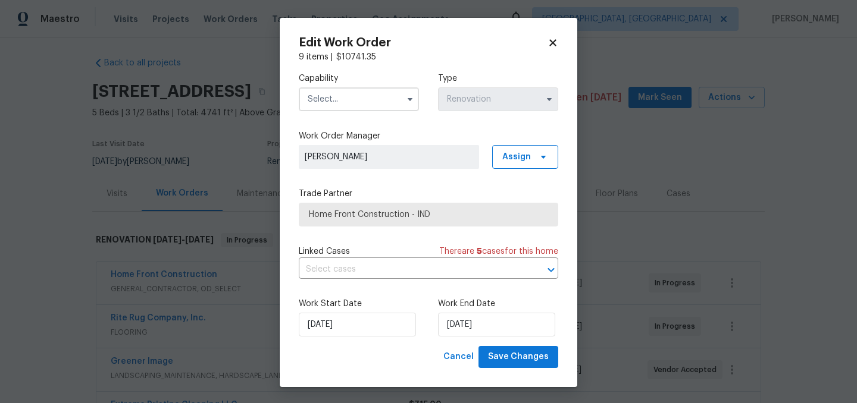
click at [339, 98] on input "text" at bounding box center [359, 99] width 120 height 24
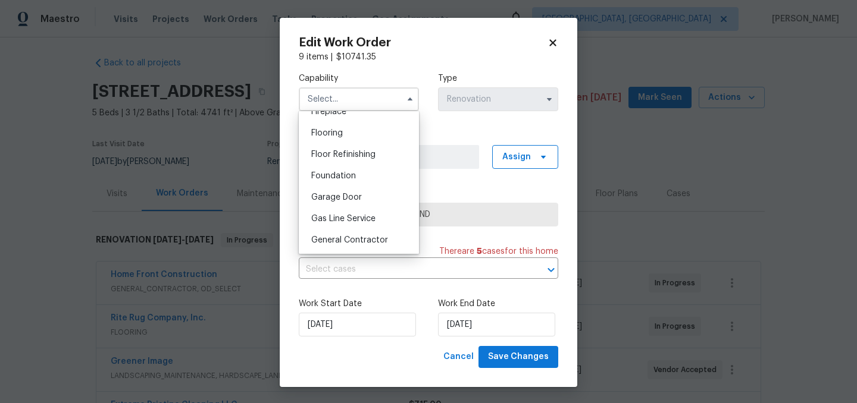
scroll to position [485, 0]
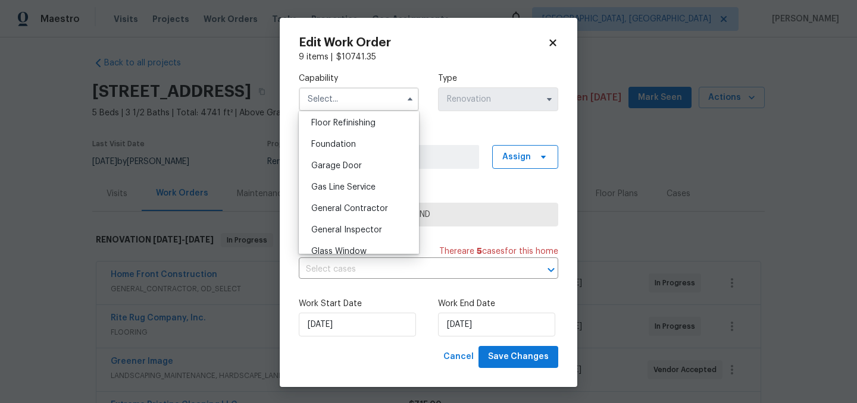
click at [356, 208] on span "General Contractor" at bounding box center [349, 209] width 77 height 8
type input "General Contractor"
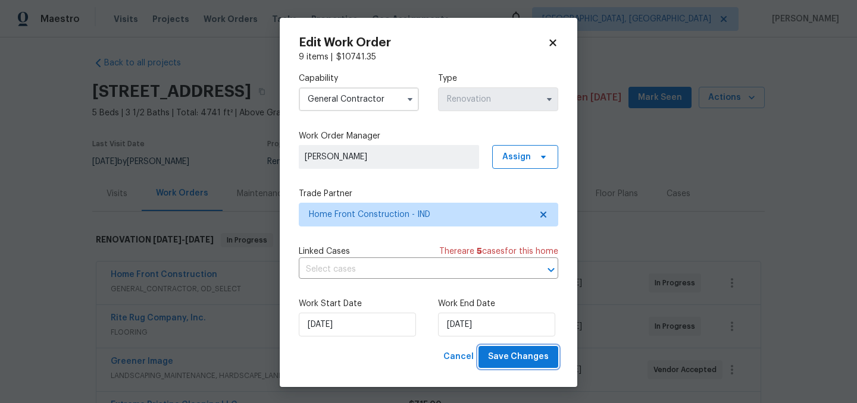
click at [522, 350] on button "Save Changes" at bounding box center [518, 357] width 80 height 22
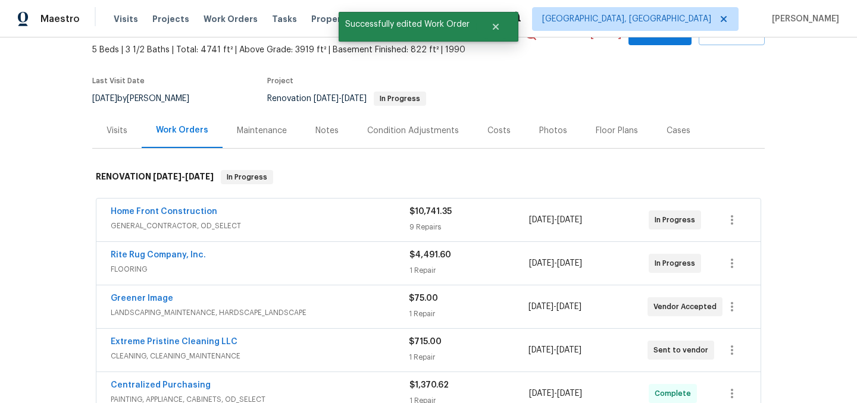
scroll to position [71, 0]
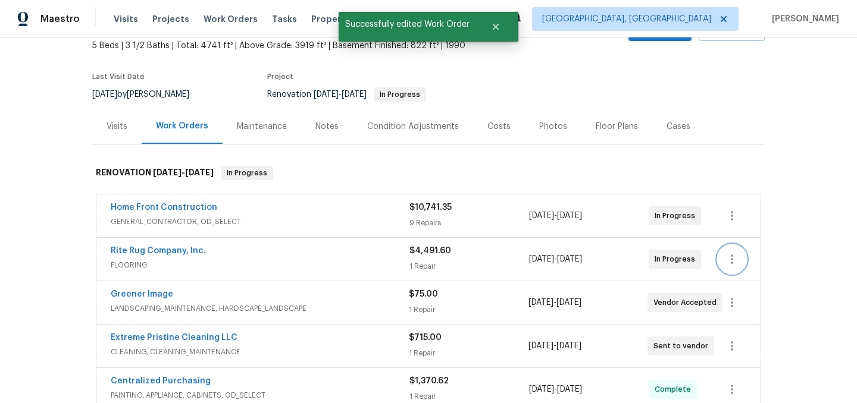
click at [730, 264] on icon "button" at bounding box center [732, 259] width 14 height 14
click at [741, 263] on li "Edit" at bounding box center [782, 260] width 129 height 20
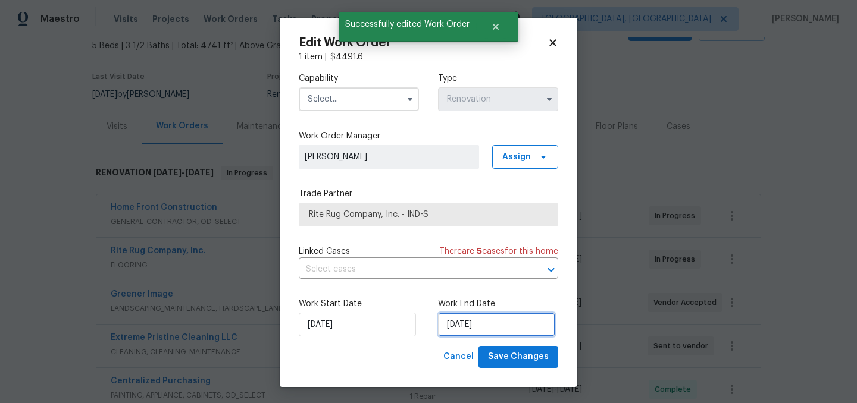
click at [497, 324] on input "[DATE]" at bounding box center [496, 325] width 117 height 24
select select "8"
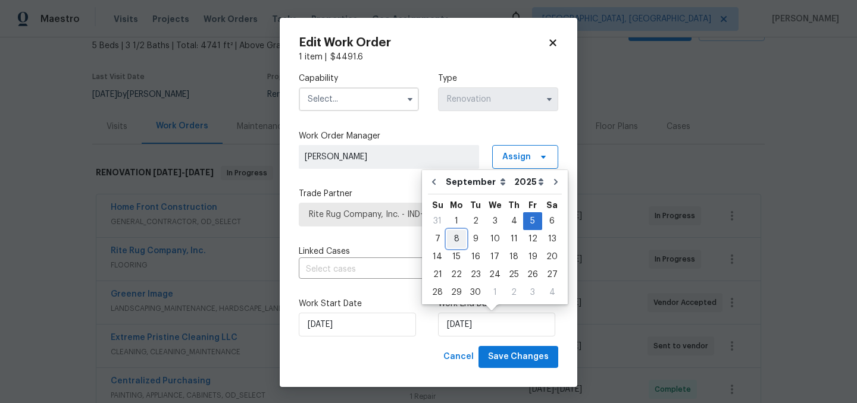
click at [455, 243] on div "8" at bounding box center [456, 239] width 19 height 17
type input "[DATE]"
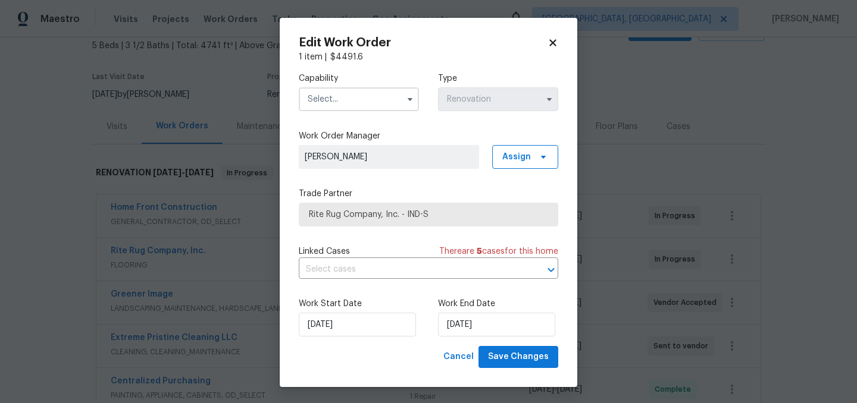
click at [371, 102] on input "text" at bounding box center [359, 99] width 120 height 24
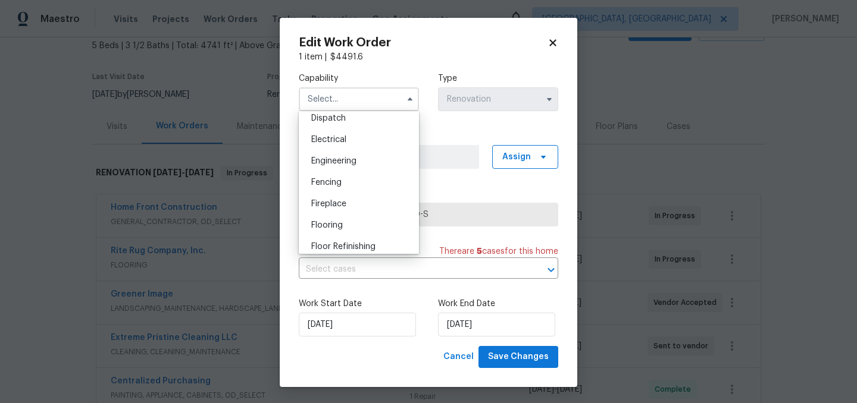
scroll to position [368, 0]
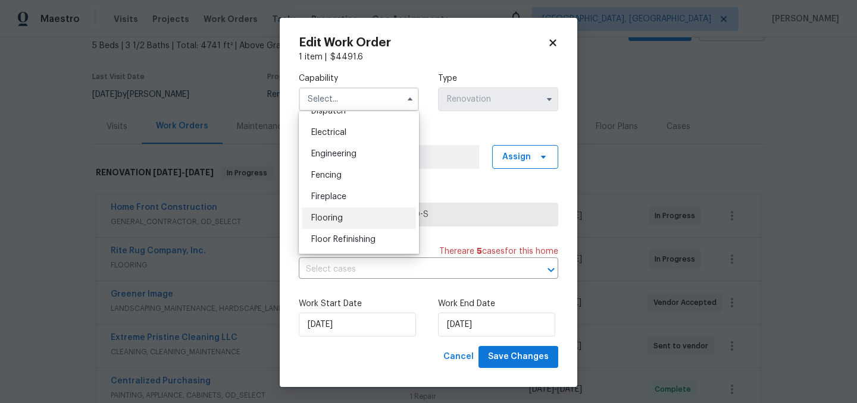
click at [342, 219] on span "Flooring" at bounding box center [327, 218] width 32 height 8
type input "Flooring"
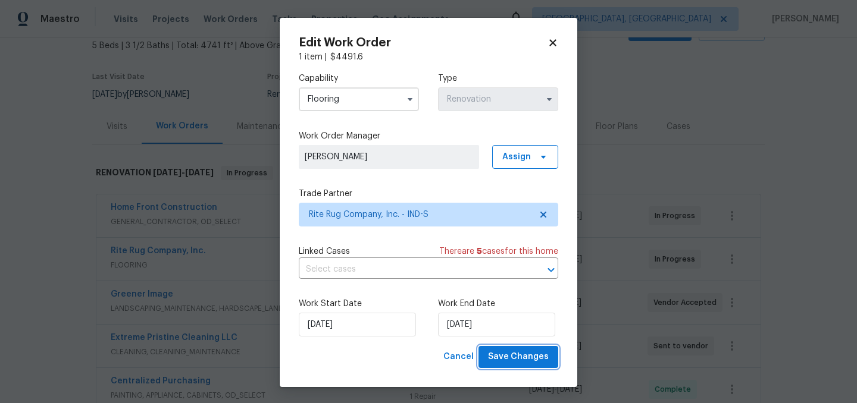
click at [523, 357] on span "Save Changes" at bounding box center [518, 357] width 61 height 15
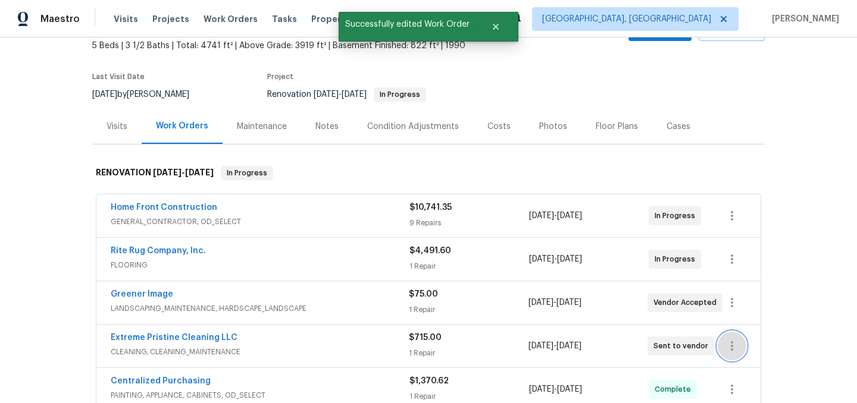
click at [741, 345] on button "button" at bounding box center [732, 346] width 29 height 29
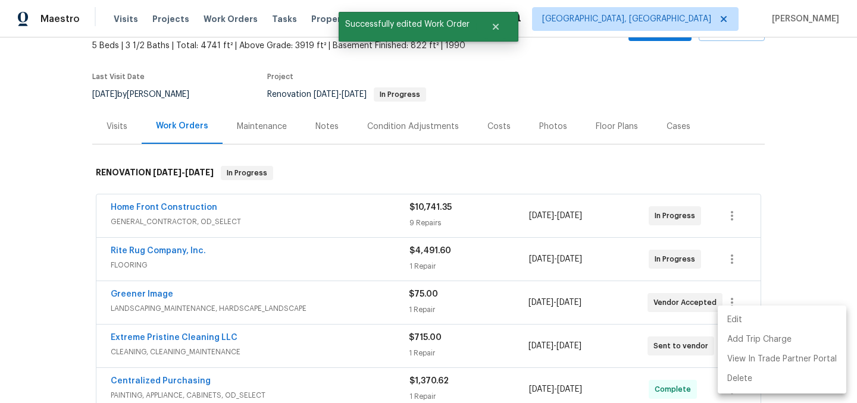
click at [749, 323] on li "Edit" at bounding box center [782, 321] width 129 height 20
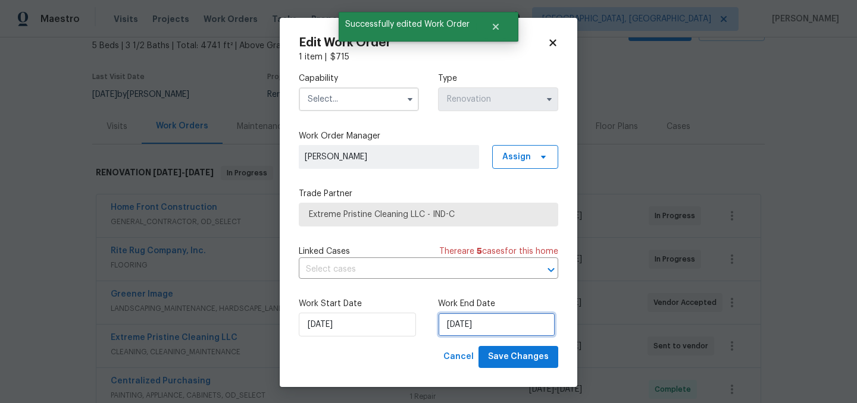
click at [510, 321] on input "9/8/2025" at bounding box center [496, 325] width 117 height 24
select select "8"
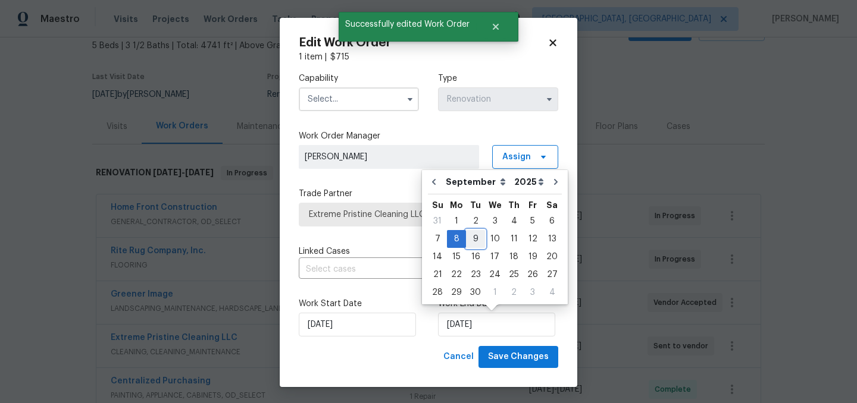
click at [475, 237] on div "9" at bounding box center [475, 239] width 19 height 17
type input "9/9/2025"
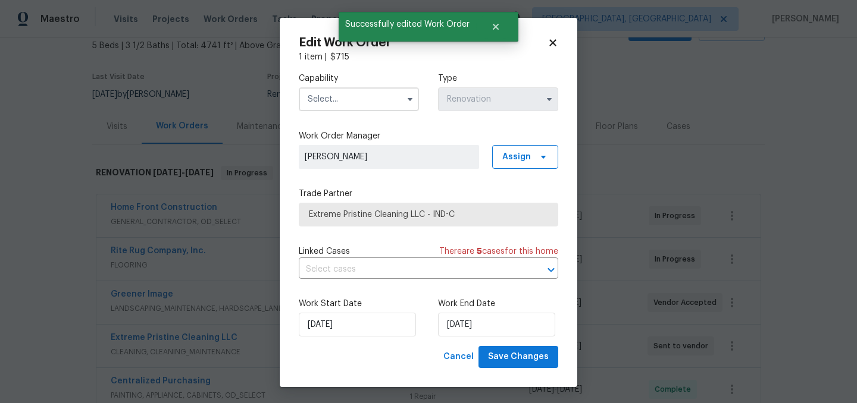
click at [349, 102] on input "text" at bounding box center [359, 99] width 120 height 24
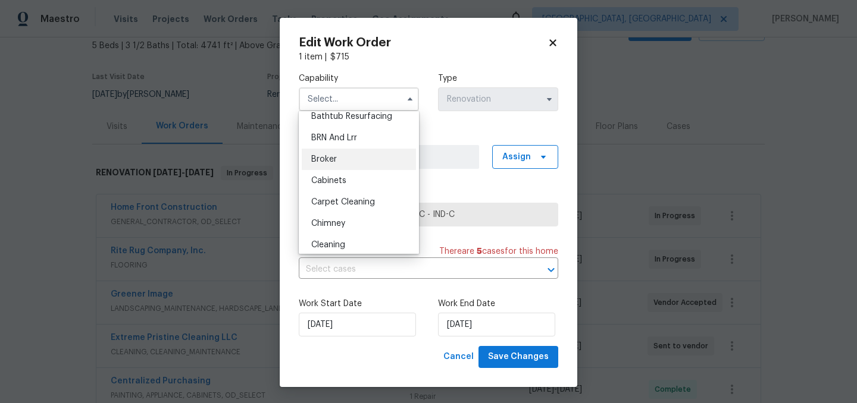
scroll to position [52, 0]
click at [339, 240] on span "Cleaning" at bounding box center [328, 244] width 34 height 8
type input "Cleaning"
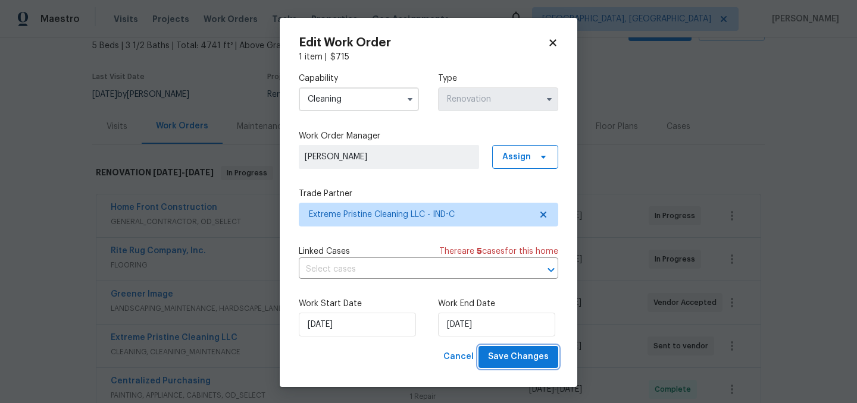
click at [525, 359] on span "Save Changes" at bounding box center [518, 357] width 61 height 15
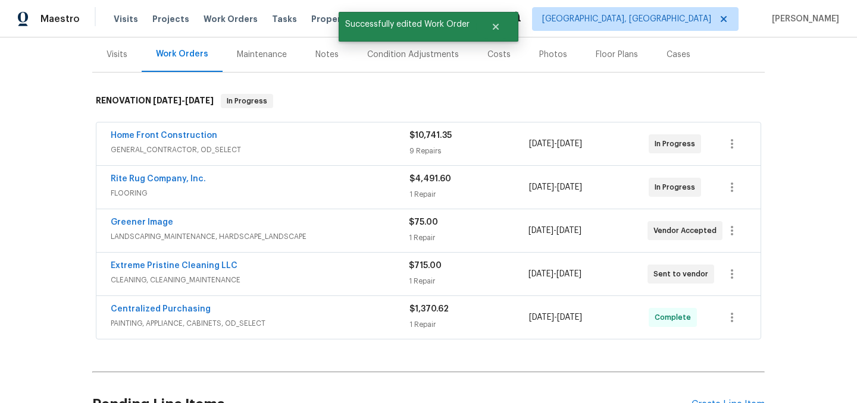
scroll to position [146, 0]
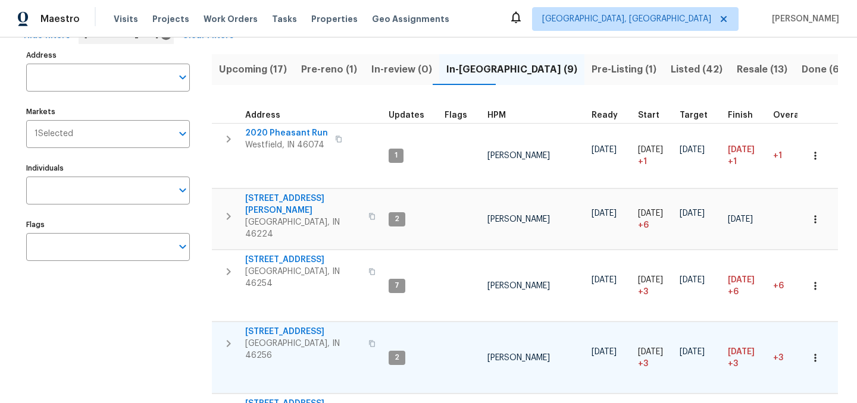
scroll to position [65, 0]
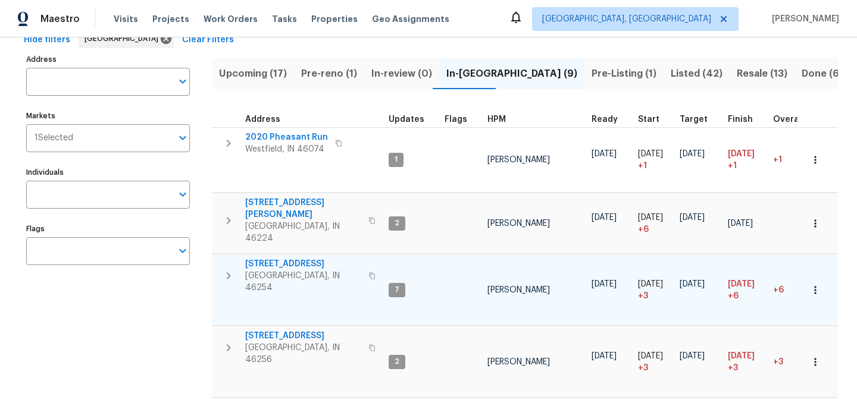
click at [274, 258] on span "[STREET_ADDRESS]" at bounding box center [303, 264] width 116 height 12
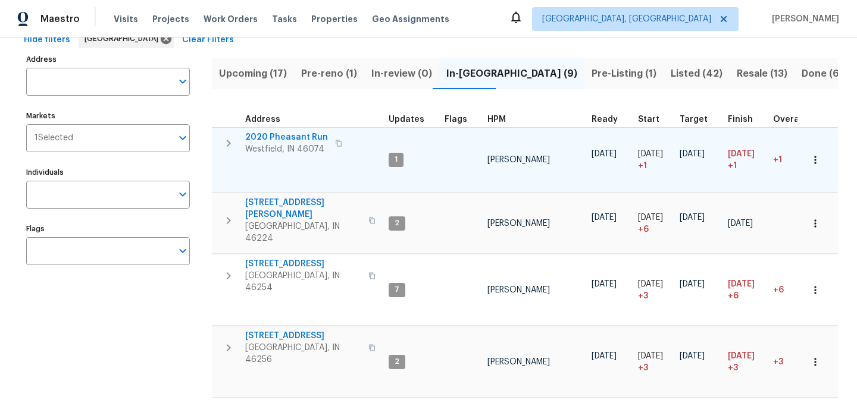
click at [280, 138] on span "2020 Pheasant Run" at bounding box center [286, 138] width 83 height 12
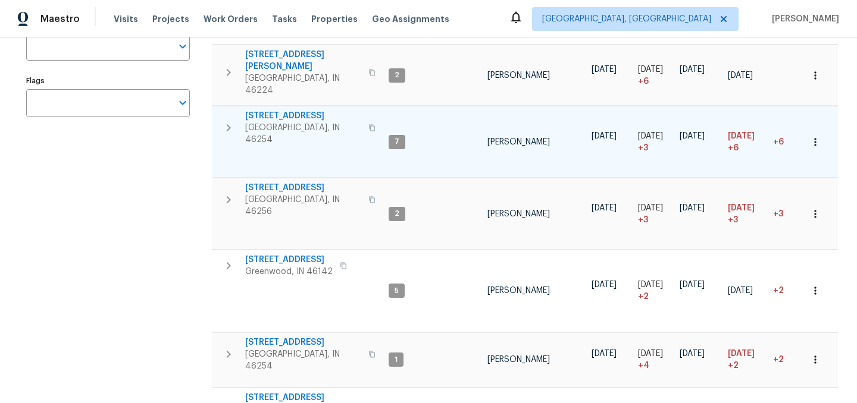
scroll to position [0, 0]
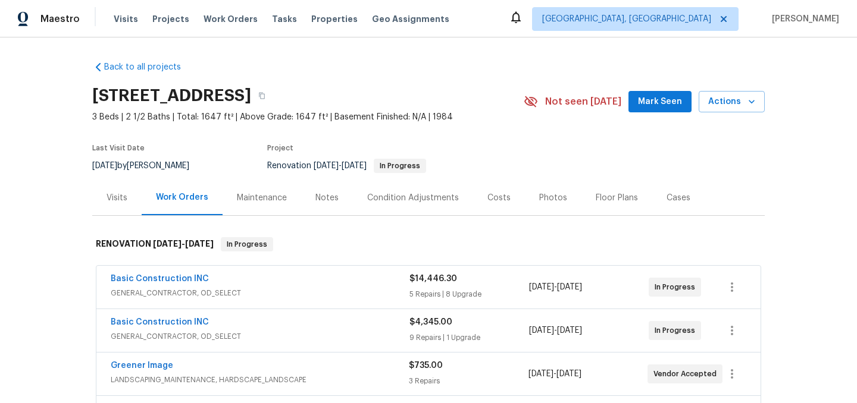
click at [323, 197] on div "Notes" at bounding box center [326, 198] width 23 height 12
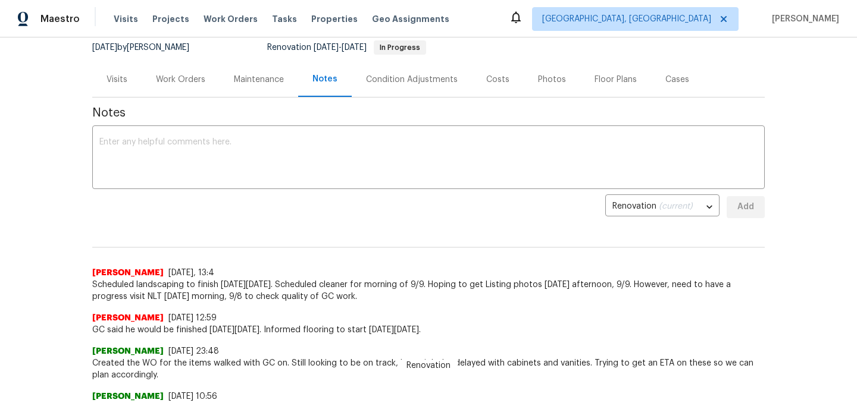
scroll to position [117, 0]
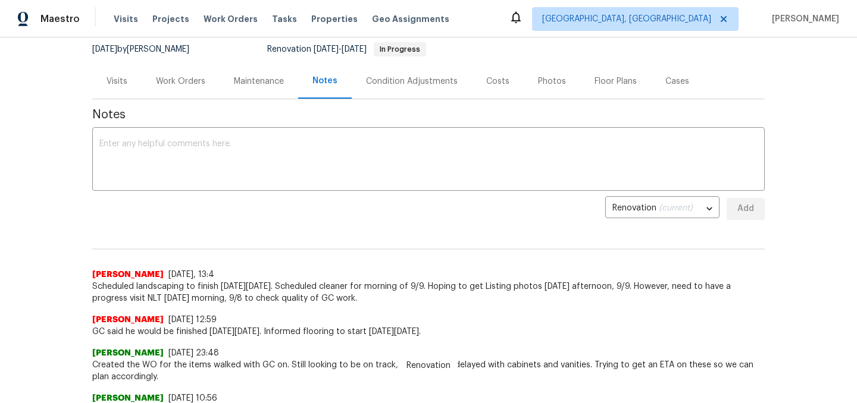
click at [179, 83] on div "Work Orders" at bounding box center [180, 82] width 49 height 12
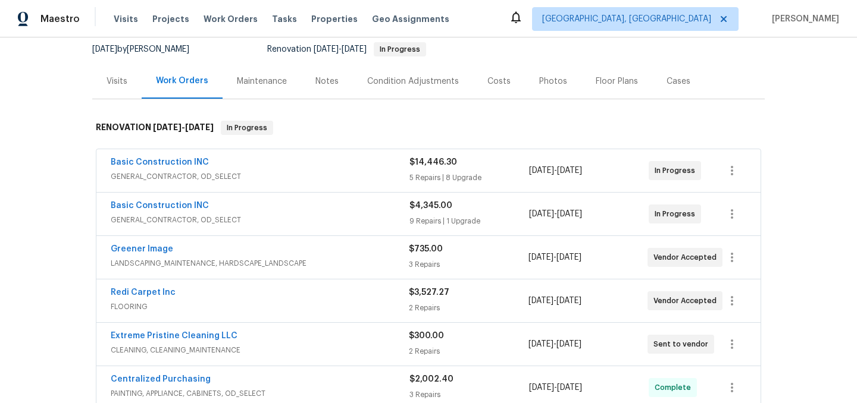
click at [261, 85] on div "Maintenance" at bounding box center [262, 82] width 50 height 12
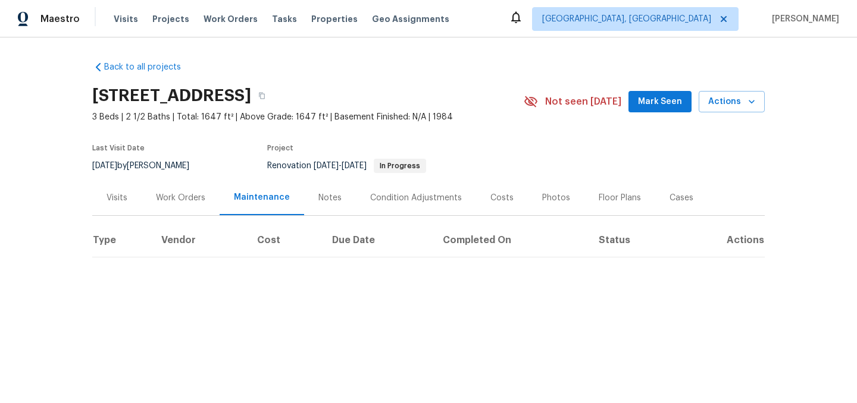
click at [186, 196] on div "Work Orders" at bounding box center [180, 198] width 49 height 12
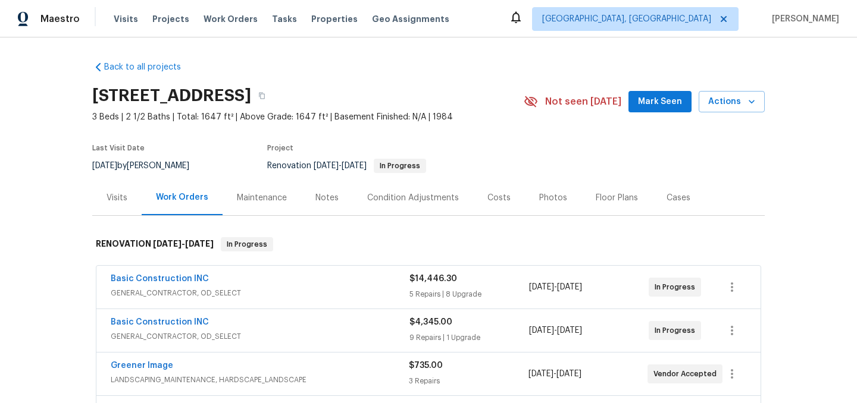
click at [324, 198] on div "Notes" at bounding box center [326, 198] width 23 height 12
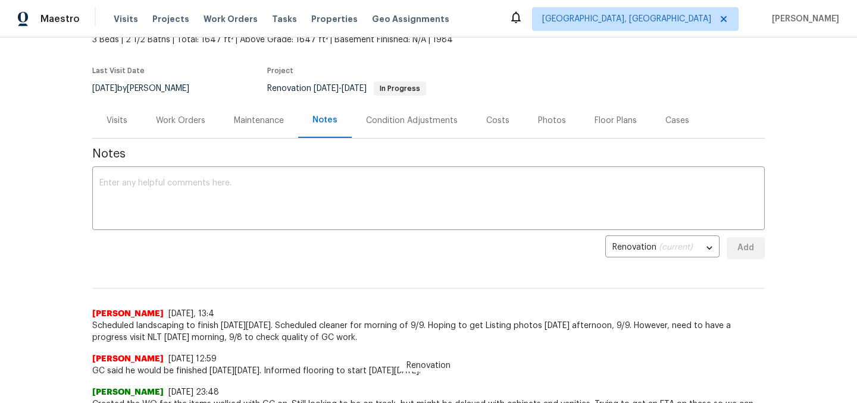
scroll to position [77, 0]
click at [182, 123] on div "Work Orders" at bounding box center [180, 121] width 49 height 12
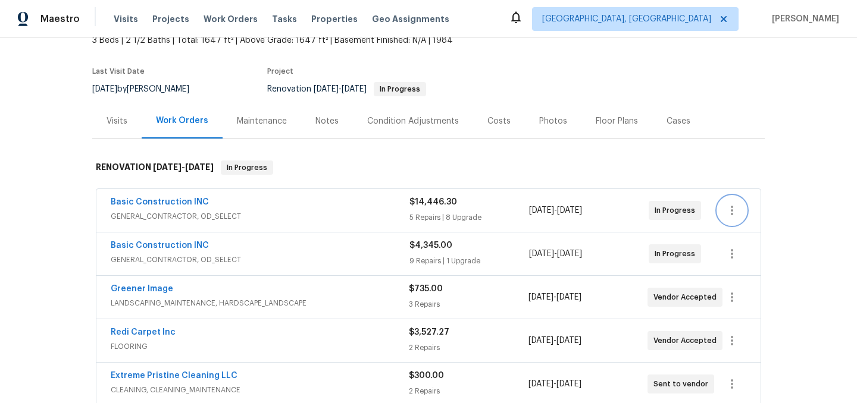
click at [734, 208] on icon "button" at bounding box center [732, 211] width 14 height 14
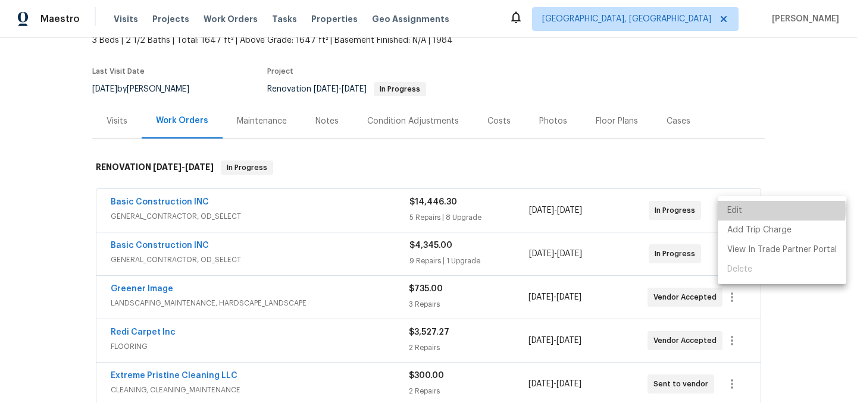
click at [748, 210] on li "Edit" at bounding box center [782, 211] width 129 height 20
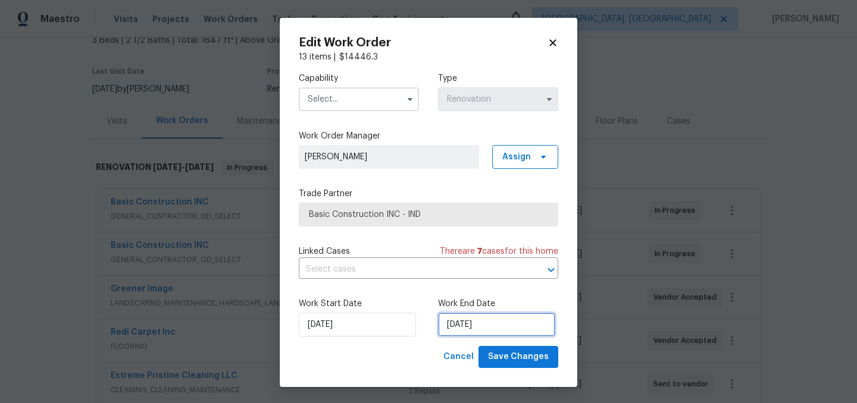
select select "8"
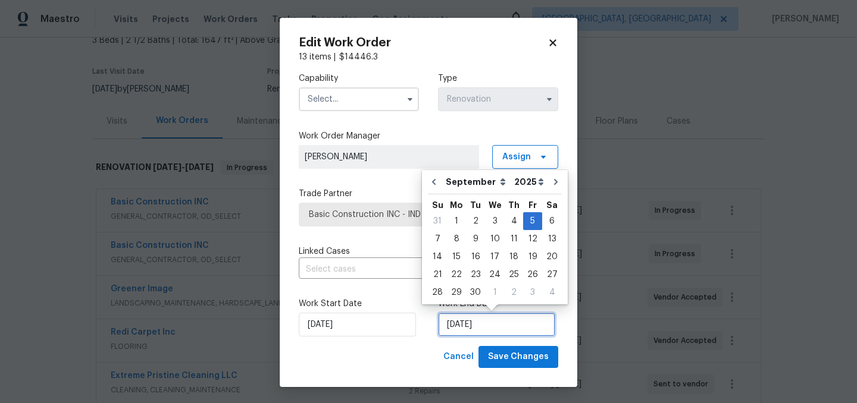
click at [512, 314] on input "9/5/2025" at bounding box center [496, 325] width 117 height 24
click at [546, 220] on div "6" at bounding box center [552, 221] width 20 height 17
type input "[DATE]"
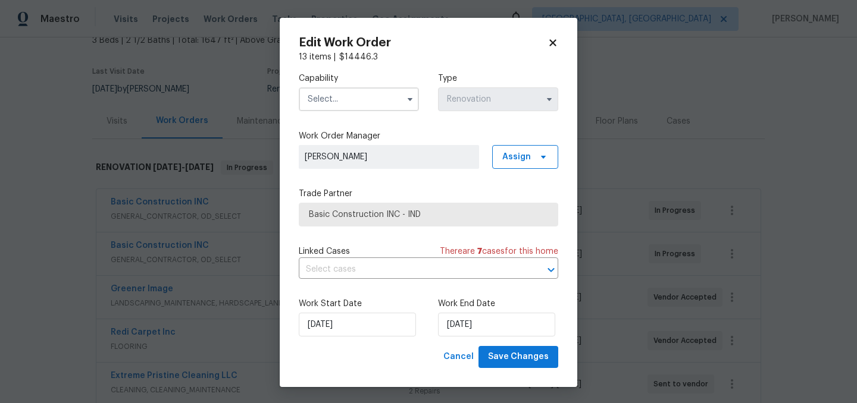
click at [340, 101] on input "text" at bounding box center [359, 99] width 120 height 24
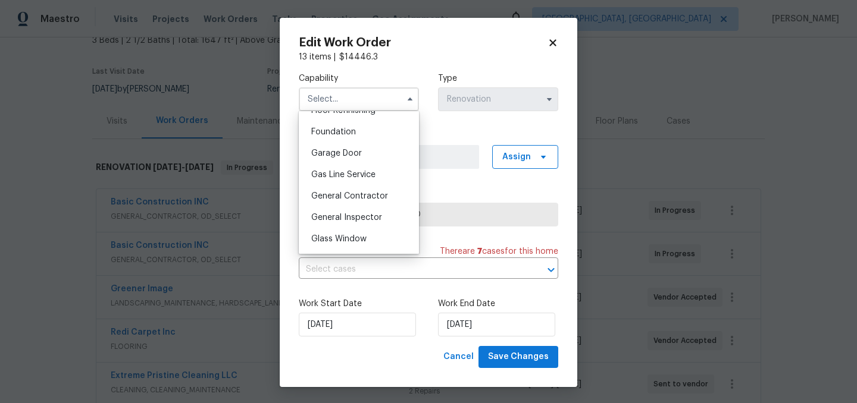
scroll to position [506, 0]
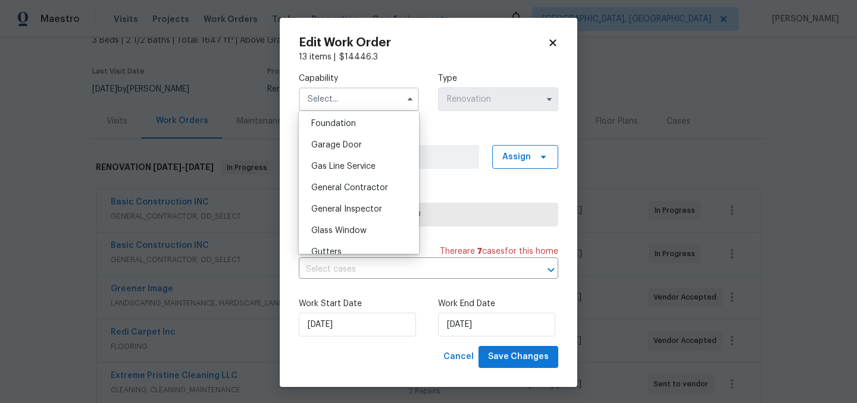
click at [361, 191] on span "General Contractor" at bounding box center [349, 188] width 77 height 8
type input "General Contractor"
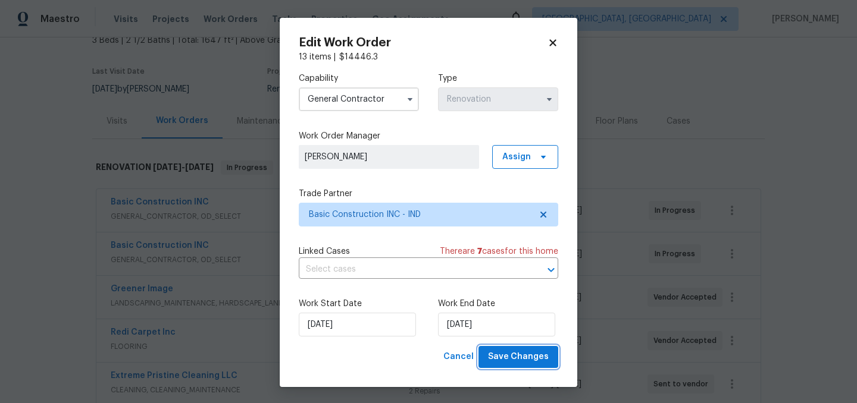
click at [526, 352] on span "Save Changes" at bounding box center [518, 357] width 61 height 15
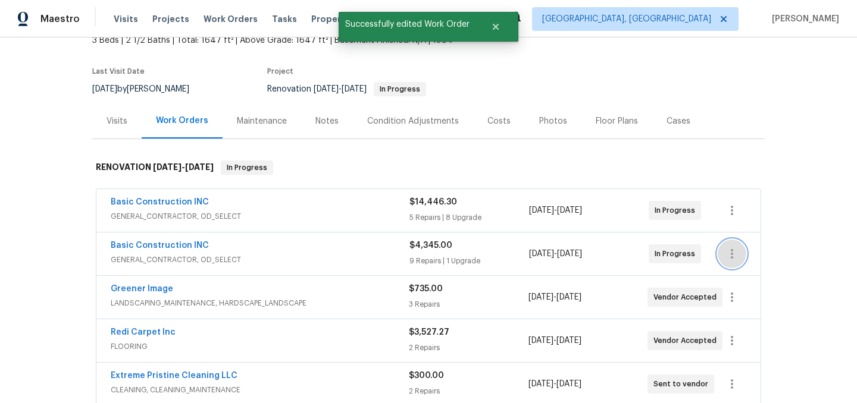
click at [729, 254] on icon "button" at bounding box center [732, 254] width 14 height 14
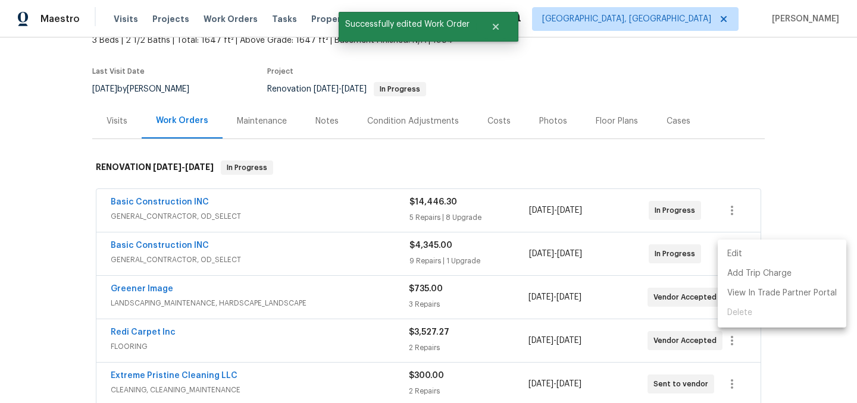
click at [747, 255] on li "Edit" at bounding box center [782, 255] width 129 height 20
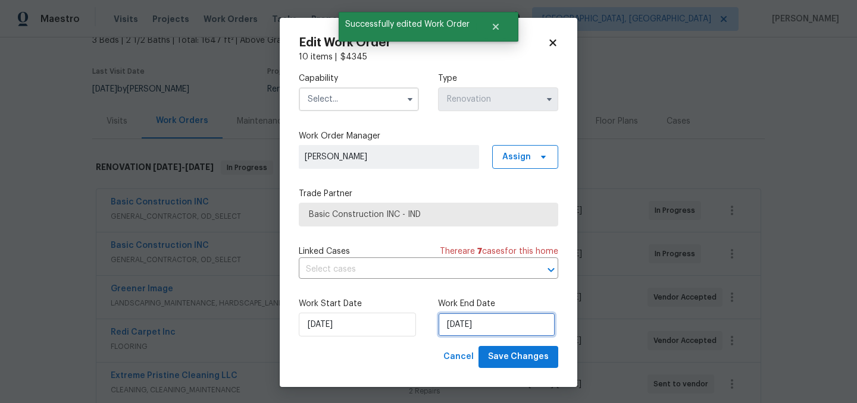
click at [500, 327] on input "[DATE]" at bounding box center [496, 325] width 117 height 24
select select "8"
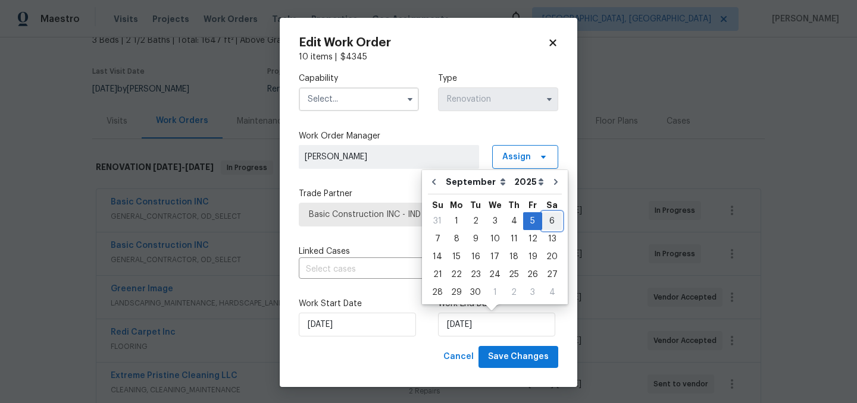
click at [549, 220] on div "6" at bounding box center [552, 221] width 20 height 17
type input "[DATE]"
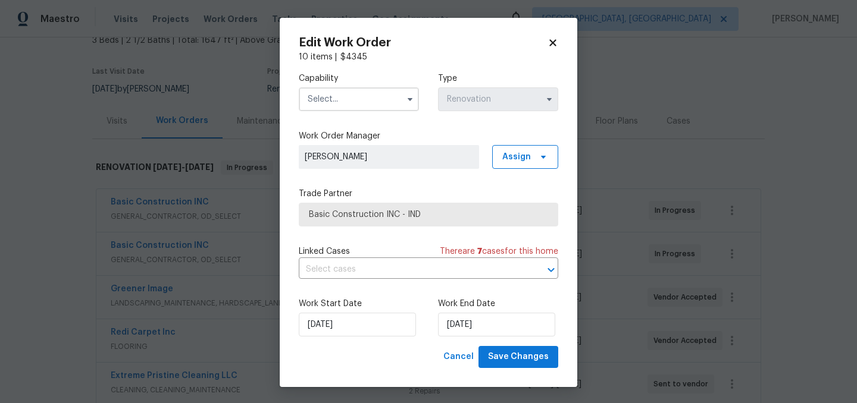
click at [359, 99] on input "text" at bounding box center [359, 99] width 120 height 24
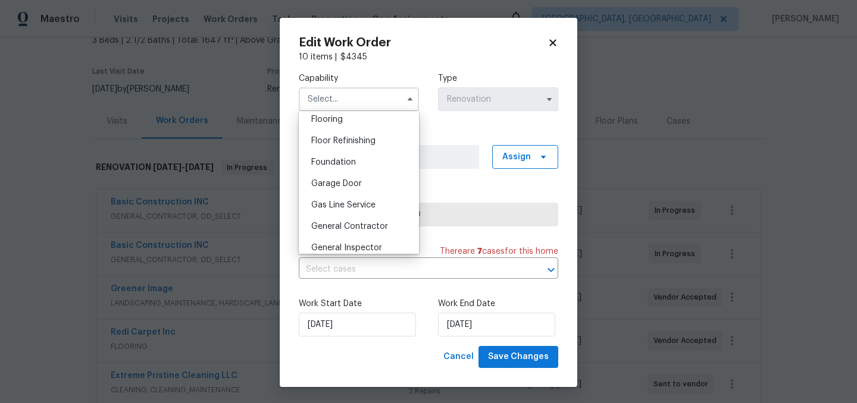
scroll to position [473, 0]
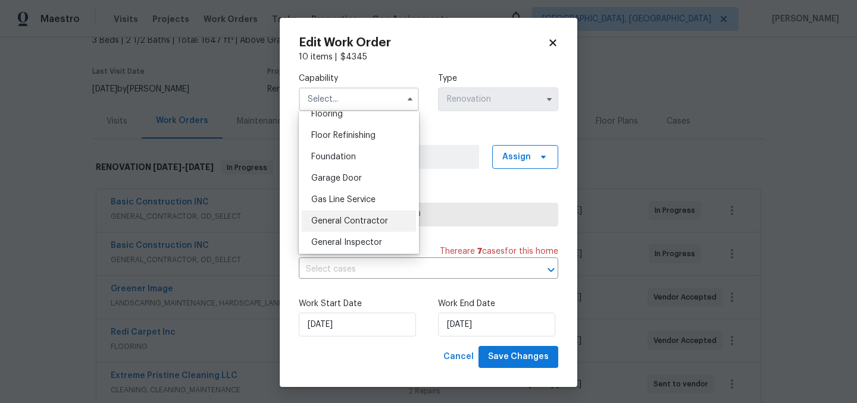
click at [346, 216] on div "General Contractor" at bounding box center [359, 221] width 114 height 21
type input "General Contractor"
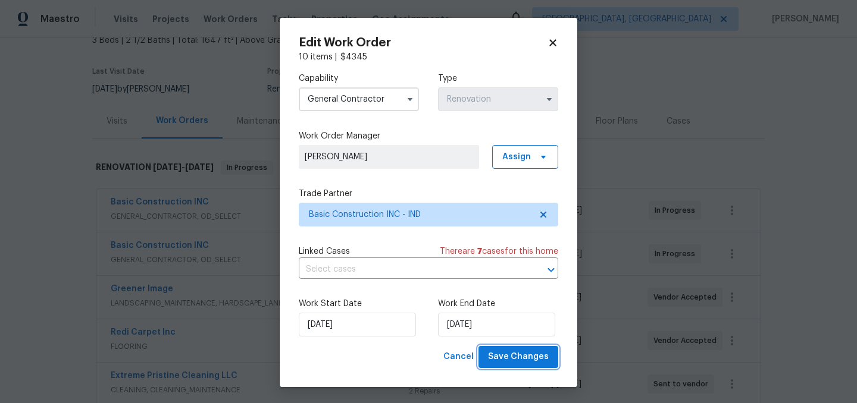
click at [521, 355] on span "Save Changes" at bounding box center [518, 357] width 61 height 15
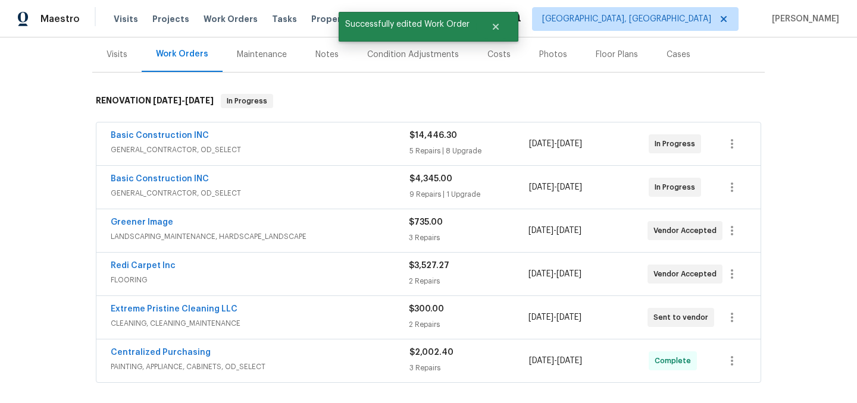
scroll to position [146, 0]
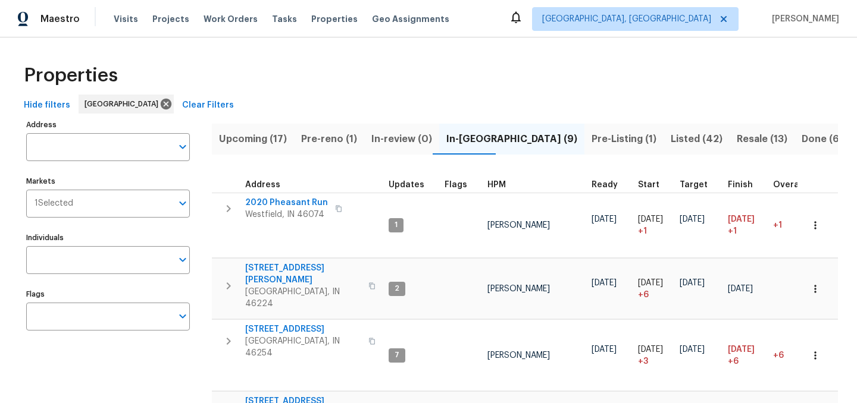
click at [420, 70] on div "Properties" at bounding box center [428, 76] width 819 height 38
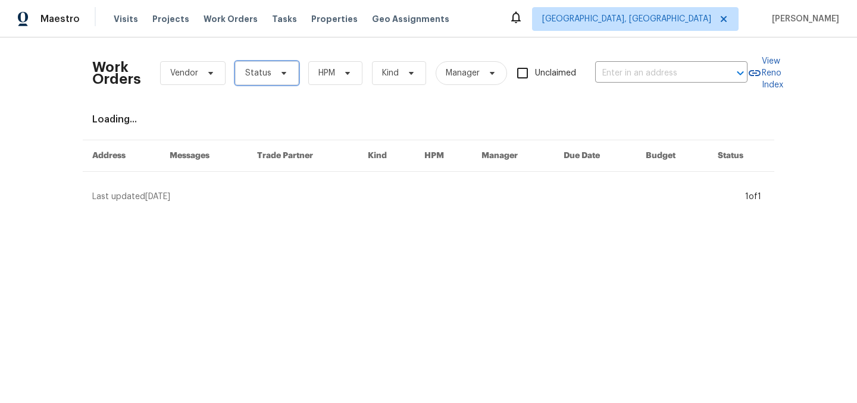
click at [268, 74] on span "Status" at bounding box center [258, 73] width 26 height 12
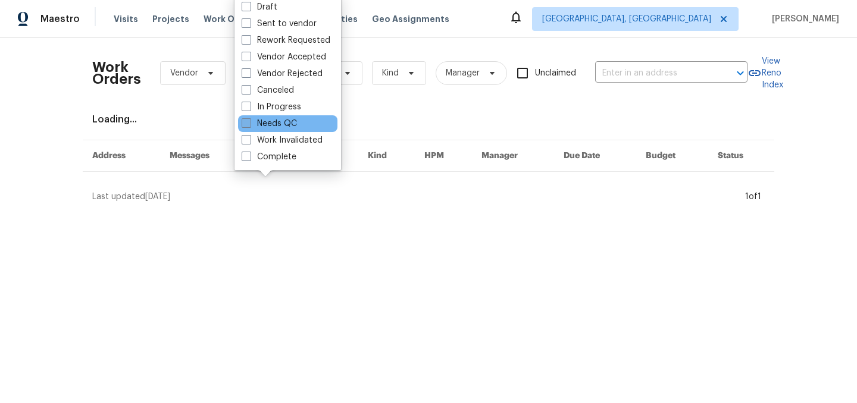
click at [283, 121] on label "Needs QC" at bounding box center [269, 124] width 55 height 12
click at [249, 121] on input "Needs QC" at bounding box center [246, 122] width 8 height 8
checkbox input "true"
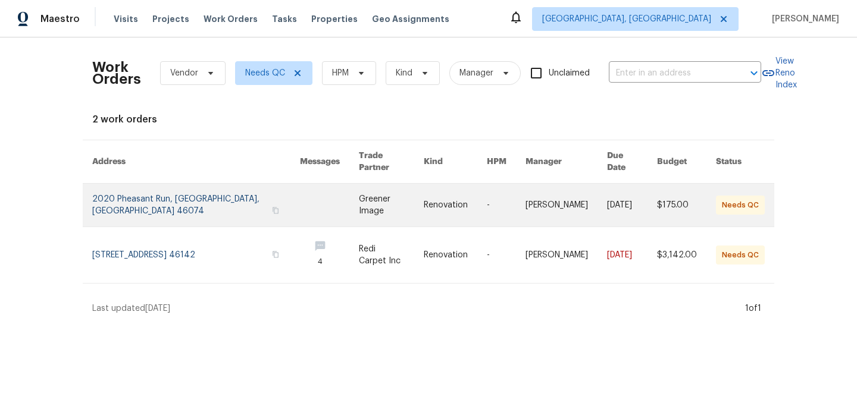
click at [173, 188] on link at bounding box center [196, 205] width 208 height 43
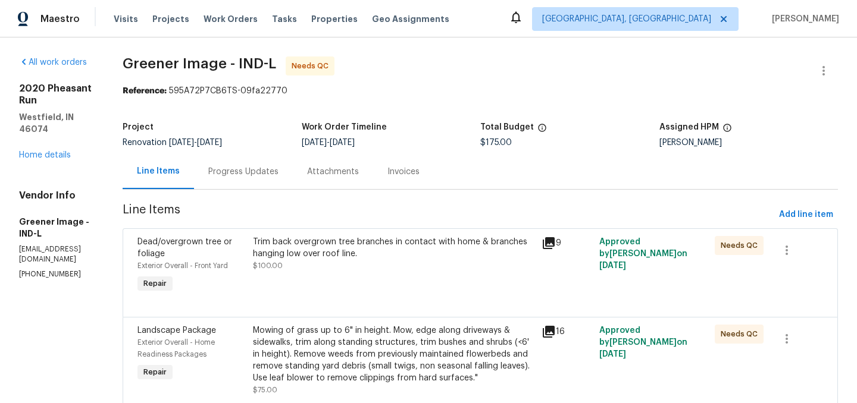
click at [318, 238] on div "Trim back overgrown tree branches in contact with home & branches hanging low o…" at bounding box center [393, 248] width 281 height 24
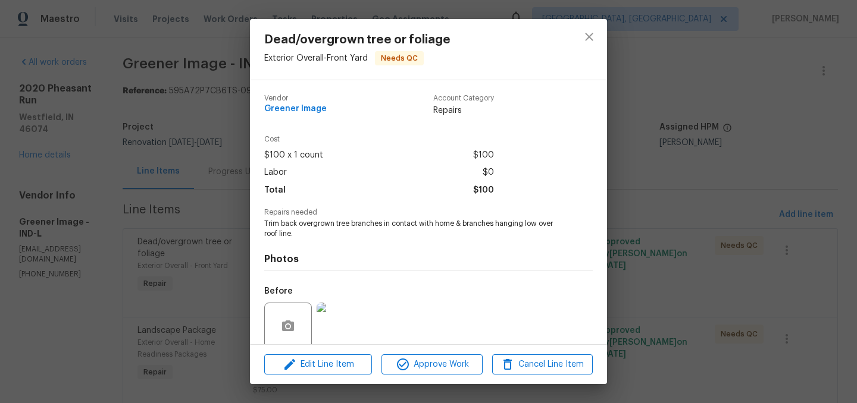
scroll to position [95, 0]
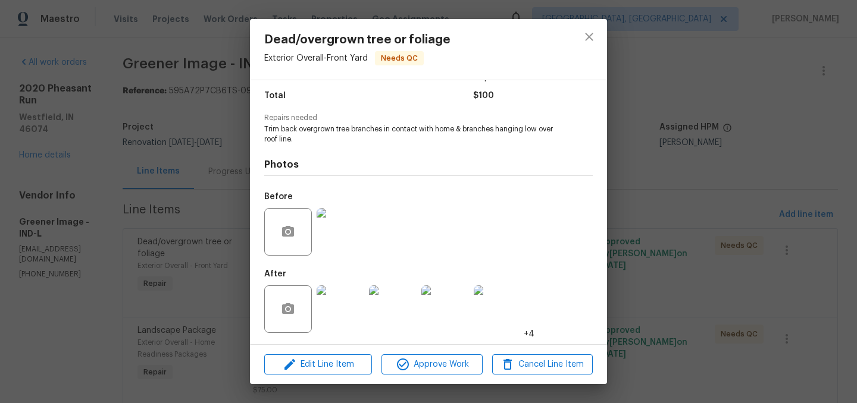
click at [339, 315] on img at bounding box center [341, 310] width 48 height 48
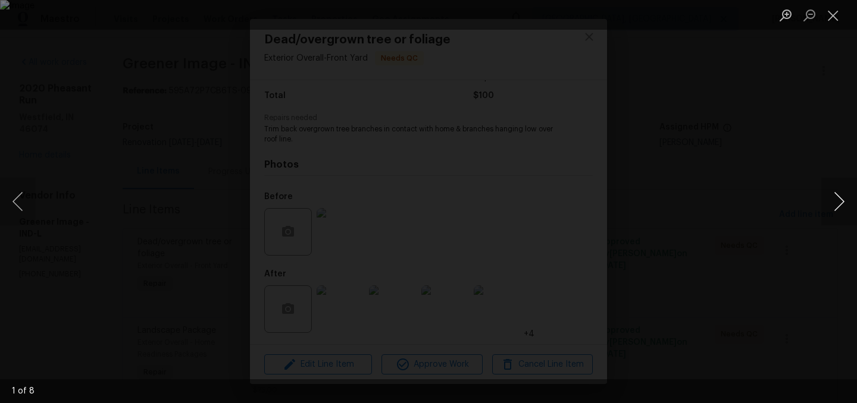
click at [840, 204] on button "Next image" at bounding box center [839, 202] width 36 height 48
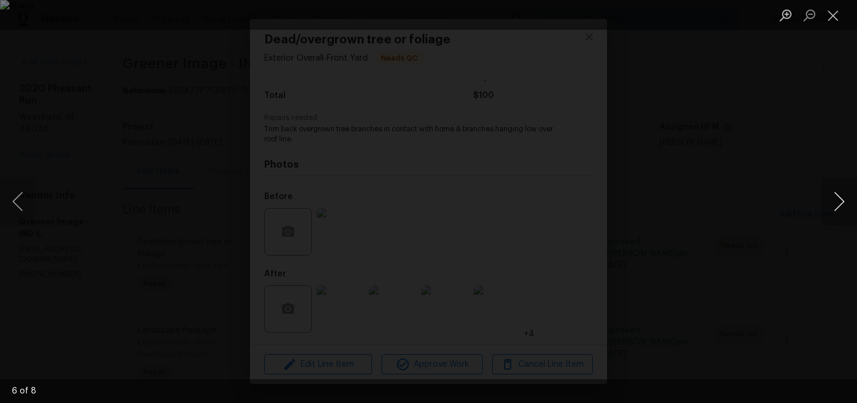
click at [840, 204] on button "Next image" at bounding box center [839, 202] width 36 height 48
click at [837, 16] on button "Close lightbox" at bounding box center [833, 15] width 24 height 21
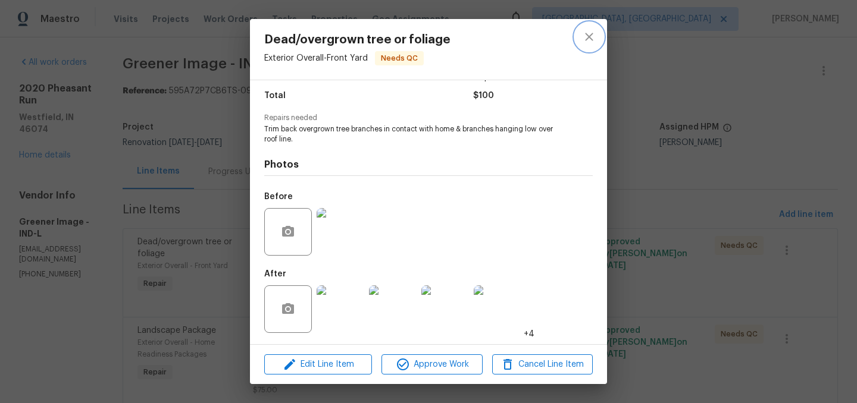
click at [596, 36] on button "close" at bounding box center [589, 37] width 29 height 29
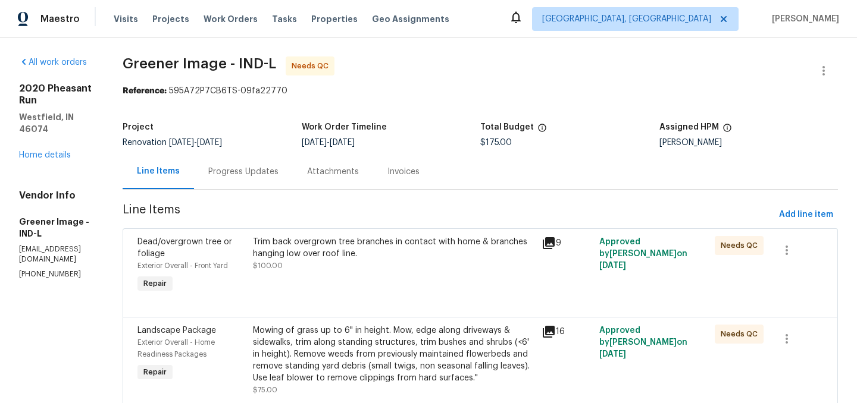
scroll to position [49, 0]
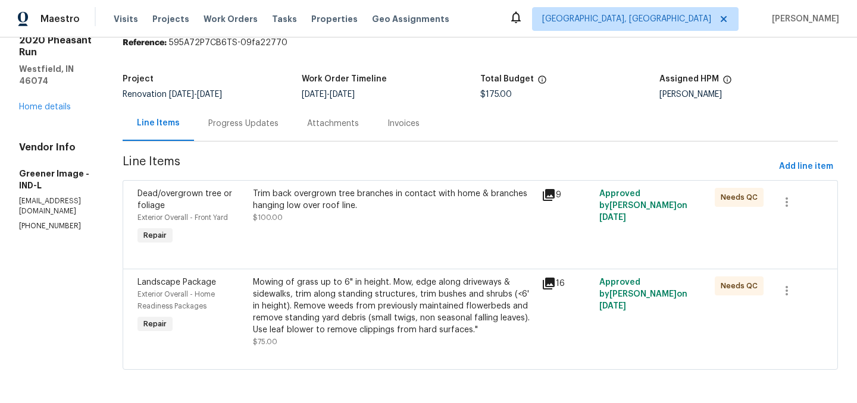
click at [431, 295] on div "Mowing of grass up to 6" in height. Mow, edge along driveways & sidewalks, trim…" at bounding box center [393, 307] width 281 height 60
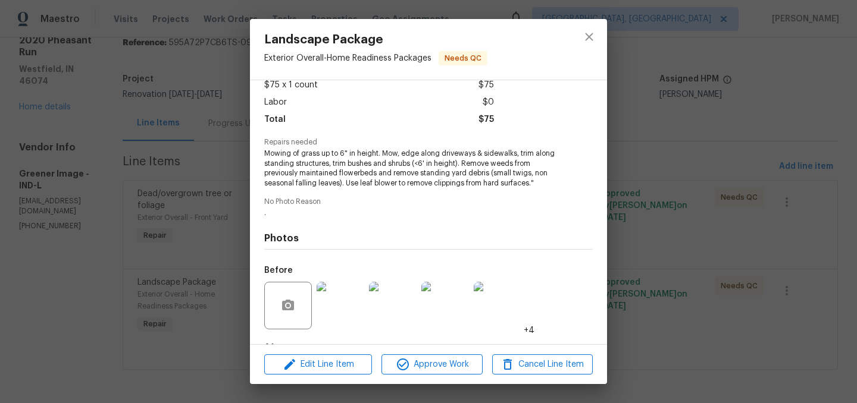
scroll to position [145, 0]
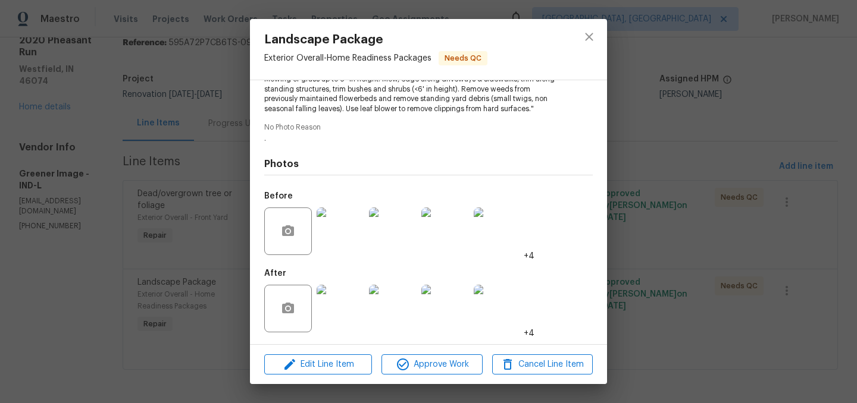
click at [347, 315] on img at bounding box center [341, 309] width 48 height 48
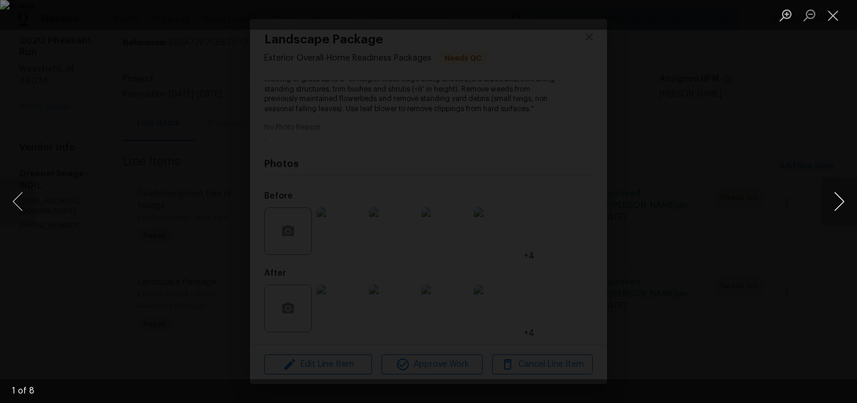
click at [843, 202] on button "Next image" at bounding box center [839, 202] width 36 height 48
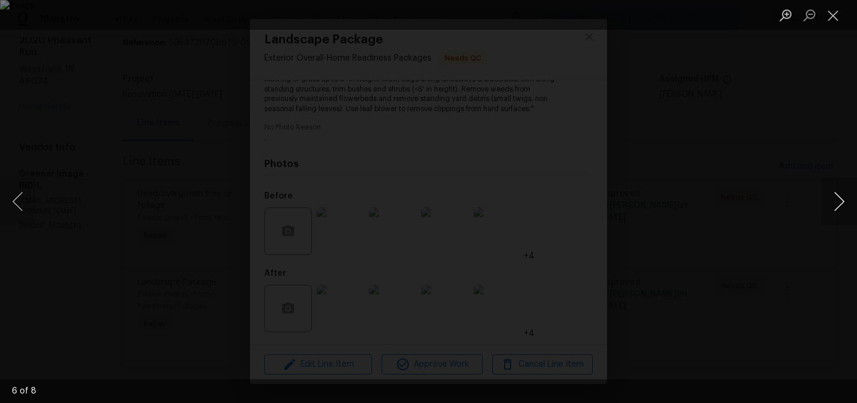
click at [843, 202] on button "Next image" at bounding box center [839, 202] width 36 height 48
click at [836, 12] on button "Close lightbox" at bounding box center [833, 15] width 24 height 21
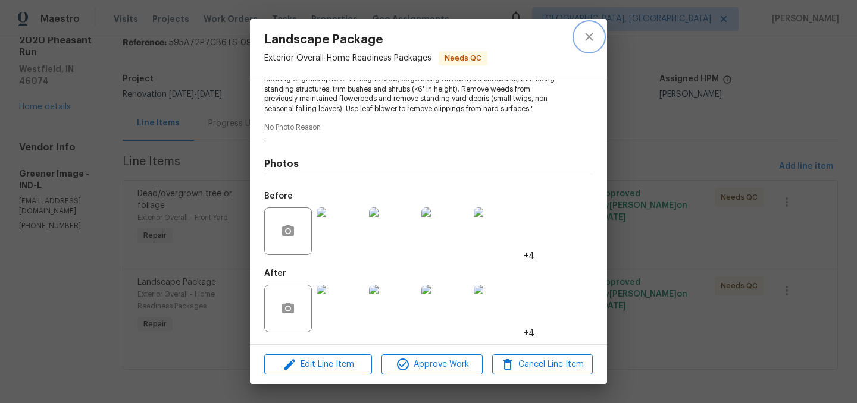
click at [592, 37] on icon "close" at bounding box center [589, 37] width 14 height 14
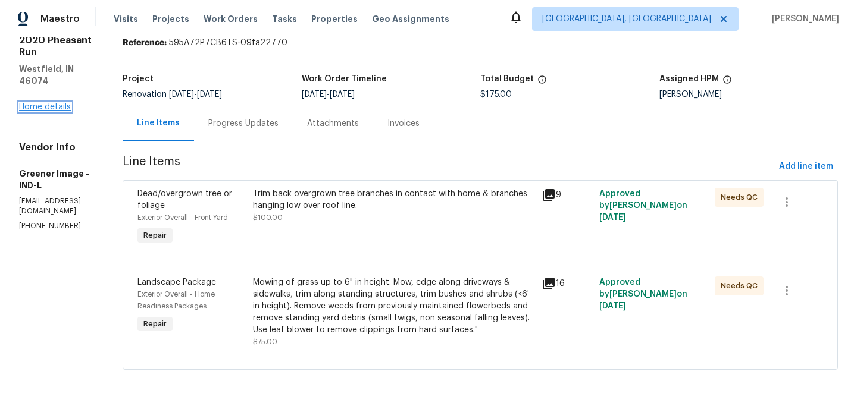
click at [46, 103] on link "Home details" at bounding box center [45, 107] width 52 height 8
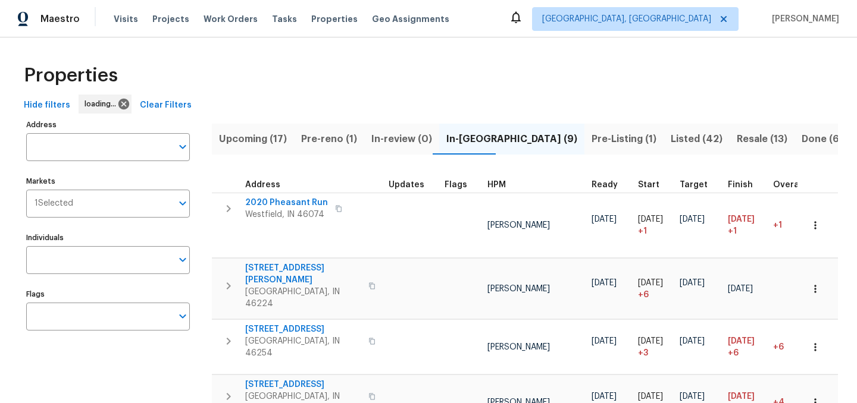
click at [584, 149] on button "Pre-Listing (1)" at bounding box center [623, 139] width 79 height 31
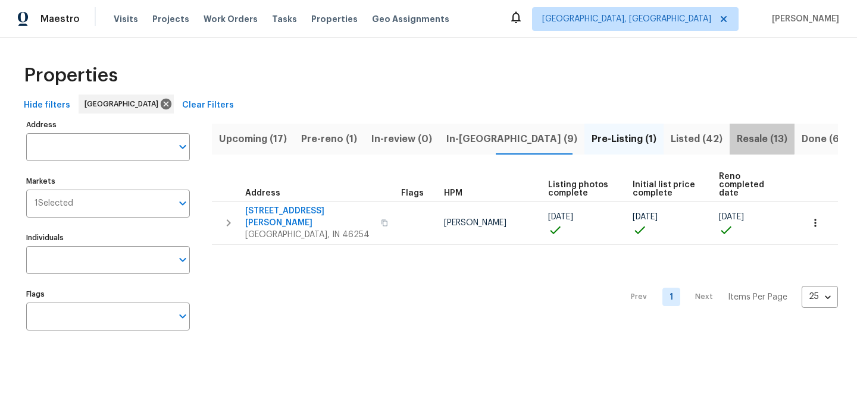
click at [737, 135] on span "Resale (13)" at bounding box center [762, 139] width 51 height 17
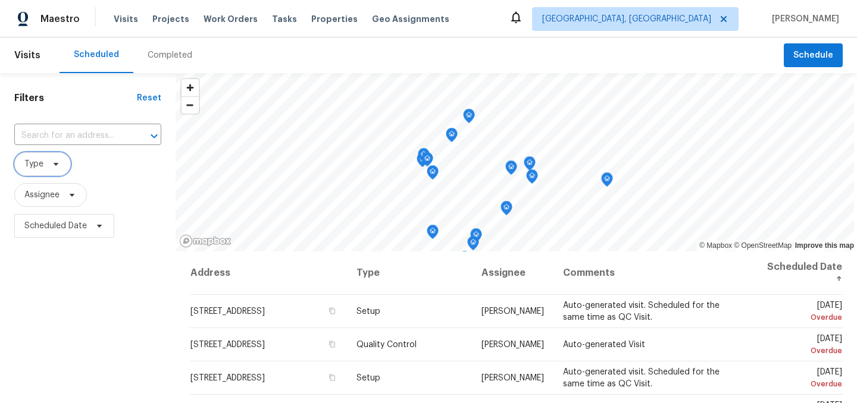
click at [58, 168] on icon at bounding box center [56, 164] width 10 height 10
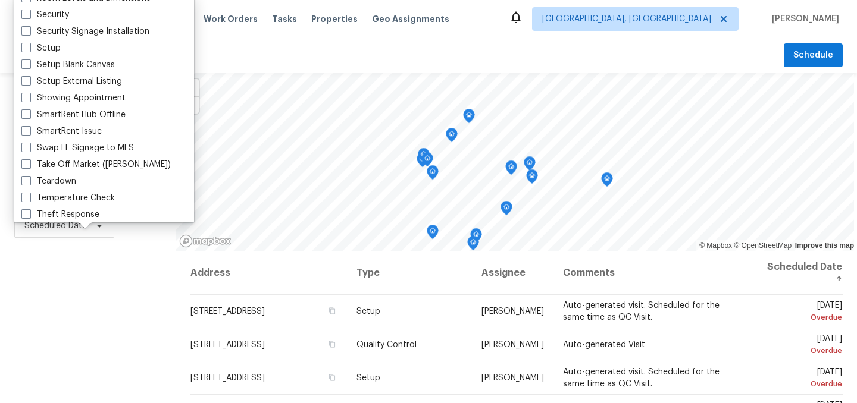
scroll to position [1012, 0]
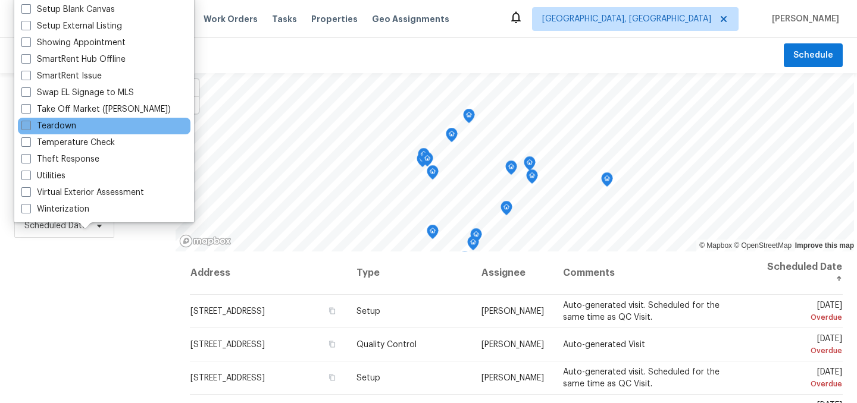
click at [62, 127] on label "Teardown" at bounding box center [48, 126] width 55 height 12
click at [29, 127] on input "Teardown" at bounding box center [25, 124] width 8 height 8
checkbox input "true"
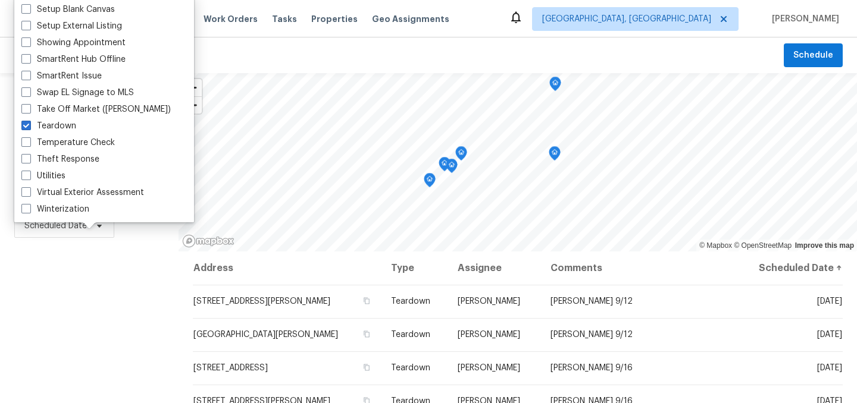
click at [85, 308] on div "Filters Reset ​ Teardown Assignee Scheduled Date" at bounding box center [89, 323] width 179 height 501
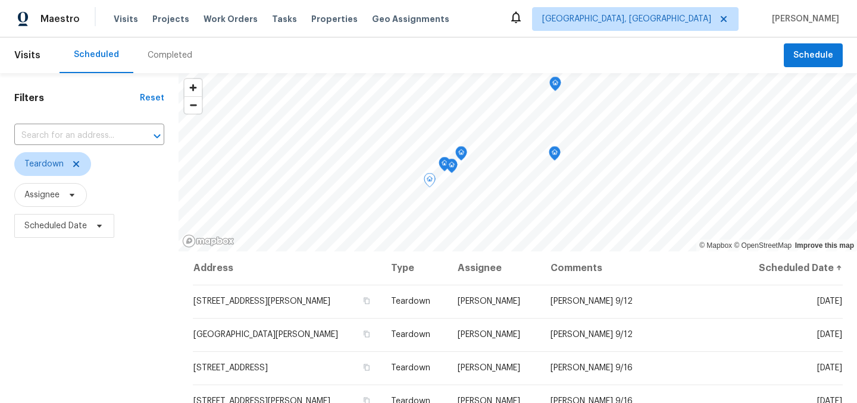
scroll to position [171, 0]
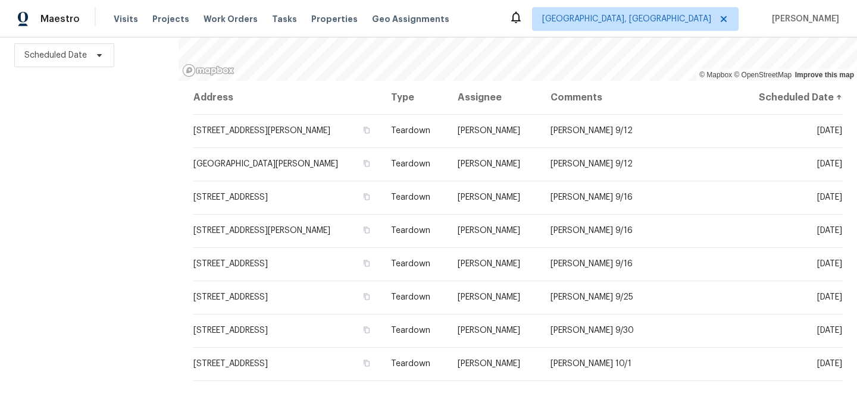
click at [144, 256] on div "Filters Reset ​ Teardown Assignee Scheduled Date" at bounding box center [89, 152] width 179 height 501
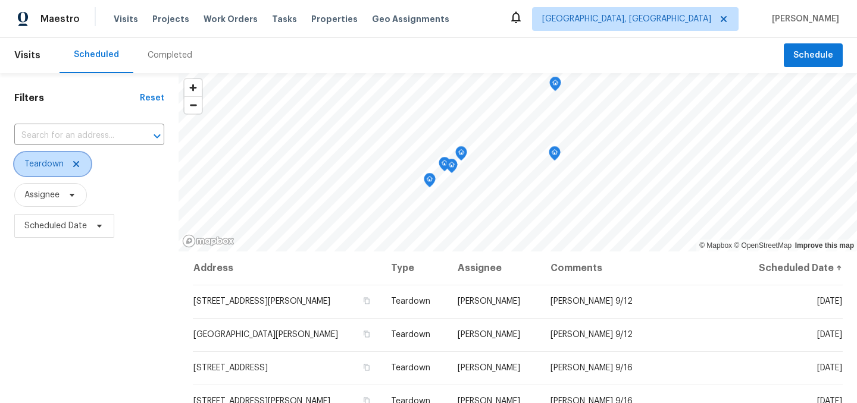
click at [77, 163] on icon at bounding box center [76, 164] width 10 height 10
